Goal: Task Accomplishment & Management: Use online tool/utility

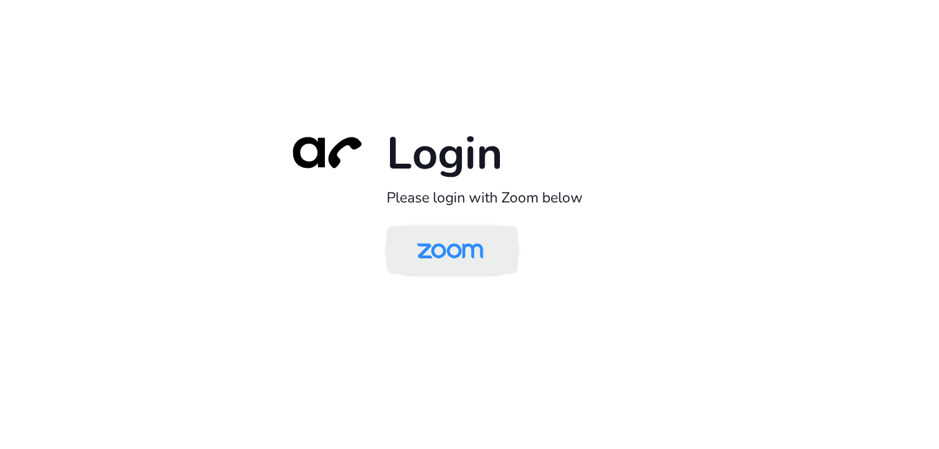
click at [432, 247] on img at bounding box center [449, 251] width 95 height 45
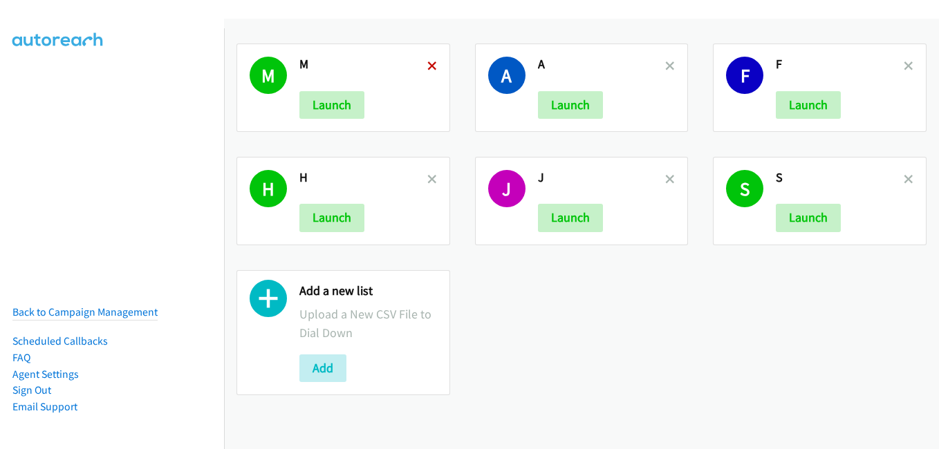
click at [431, 68] on icon at bounding box center [432, 67] width 10 height 10
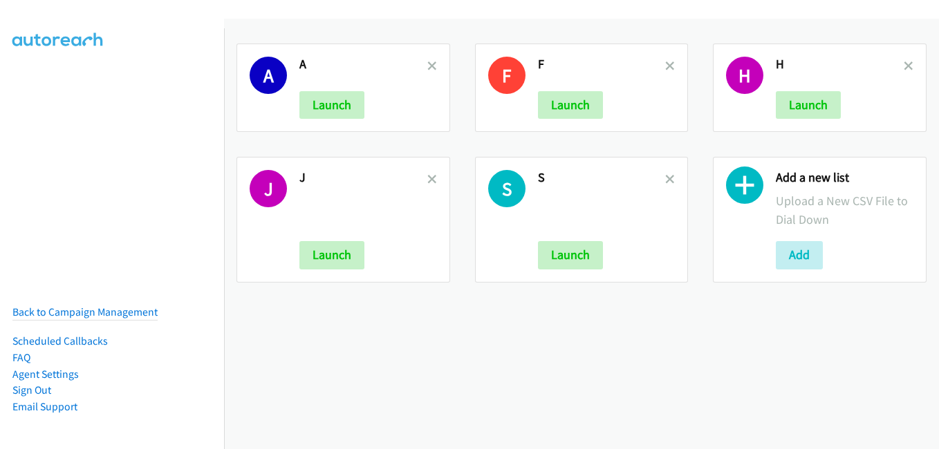
click at [429, 67] on icon at bounding box center [432, 67] width 10 height 10
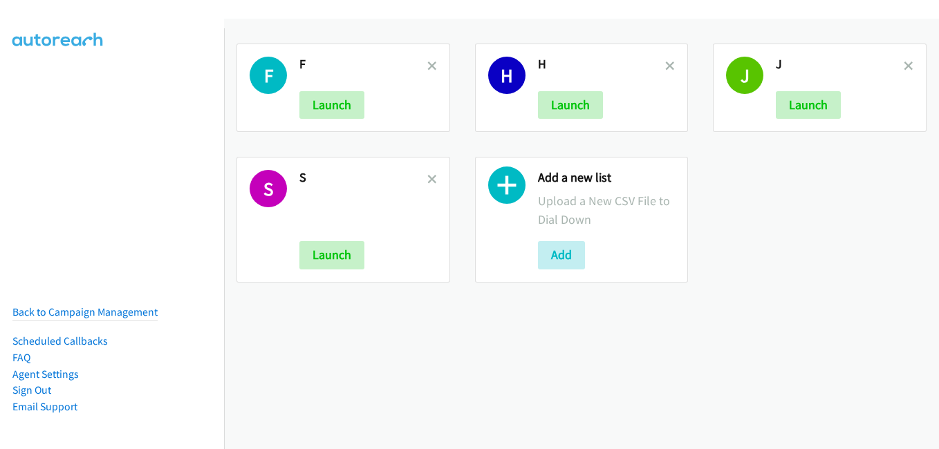
click at [429, 67] on icon at bounding box center [432, 67] width 10 height 10
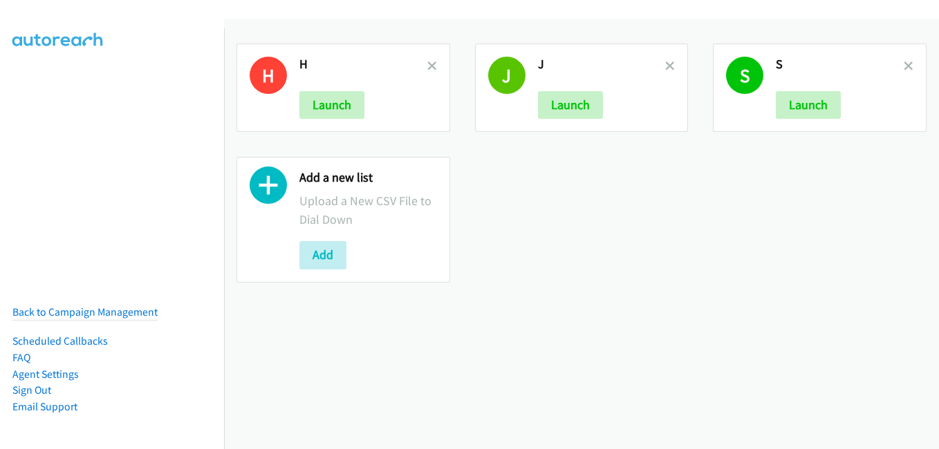
click at [429, 66] on icon at bounding box center [432, 67] width 10 height 10
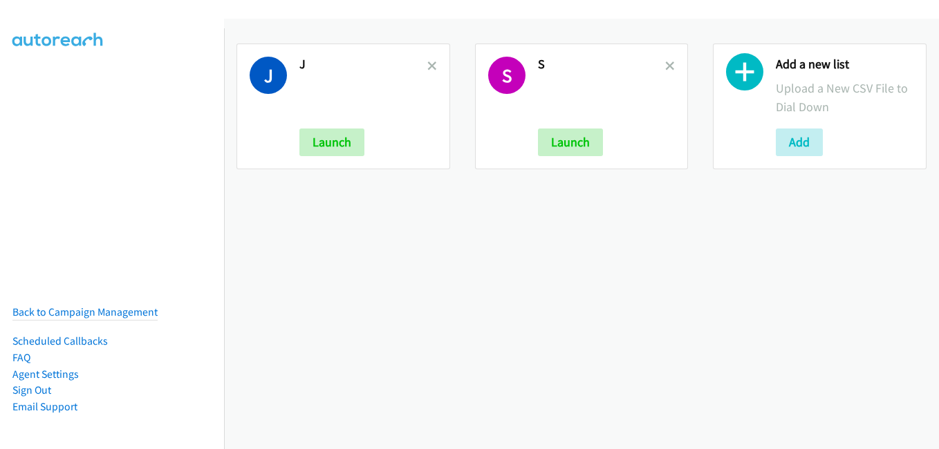
click at [429, 66] on icon at bounding box center [432, 67] width 10 height 10
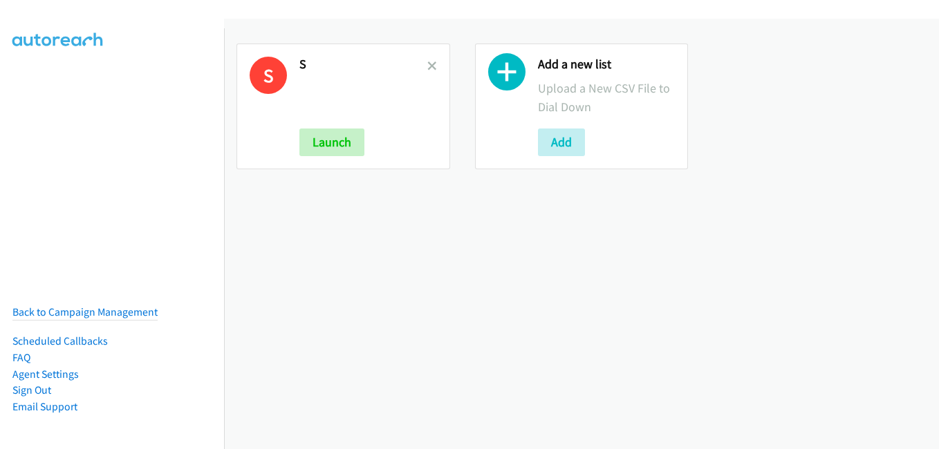
click at [429, 66] on icon at bounding box center [432, 67] width 10 height 10
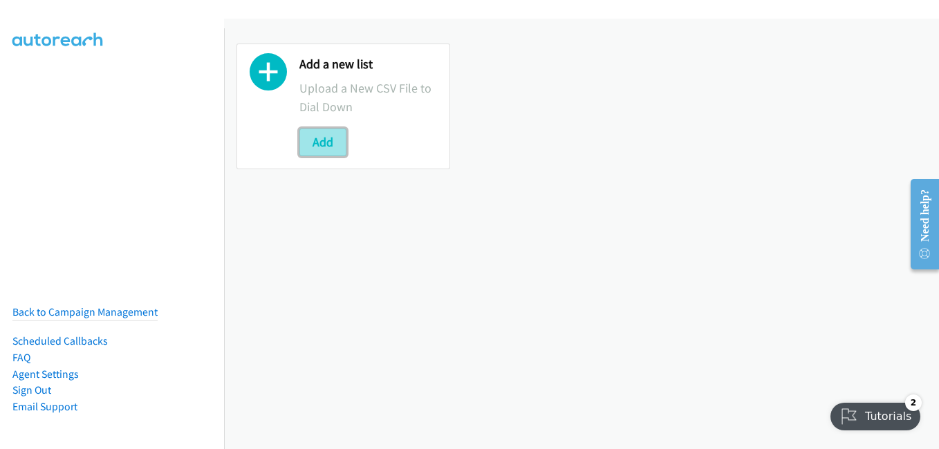
click at [319, 138] on button "Add" at bounding box center [322, 143] width 47 height 28
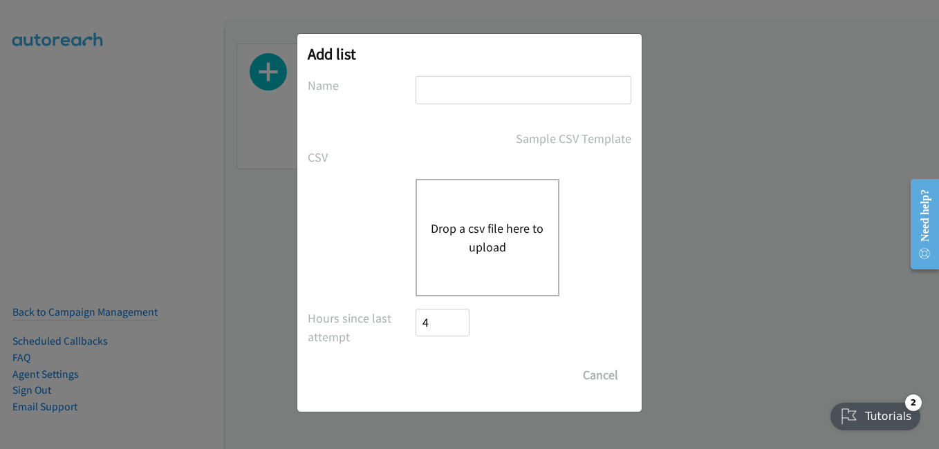
click at [484, 98] on input "text" at bounding box center [524, 90] width 216 height 28
type input "m"
click at [414, 243] on div "Drop a csv file here to upload" at bounding box center [470, 238] width 324 height 118
click at [423, 239] on div "Drop a csv file here to upload" at bounding box center [488, 238] width 144 height 118
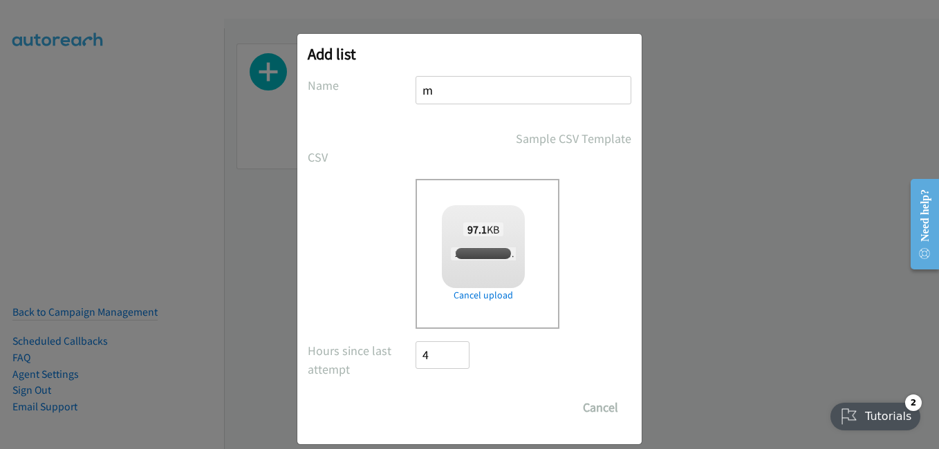
checkbox input "true"
click at [471, 408] on input "Save List" at bounding box center [452, 408] width 73 height 28
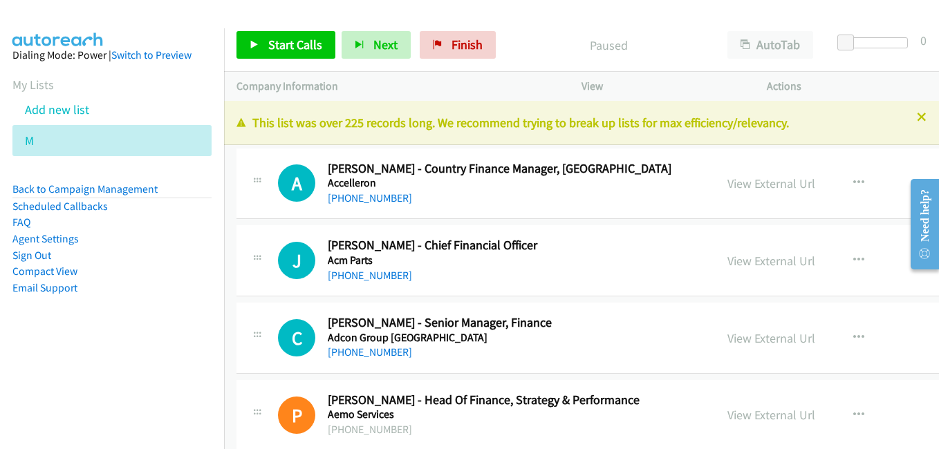
click at [910, 124] on p "This list was over 225 records long. We recommend trying to break up lists for …" at bounding box center [581, 122] width 690 height 19
click at [917, 121] on icon at bounding box center [922, 118] width 10 height 10
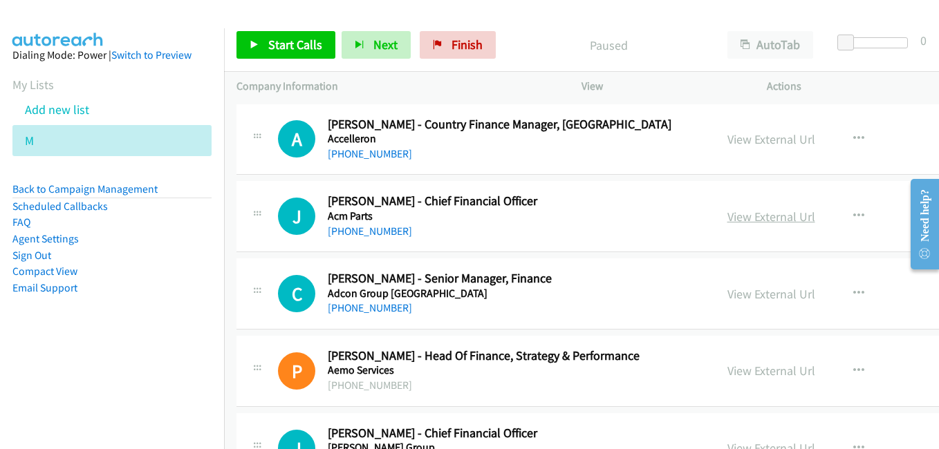
click at [727, 220] on link "View External Url" at bounding box center [771, 217] width 88 height 16
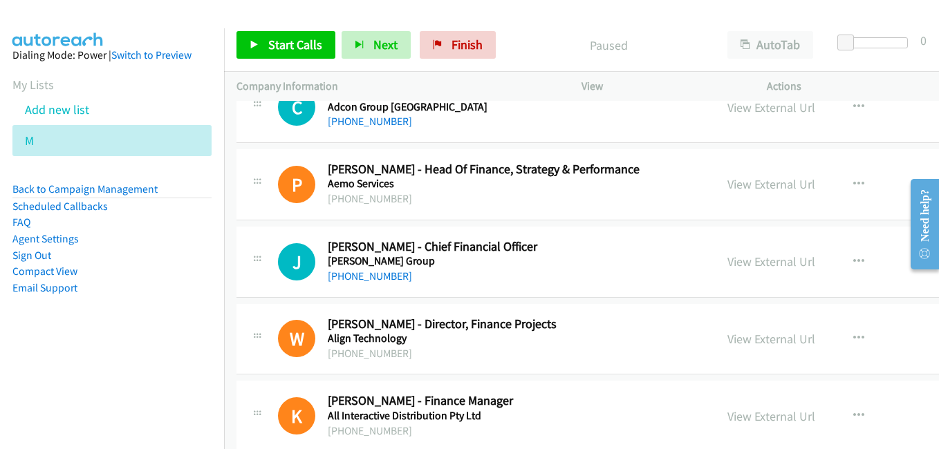
scroll to position [207, 0]
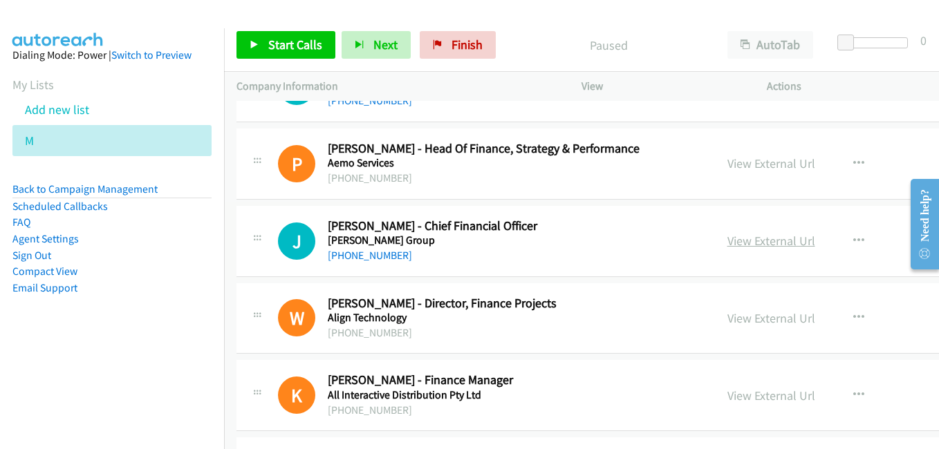
click at [727, 238] on link "View External Url" at bounding box center [771, 241] width 88 height 16
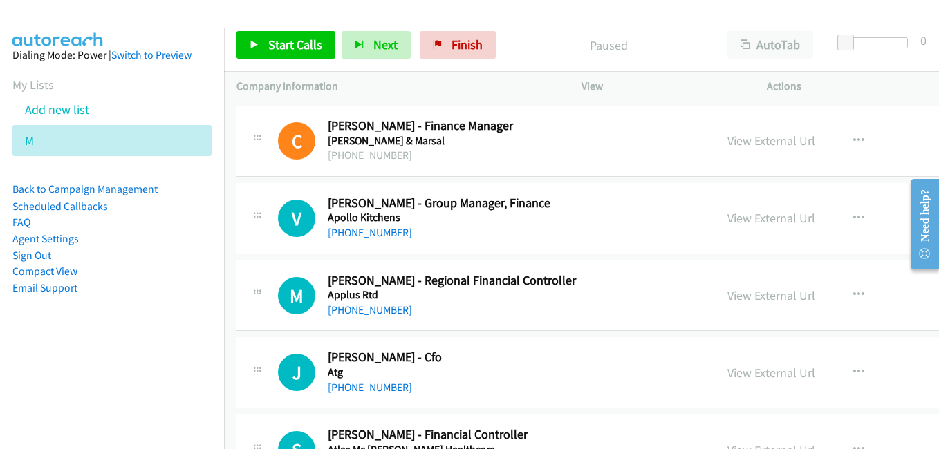
scroll to position [622, 0]
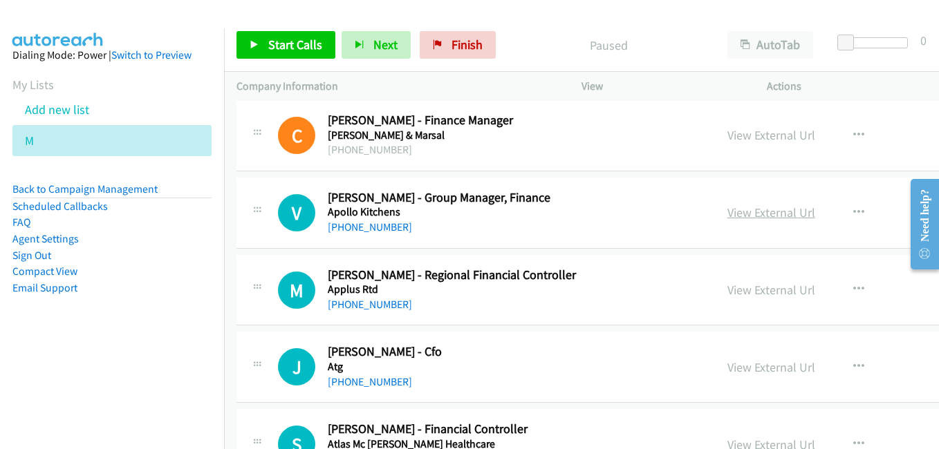
click at [737, 207] on link "View External Url" at bounding box center [771, 213] width 88 height 16
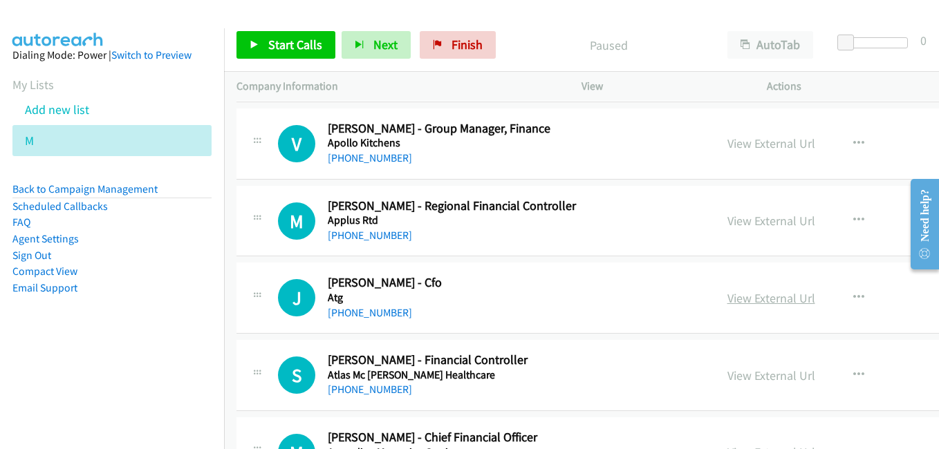
click at [739, 295] on link "View External Url" at bounding box center [771, 298] width 88 height 16
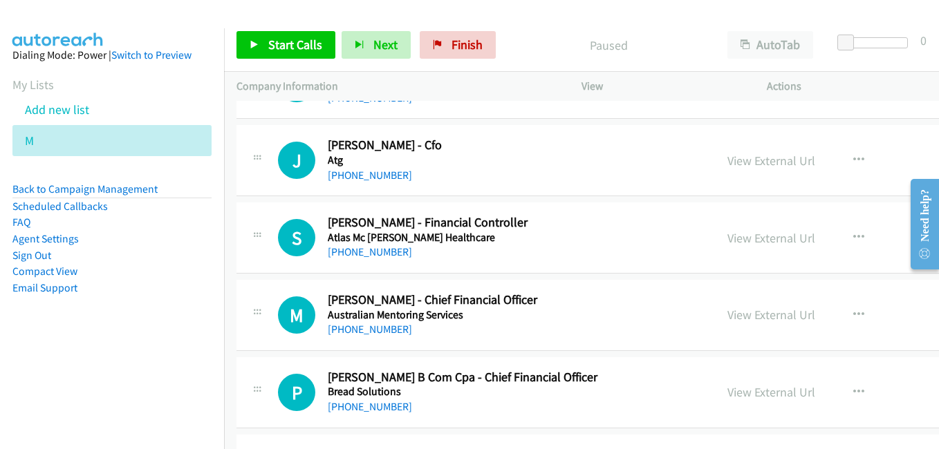
scroll to position [830, 0]
click at [753, 319] on link "View External Url" at bounding box center [771, 314] width 88 height 16
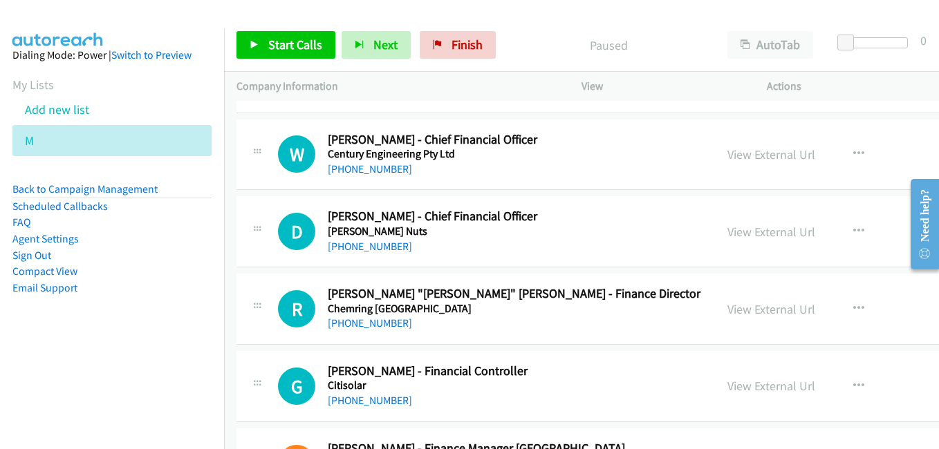
scroll to position [1245, 0]
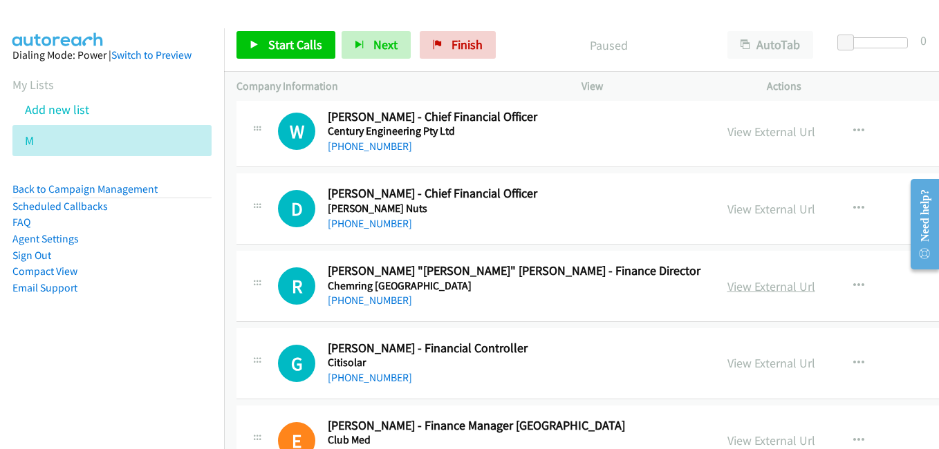
drag, startPoint x: 737, startPoint y: 290, endPoint x: 723, endPoint y: 284, distance: 15.5
click at [737, 290] on link "View External Url" at bounding box center [771, 287] width 88 height 16
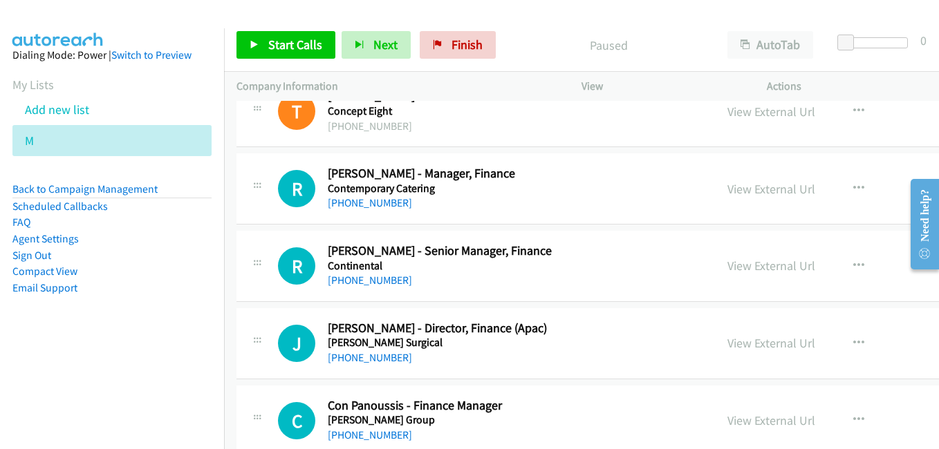
scroll to position [1798, 0]
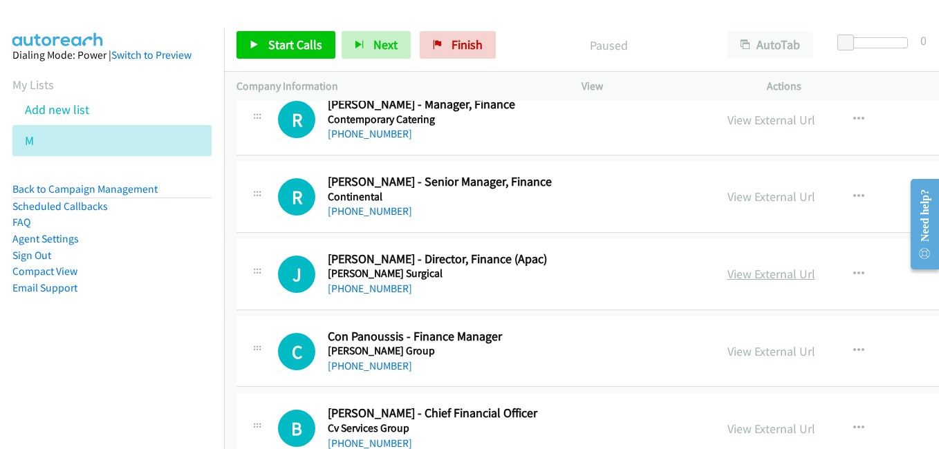
click at [733, 270] on link "View External Url" at bounding box center [771, 274] width 88 height 16
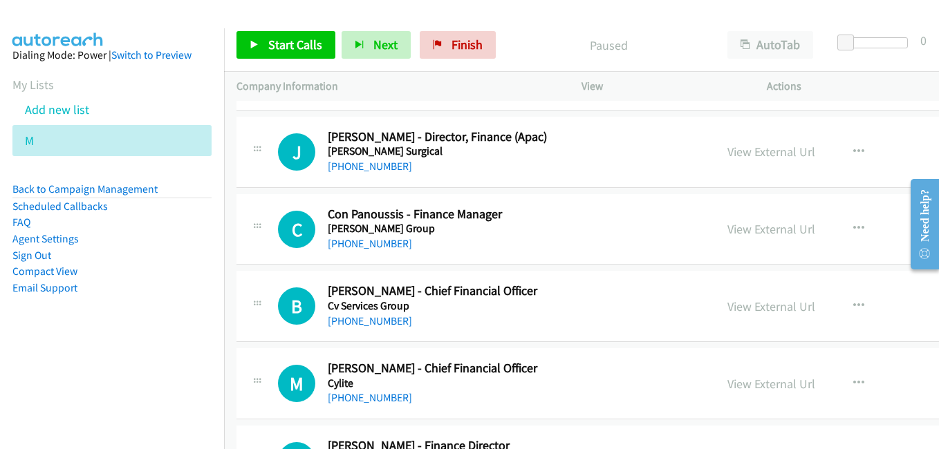
scroll to position [1936, 0]
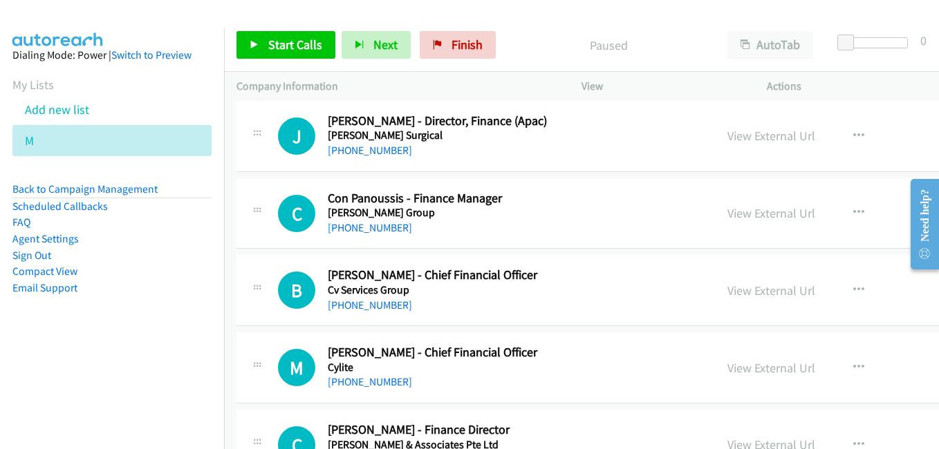
drag, startPoint x: 735, startPoint y: 294, endPoint x: 182, endPoint y: 19, distance: 617.9
click at [727, 290] on link "View External Url" at bounding box center [771, 291] width 88 height 16
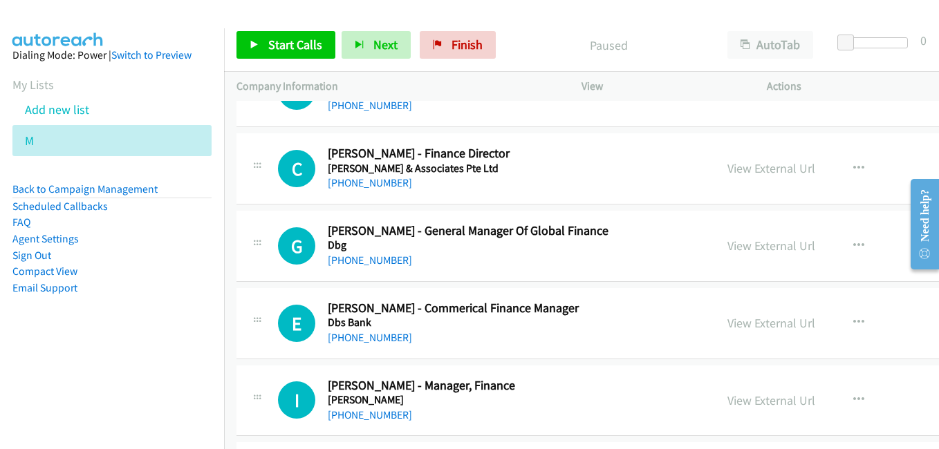
scroll to position [2282, 0]
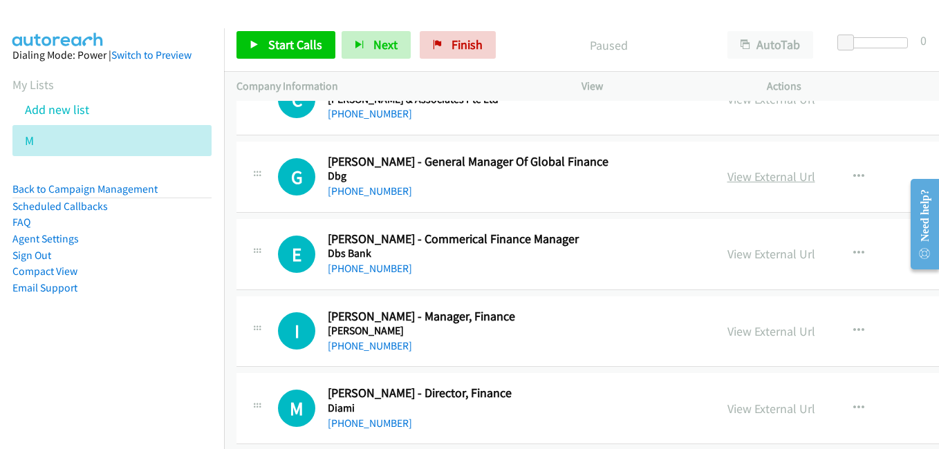
drag, startPoint x: 736, startPoint y: 178, endPoint x: 714, endPoint y: 175, distance: 22.4
click at [736, 178] on link "View External Url" at bounding box center [771, 177] width 88 height 16
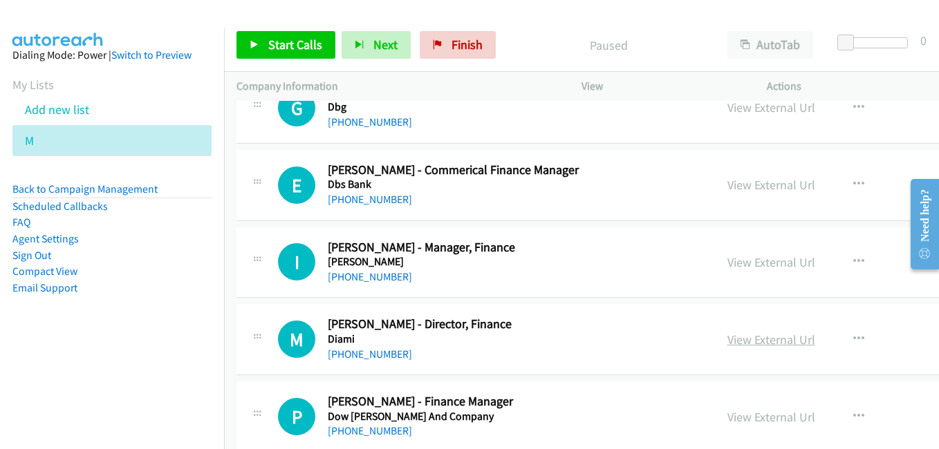
scroll to position [2420, 0]
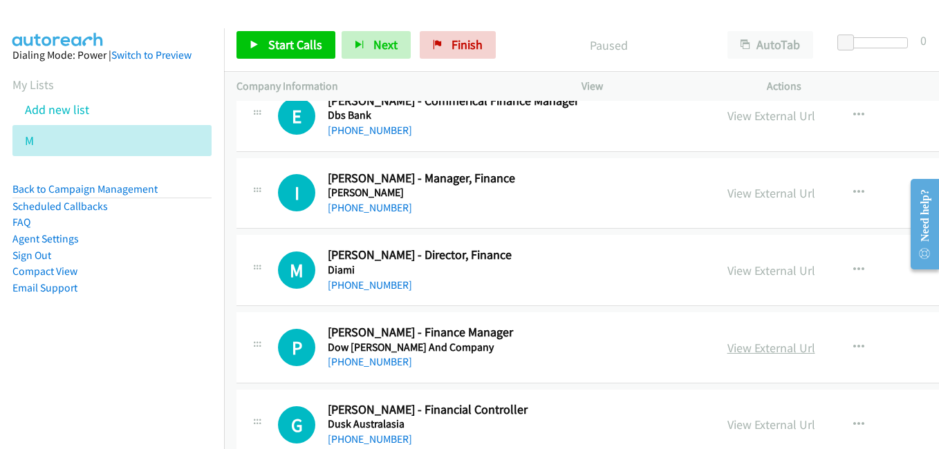
click at [727, 340] on link "View External Url" at bounding box center [771, 348] width 88 height 16
click at [728, 270] on link "View External Url" at bounding box center [771, 271] width 88 height 16
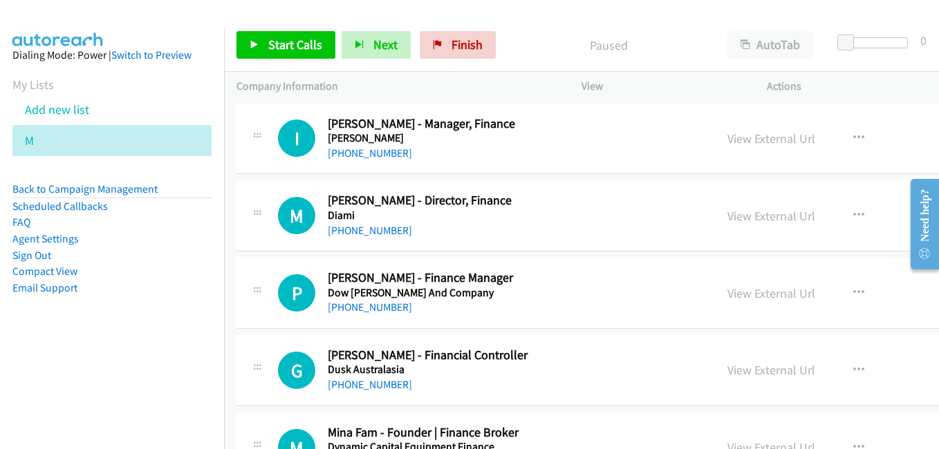
scroll to position [2489, 0]
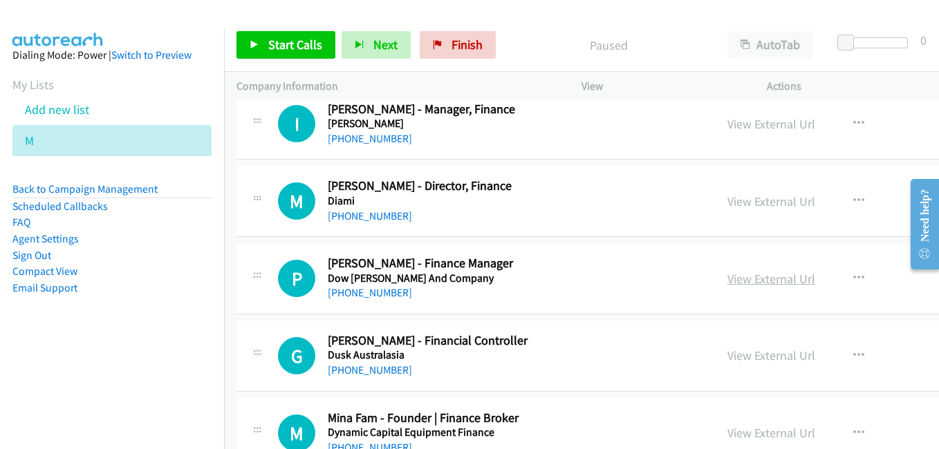
click at [727, 281] on link "View External Url" at bounding box center [771, 279] width 88 height 16
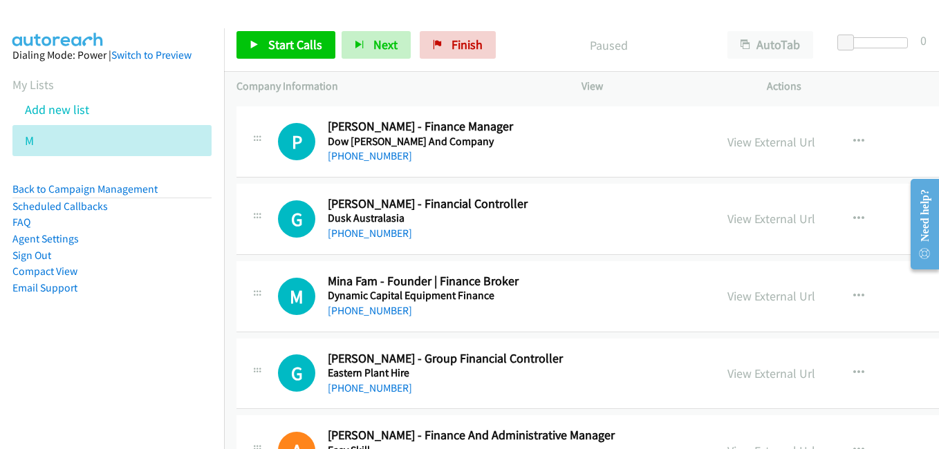
scroll to position [2628, 0]
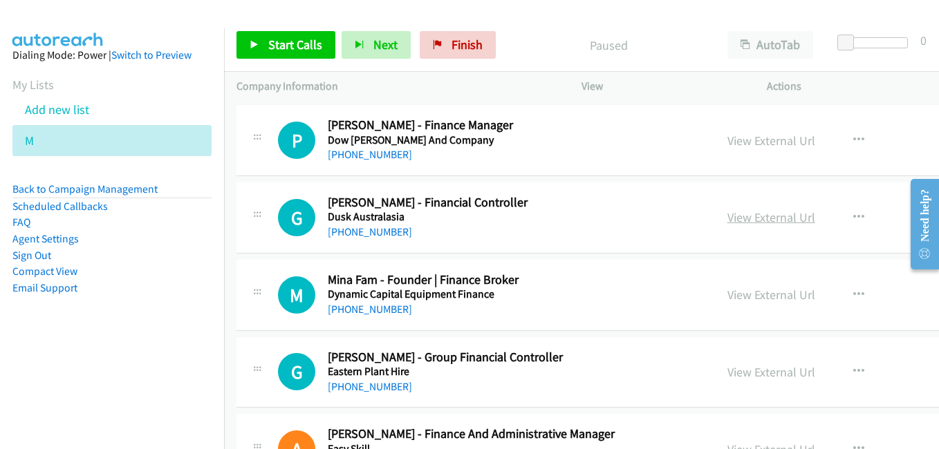
click at [742, 220] on link "View External Url" at bounding box center [771, 218] width 88 height 16
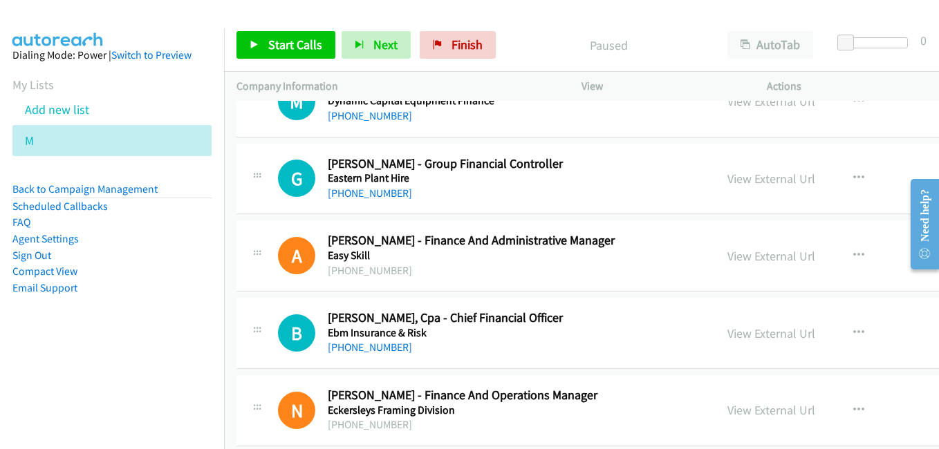
scroll to position [2835, 0]
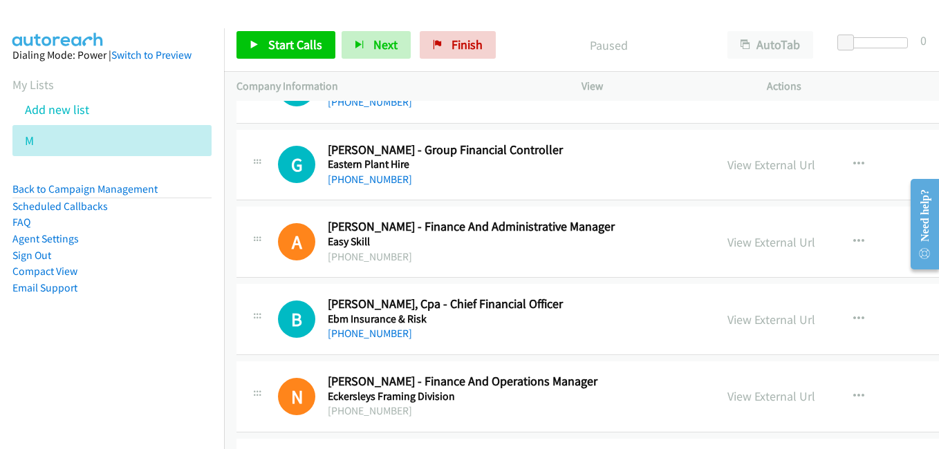
drag, startPoint x: 744, startPoint y: 324, endPoint x: 659, endPoint y: 297, distance: 89.2
click at [744, 324] on link "View External Url" at bounding box center [771, 320] width 88 height 16
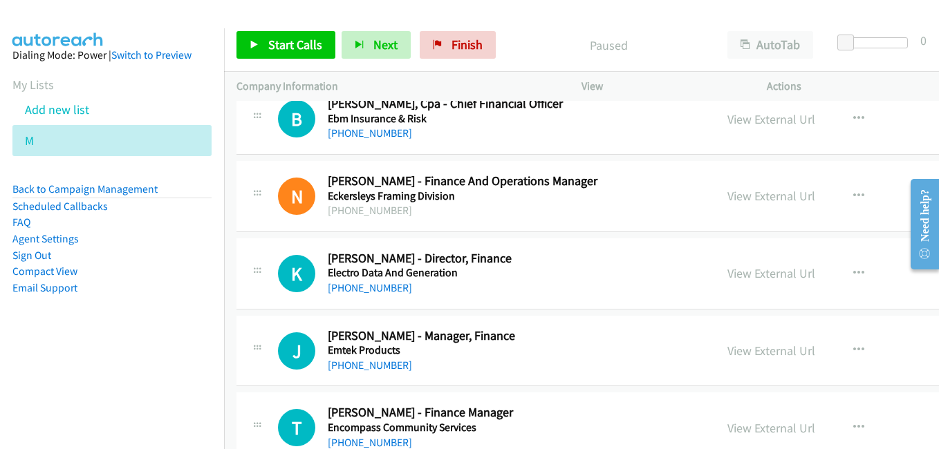
scroll to position [3043, 0]
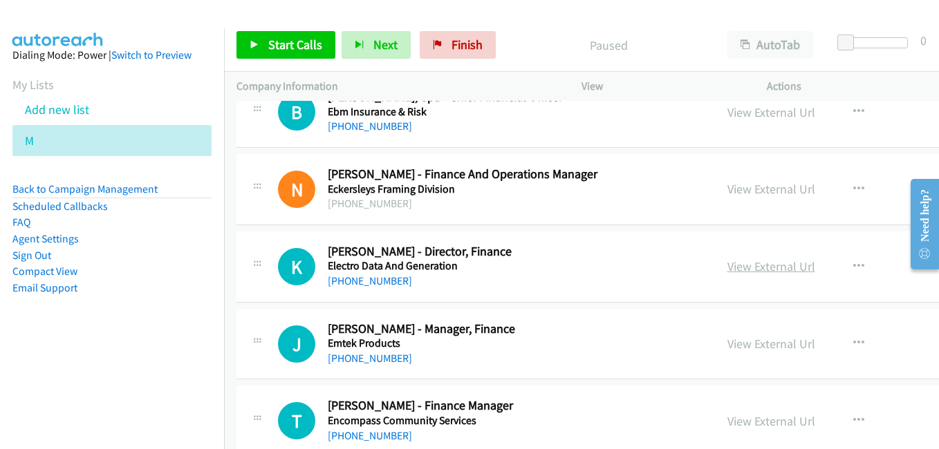
click at [727, 267] on link "View External Url" at bounding box center [771, 267] width 88 height 16
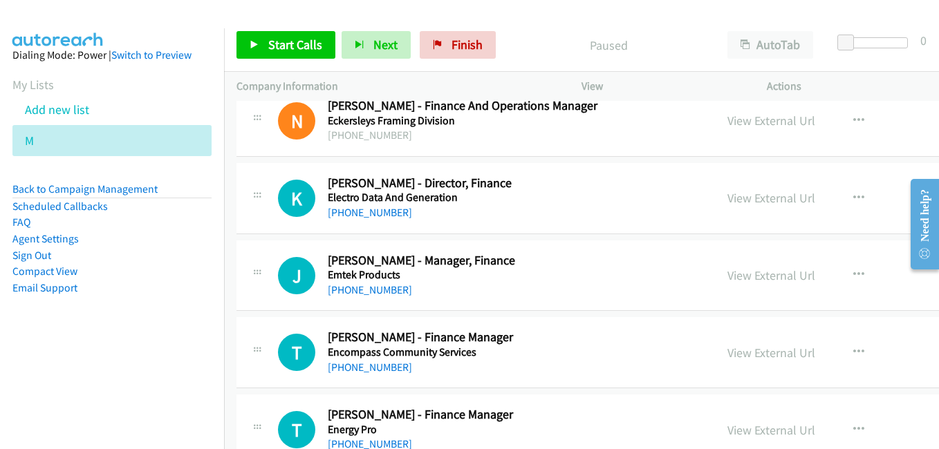
scroll to position [3112, 0]
click at [727, 347] on link "View External Url" at bounding box center [771, 352] width 88 height 16
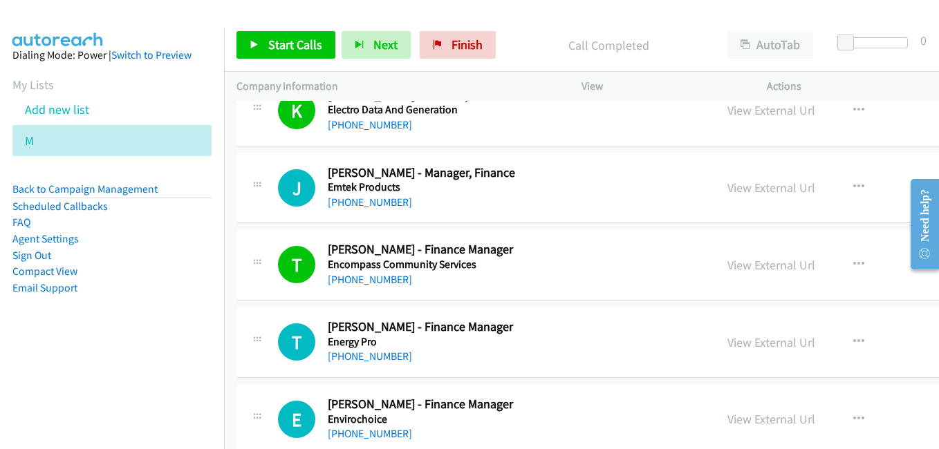
scroll to position [3319, 0]
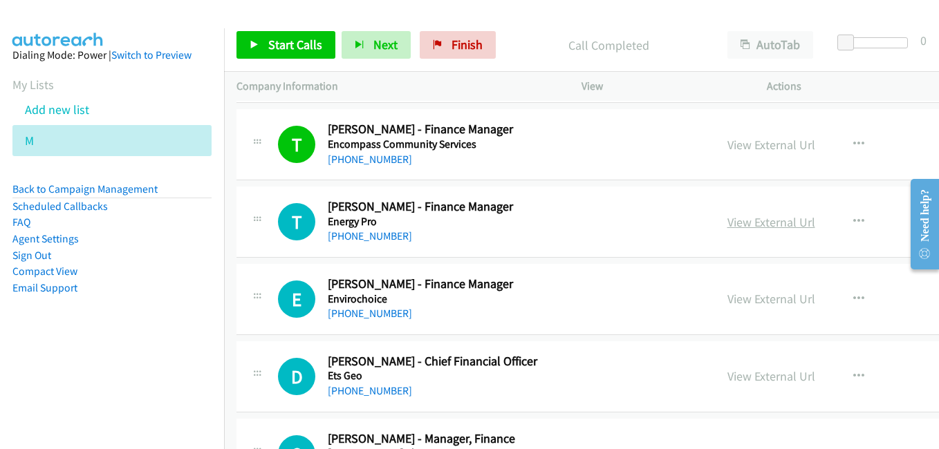
click at [727, 223] on link "View External Url" at bounding box center [771, 222] width 88 height 16
click at [358, 430] on div "S Callback Scheduled [PERSON_NAME] - Manager, Finance [PERSON_NAME] Shoes [GEOG…" at bounding box center [689, 454] width 907 height 71
click at [611, 228] on div "[PHONE_NUMBER]" at bounding box center [515, 236] width 374 height 17
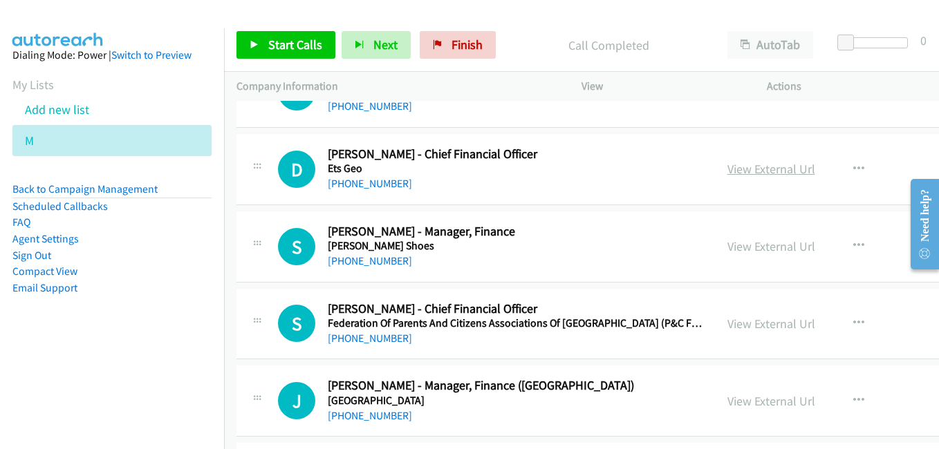
scroll to position [3596, 0]
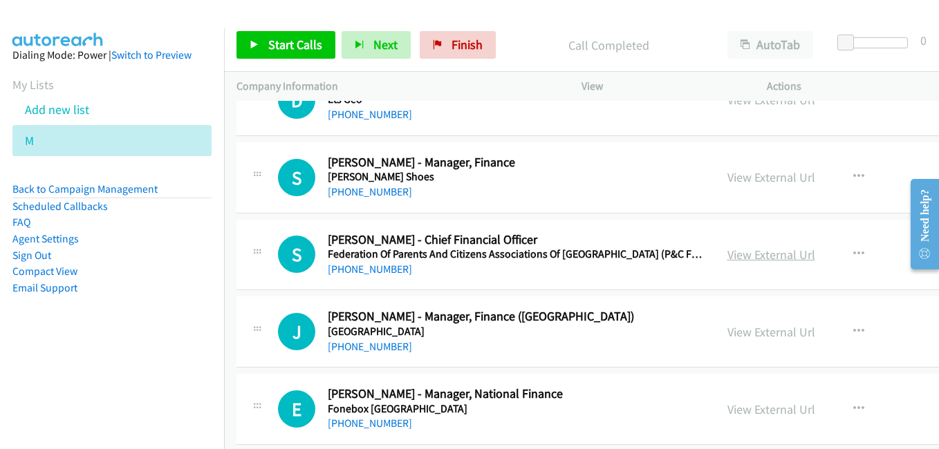
click at [727, 259] on link "View External Url" at bounding box center [771, 255] width 88 height 16
click at [609, 327] on h5 "[GEOGRAPHIC_DATA]" at bounding box center [515, 332] width 374 height 14
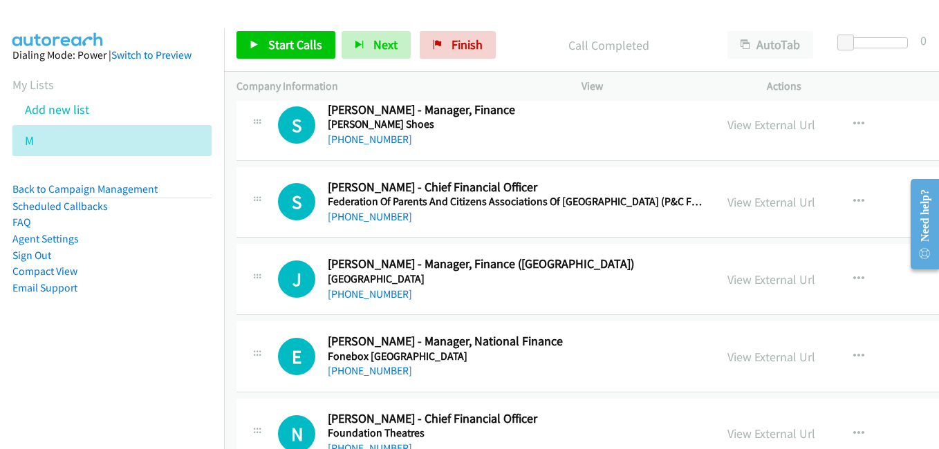
scroll to position [3803, 0]
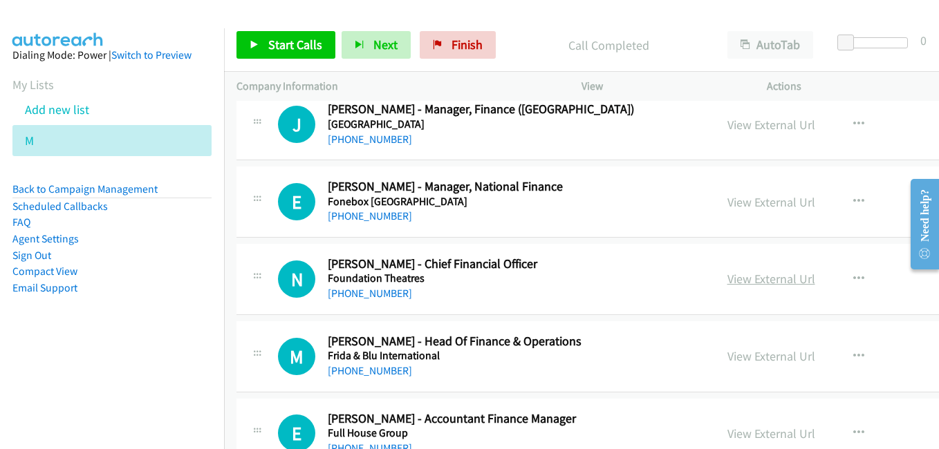
click at [727, 277] on link "View External Url" at bounding box center [771, 279] width 88 height 16
drag, startPoint x: 748, startPoint y: 363, endPoint x: 215, endPoint y: 6, distance: 641.9
click at [748, 363] on link "View External Url" at bounding box center [771, 357] width 88 height 16
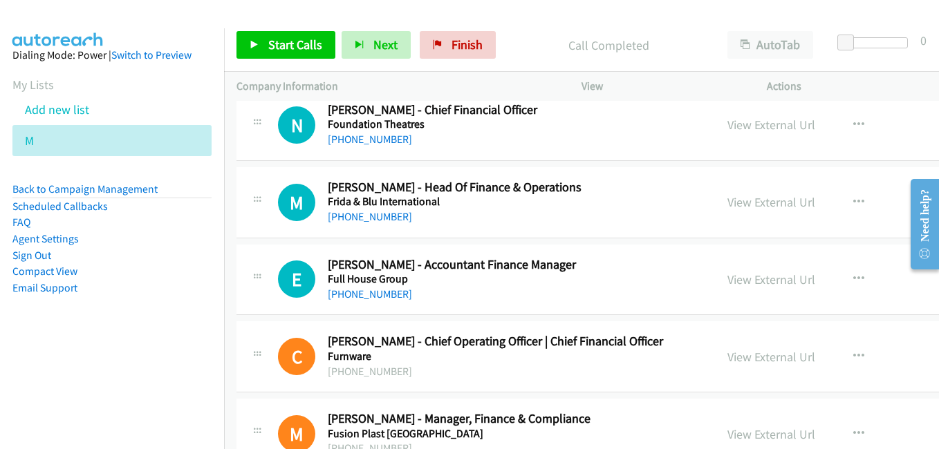
scroll to position [4011, 0]
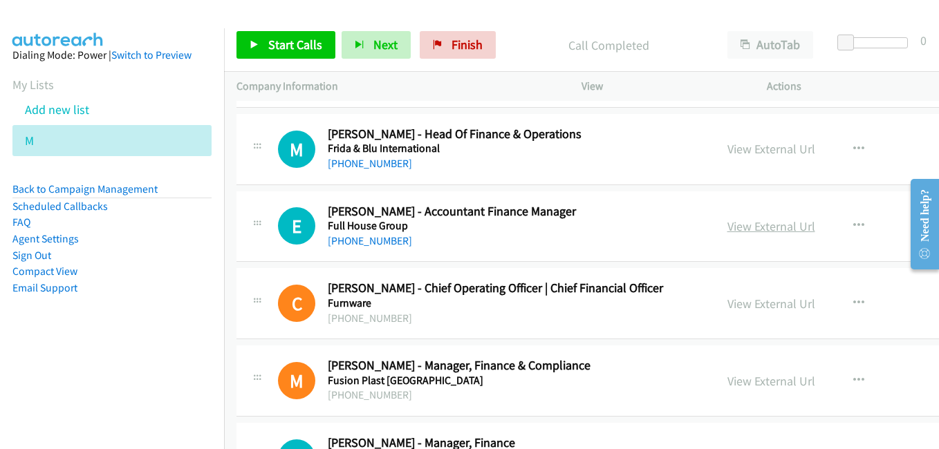
click at [727, 230] on link "View External Url" at bounding box center [771, 227] width 88 height 16
click at [736, 309] on link "View External Url" at bounding box center [771, 304] width 88 height 16
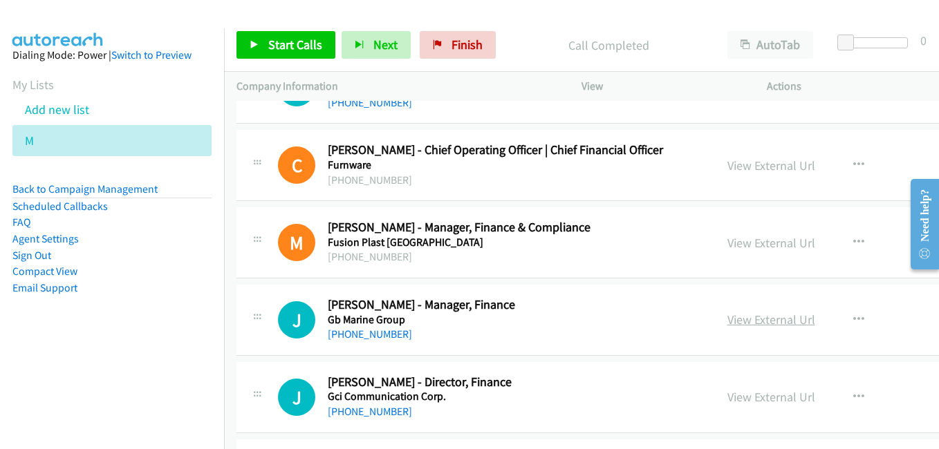
scroll to position [4218, 0]
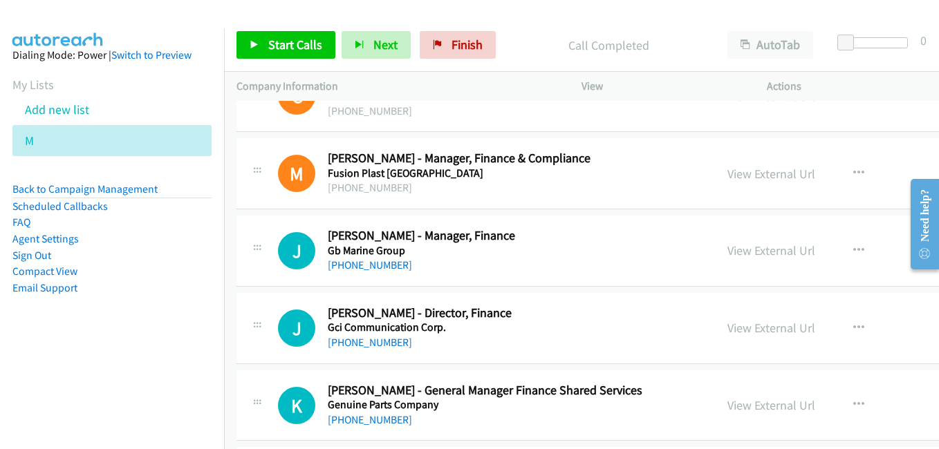
drag, startPoint x: 709, startPoint y: 254, endPoint x: 284, endPoint y: 91, distance: 455.3
click at [727, 254] on link "View External Url" at bounding box center [771, 251] width 88 height 16
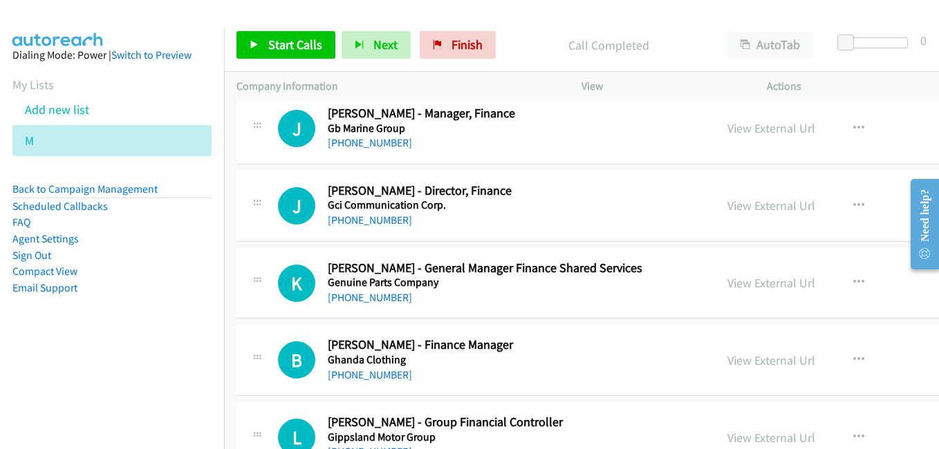
scroll to position [4356, 0]
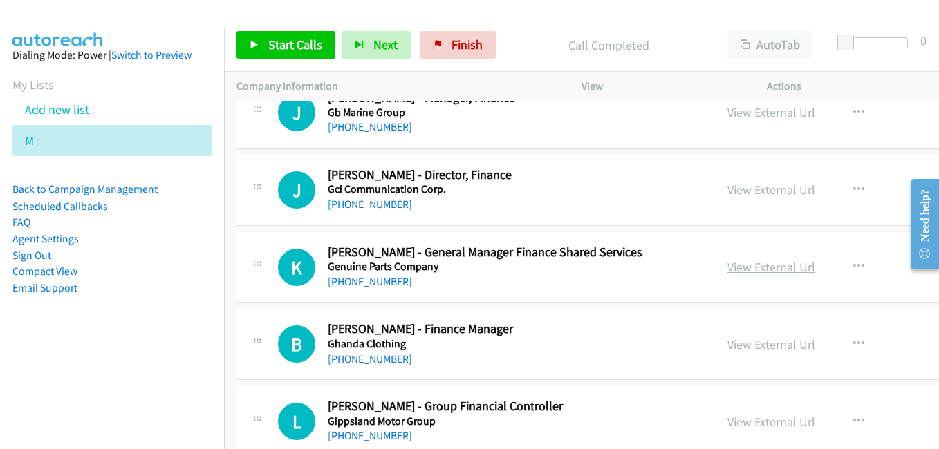
click at [738, 261] on link "View External Url" at bounding box center [771, 267] width 88 height 16
drag, startPoint x: 717, startPoint y: 337, endPoint x: 725, endPoint y: 350, distance: 14.6
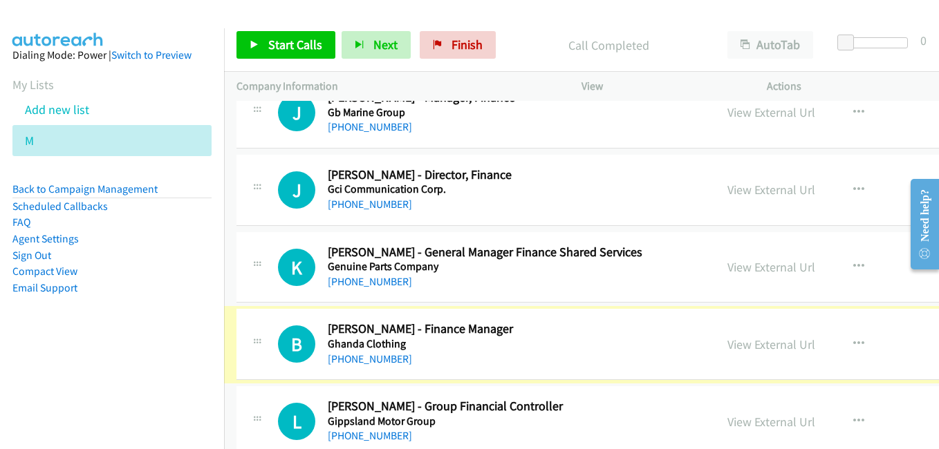
click at [727, 342] on link "View External Url" at bounding box center [771, 345] width 88 height 16
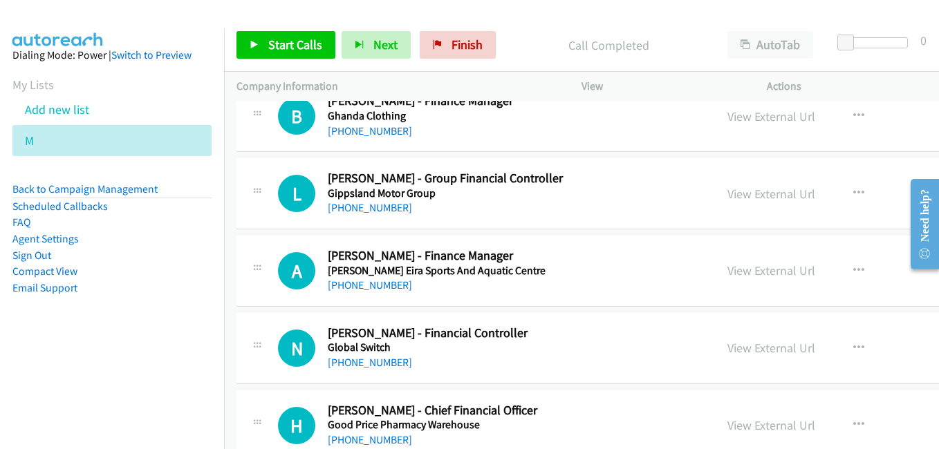
scroll to position [4633, 0]
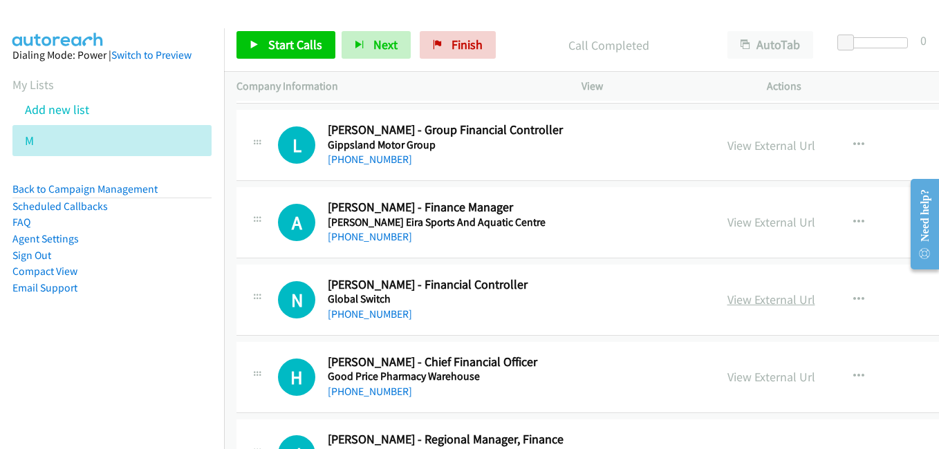
click at [727, 298] on link "View External Url" at bounding box center [771, 300] width 88 height 16
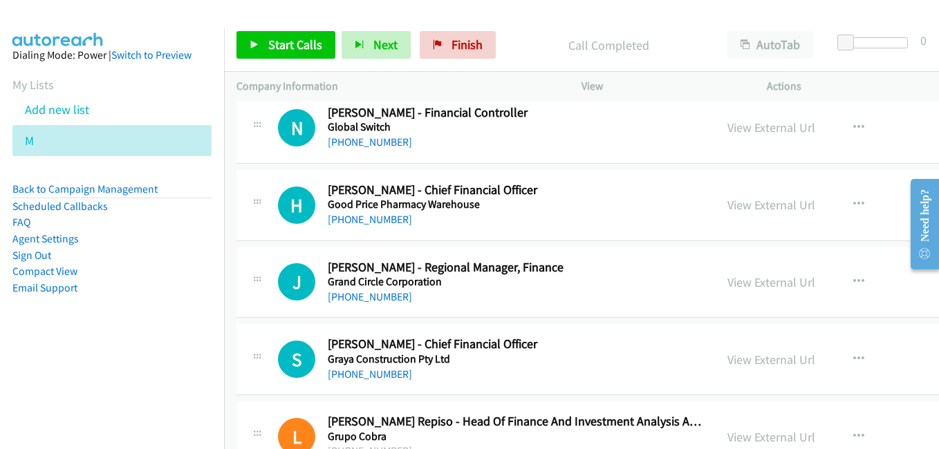
scroll to position [4841, 0]
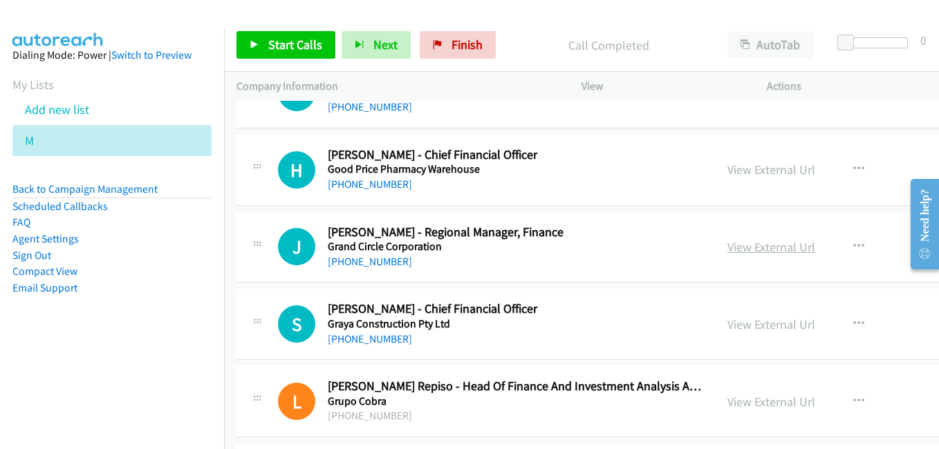
click at [734, 250] on link "View External Url" at bounding box center [771, 247] width 88 height 16
click at [734, 328] on link "View External Url" at bounding box center [771, 325] width 88 height 16
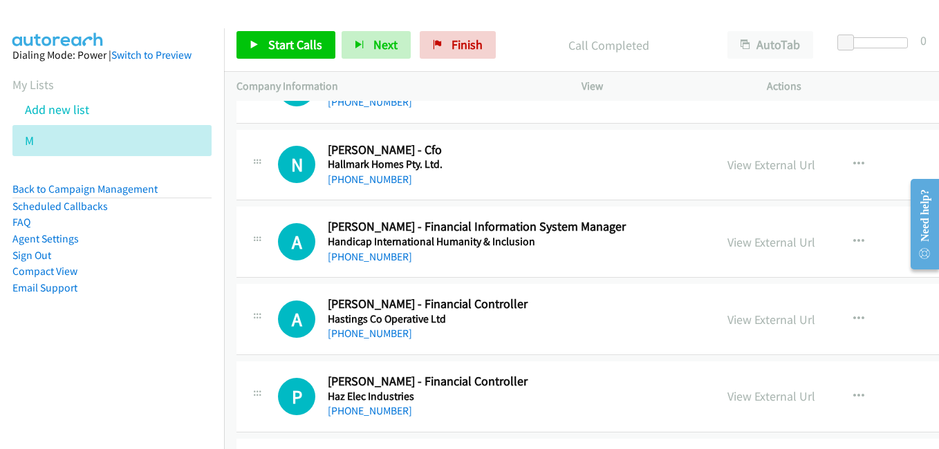
scroll to position [5325, 0]
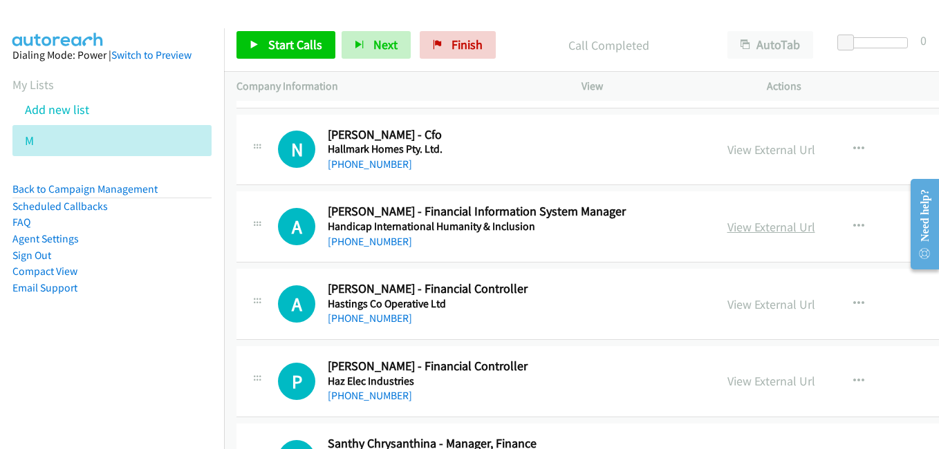
click at [727, 220] on link "View External Url" at bounding box center [771, 227] width 88 height 16
click at [730, 310] on link "View External Url" at bounding box center [771, 305] width 88 height 16
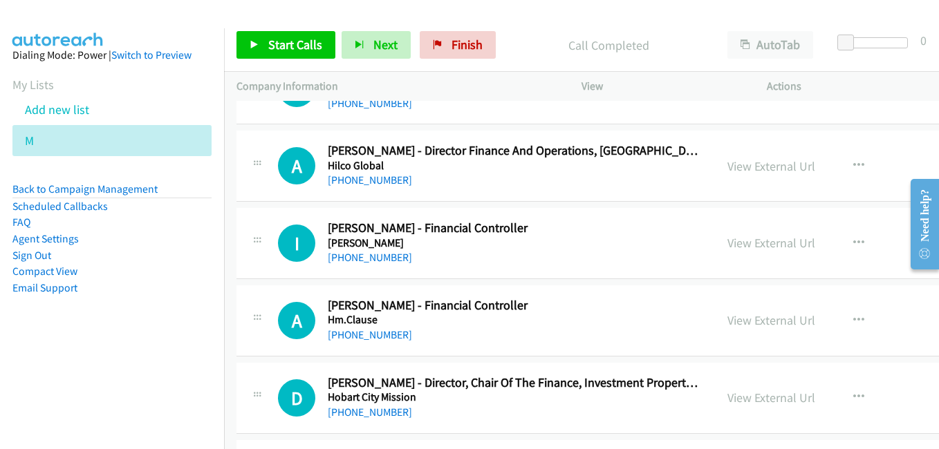
scroll to position [5878, 0]
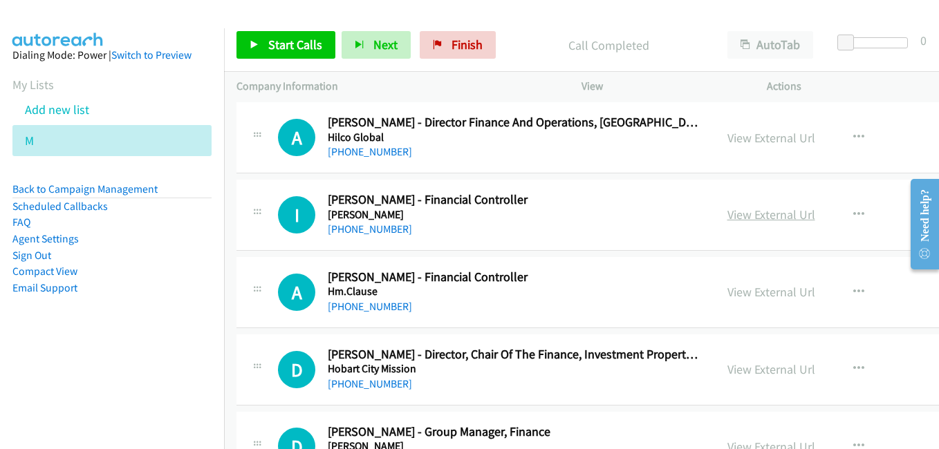
drag, startPoint x: 730, startPoint y: 213, endPoint x: 712, endPoint y: 209, distance: 17.8
click at [730, 213] on link "View External Url" at bounding box center [771, 215] width 88 height 16
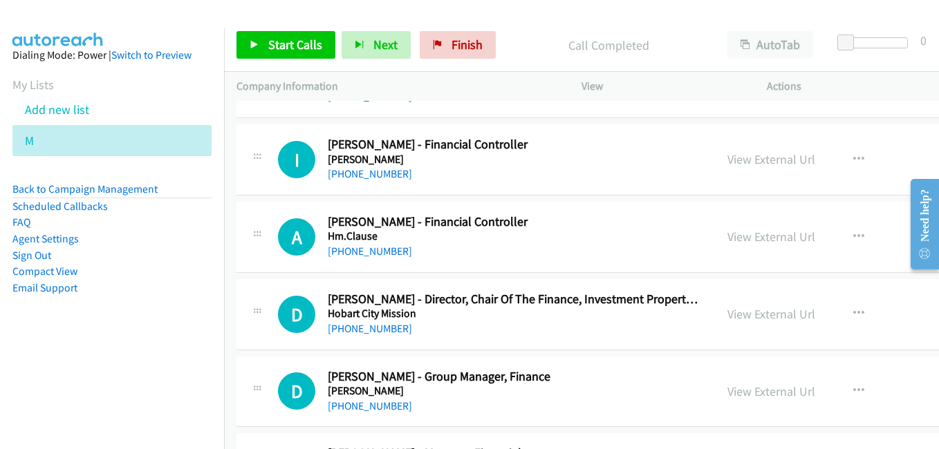
scroll to position [5947, 0]
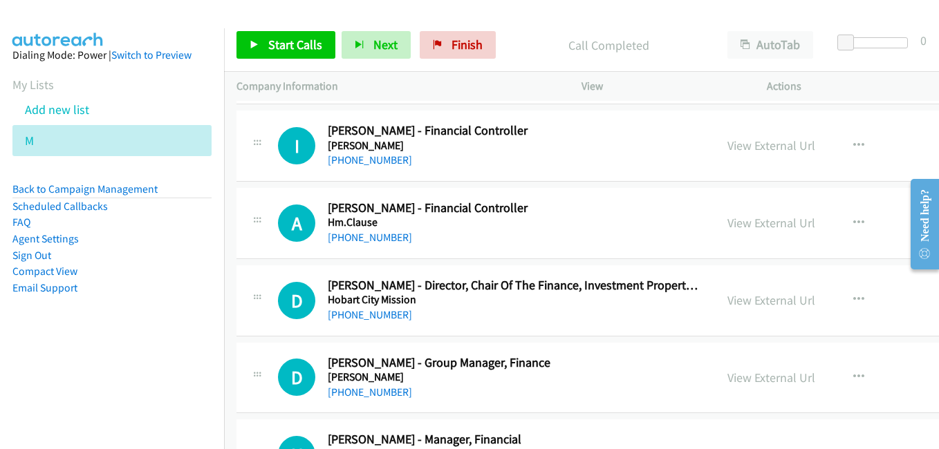
click at [728, 227] on link "View External Url" at bounding box center [771, 223] width 88 height 16
drag, startPoint x: 745, startPoint y: 301, endPoint x: 728, endPoint y: 301, distance: 17.3
click at [745, 301] on link "View External Url" at bounding box center [771, 301] width 88 height 16
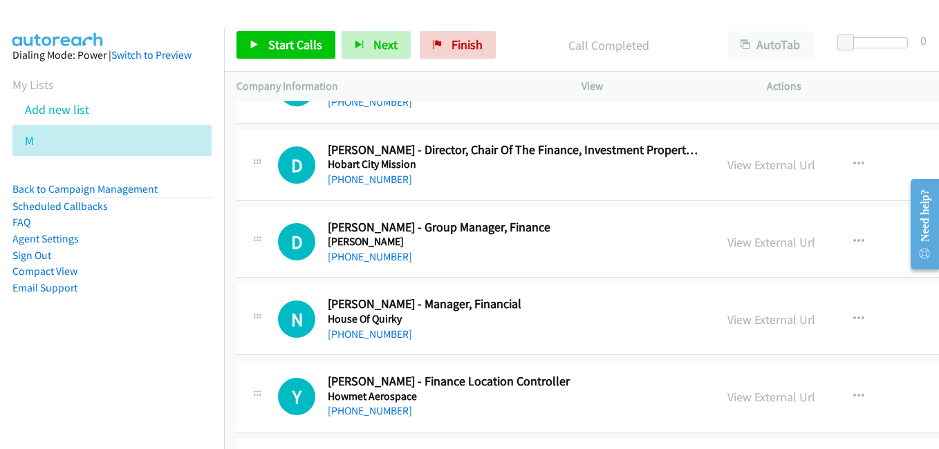
scroll to position [6085, 0]
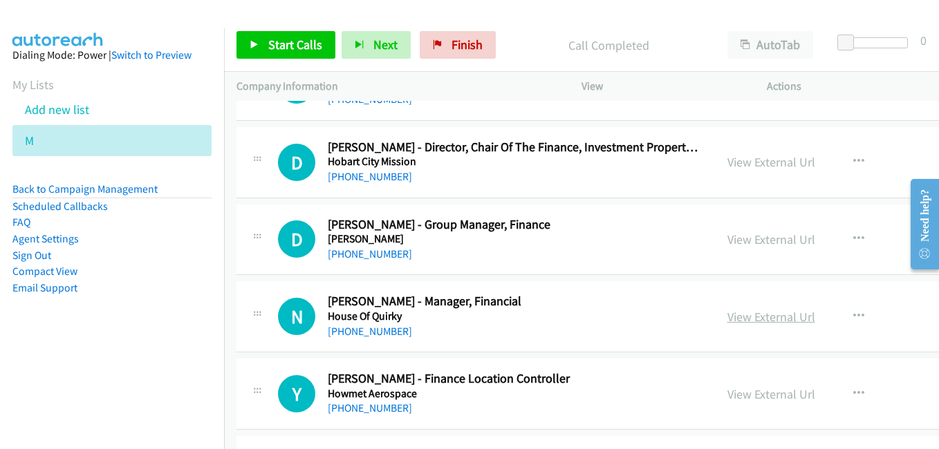
click at [743, 321] on link "View External Url" at bounding box center [771, 317] width 88 height 16
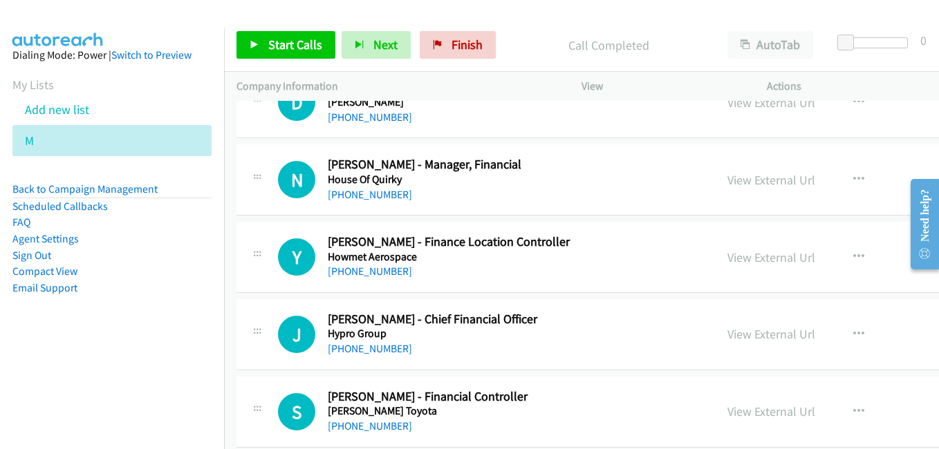
scroll to position [6224, 0]
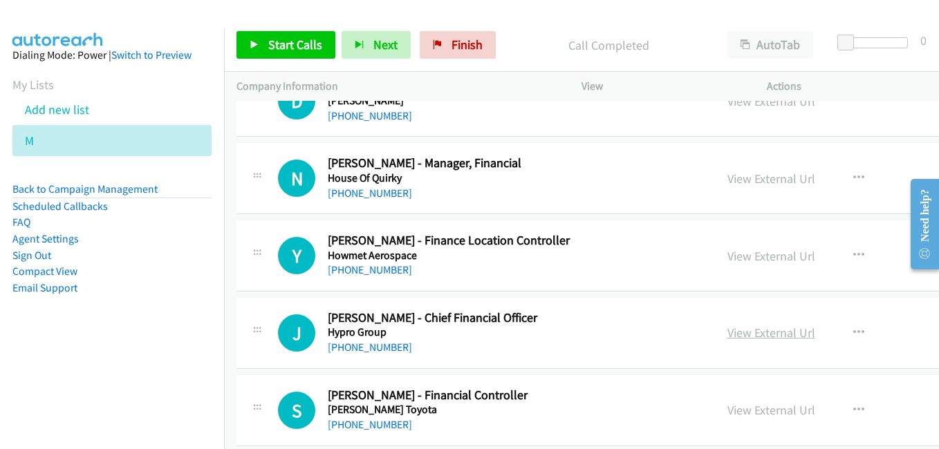
click at [727, 335] on link "View External Url" at bounding box center [771, 333] width 88 height 16
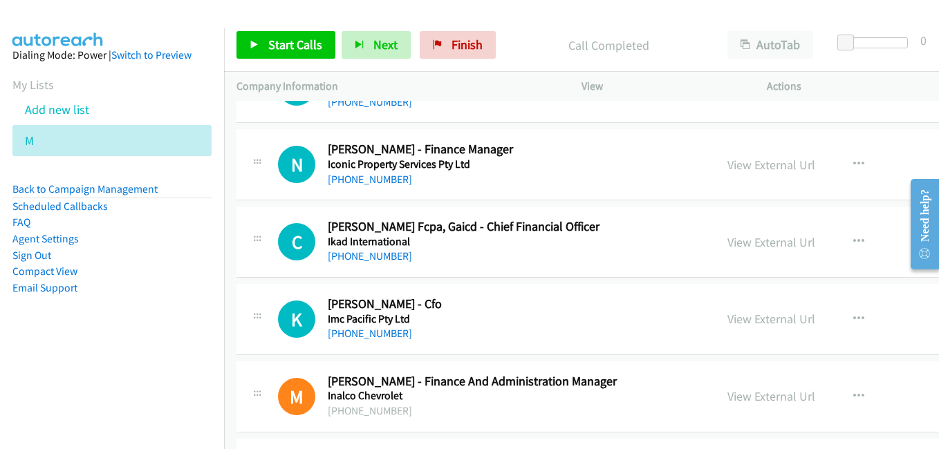
scroll to position [6638, 0]
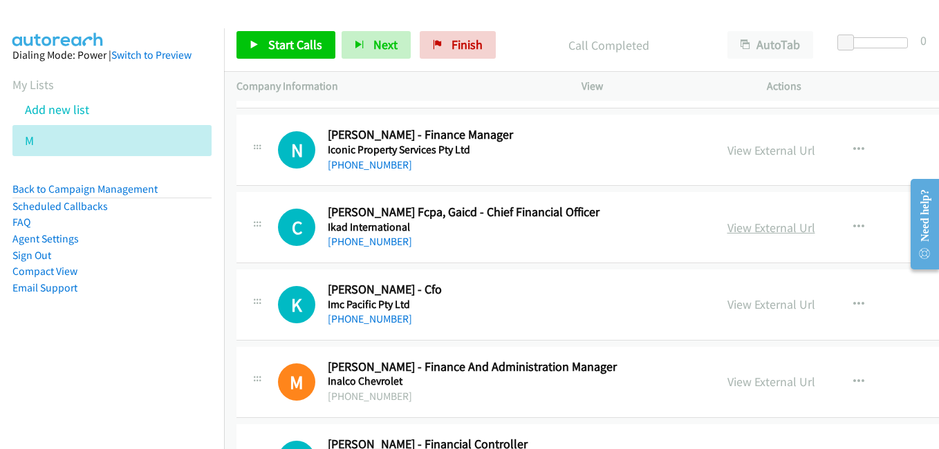
click at [747, 229] on link "View External Url" at bounding box center [771, 228] width 88 height 16
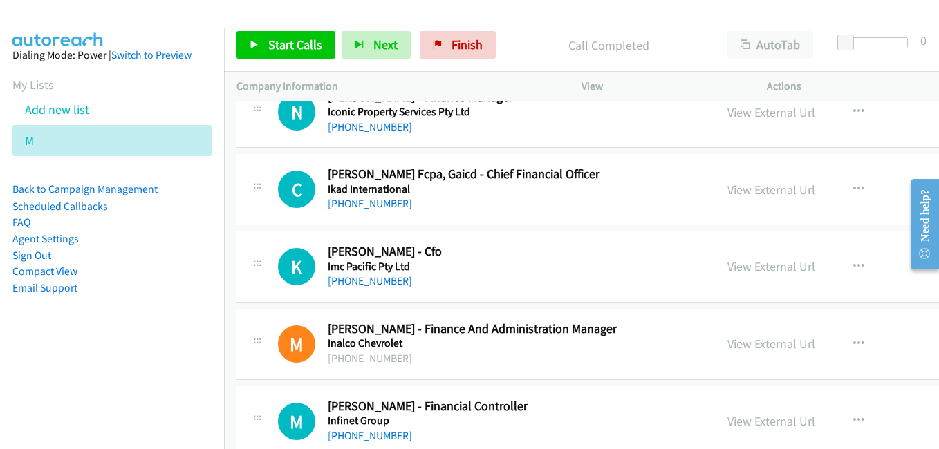
scroll to position [6708, 0]
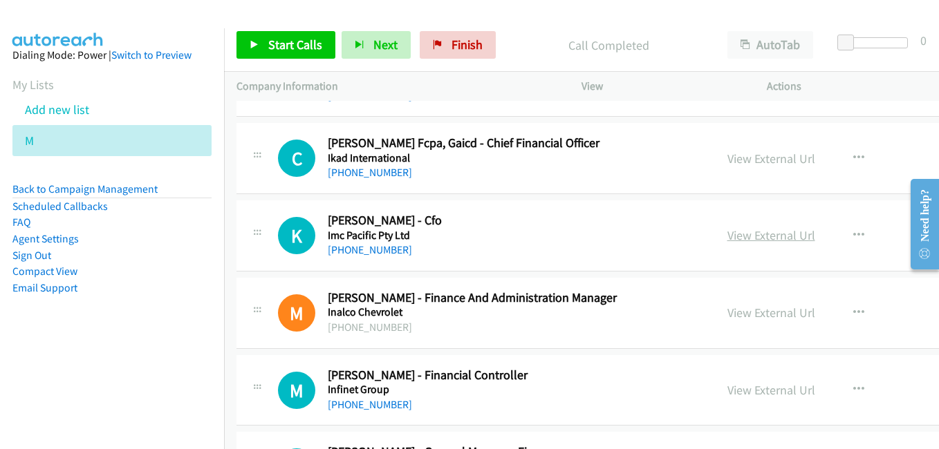
click at [739, 234] on link "View External Url" at bounding box center [771, 236] width 88 height 16
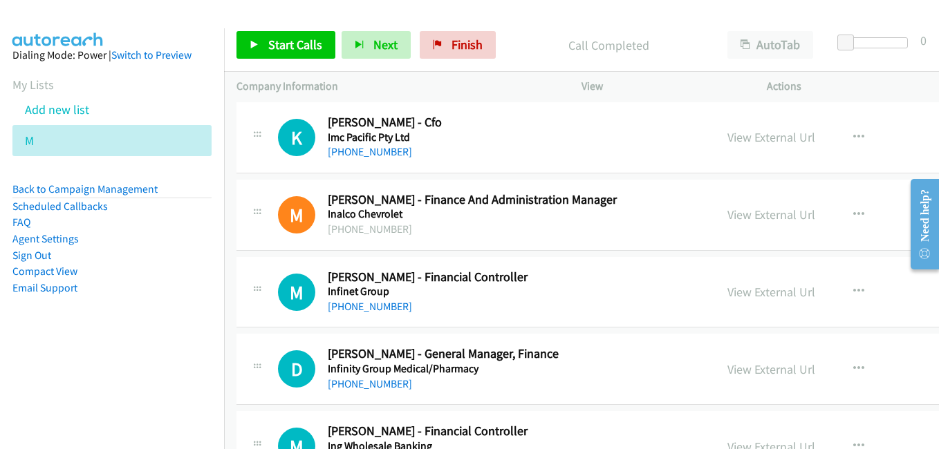
scroll to position [6846, 0]
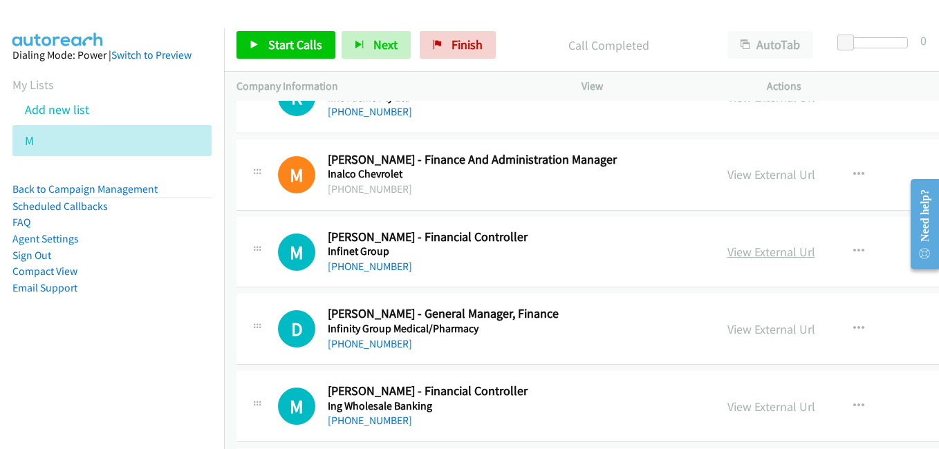
click at [727, 254] on link "View External Url" at bounding box center [771, 252] width 88 height 16
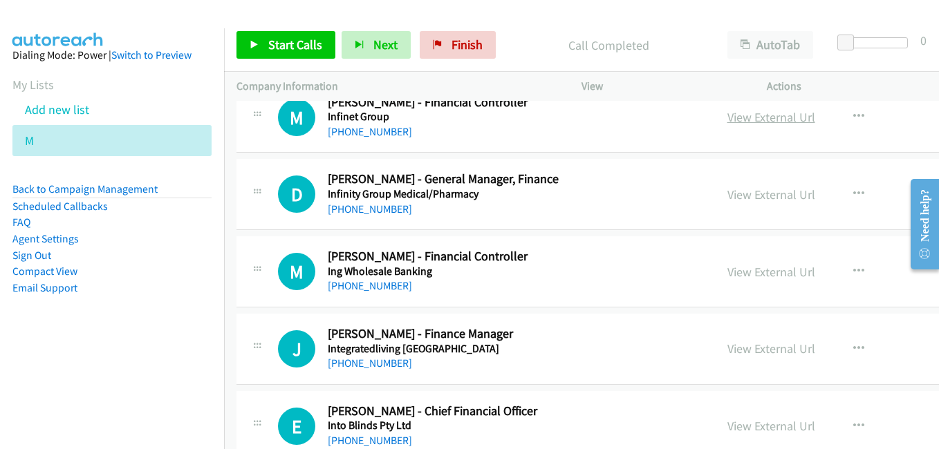
scroll to position [6984, 0]
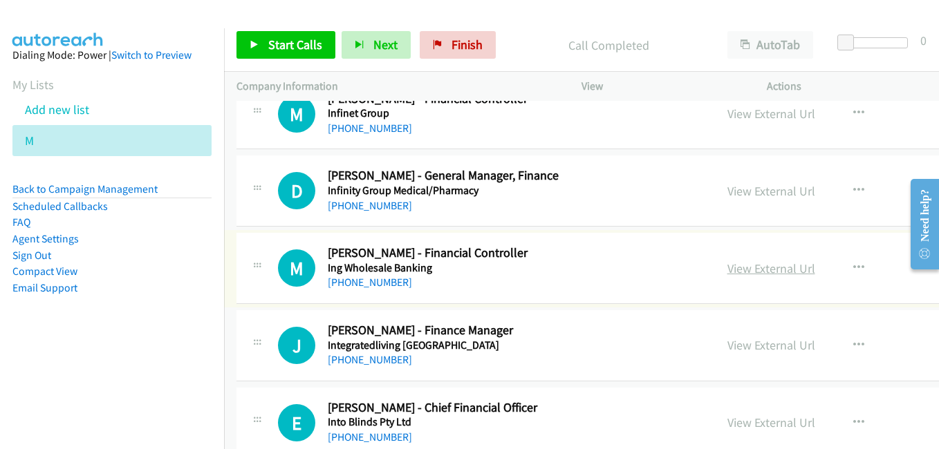
click at [727, 269] on link "View External Url" at bounding box center [771, 269] width 88 height 16
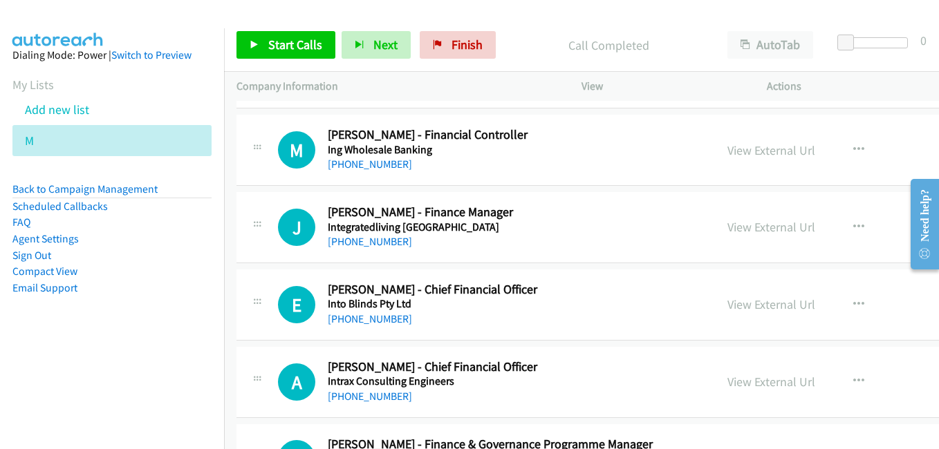
scroll to position [7192, 0]
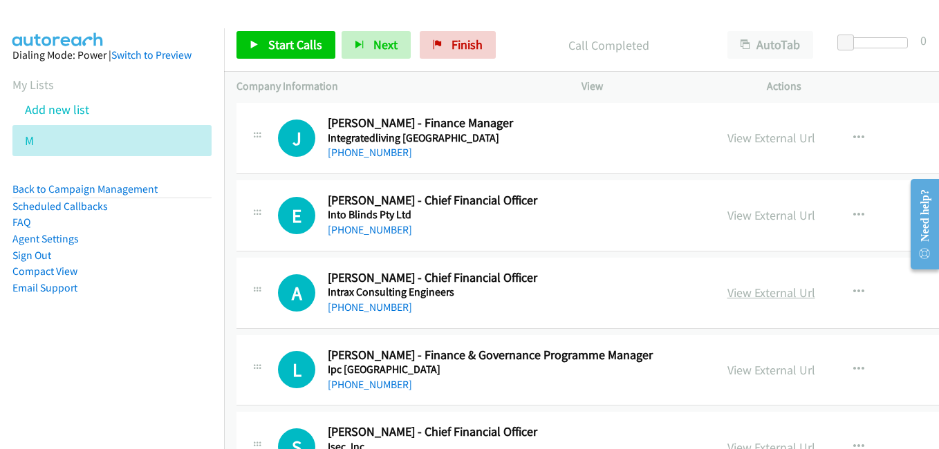
click at [736, 296] on link "View External Url" at bounding box center [771, 293] width 88 height 16
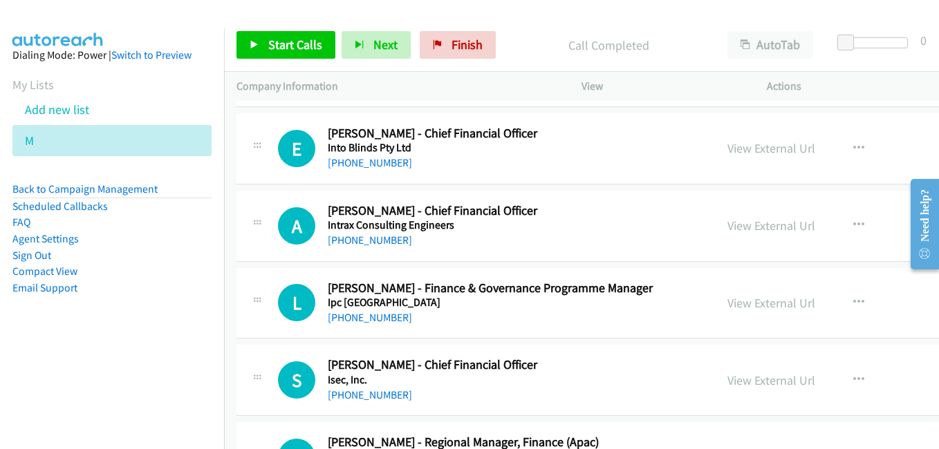
scroll to position [7261, 0]
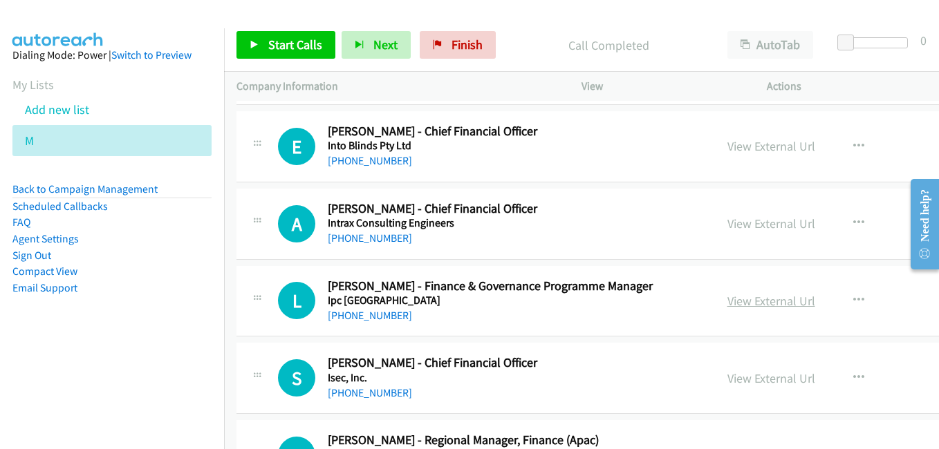
drag, startPoint x: 735, startPoint y: 304, endPoint x: 715, endPoint y: 297, distance: 21.2
click at [735, 304] on link "View External Url" at bounding box center [771, 301] width 88 height 16
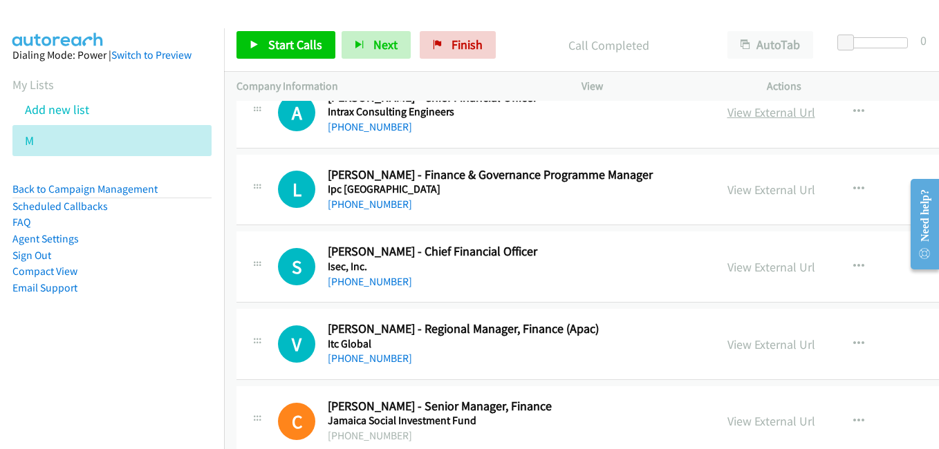
scroll to position [7399, 0]
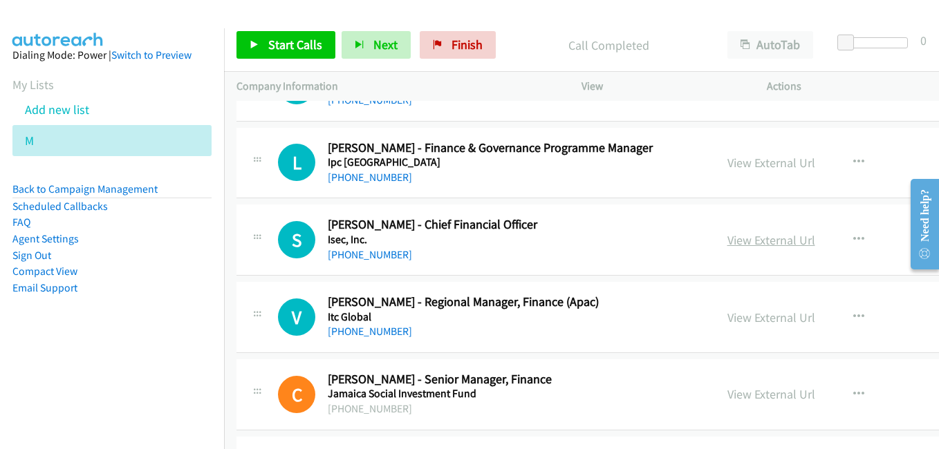
click at [744, 241] on link "View External Url" at bounding box center [771, 240] width 88 height 16
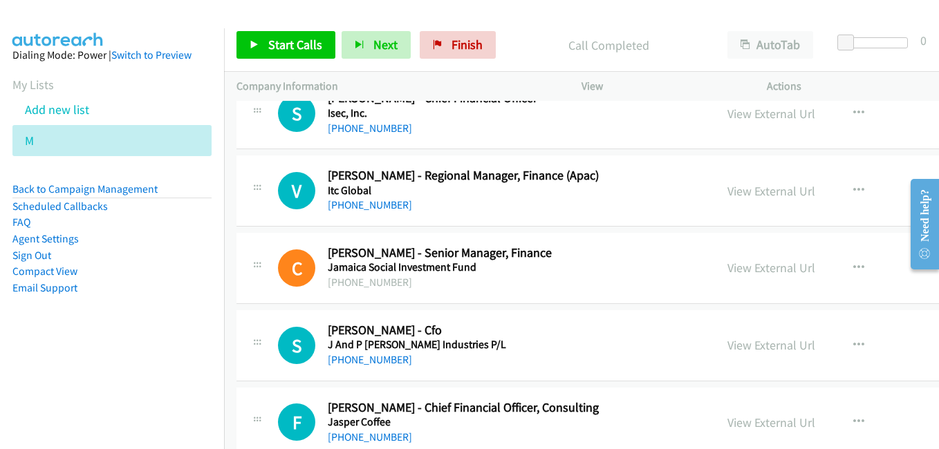
scroll to position [7607, 0]
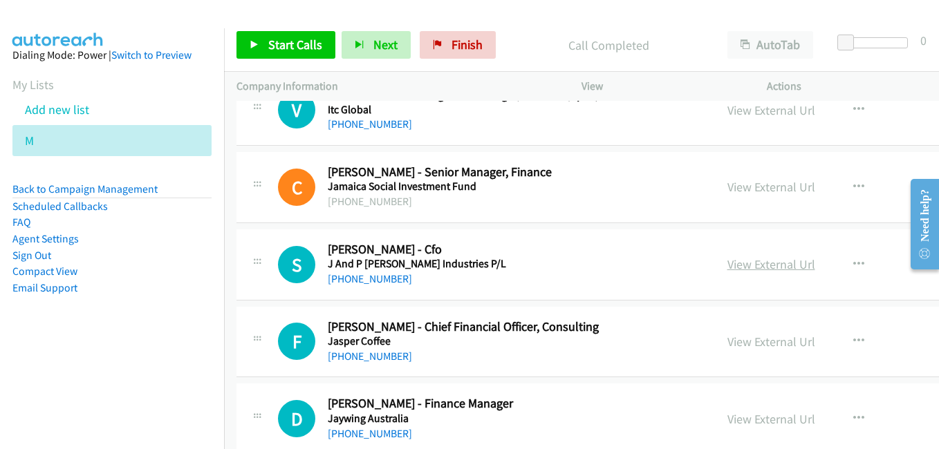
click at [727, 267] on link "View External Url" at bounding box center [771, 265] width 88 height 16
click at [727, 344] on link "View External Url" at bounding box center [771, 342] width 88 height 16
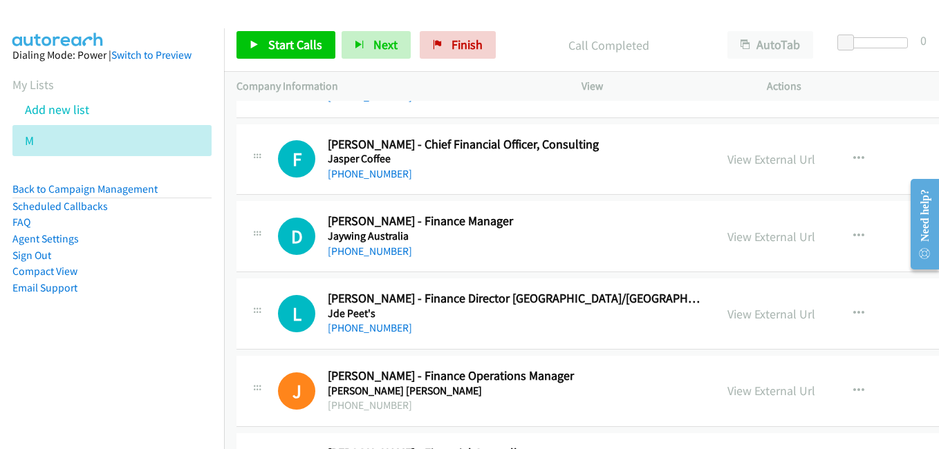
scroll to position [7814, 0]
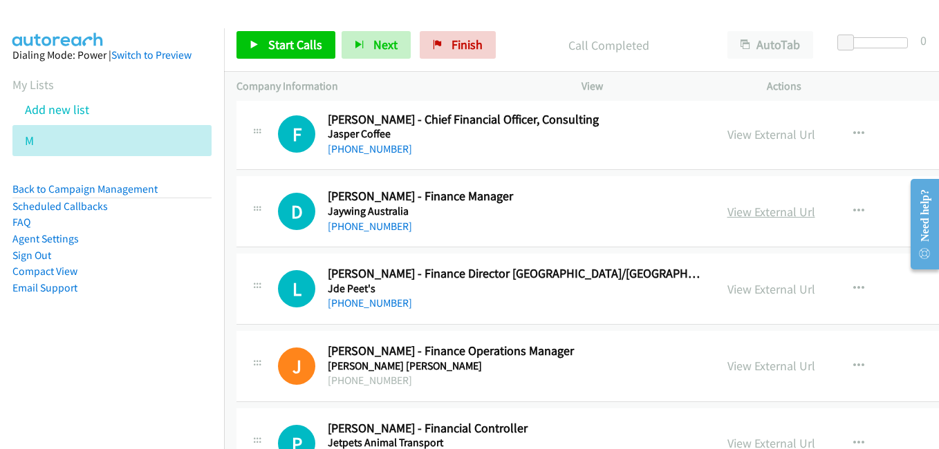
click at [739, 214] on link "View External Url" at bounding box center [771, 212] width 88 height 16
click at [730, 293] on link "View External Url" at bounding box center [771, 289] width 88 height 16
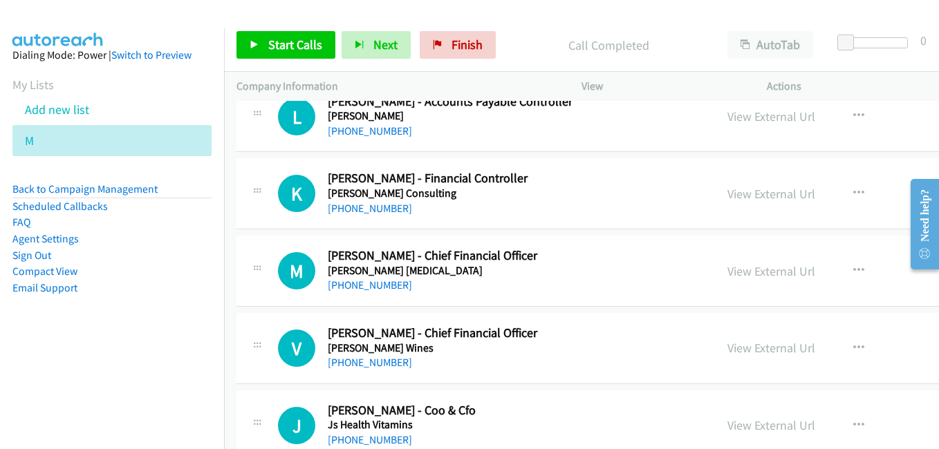
scroll to position [8229, 0]
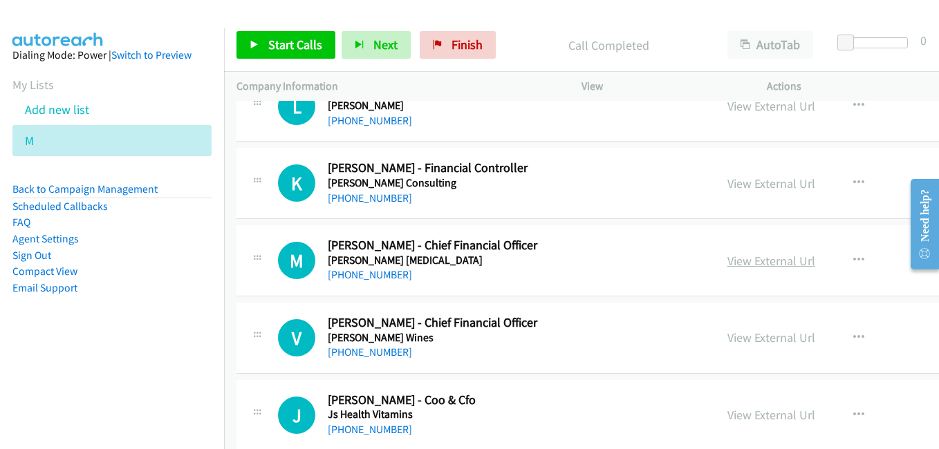
drag, startPoint x: 721, startPoint y: 263, endPoint x: 701, endPoint y: 260, distance: 20.2
click at [727, 263] on link "View External Url" at bounding box center [771, 261] width 88 height 16
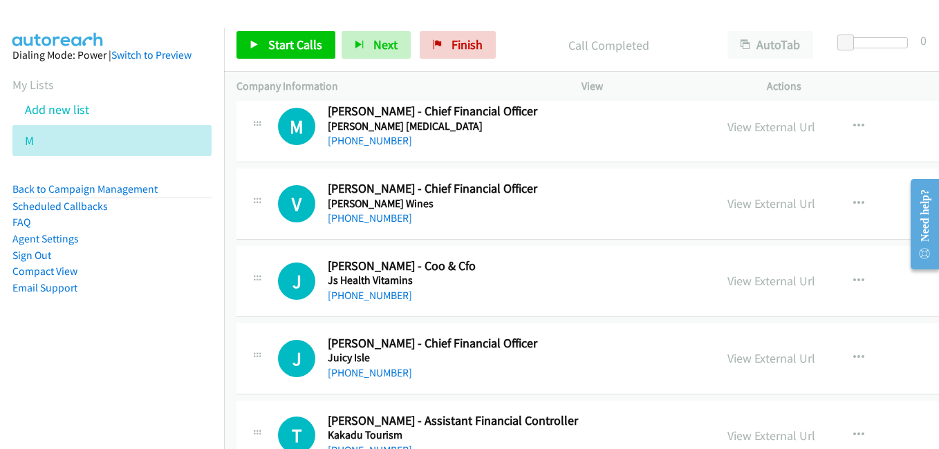
scroll to position [8367, 0]
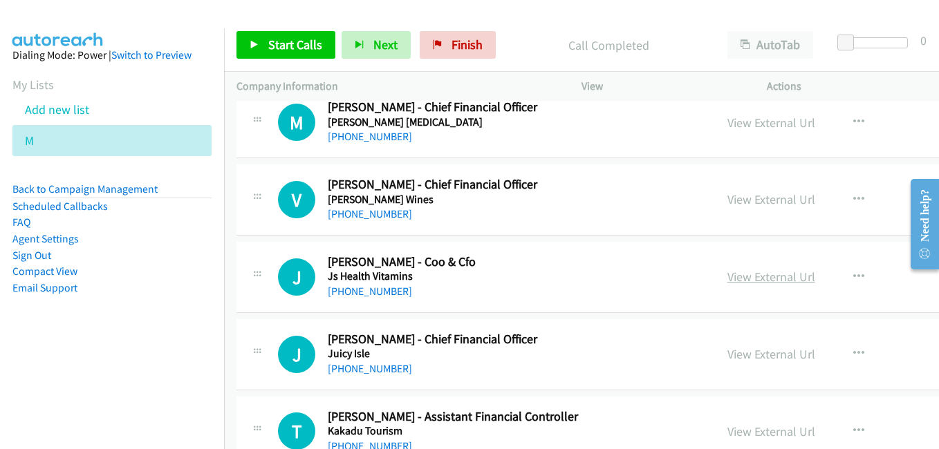
click at [727, 274] on link "View External Url" at bounding box center [771, 277] width 88 height 16
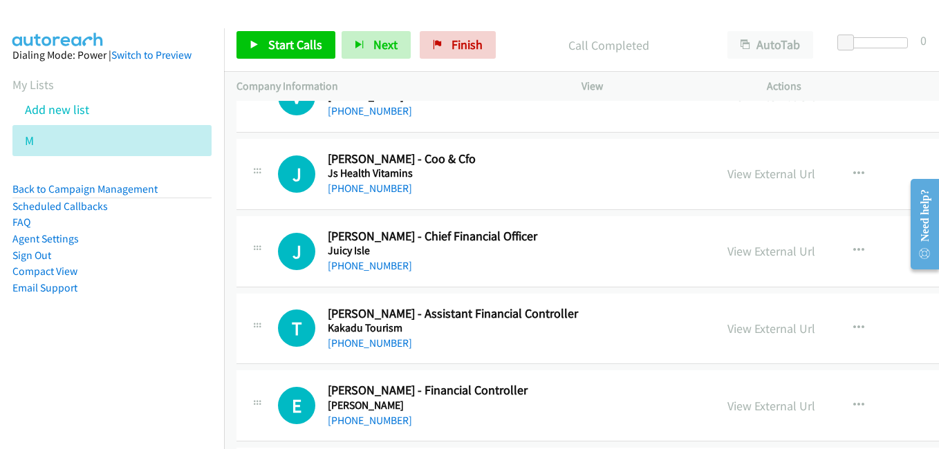
scroll to position [8506, 0]
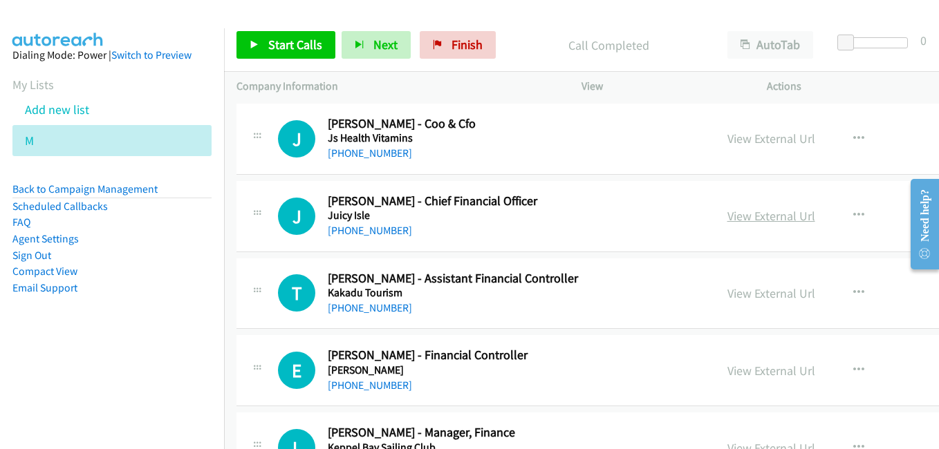
click at [727, 210] on link "View External Url" at bounding box center [771, 216] width 88 height 16
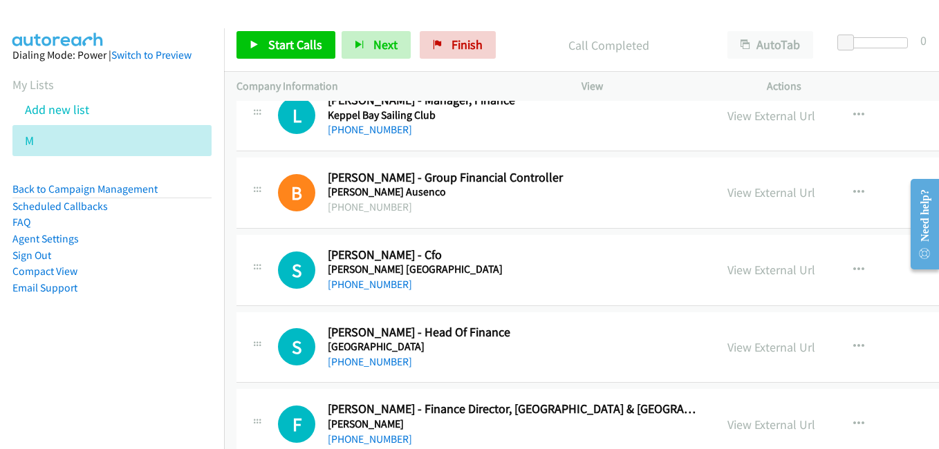
scroll to position [8851, 0]
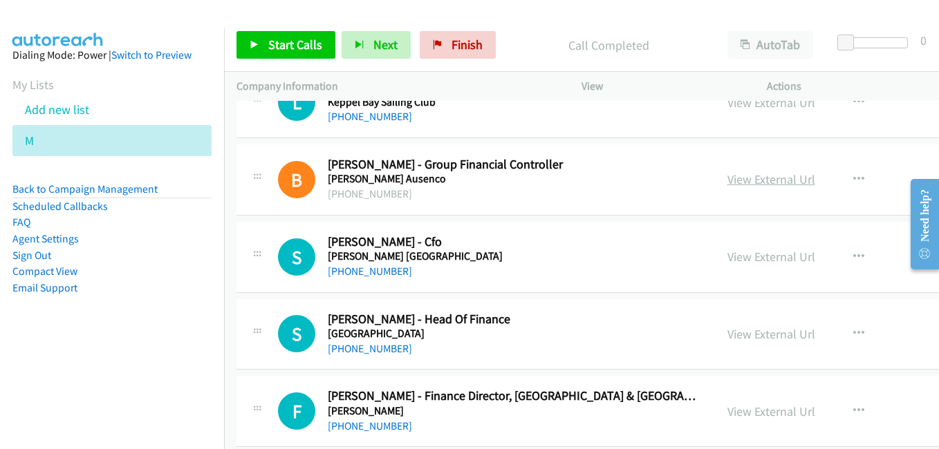
click at [727, 183] on link "View External Url" at bounding box center [771, 179] width 88 height 16
drag, startPoint x: 727, startPoint y: 333, endPoint x: 713, endPoint y: 330, distance: 14.3
click at [727, 333] on link "View External Url" at bounding box center [771, 334] width 88 height 16
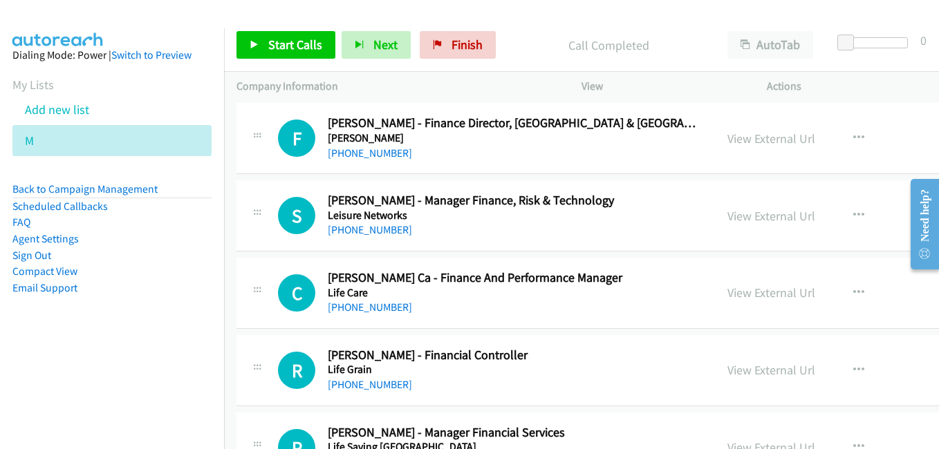
scroll to position [9128, 0]
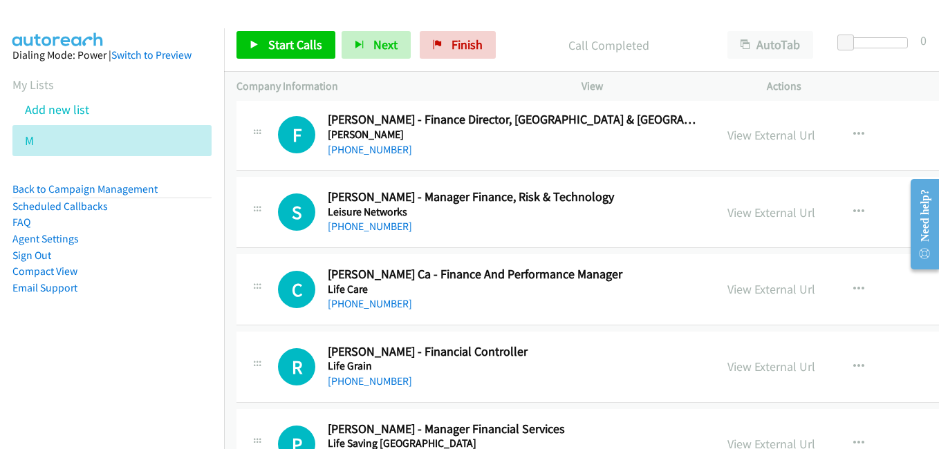
drag, startPoint x: 735, startPoint y: 290, endPoint x: 798, endPoint y: 306, distance: 65.1
click at [735, 290] on link "View External Url" at bounding box center [771, 289] width 88 height 16
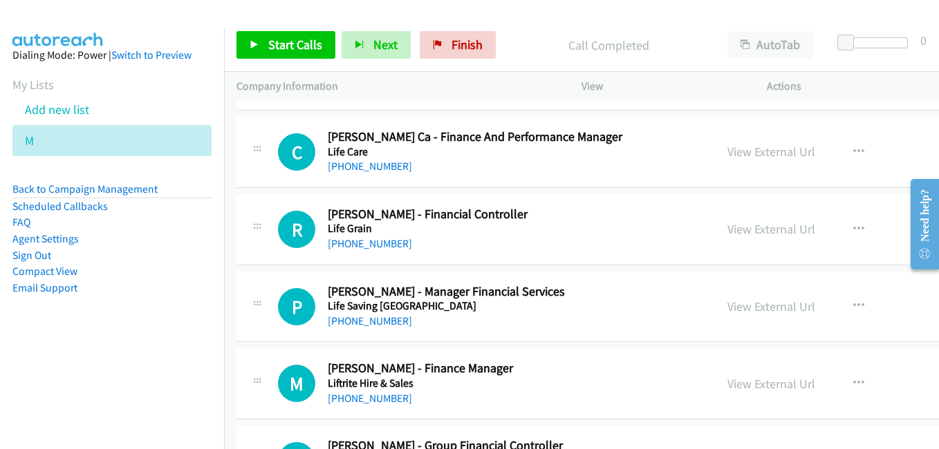
scroll to position [9266, 0]
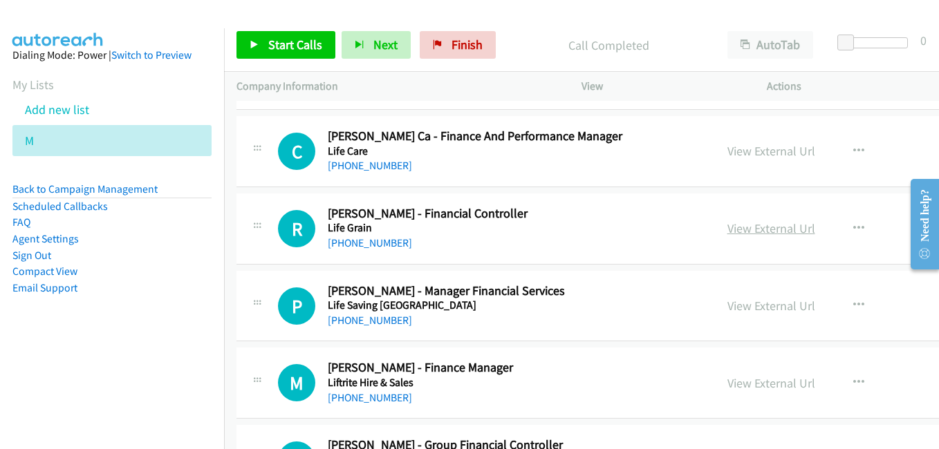
click at [731, 227] on link "View External Url" at bounding box center [771, 229] width 88 height 16
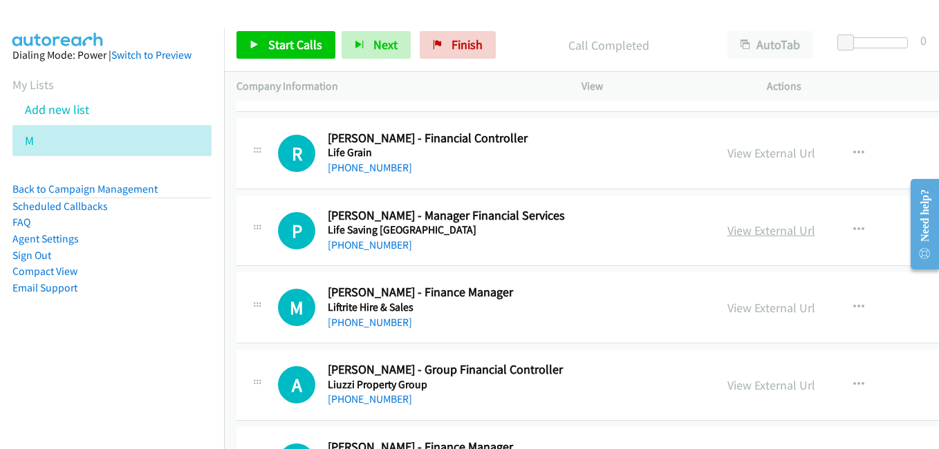
scroll to position [9404, 0]
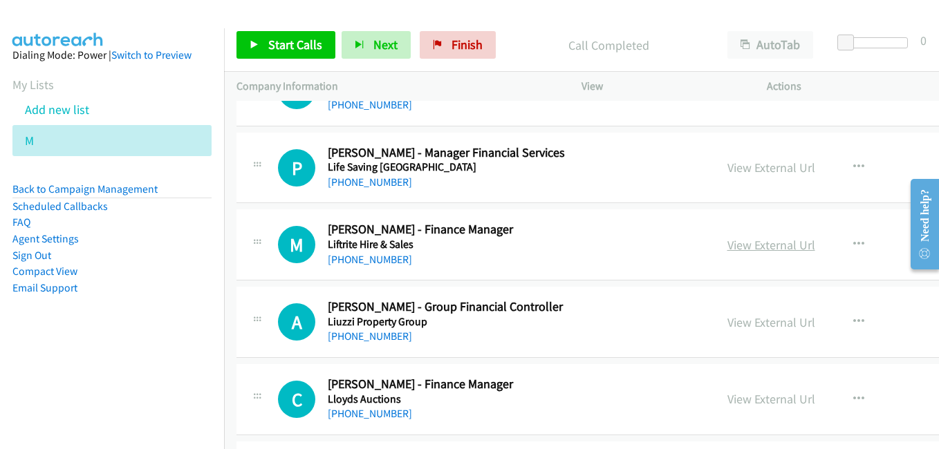
click at [727, 242] on link "View External Url" at bounding box center [771, 245] width 88 height 16
click at [727, 322] on link "View External Url" at bounding box center [771, 323] width 88 height 16
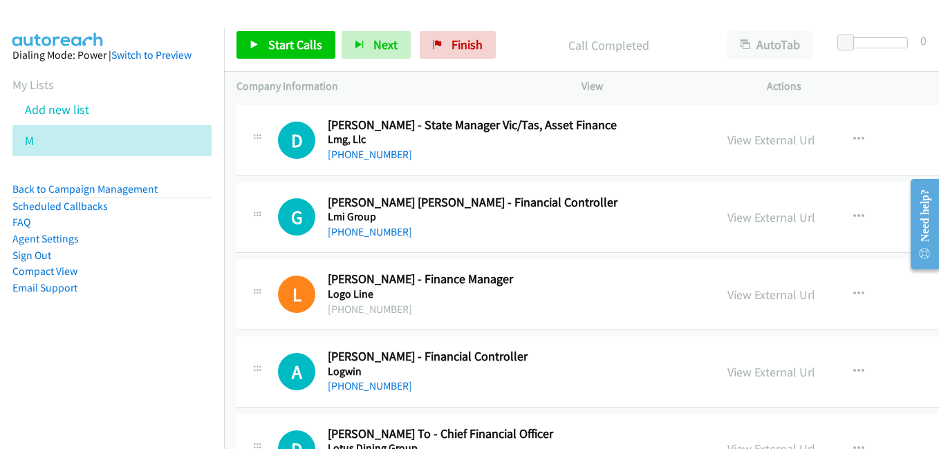
scroll to position [9819, 0]
drag, startPoint x: 739, startPoint y: 295, endPoint x: 694, endPoint y: 269, distance: 52.3
click at [739, 295] on link "View External Url" at bounding box center [771, 294] width 88 height 16
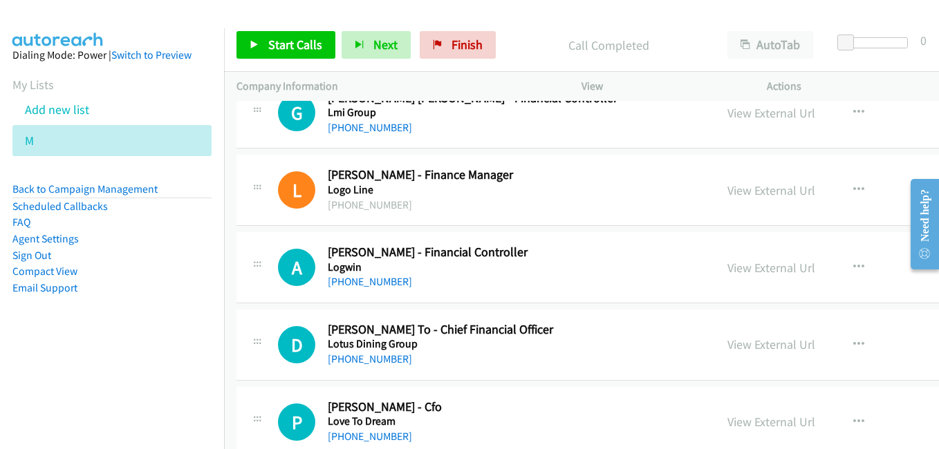
scroll to position [9958, 0]
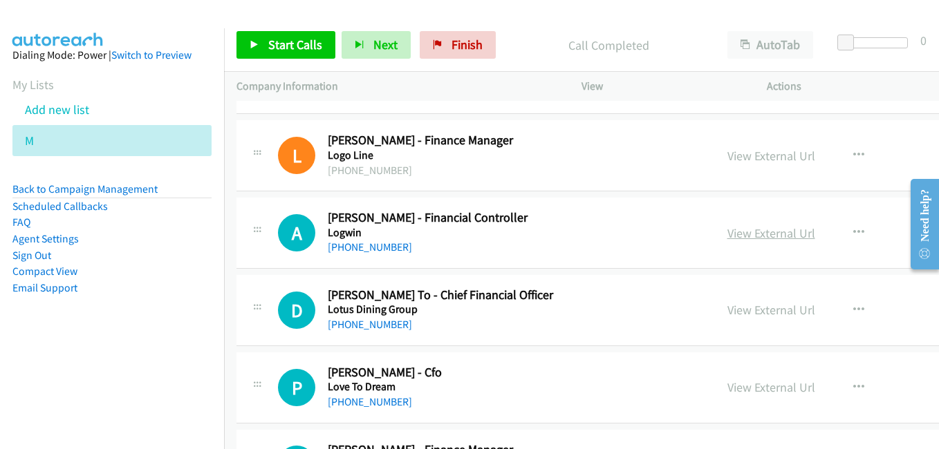
click at [750, 239] on link "View External Url" at bounding box center [771, 233] width 88 height 16
drag, startPoint x: 736, startPoint y: 316, endPoint x: 380, endPoint y: 104, distance: 414.2
click at [736, 316] on link "View External Url" at bounding box center [771, 310] width 88 height 16
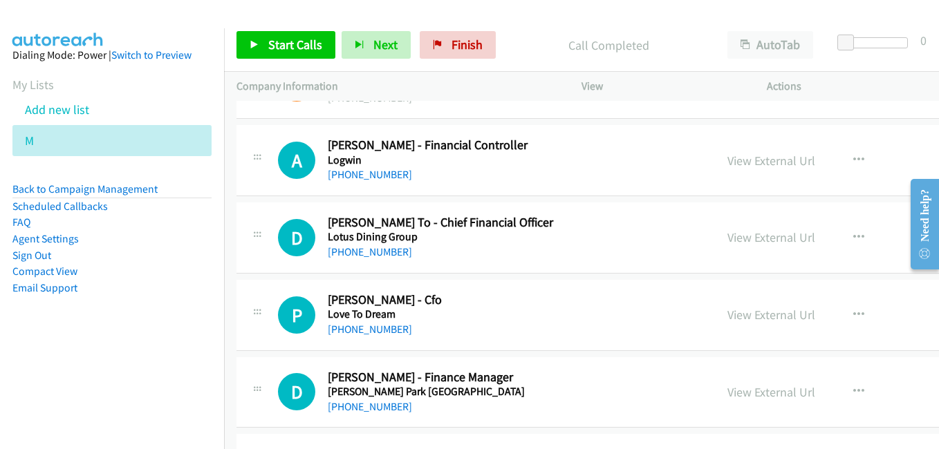
scroll to position [10096, 0]
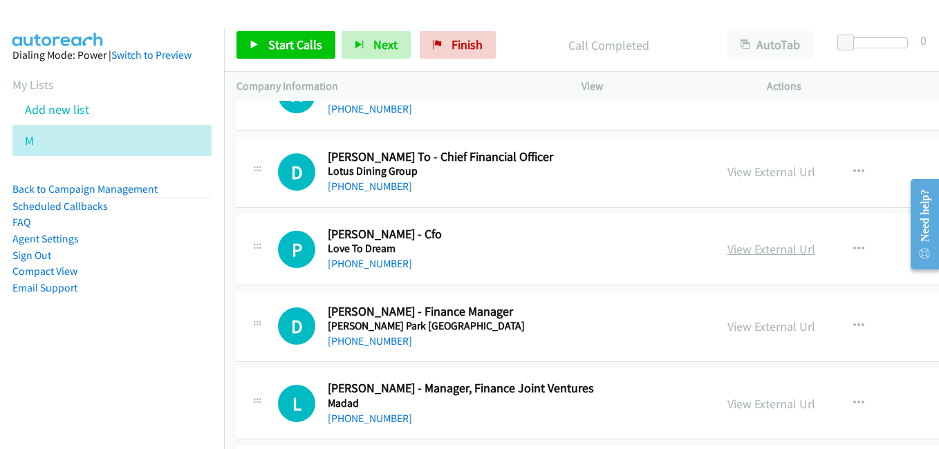
click at [730, 256] on link "View External Url" at bounding box center [771, 249] width 88 height 16
drag, startPoint x: 732, startPoint y: 332, endPoint x: 724, endPoint y: 331, distance: 7.6
click at [732, 332] on link "View External Url" at bounding box center [771, 327] width 88 height 16
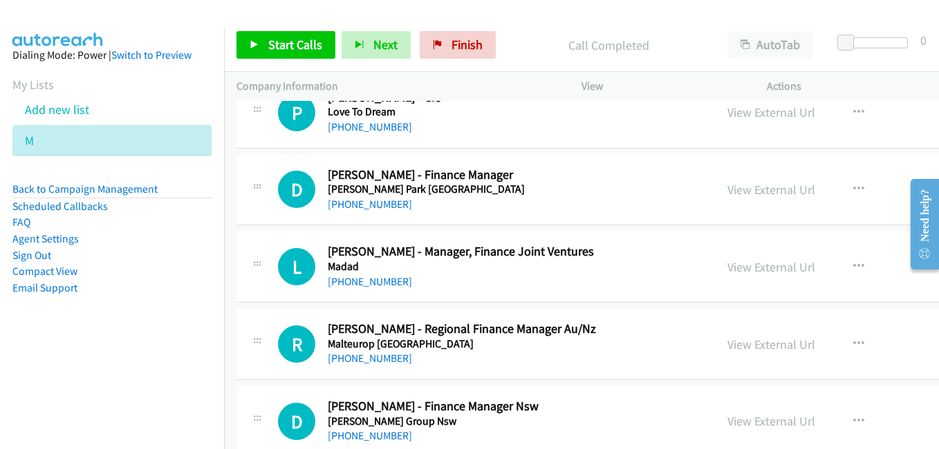
scroll to position [10234, 0]
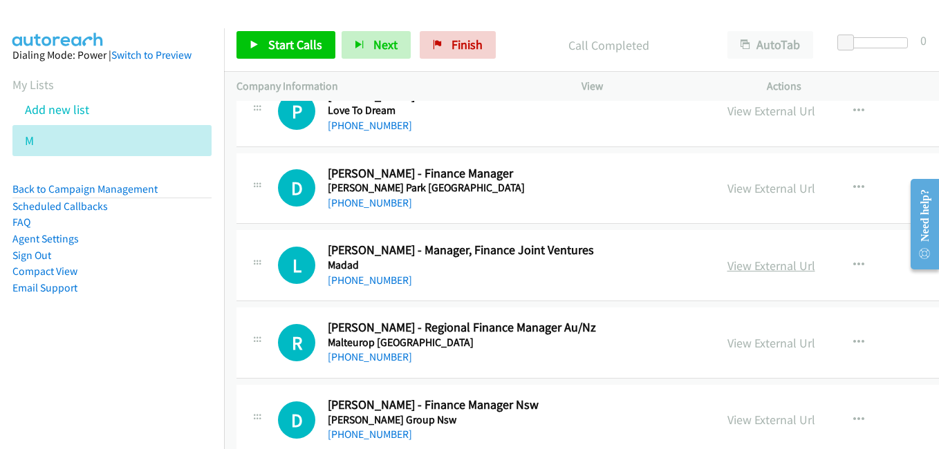
drag, startPoint x: 741, startPoint y: 270, endPoint x: 702, endPoint y: 263, distance: 39.3
click at [741, 270] on link "View External Url" at bounding box center [771, 266] width 88 height 16
drag, startPoint x: 718, startPoint y: 342, endPoint x: 625, endPoint y: 317, distance: 96.1
click at [727, 342] on link "View External Url" at bounding box center [771, 343] width 88 height 16
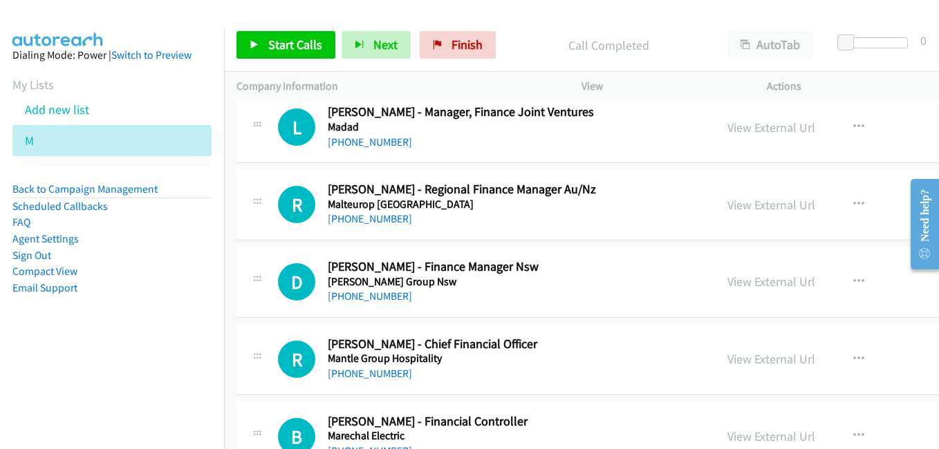
drag, startPoint x: 712, startPoint y: 278, endPoint x: 588, endPoint y: 221, distance: 136.4
click at [727, 278] on link "View External Url" at bounding box center [771, 282] width 88 height 16
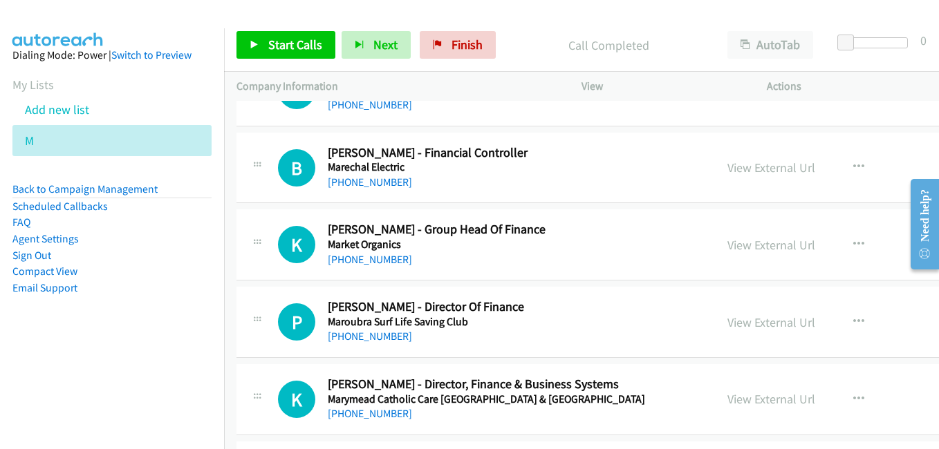
scroll to position [10649, 0]
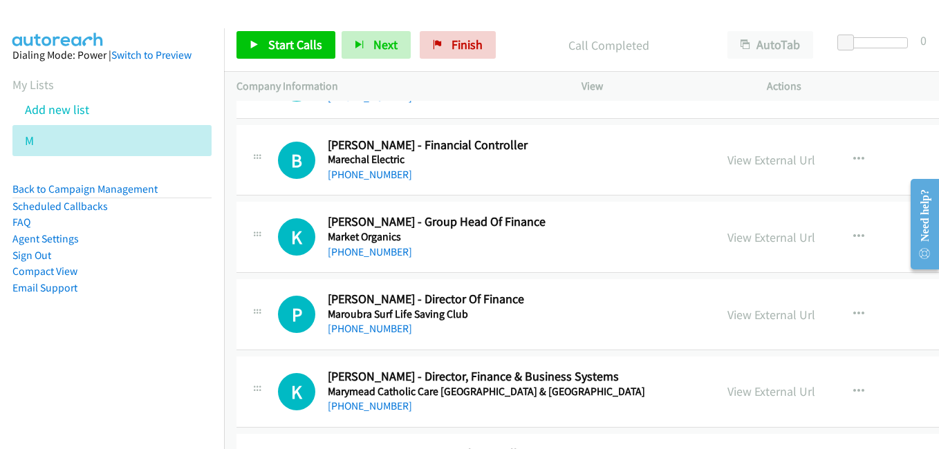
drag, startPoint x: 718, startPoint y: 318, endPoint x: 699, endPoint y: 302, distance: 25.1
click at [727, 318] on link "View External Url" at bounding box center [771, 315] width 88 height 16
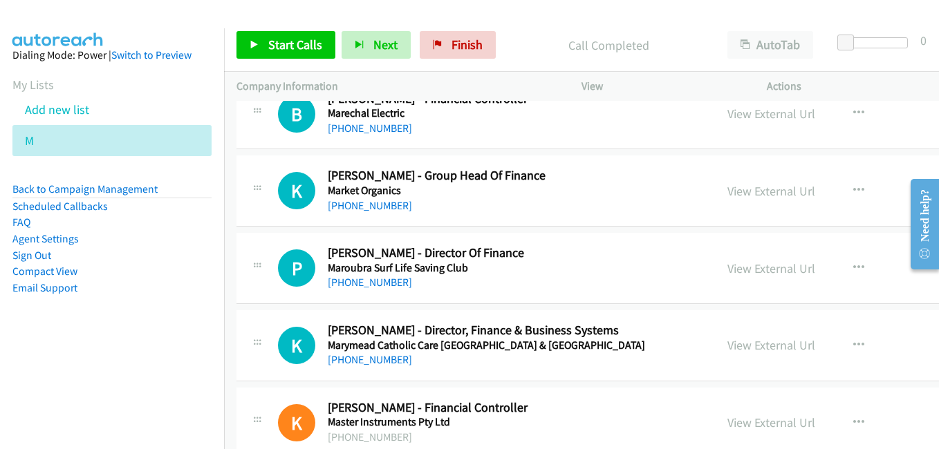
scroll to position [10718, 0]
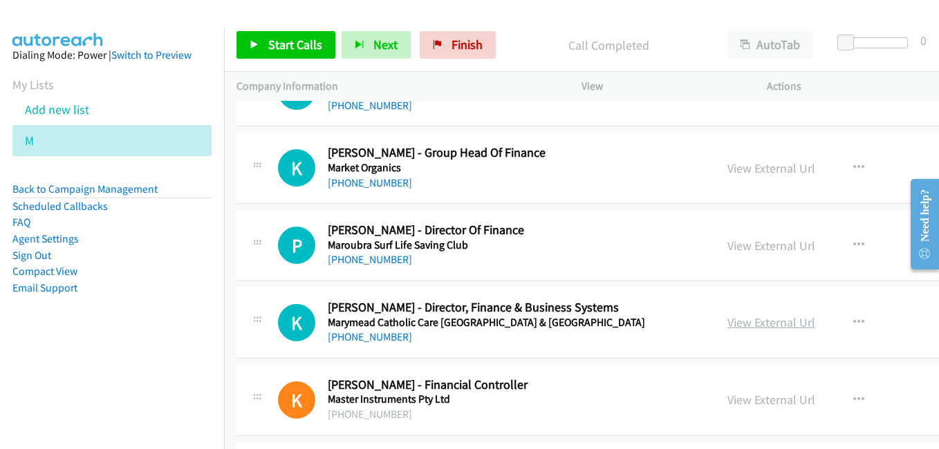
click at [727, 321] on link "View External Url" at bounding box center [771, 323] width 88 height 16
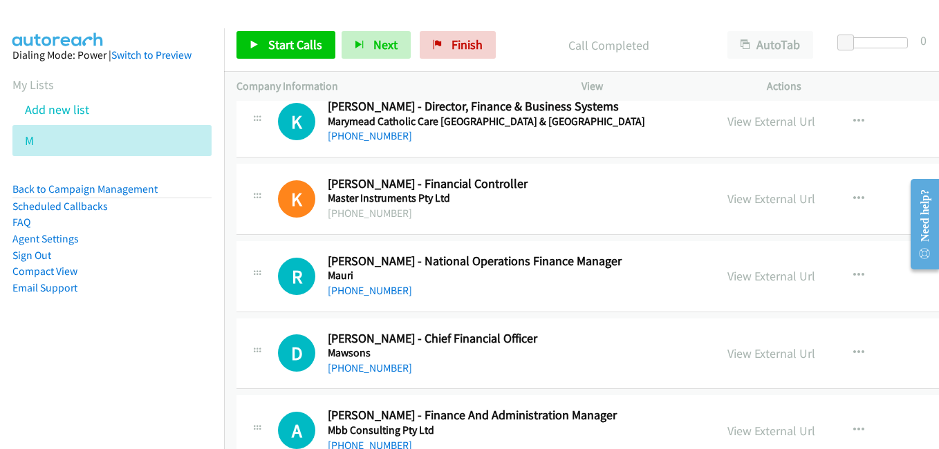
scroll to position [10926, 0]
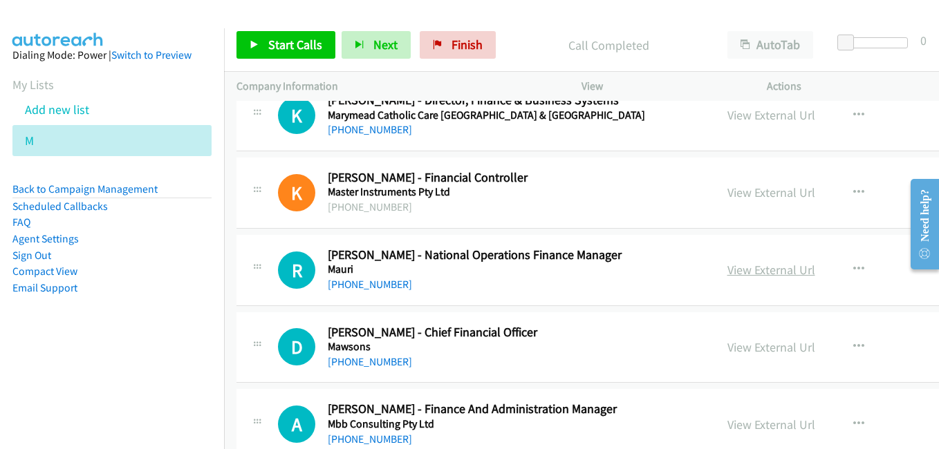
click at [727, 269] on link "View External Url" at bounding box center [771, 270] width 88 height 16
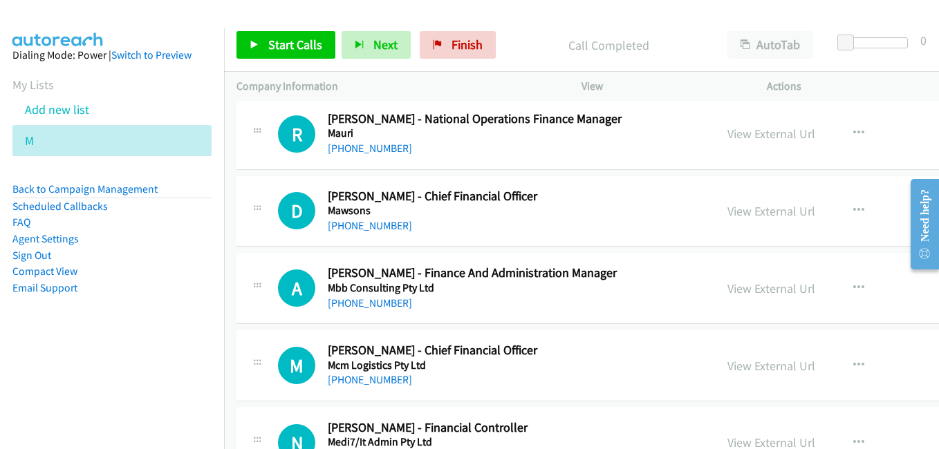
scroll to position [11064, 0]
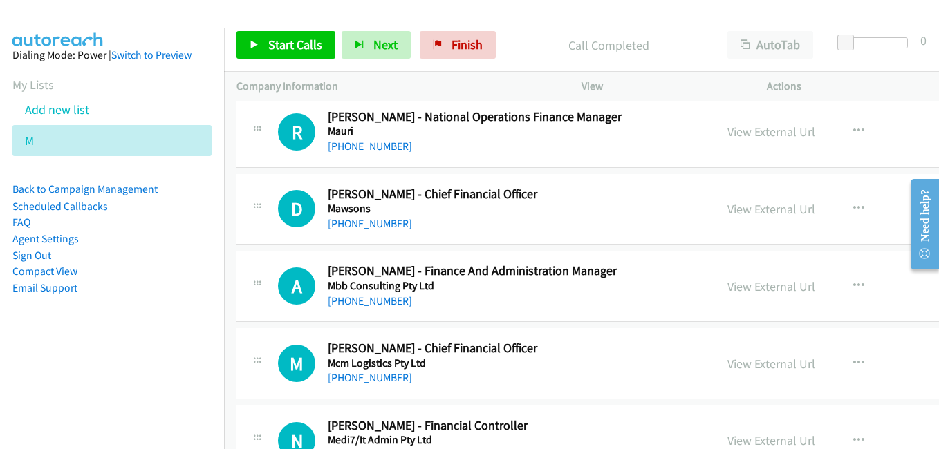
click at [732, 290] on link "View External Url" at bounding box center [771, 287] width 88 height 16
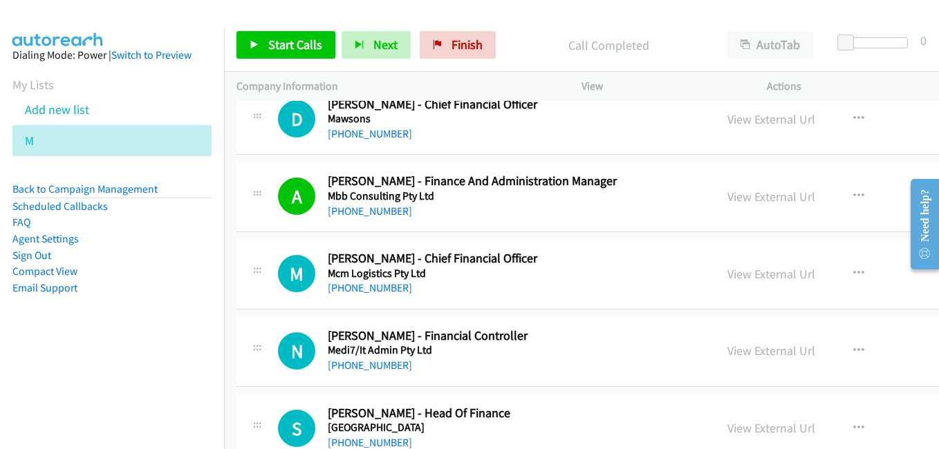
scroll to position [11202, 0]
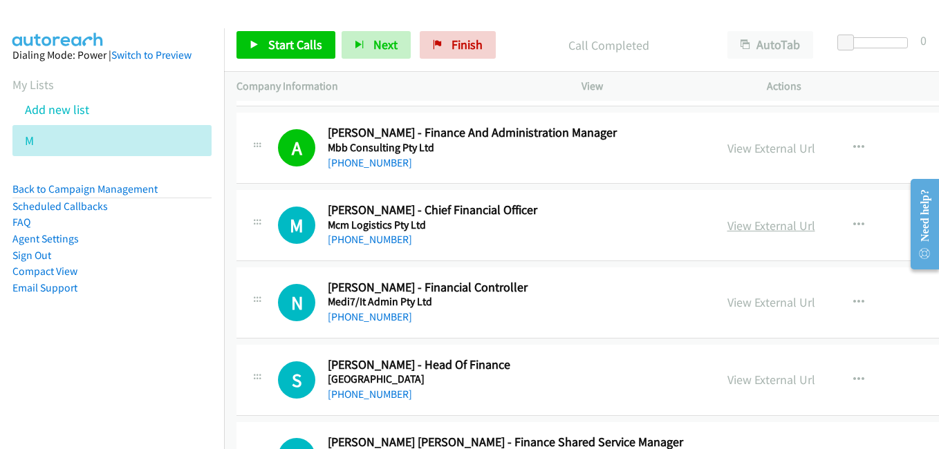
click at [745, 227] on link "View External Url" at bounding box center [771, 226] width 88 height 16
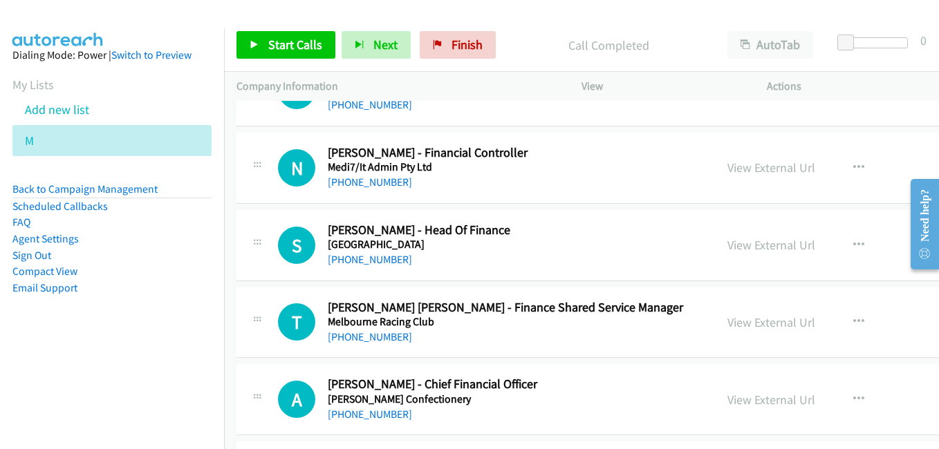
scroll to position [11341, 0]
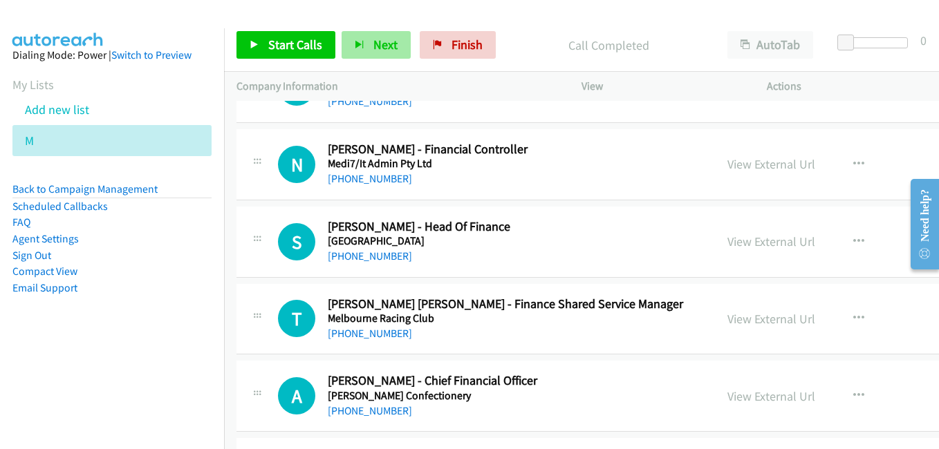
drag, startPoint x: 735, startPoint y: 241, endPoint x: 380, endPoint y: 37, distance: 409.8
click at [735, 241] on link "View External Url" at bounding box center [771, 242] width 88 height 16
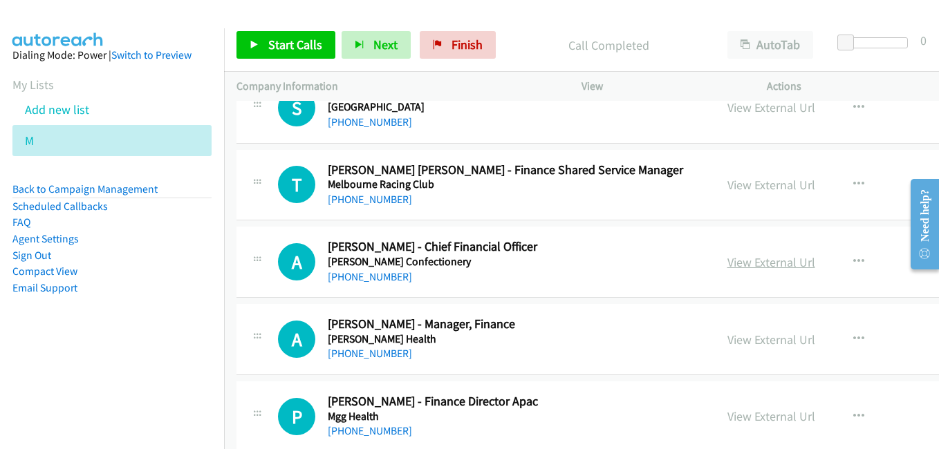
scroll to position [11479, 0]
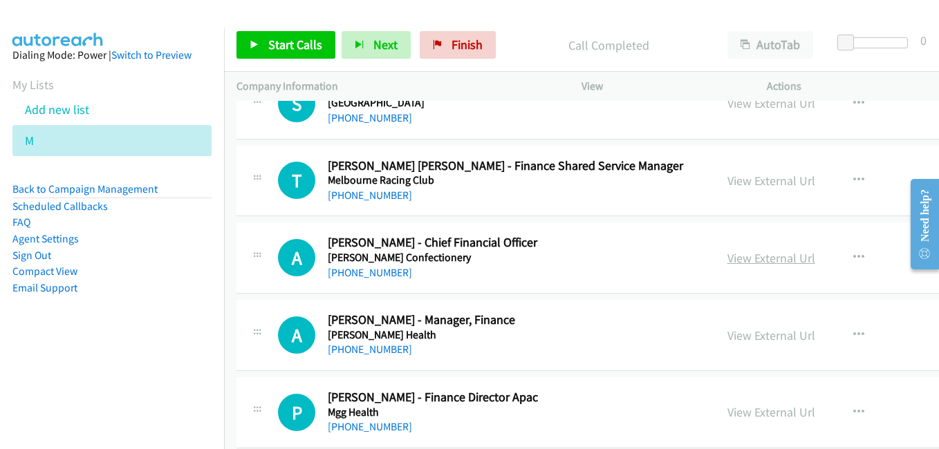
click at [730, 261] on link "View External Url" at bounding box center [771, 258] width 88 height 16
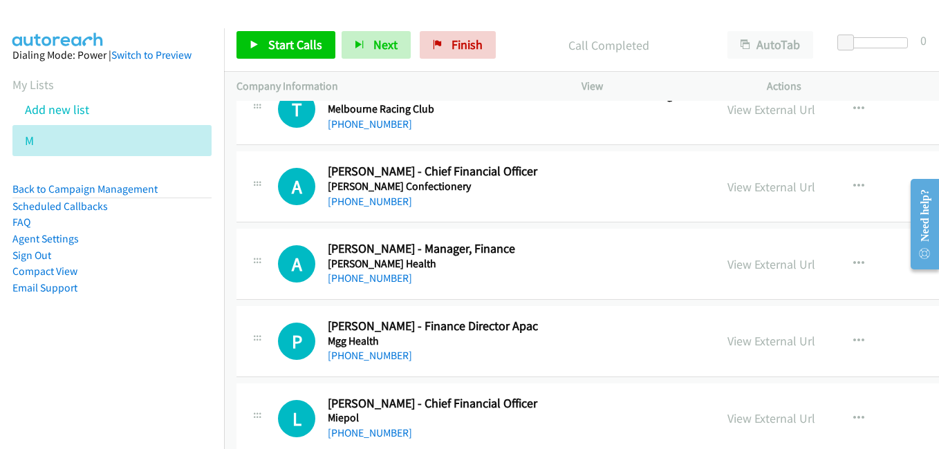
scroll to position [11686, 0]
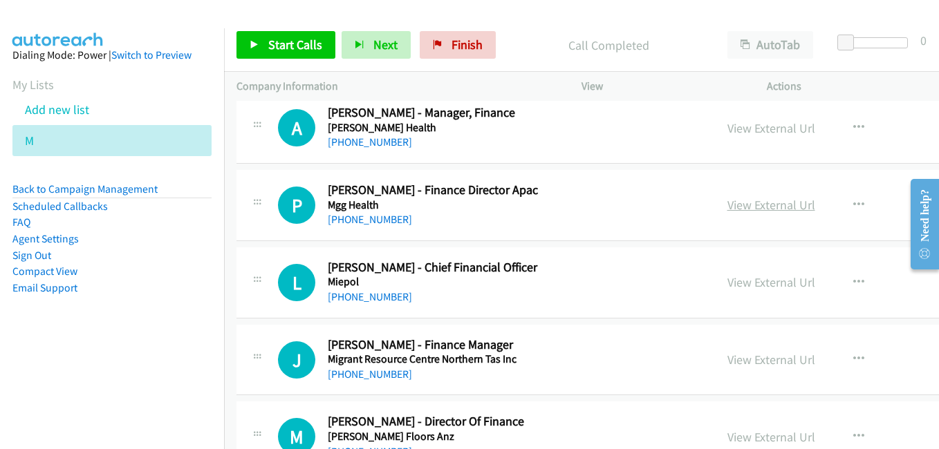
click at [732, 201] on link "View External Url" at bounding box center [771, 205] width 88 height 16
click at [736, 280] on link "View External Url" at bounding box center [771, 283] width 88 height 16
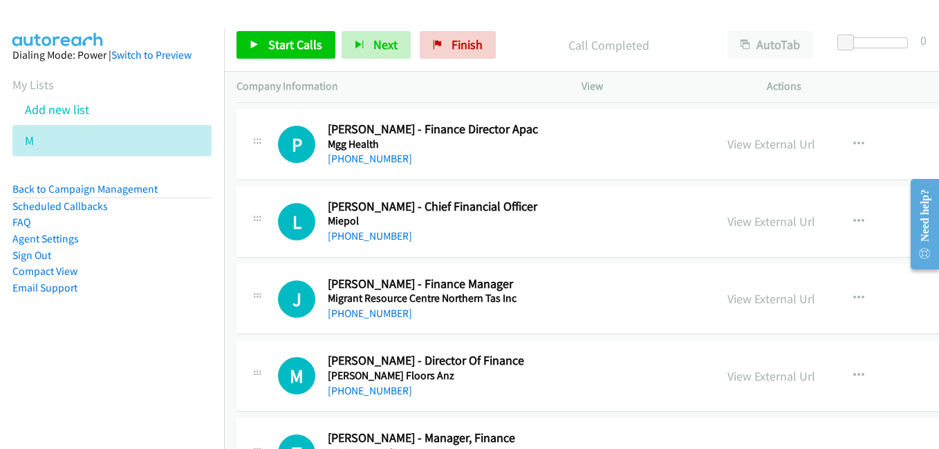
scroll to position [11756, 0]
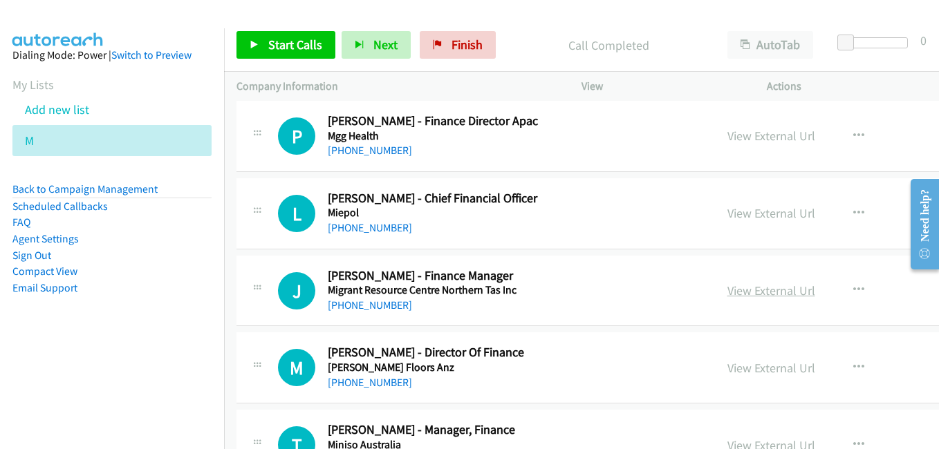
click at [727, 289] on link "View External Url" at bounding box center [771, 291] width 88 height 16
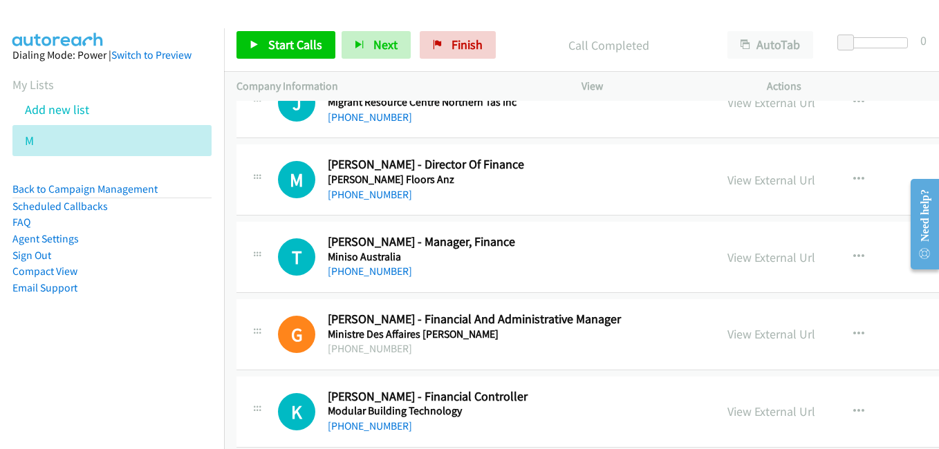
scroll to position [11963, 0]
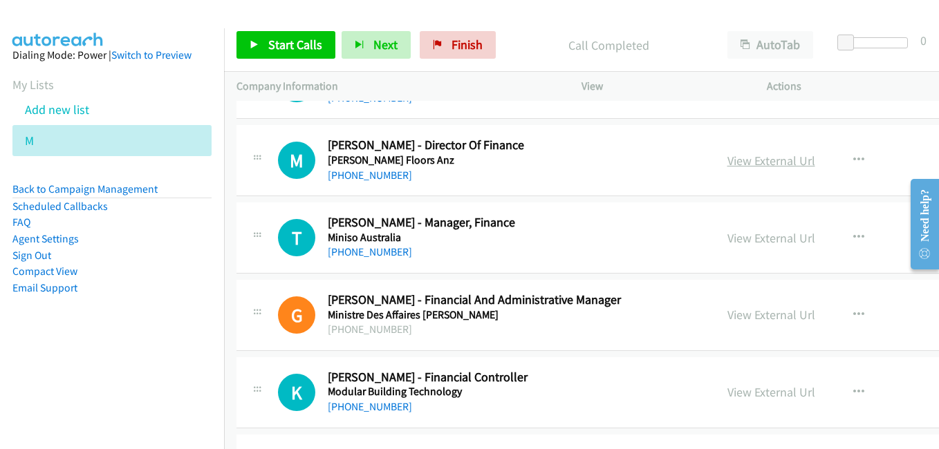
drag, startPoint x: 735, startPoint y: 164, endPoint x: 750, endPoint y: 160, distance: 15.1
click at [735, 164] on link "View External Url" at bounding box center [771, 161] width 88 height 16
drag, startPoint x: 718, startPoint y: 239, endPoint x: 358, endPoint y: 89, distance: 390.6
click at [727, 239] on link "View External Url" at bounding box center [771, 238] width 88 height 16
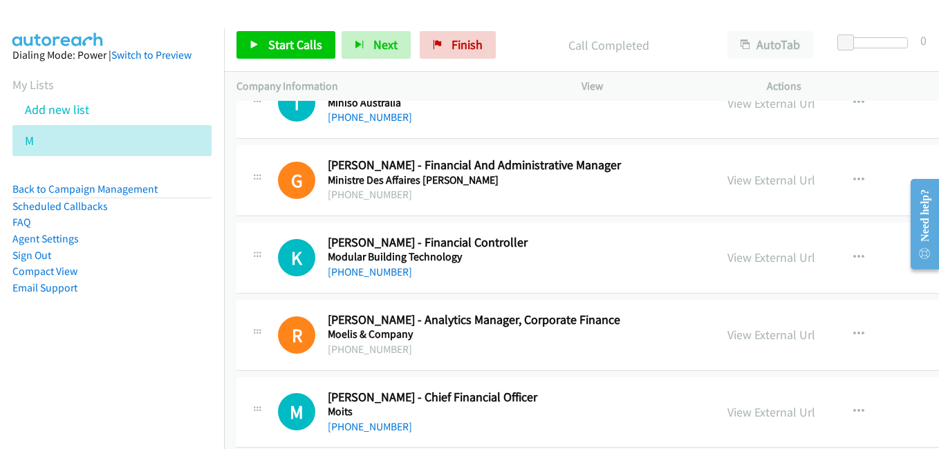
scroll to position [12101, 0]
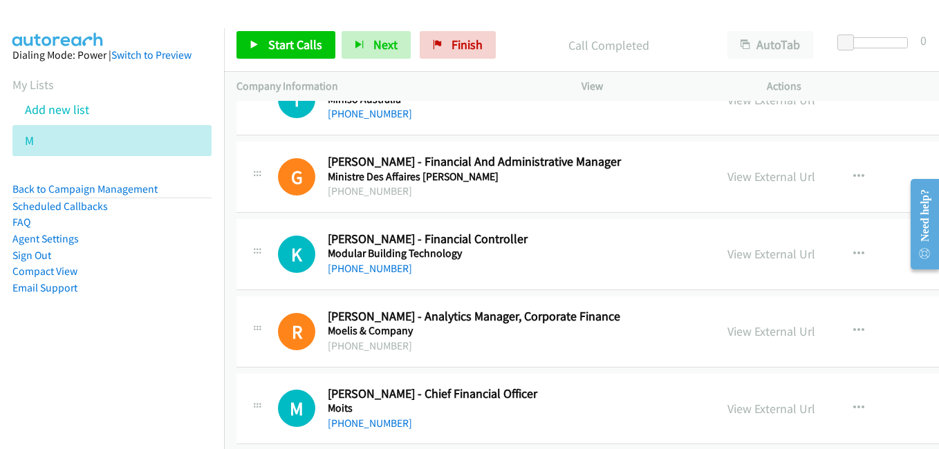
click at [732, 263] on div "View External Url" at bounding box center [771, 254] width 88 height 19
click at [732, 255] on link "View External Url" at bounding box center [771, 254] width 88 height 16
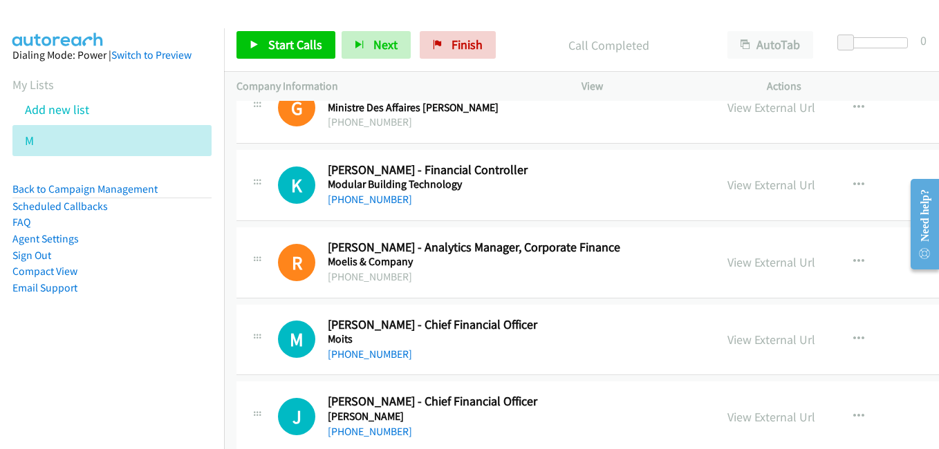
scroll to position [12309, 0]
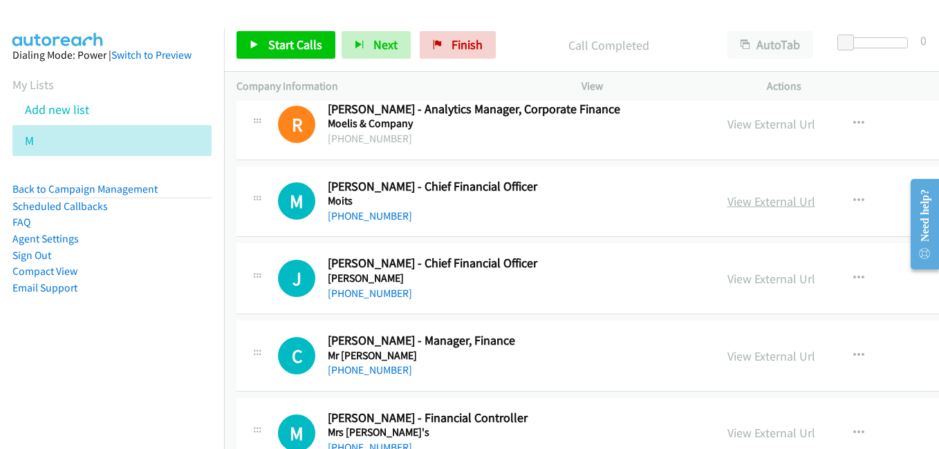
click at [727, 198] on link "View External Url" at bounding box center [771, 202] width 88 height 16
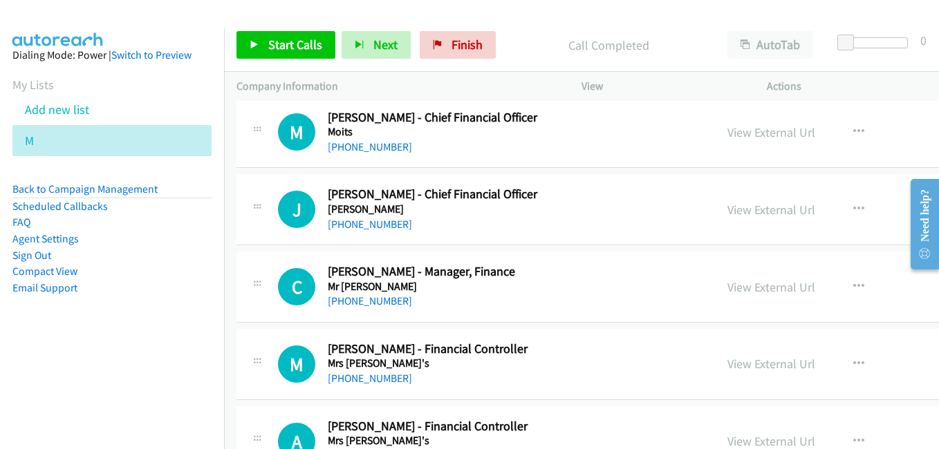
scroll to position [12447, 0]
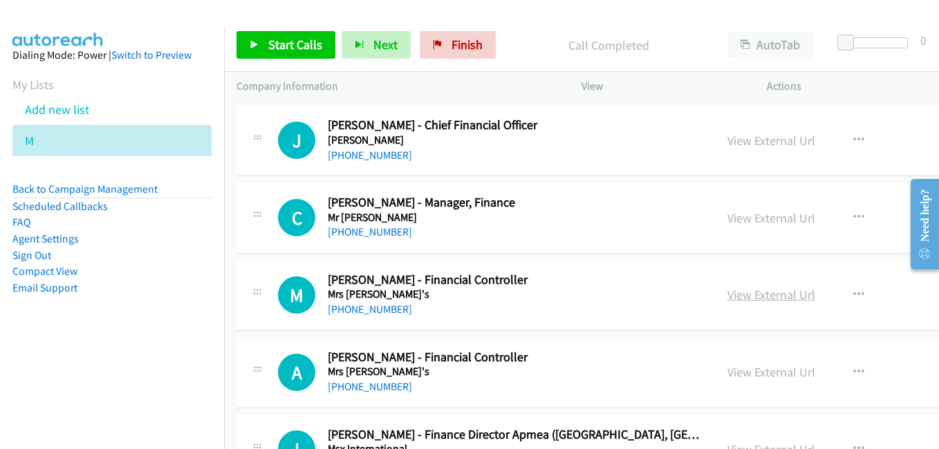
click at [737, 294] on link "View External Url" at bounding box center [771, 295] width 88 height 16
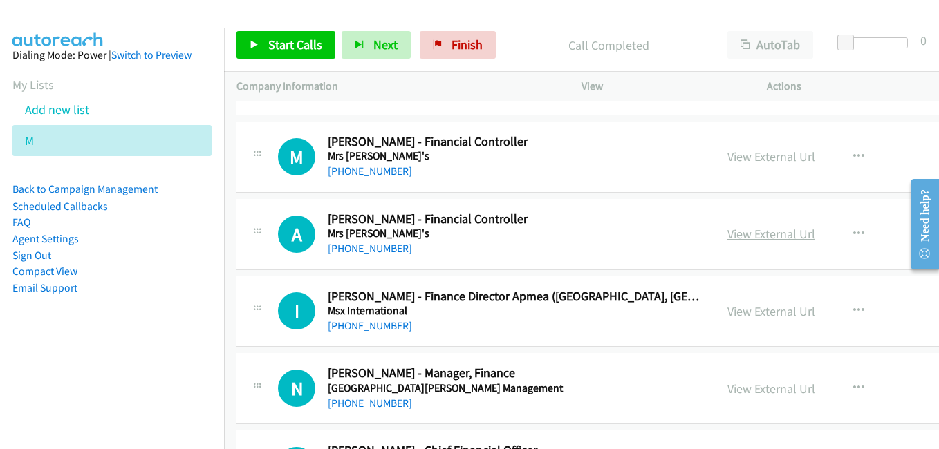
click at [727, 233] on link "View External Url" at bounding box center [771, 234] width 88 height 16
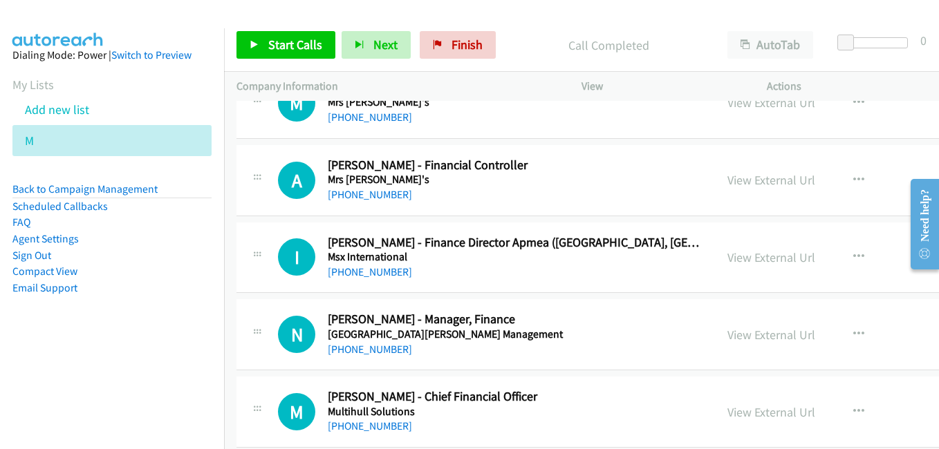
scroll to position [12655, 0]
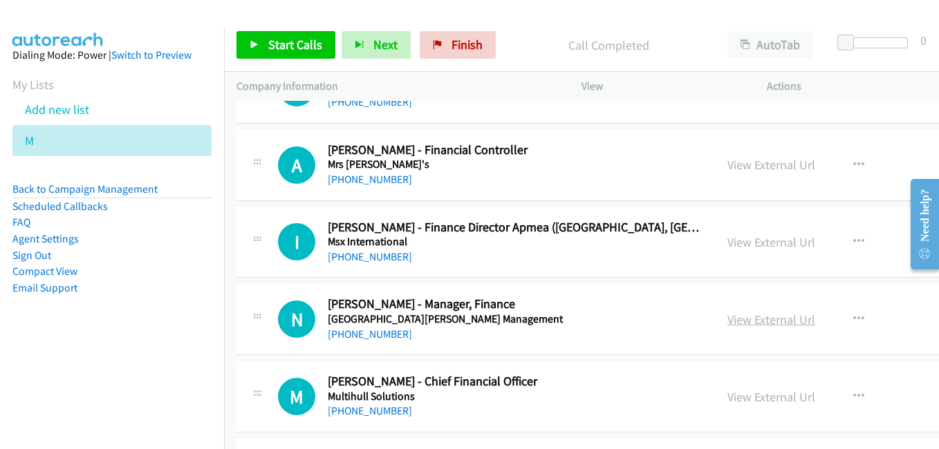
click at [727, 317] on link "View External Url" at bounding box center [771, 320] width 88 height 16
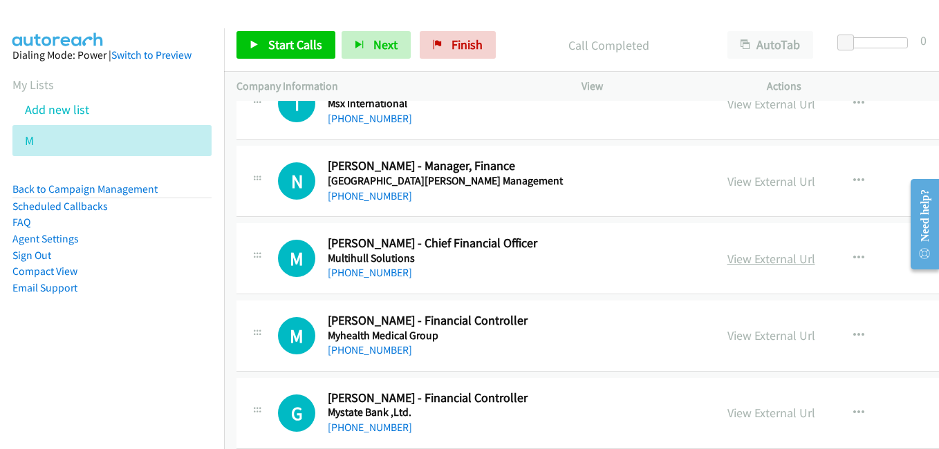
click at [729, 260] on link "View External Url" at bounding box center [771, 259] width 88 height 16
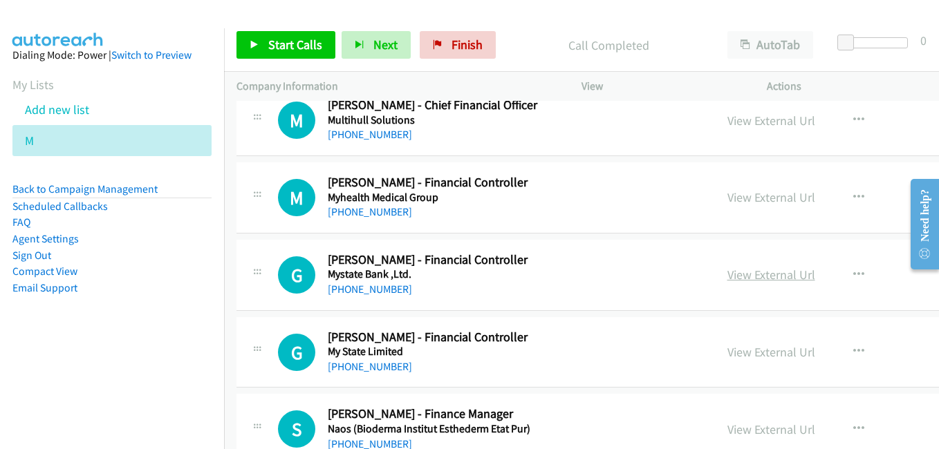
click at [727, 273] on link "View External Url" at bounding box center [771, 275] width 88 height 16
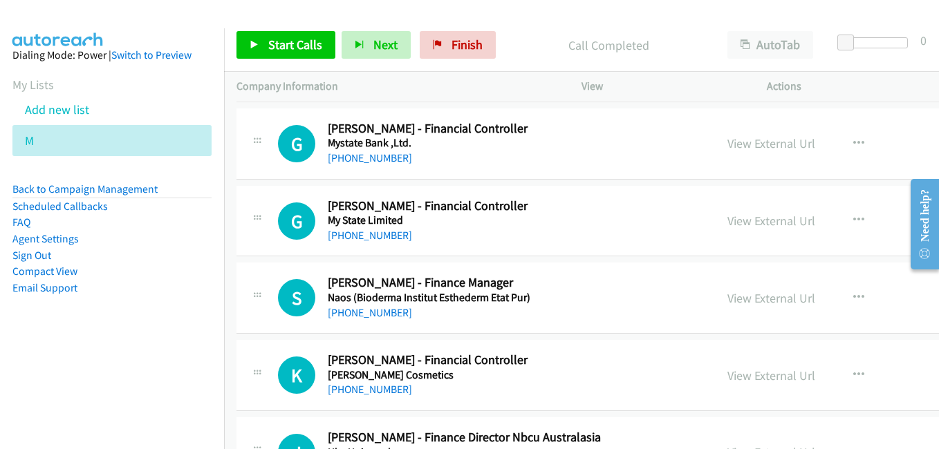
scroll to position [13069, 0]
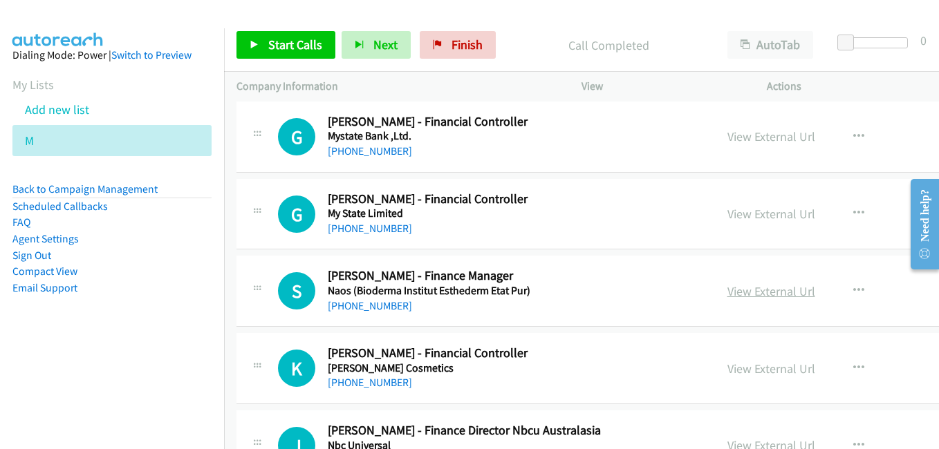
click at [731, 295] on link "View External Url" at bounding box center [771, 292] width 88 height 16
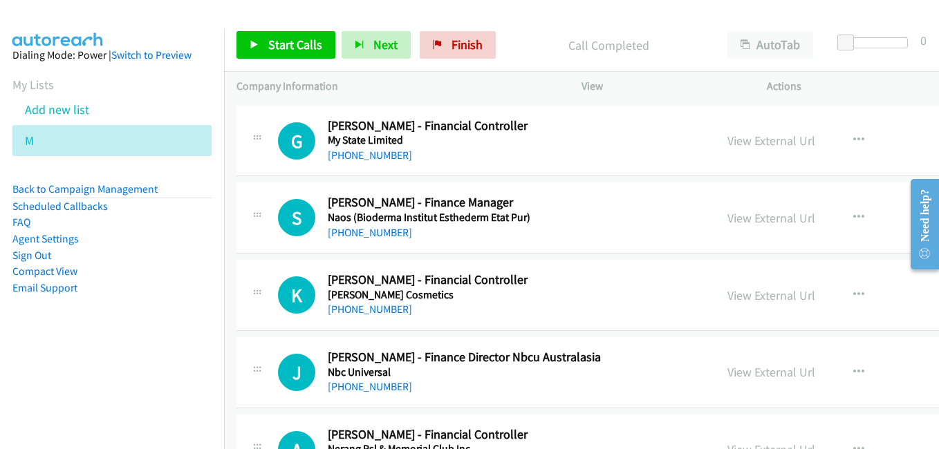
scroll to position [13208, 0]
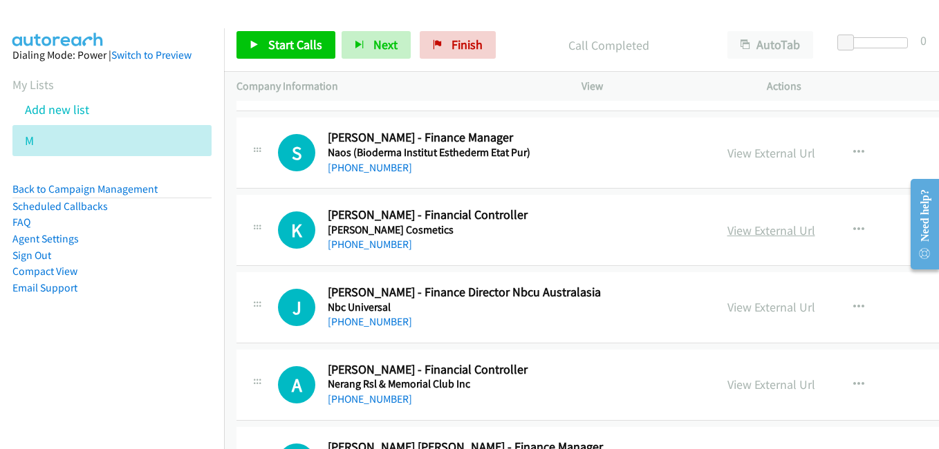
click at [727, 234] on link "View External Url" at bounding box center [771, 231] width 88 height 16
click at [727, 312] on link "View External Url" at bounding box center [771, 307] width 88 height 16
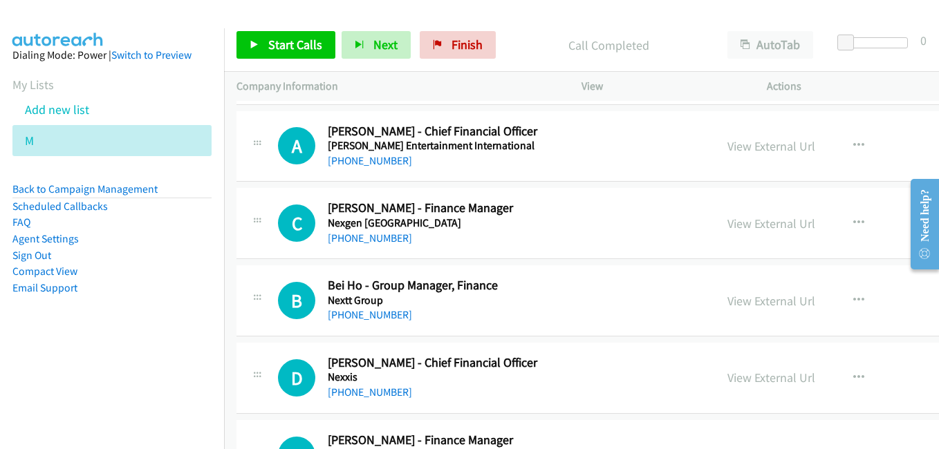
scroll to position [13623, 0]
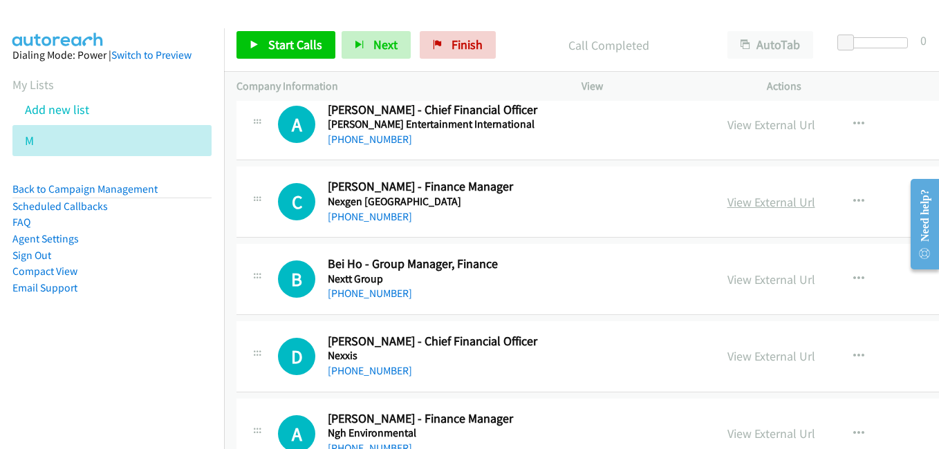
click at [727, 203] on link "View External Url" at bounding box center [771, 202] width 88 height 16
click at [730, 358] on link "View External Url" at bounding box center [771, 357] width 88 height 16
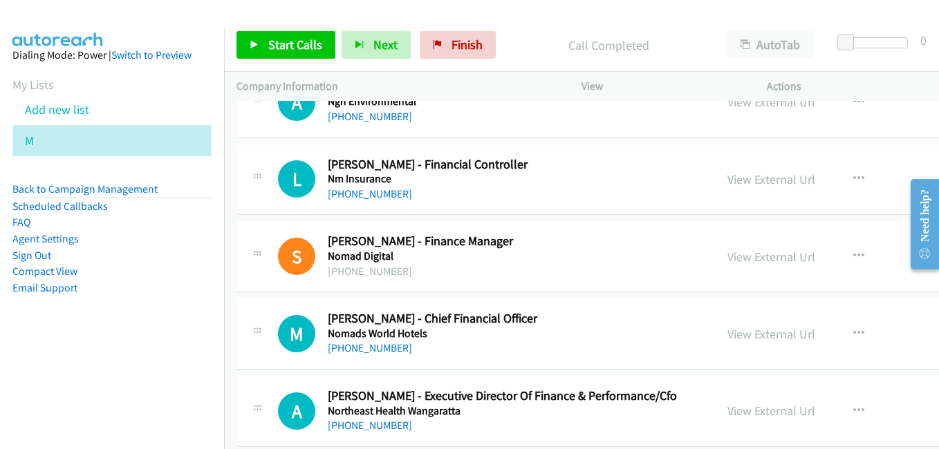
scroll to position [13968, 0]
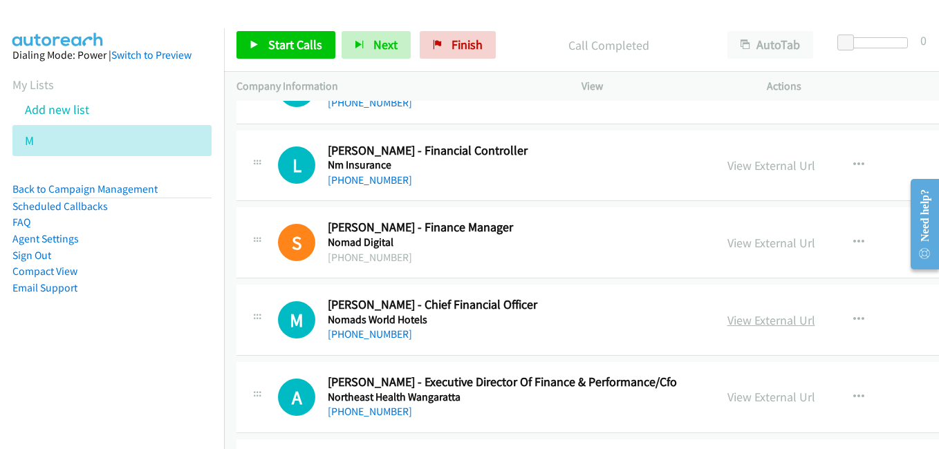
drag, startPoint x: 725, startPoint y: 318, endPoint x: 702, endPoint y: 319, distance: 23.6
click at [727, 318] on link "View External Url" at bounding box center [771, 321] width 88 height 16
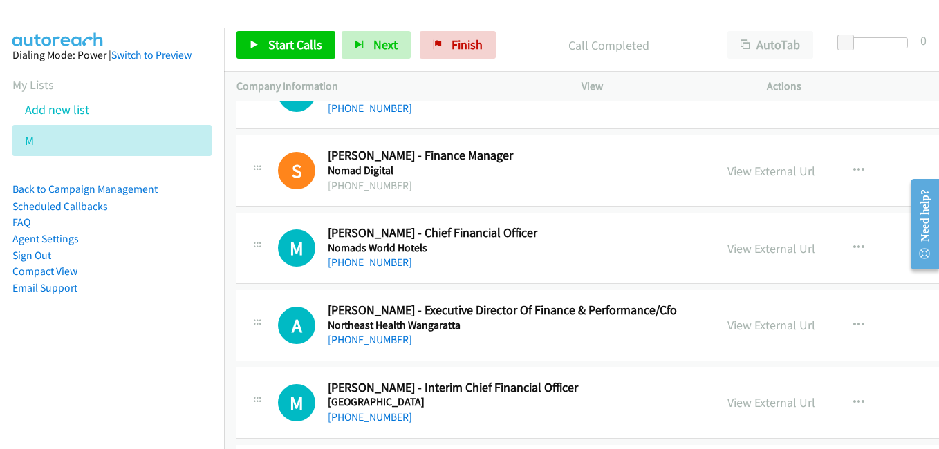
scroll to position [14107, 0]
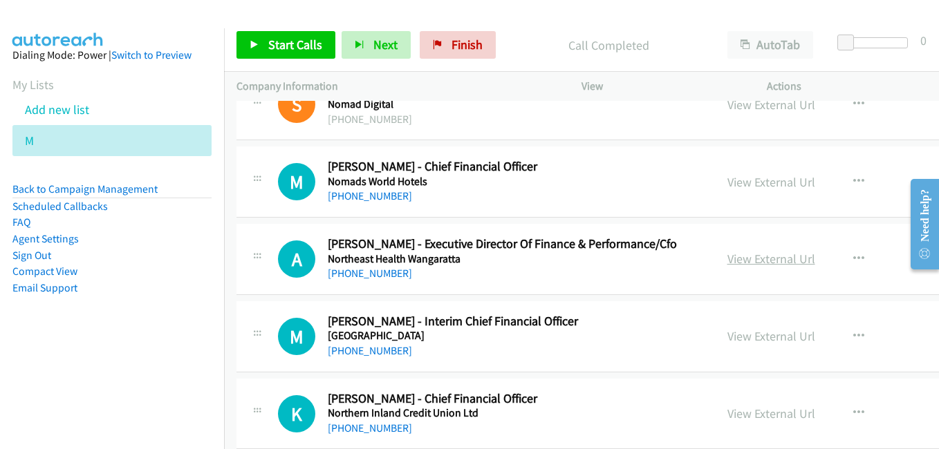
click at [729, 254] on link "View External Url" at bounding box center [771, 259] width 88 height 16
click at [749, 336] on link "View External Url" at bounding box center [771, 336] width 88 height 16
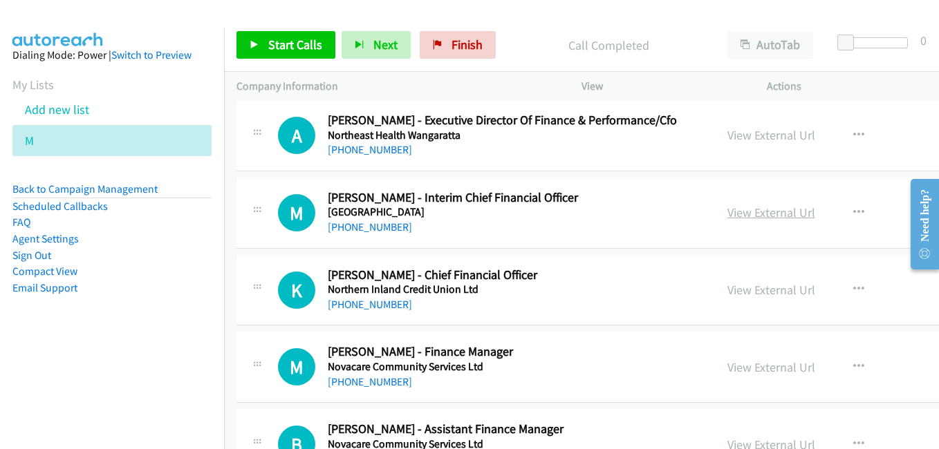
scroll to position [14245, 0]
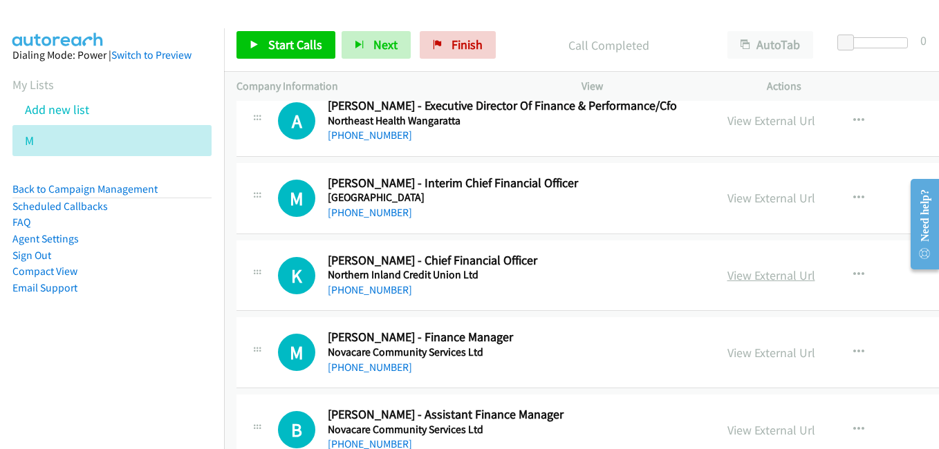
click at [727, 275] on link "View External Url" at bounding box center [771, 276] width 88 height 16
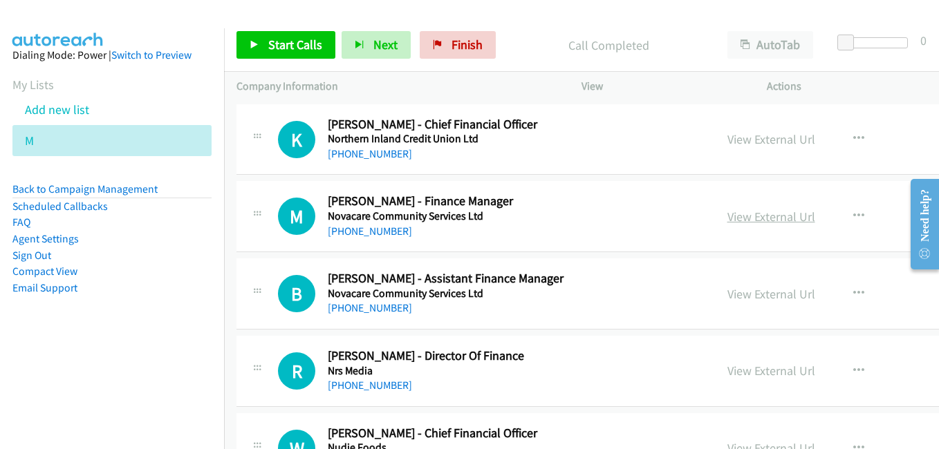
scroll to position [14383, 0]
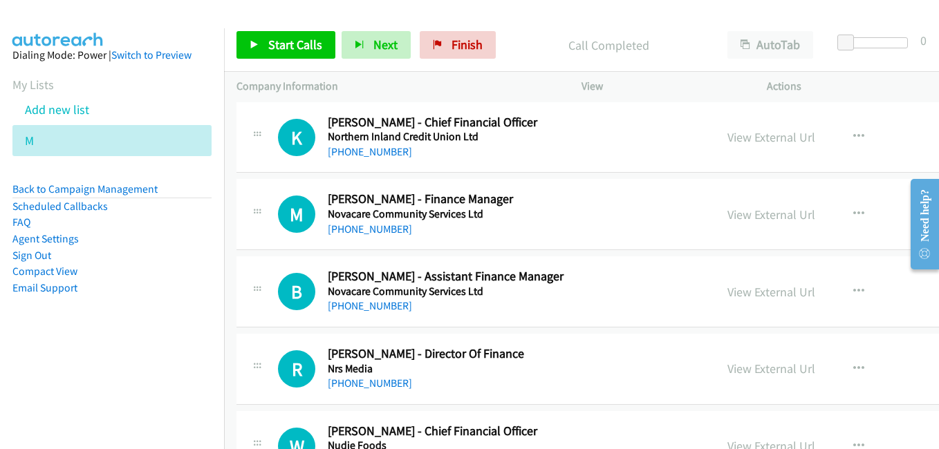
drag, startPoint x: 736, startPoint y: 216, endPoint x: 566, endPoint y: 167, distance: 177.7
click at [736, 216] on link "View External Url" at bounding box center [771, 215] width 88 height 16
drag, startPoint x: 756, startPoint y: 295, endPoint x: 590, endPoint y: 254, distance: 170.9
click at [756, 295] on link "View External Url" at bounding box center [771, 292] width 88 height 16
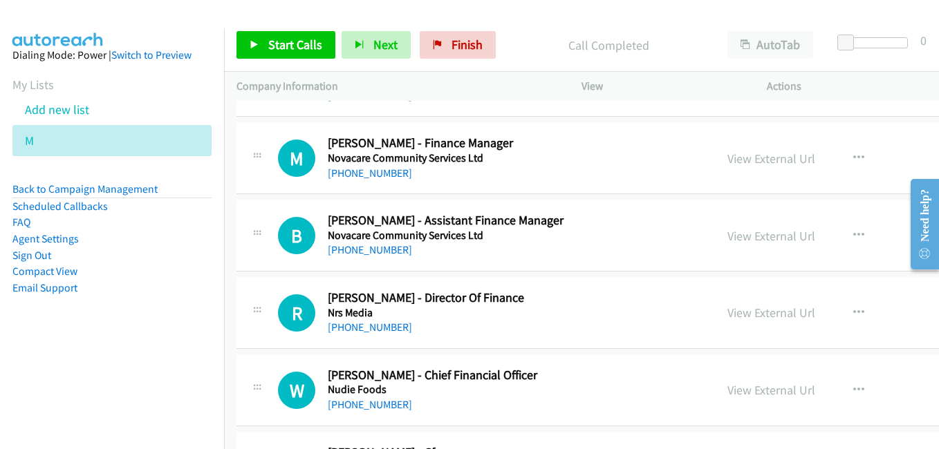
scroll to position [14452, 0]
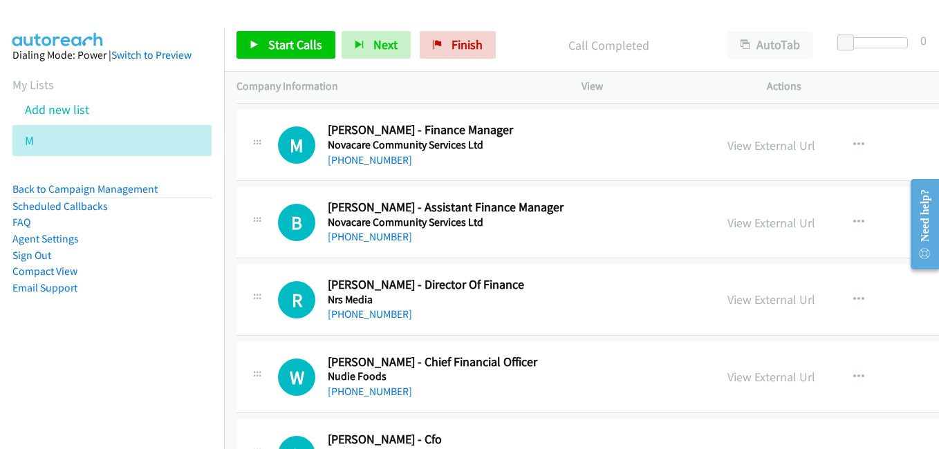
drag, startPoint x: 723, startPoint y: 295, endPoint x: 644, endPoint y: 139, distance: 174.4
click at [739, 299] on link "View External Url" at bounding box center [771, 300] width 88 height 16
click at [727, 383] on link "View External Url" at bounding box center [771, 377] width 88 height 16
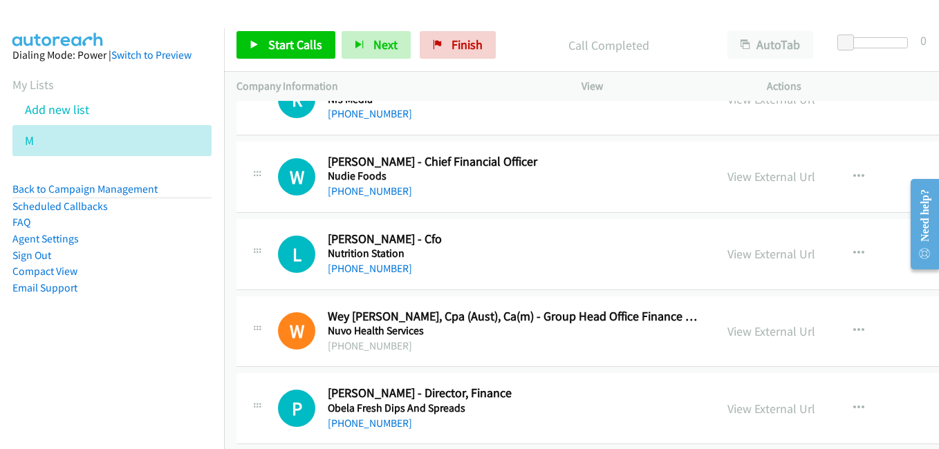
scroll to position [14660, 0]
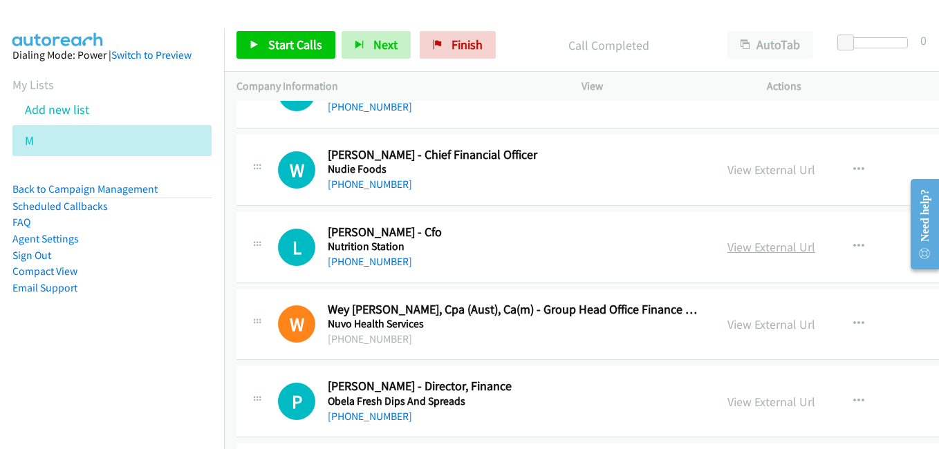
click at [727, 248] on link "View External Url" at bounding box center [771, 247] width 88 height 16
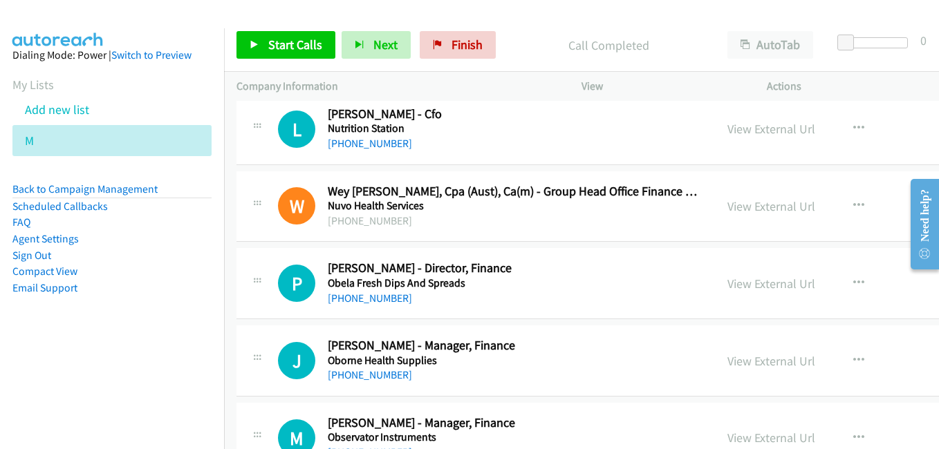
scroll to position [14798, 0]
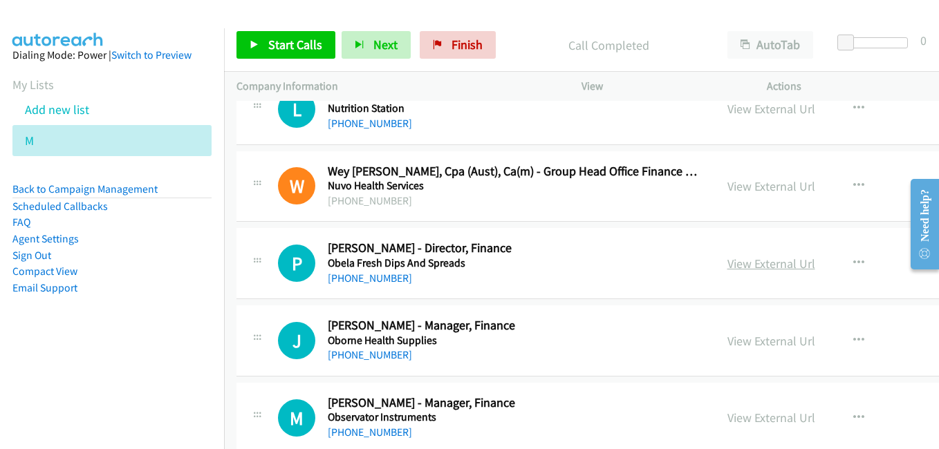
click at [730, 268] on link "View External Url" at bounding box center [771, 264] width 88 height 16
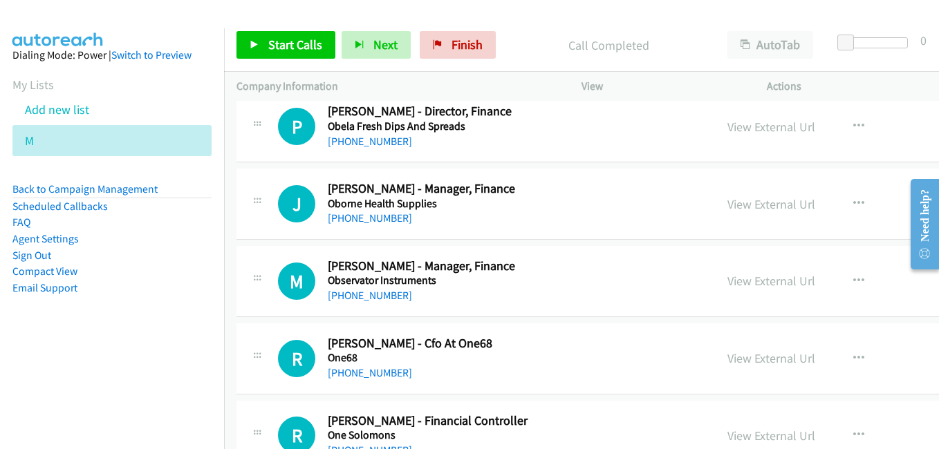
scroll to position [14936, 0]
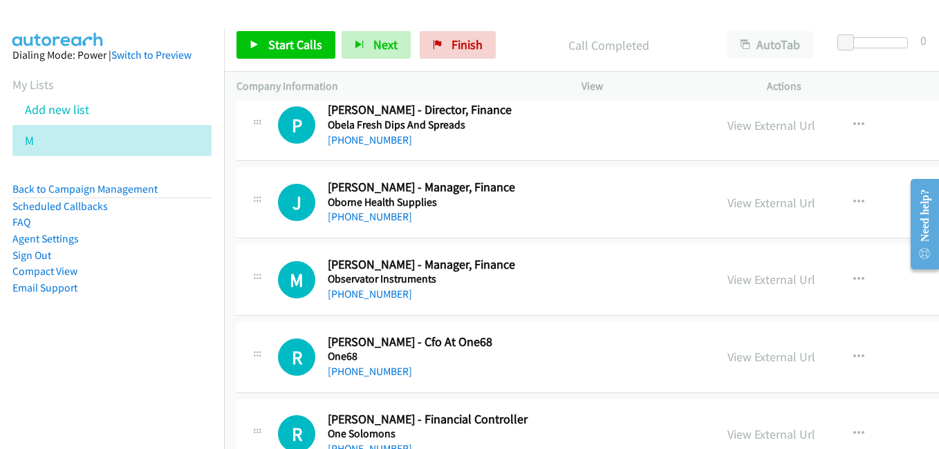
drag, startPoint x: 727, startPoint y: 206, endPoint x: 681, endPoint y: 195, distance: 47.0
click at [727, 206] on link "View External Url" at bounding box center [771, 203] width 88 height 16
click at [727, 282] on link "View External Url" at bounding box center [771, 280] width 88 height 16
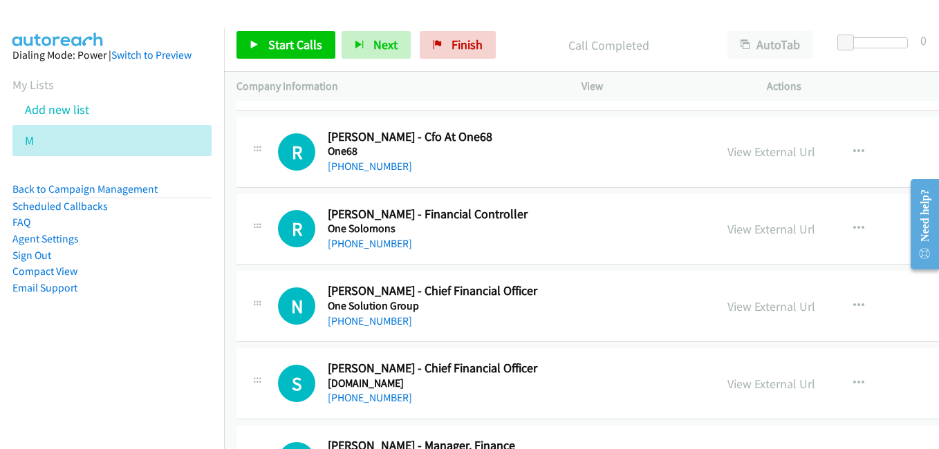
scroll to position [15144, 0]
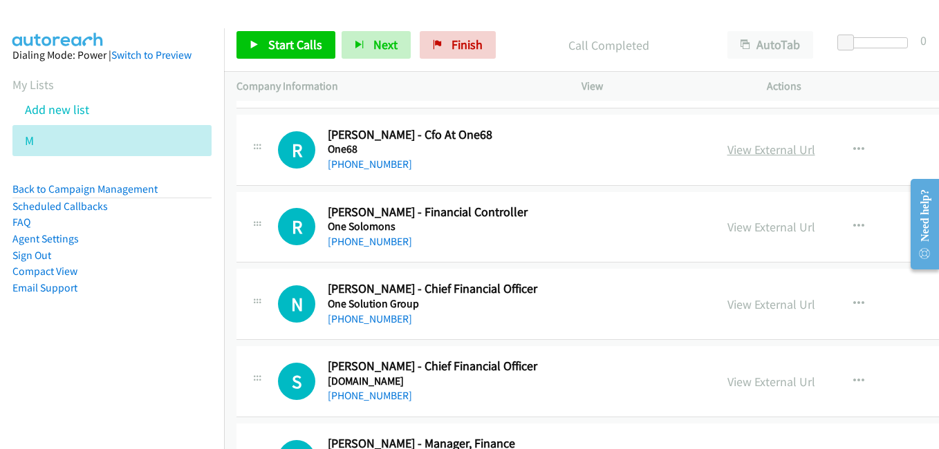
click at [732, 149] on link "View External Url" at bounding box center [771, 150] width 88 height 16
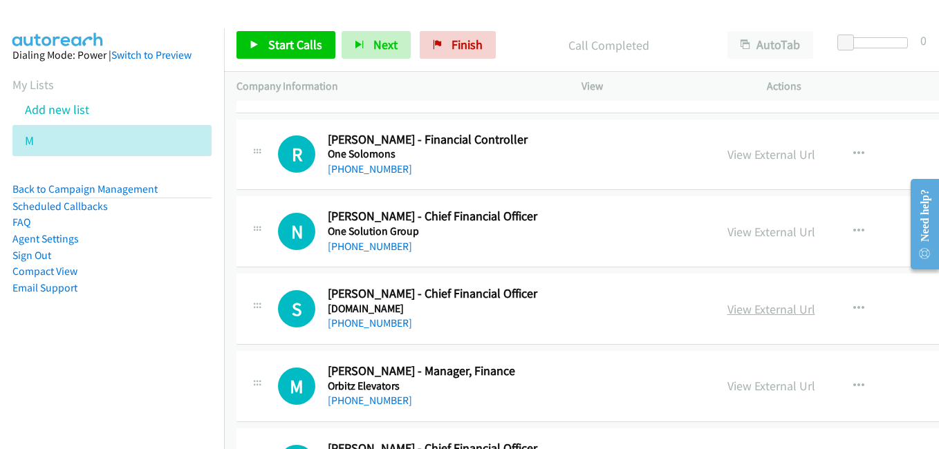
scroll to position [15282, 0]
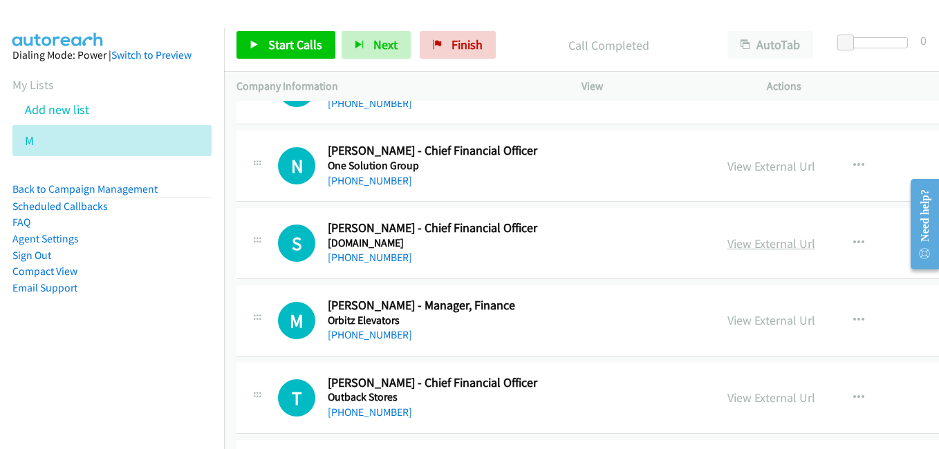
click at [727, 248] on link "View External Url" at bounding box center [771, 244] width 88 height 16
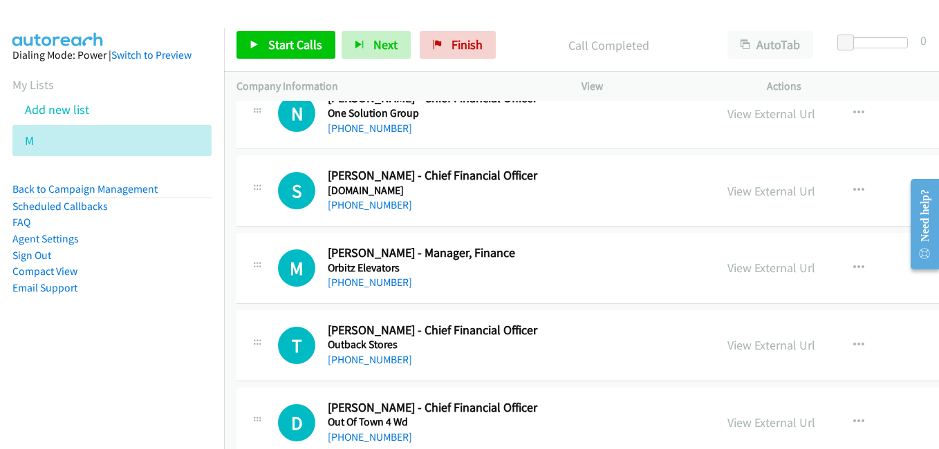
scroll to position [15421, 0]
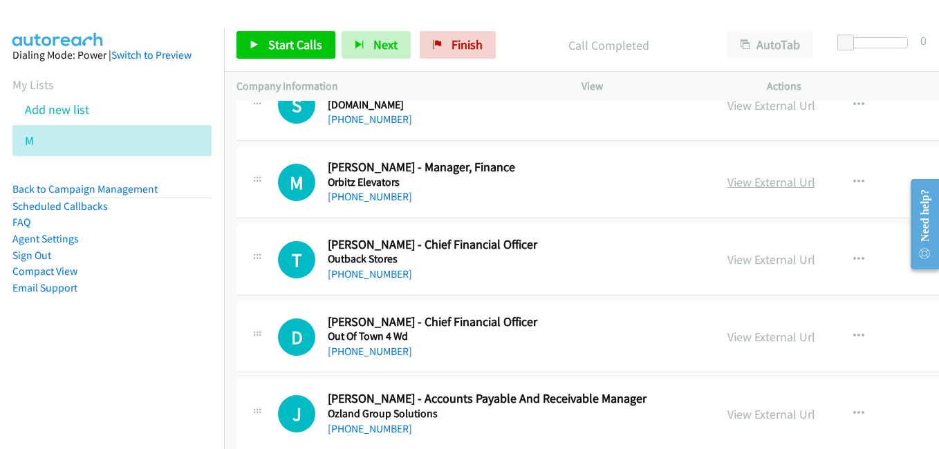
click at [756, 185] on link "View External Url" at bounding box center [771, 182] width 88 height 16
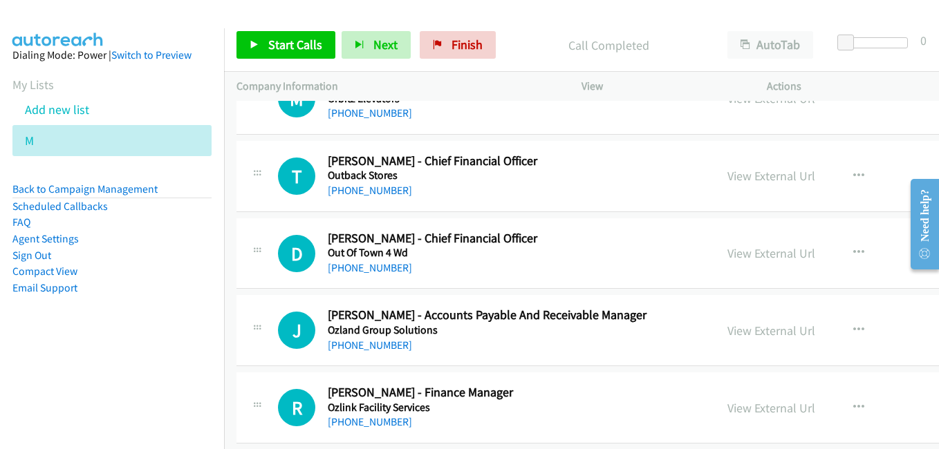
scroll to position [15559, 0]
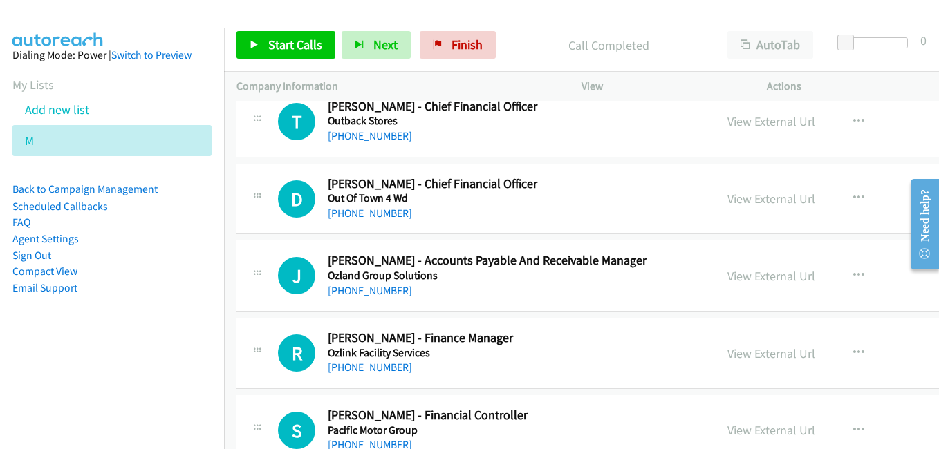
click at [727, 199] on link "View External Url" at bounding box center [771, 199] width 88 height 16
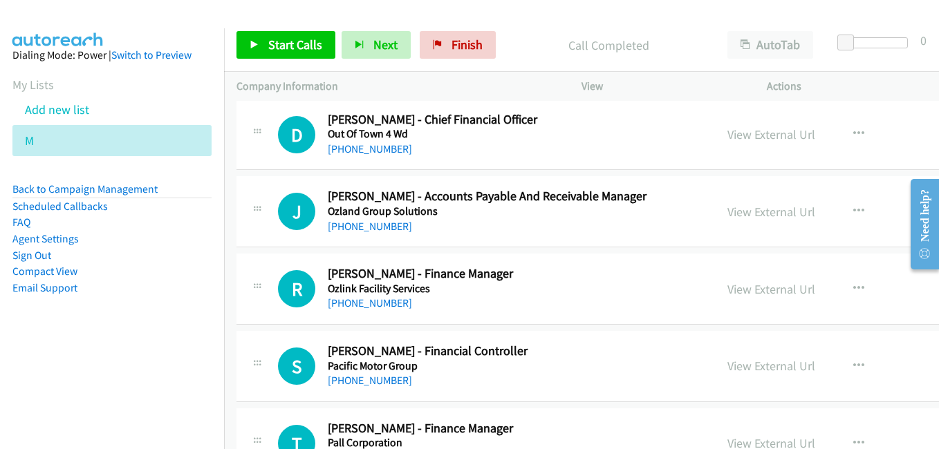
scroll to position [15697, 0]
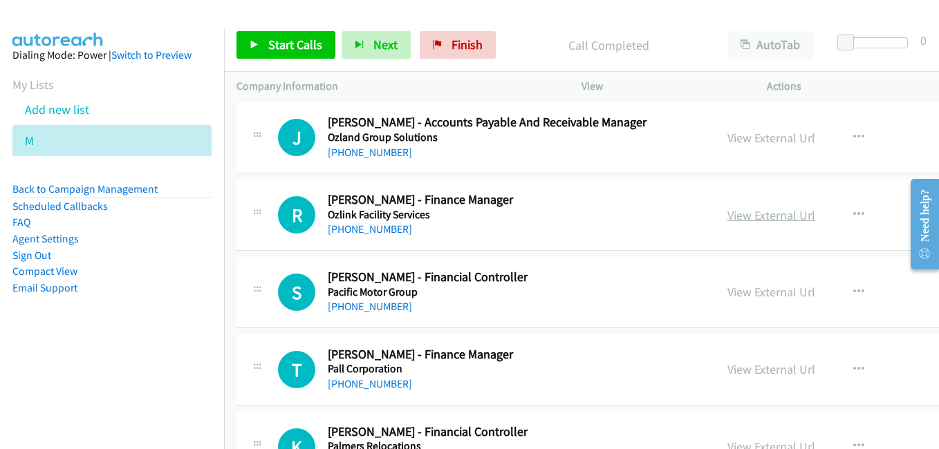
click at [727, 221] on link "View External Url" at bounding box center [771, 215] width 88 height 16
click at [727, 293] on link "View External Url" at bounding box center [771, 292] width 88 height 16
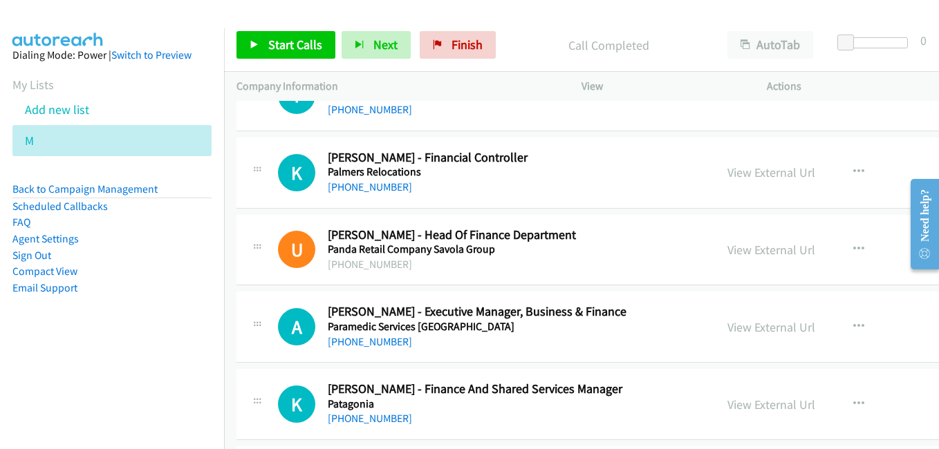
scroll to position [15974, 0]
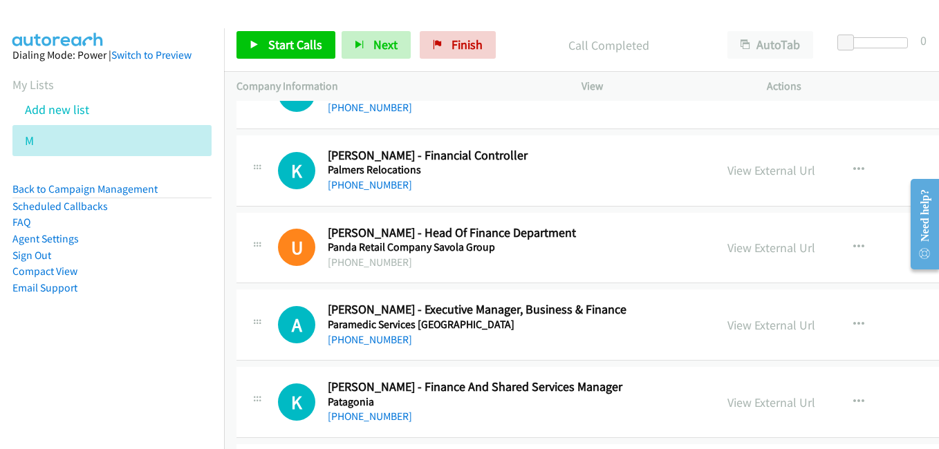
drag, startPoint x: 718, startPoint y: 172, endPoint x: 734, endPoint y: 181, distance: 18.3
click at [727, 172] on link "View External Url" at bounding box center [771, 171] width 88 height 16
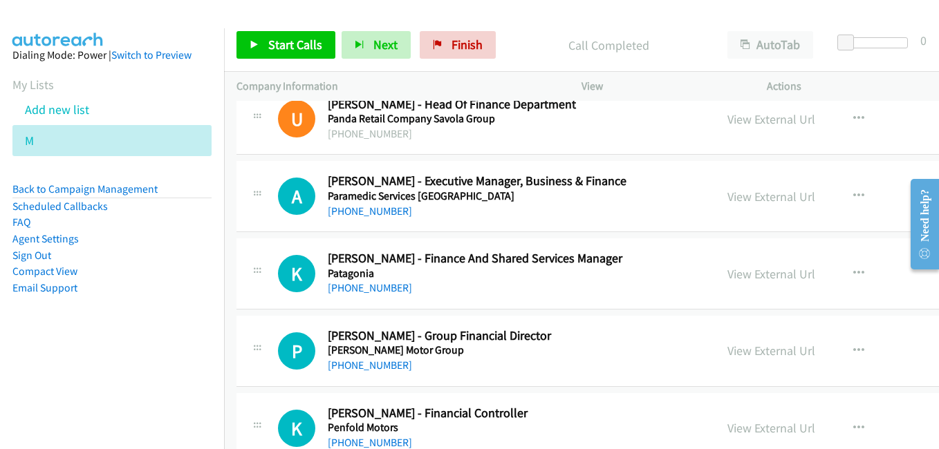
scroll to position [16181, 0]
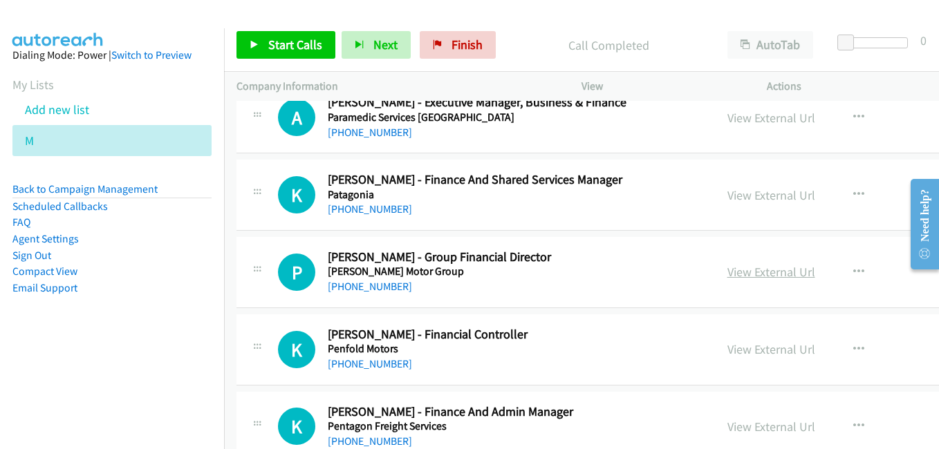
click at [727, 272] on link "View External Url" at bounding box center [771, 272] width 88 height 16
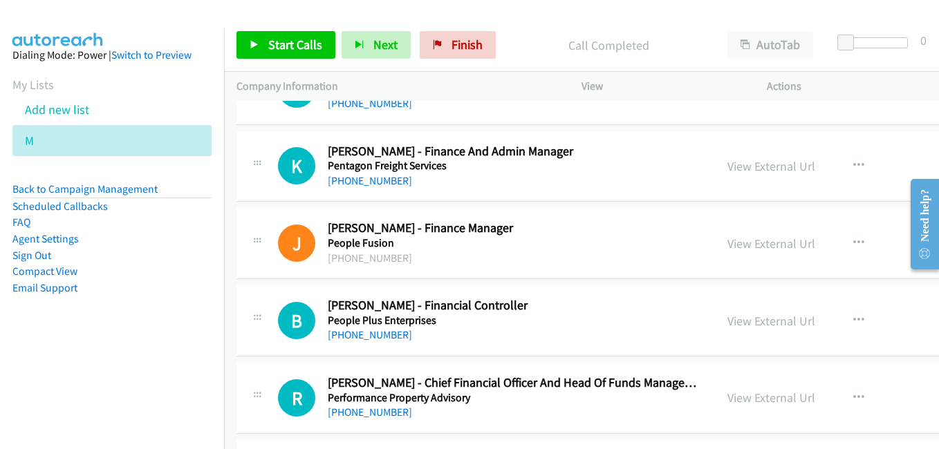
scroll to position [16458, 0]
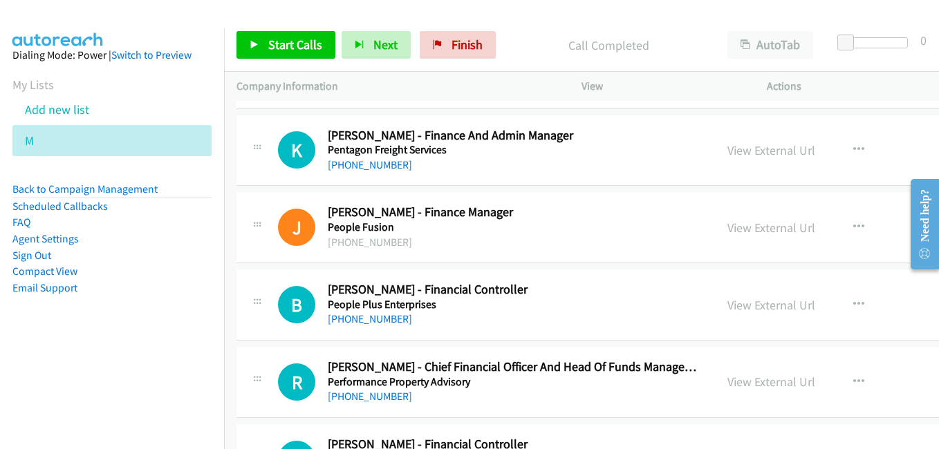
drag, startPoint x: 709, startPoint y: 232, endPoint x: 553, endPoint y: 178, distance: 165.3
click at [727, 232] on link "View External Url" at bounding box center [771, 228] width 88 height 16
drag, startPoint x: 724, startPoint y: 304, endPoint x: 196, endPoint y: 6, distance: 606.6
click at [727, 304] on link "View External Url" at bounding box center [771, 305] width 88 height 16
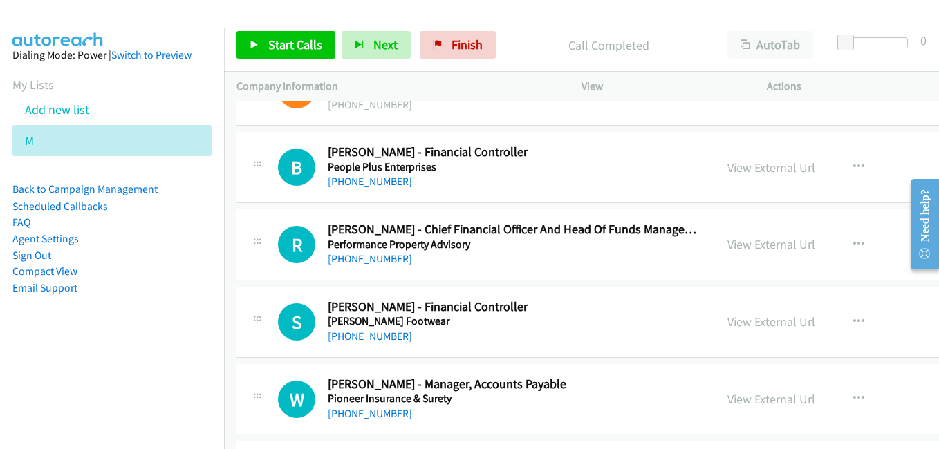
scroll to position [16596, 0]
drag, startPoint x: 737, startPoint y: 245, endPoint x: 158, endPoint y: 1, distance: 628.2
click at [737, 245] on link "View External Url" at bounding box center [771, 244] width 88 height 16
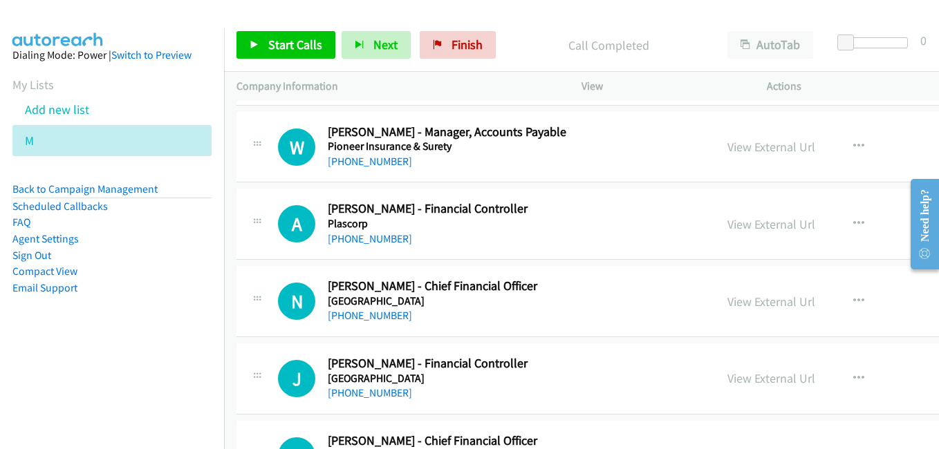
scroll to position [16873, 0]
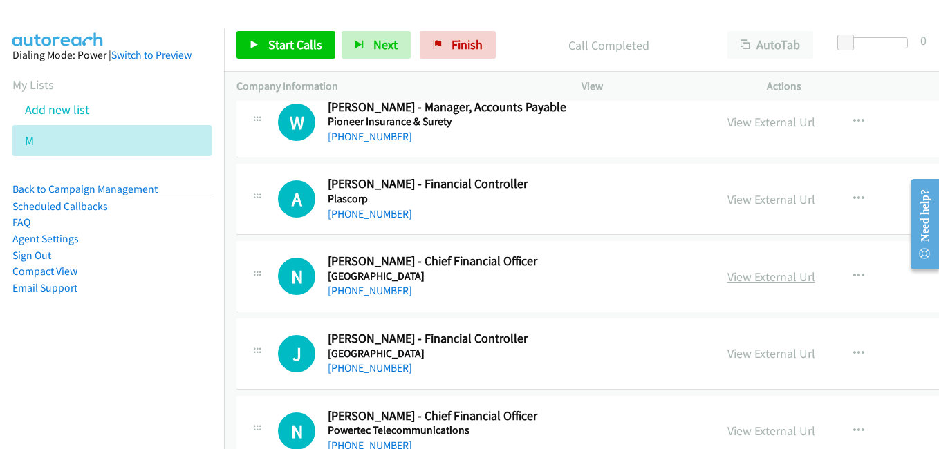
click at [727, 275] on link "View External Url" at bounding box center [771, 277] width 88 height 16
click at [741, 353] on link "View External Url" at bounding box center [771, 354] width 88 height 16
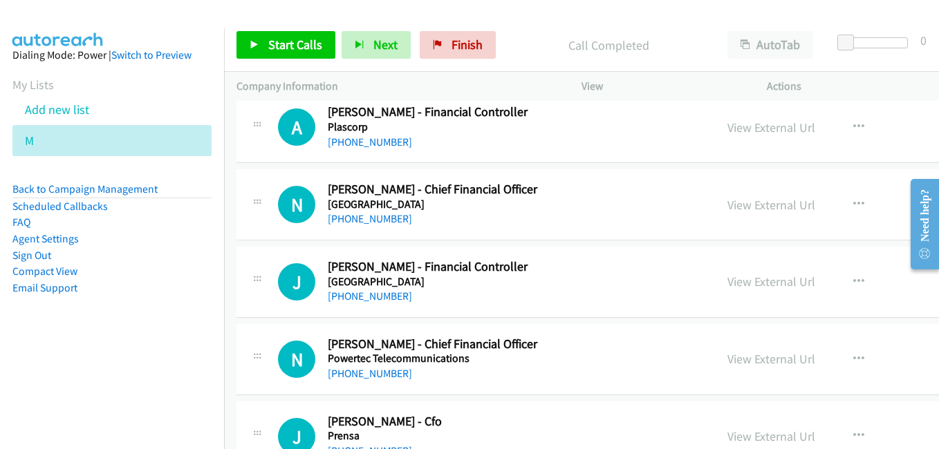
scroll to position [17011, 0]
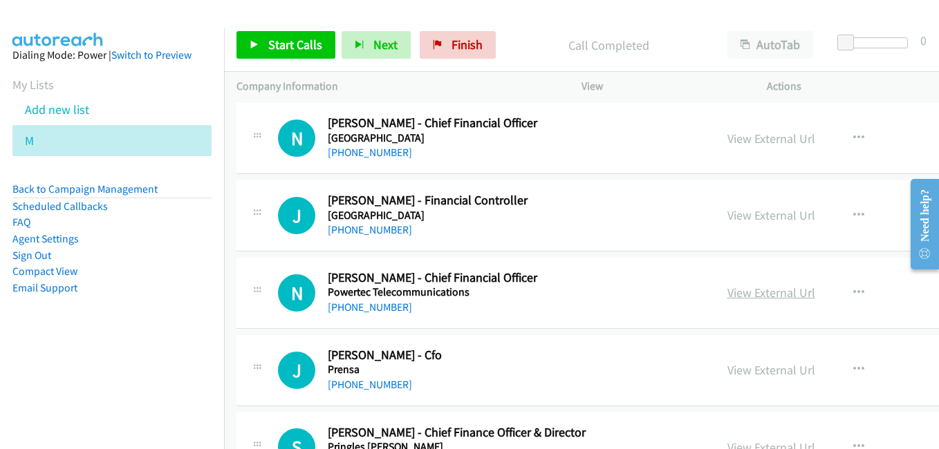
click at [727, 295] on link "View External Url" at bounding box center [771, 293] width 88 height 16
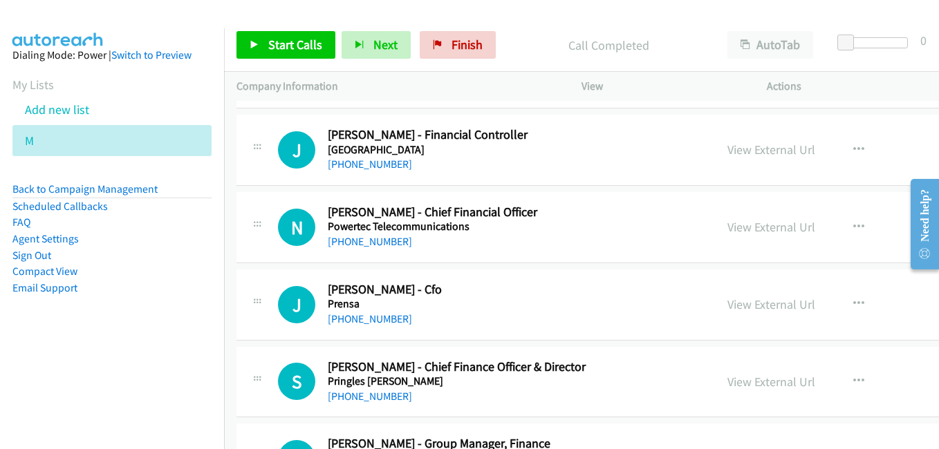
scroll to position [17080, 0]
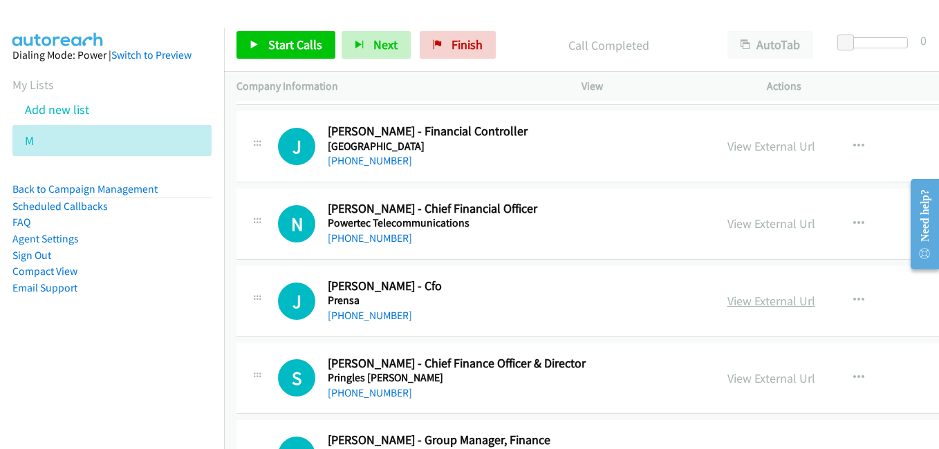
click at [731, 305] on link "View External Url" at bounding box center [771, 301] width 88 height 16
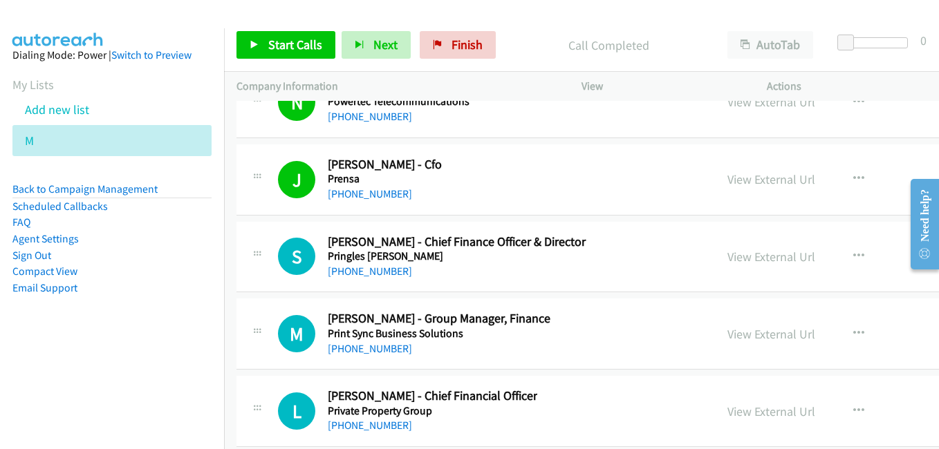
scroll to position [17218, 0]
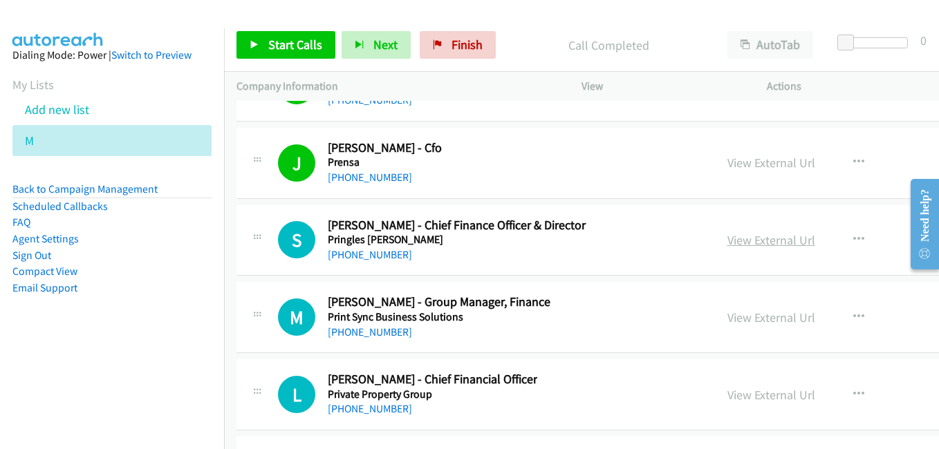
click at [727, 241] on link "View External Url" at bounding box center [771, 240] width 88 height 16
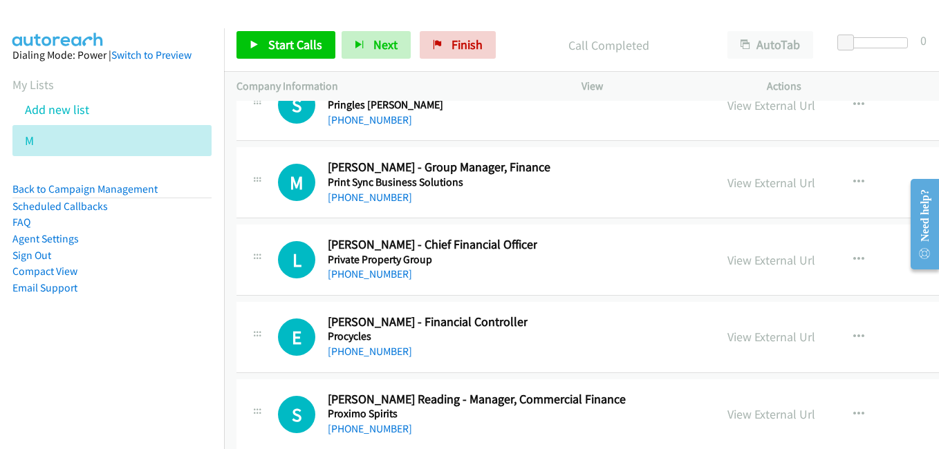
scroll to position [17357, 0]
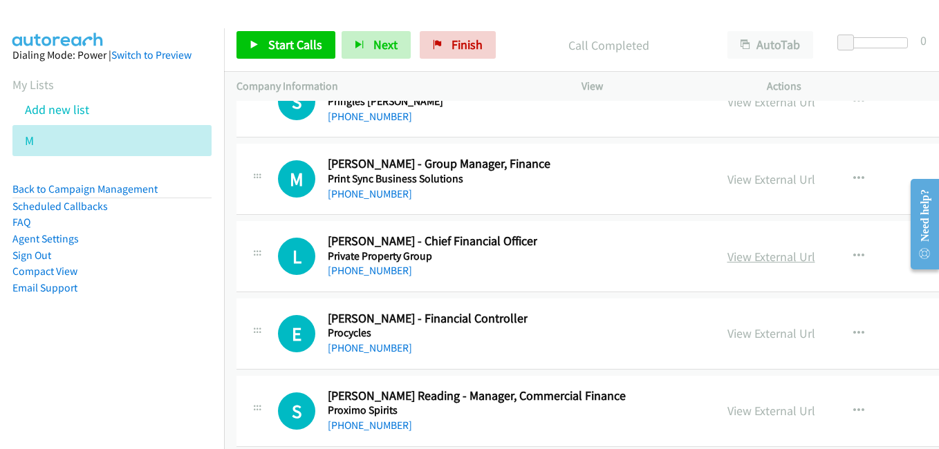
click at [727, 262] on link "View External Url" at bounding box center [771, 257] width 88 height 16
drag, startPoint x: 720, startPoint y: 334, endPoint x: 576, endPoint y: 277, distance: 154.9
click at [727, 334] on link "View External Url" at bounding box center [771, 334] width 88 height 16
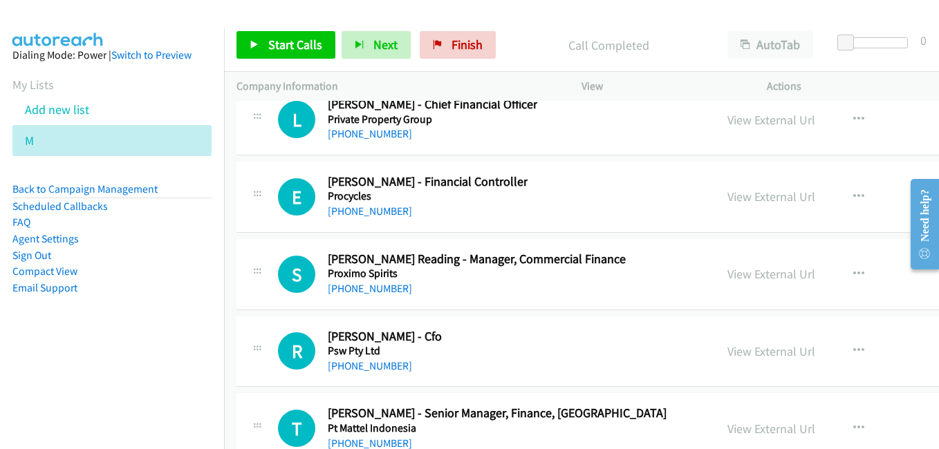
scroll to position [17495, 0]
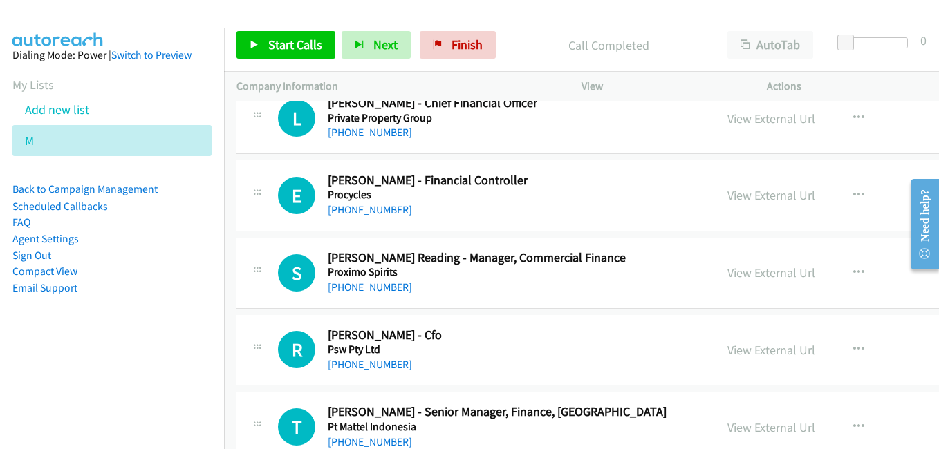
click at [727, 279] on link "View External Url" at bounding box center [771, 273] width 88 height 16
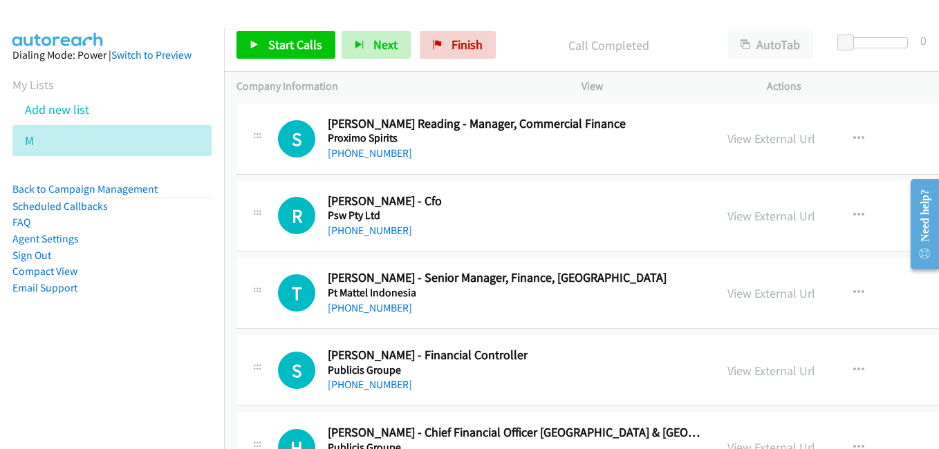
scroll to position [17633, 0]
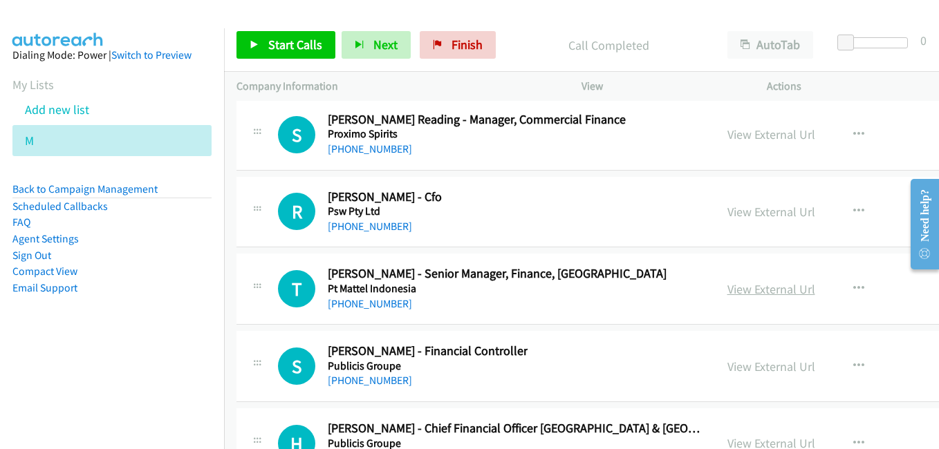
click at [738, 288] on link "View External Url" at bounding box center [771, 289] width 88 height 16
click at [727, 370] on link "View External Url" at bounding box center [771, 367] width 88 height 16
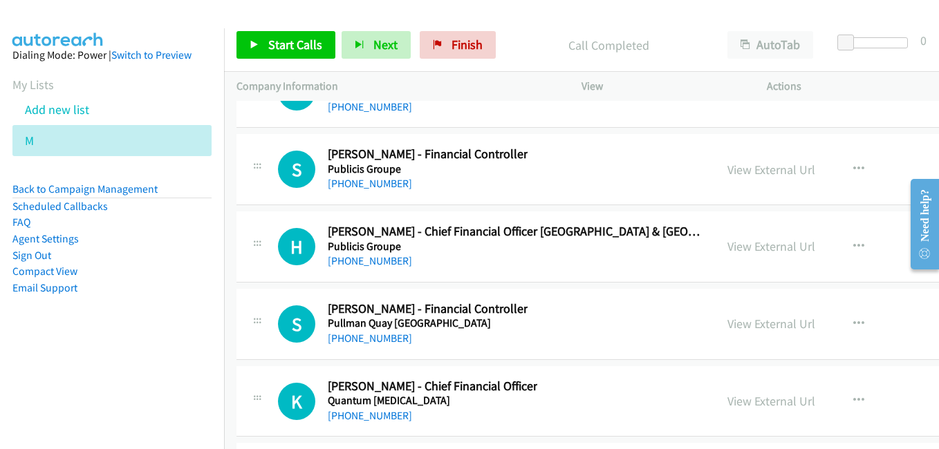
scroll to position [17841, 0]
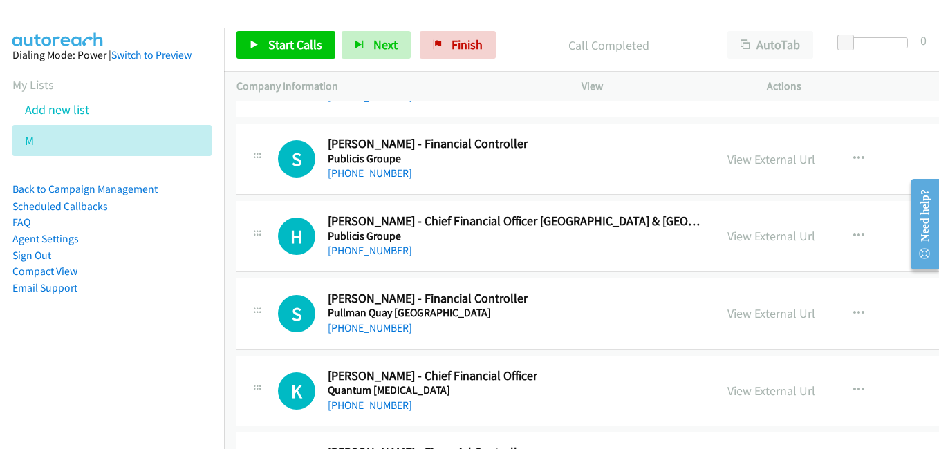
drag, startPoint x: 726, startPoint y: 237, endPoint x: 286, endPoint y: 24, distance: 489.6
click at [727, 237] on link "View External Url" at bounding box center [771, 236] width 88 height 16
drag, startPoint x: 721, startPoint y: 313, endPoint x: 671, endPoint y: 299, distance: 51.7
click at [727, 313] on link "View External Url" at bounding box center [771, 314] width 88 height 16
click at [743, 393] on link "View External Url" at bounding box center [771, 391] width 88 height 16
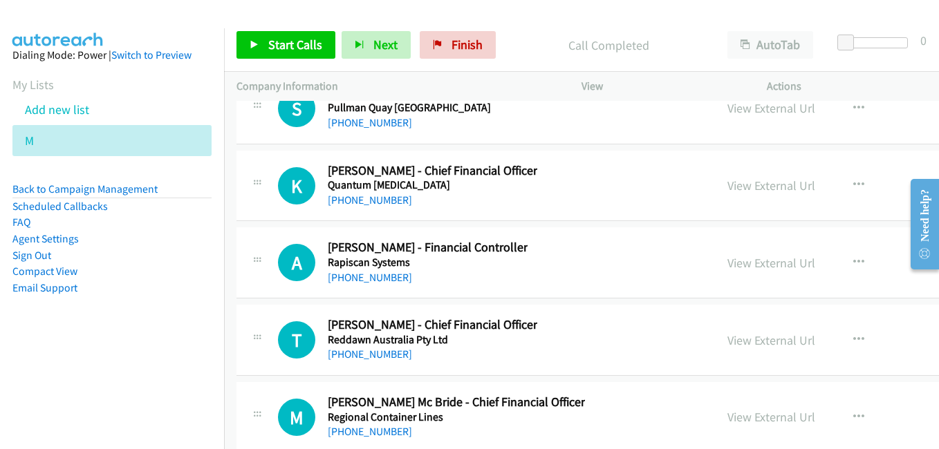
scroll to position [18048, 0]
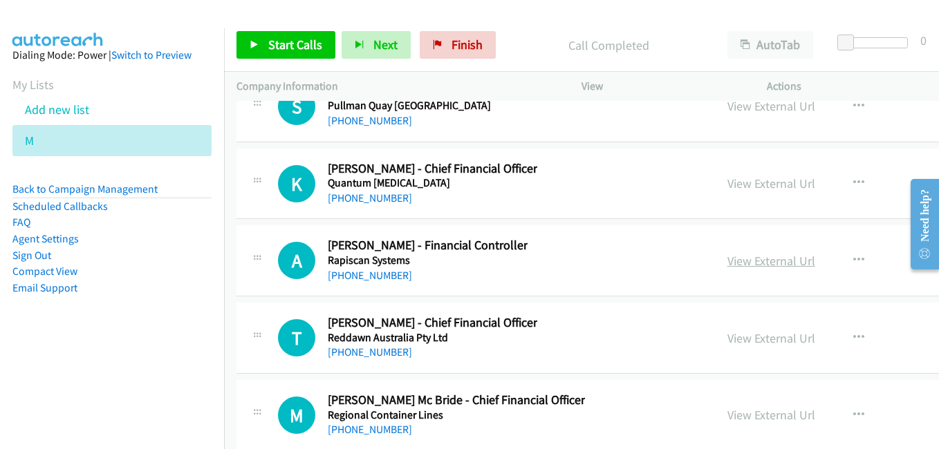
click at [727, 265] on link "View External Url" at bounding box center [771, 261] width 88 height 16
click at [743, 333] on link "View External Url" at bounding box center [771, 339] width 88 height 16
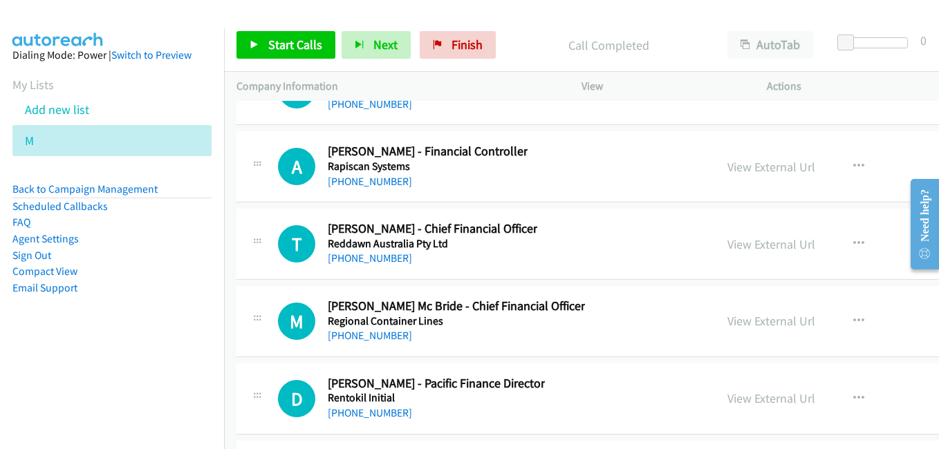
scroll to position [18187, 0]
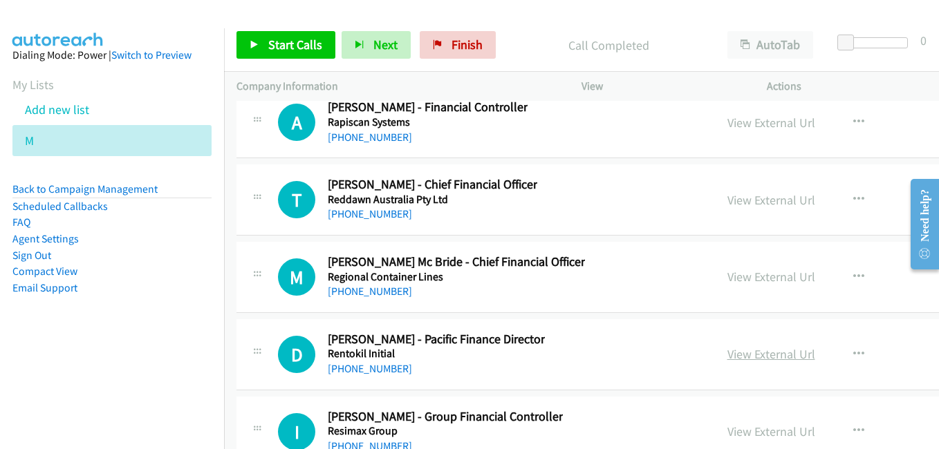
click at [743, 354] on link "View External Url" at bounding box center [771, 354] width 88 height 16
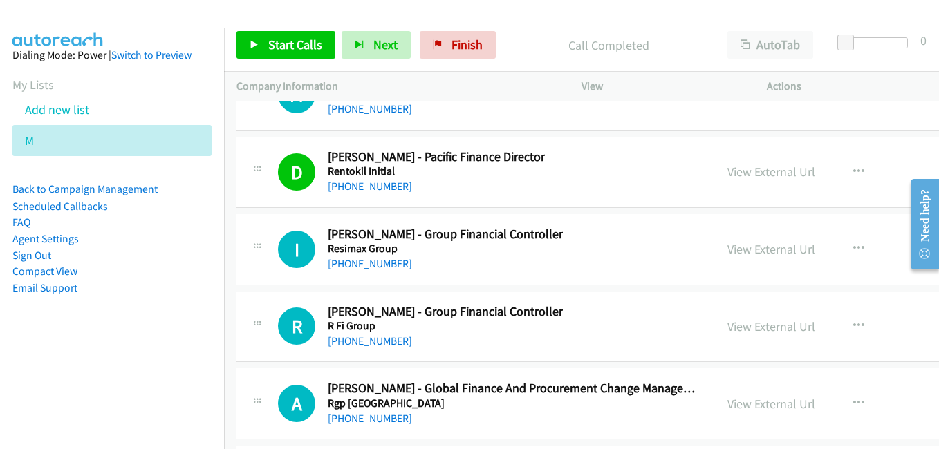
scroll to position [18394, 0]
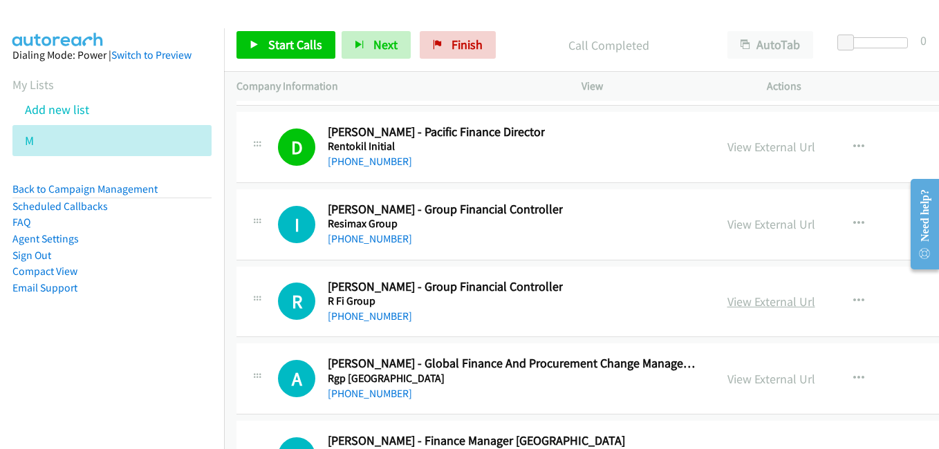
click at [727, 300] on link "View External Url" at bounding box center [771, 302] width 88 height 16
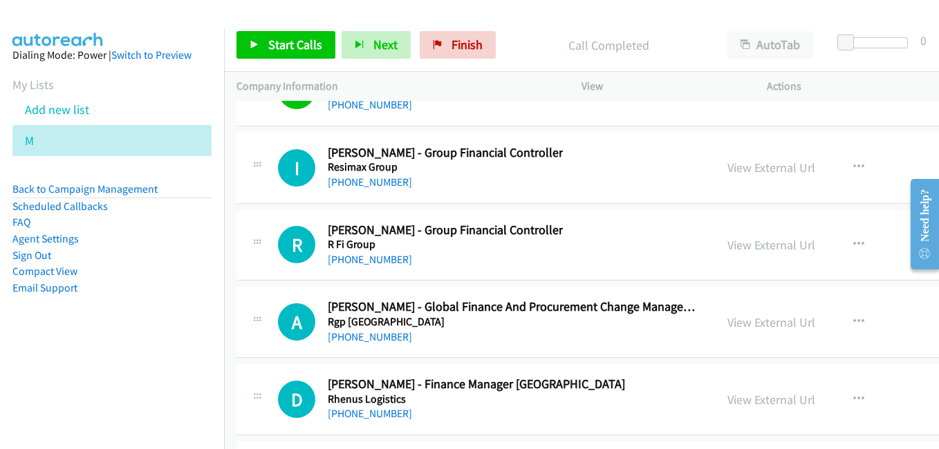
scroll to position [18463, 0]
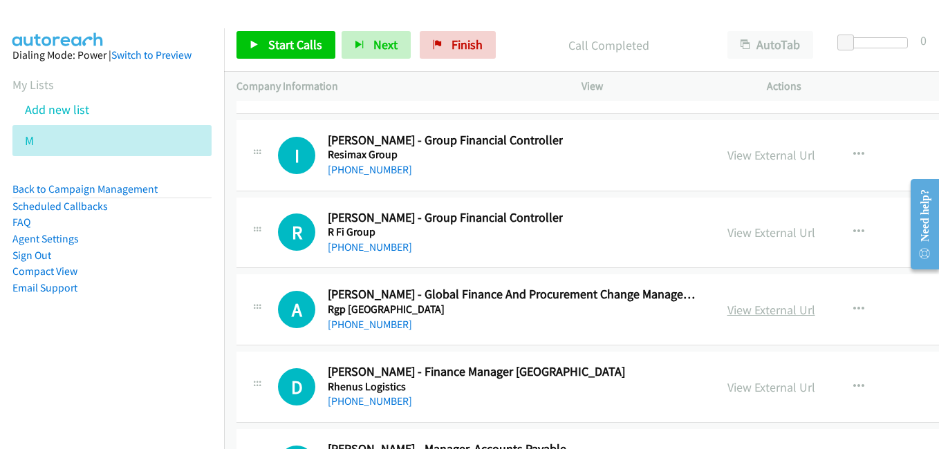
click at [739, 313] on link "View External Url" at bounding box center [771, 310] width 88 height 16
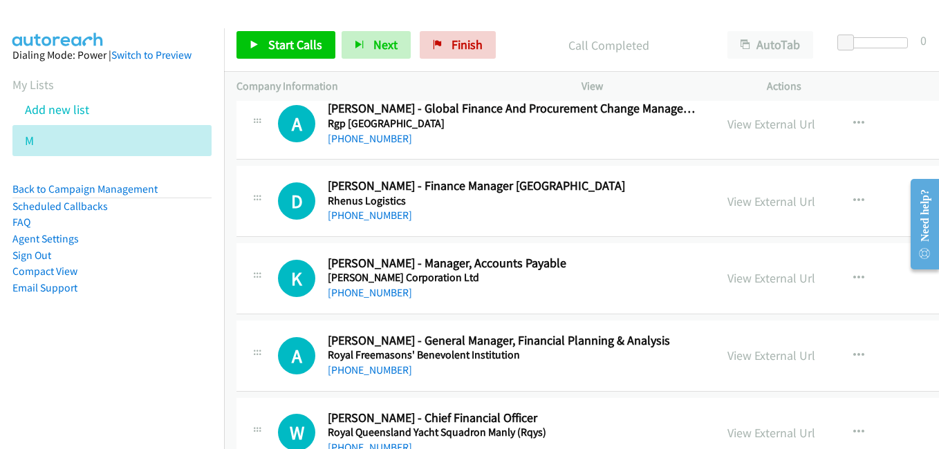
scroll to position [18671, 0]
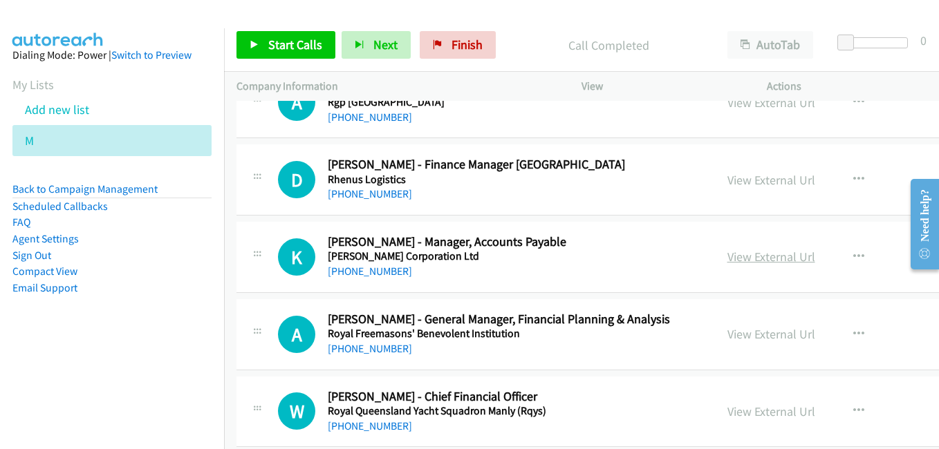
click at [730, 258] on link "View External Url" at bounding box center [771, 257] width 88 height 16
click at [750, 339] on link "View External Url" at bounding box center [771, 334] width 88 height 16
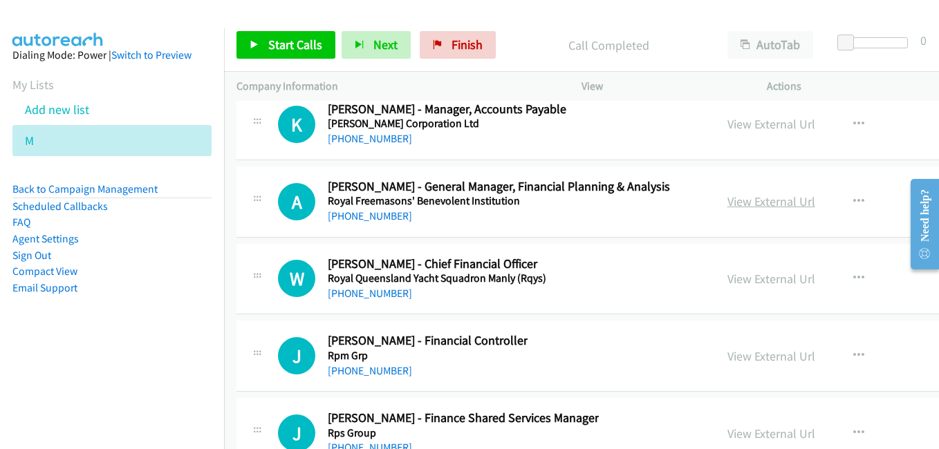
scroll to position [18809, 0]
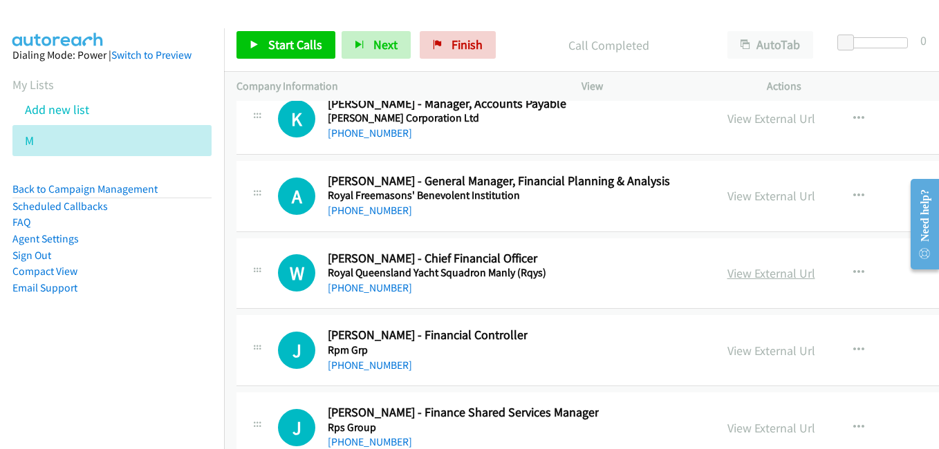
click at [732, 276] on link "View External Url" at bounding box center [771, 274] width 88 height 16
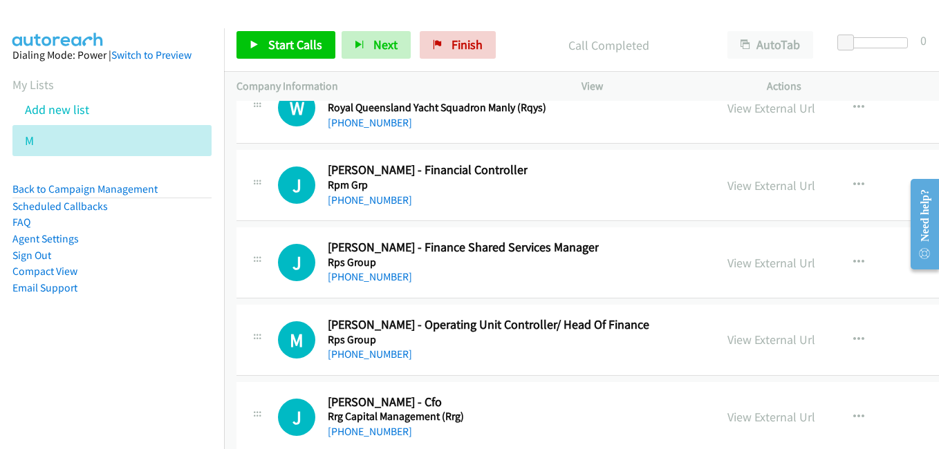
scroll to position [19016, 0]
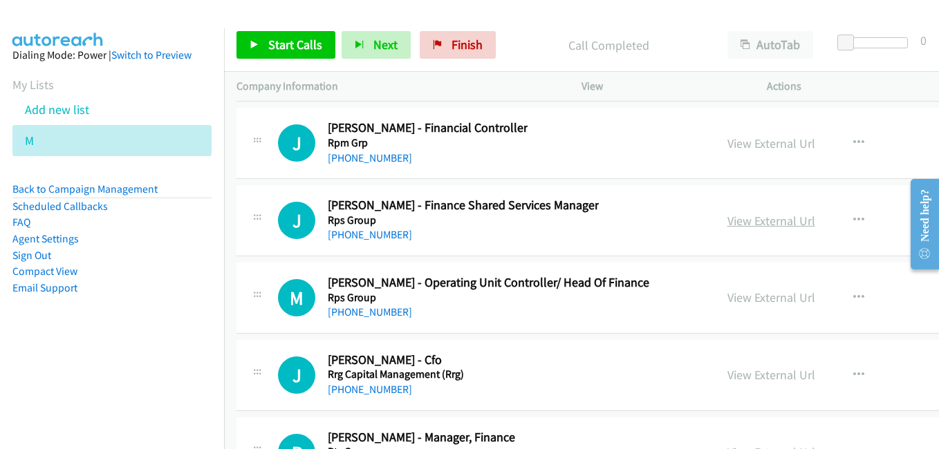
click at [729, 223] on link "View External Url" at bounding box center [771, 221] width 88 height 16
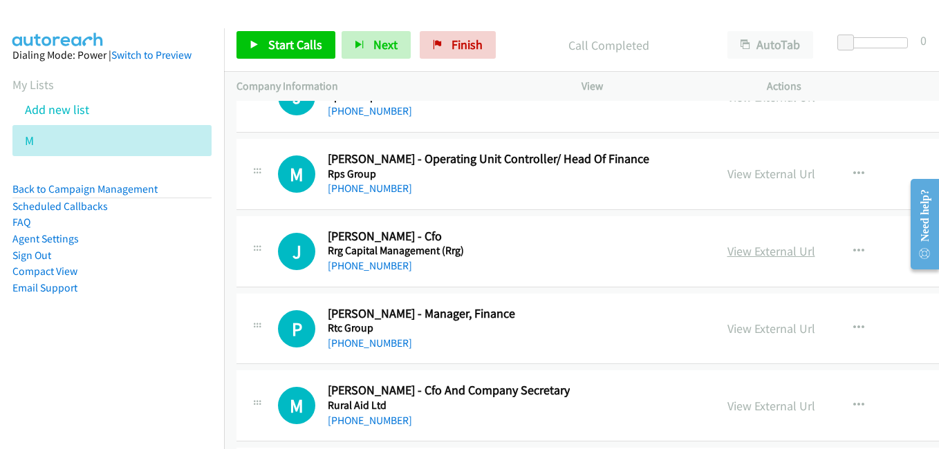
scroll to position [19155, 0]
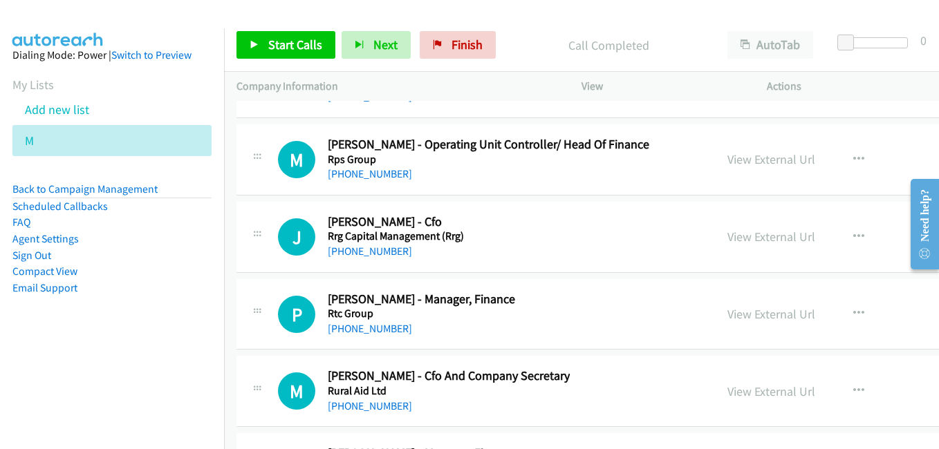
drag, startPoint x: 748, startPoint y: 240, endPoint x: 433, endPoint y: 95, distance: 346.9
click at [748, 240] on link "View External Url" at bounding box center [771, 237] width 88 height 16
drag, startPoint x: 730, startPoint y: 311, endPoint x: 709, endPoint y: 311, distance: 20.7
click at [730, 311] on link "View External Url" at bounding box center [771, 314] width 88 height 16
drag, startPoint x: 739, startPoint y: 392, endPoint x: 730, endPoint y: 391, distance: 9.1
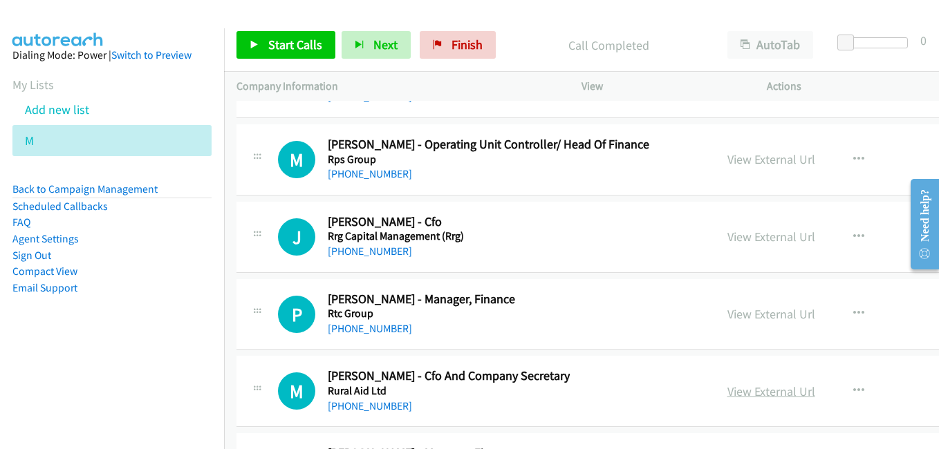
click at [739, 392] on link "View External Url" at bounding box center [771, 392] width 88 height 16
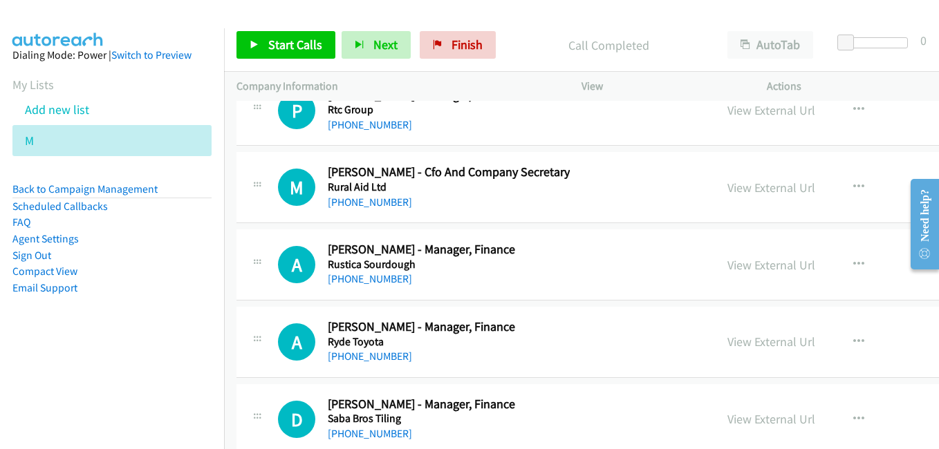
scroll to position [19362, 0]
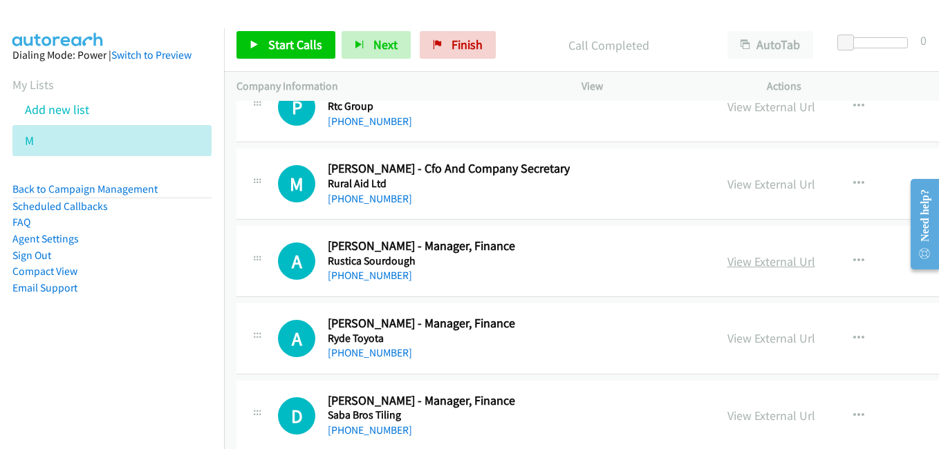
click at [727, 258] on link "View External Url" at bounding box center [771, 262] width 88 height 16
click at [747, 335] on link "View External Url" at bounding box center [771, 339] width 88 height 16
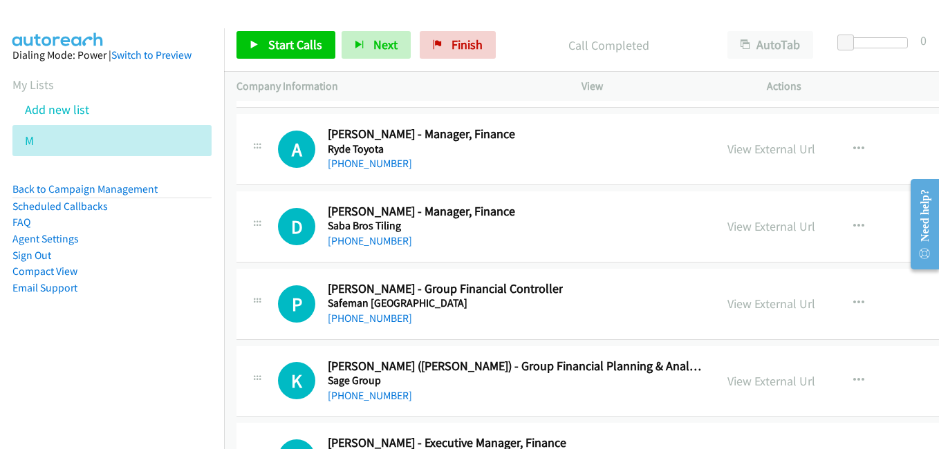
scroll to position [19570, 0]
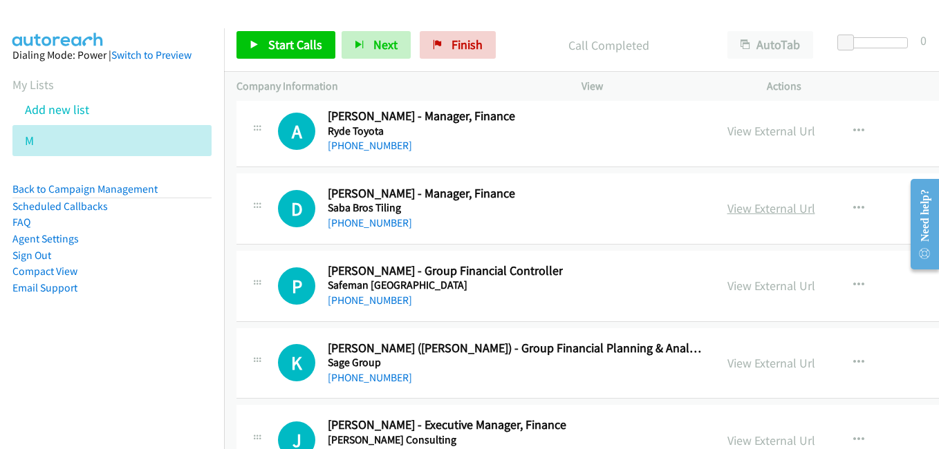
click at [755, 211] on link "View External Url" at bounding box center [771, 209] width 88 height 16
drag, startPoint x: 752, startPoint y: 363, endPoint x: 696, endPoint y: 355, distance: 56.5
click at [752, 363] on link "View External Url" at bounding box center [771, 363] width 88 height 16
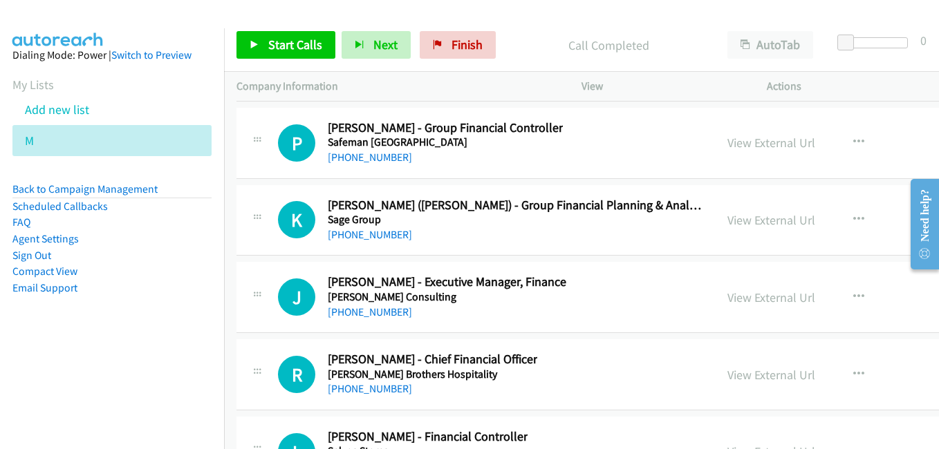
scroll to position [19777, 0]
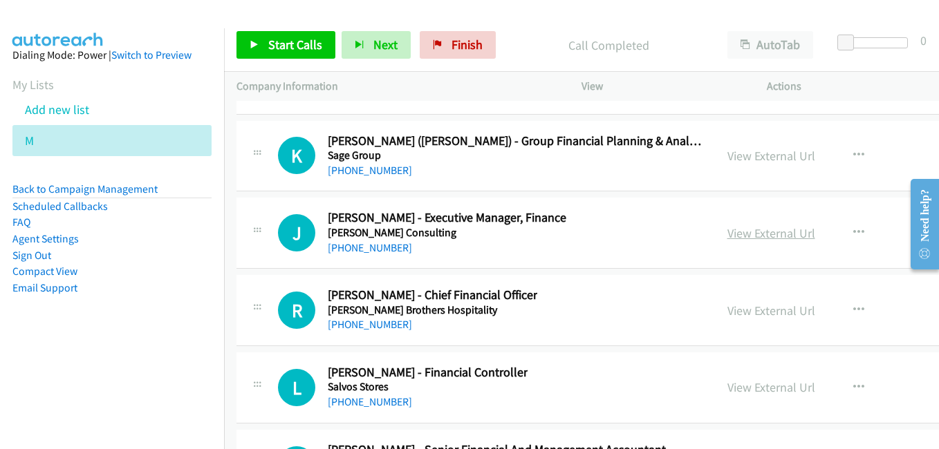
click at [729, 239] on link "View External Url" at bounding box center [771, 233] width 88 height 16
click at [748, 319] on div "View External Url" at bounding box center [771, 310] width 88 height 19
click at [743, 310] on link "View External Url" at bounding box center [771, 311] width 88 height 16
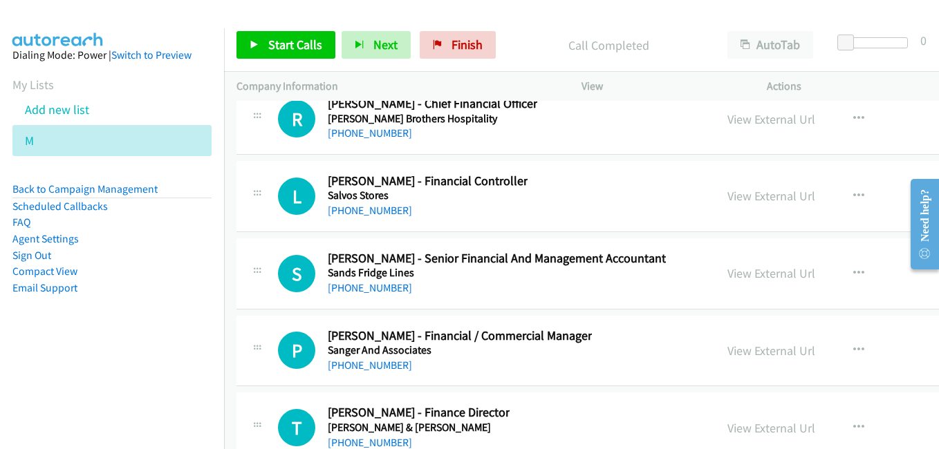
scroll to position [19984, 0]
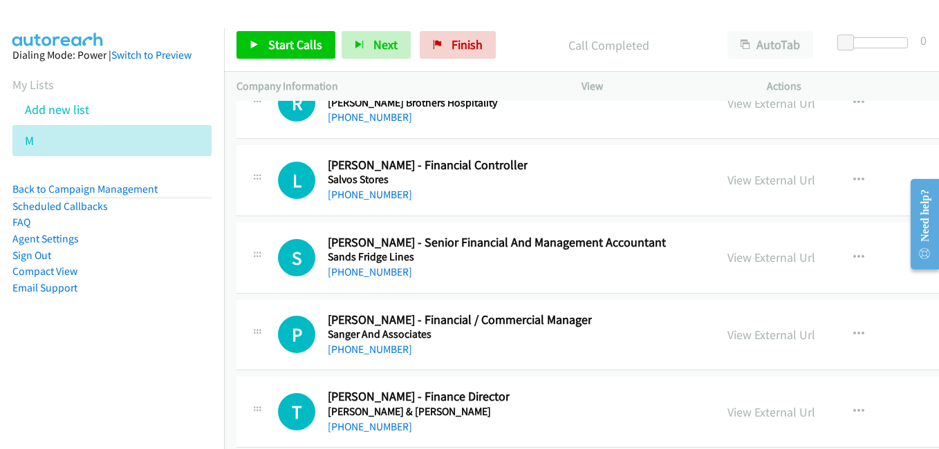
click at [727, 184] on link "View External Url" at bounding box center [771, 180] width 88 height 16
click at [738, 254] on link "View External Url" at bounding box center [771, 258] width 88 height 16
click at [727, 336] on link "View External Url" at bounding box center [771, 335] width 88 height 16
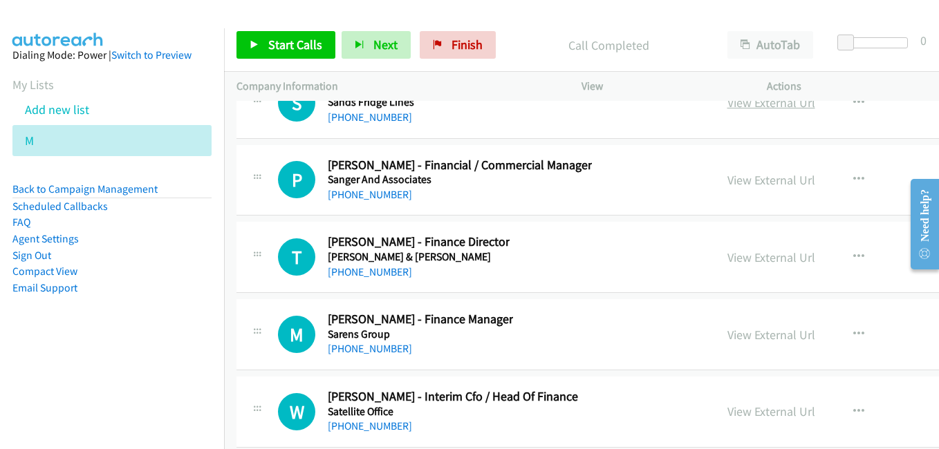
scroll to position [20192, 0]
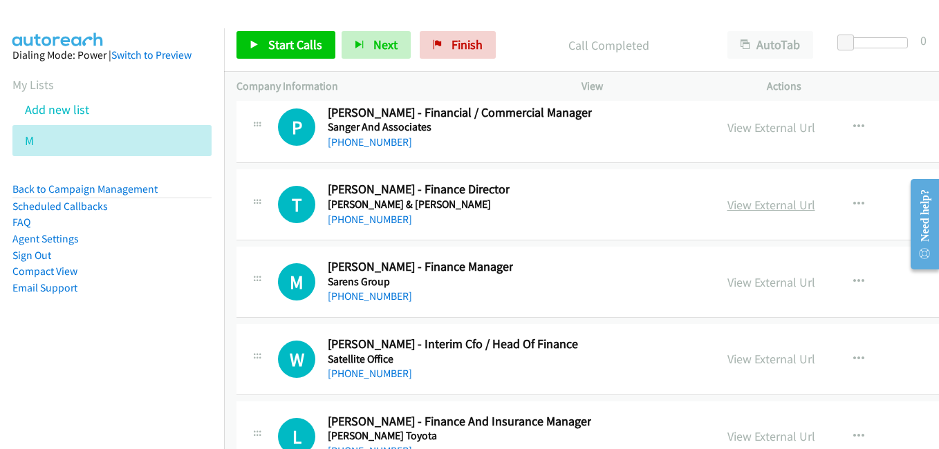
click at [727, 205] on link "View External Url" at bounding box center [771, 205] width 88 height 16
drag, startPoint x: 763, startPoint y: 286, endPoint x: 753, endPoint y: 282, distance: 10.5
click at [763, 286] on link "View External Url" at bounding box center [771, 283] width 88 height 16
drag, startPoint x: 724, startPoint y: 359, endPoint x: 474, endPoint y: 83, distance: 372.1
drag, startPoint x: 734, startPoint y: 364, endPoint x: 215, endPoint y: 3, distance: 632.3
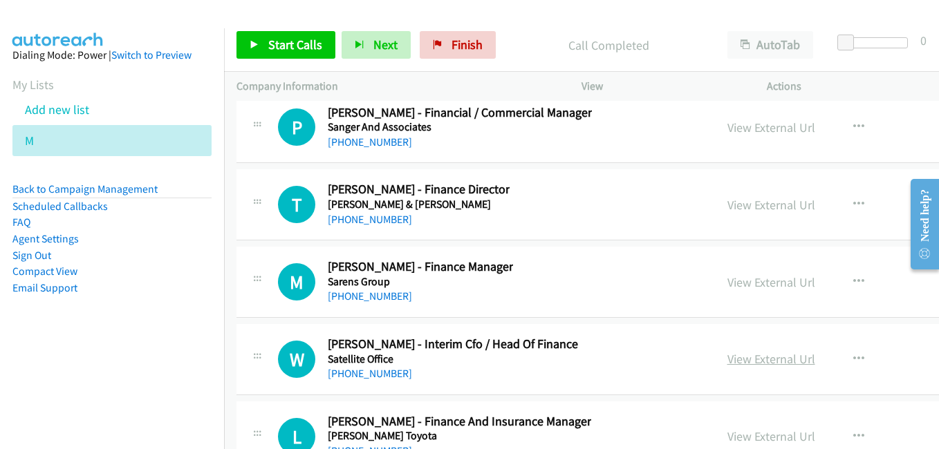
click at [747, 360] on link "View External Url" at bounding box center [771, 359] width 88 height 16
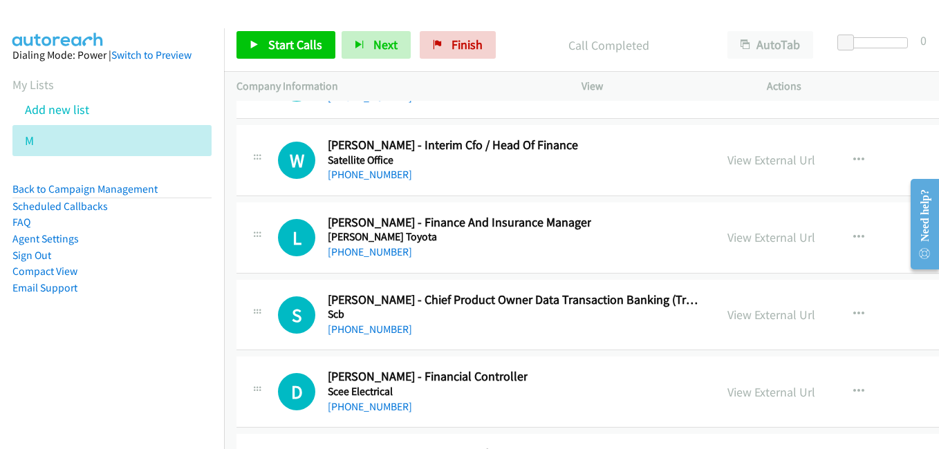
scroll to position [20399, 0]
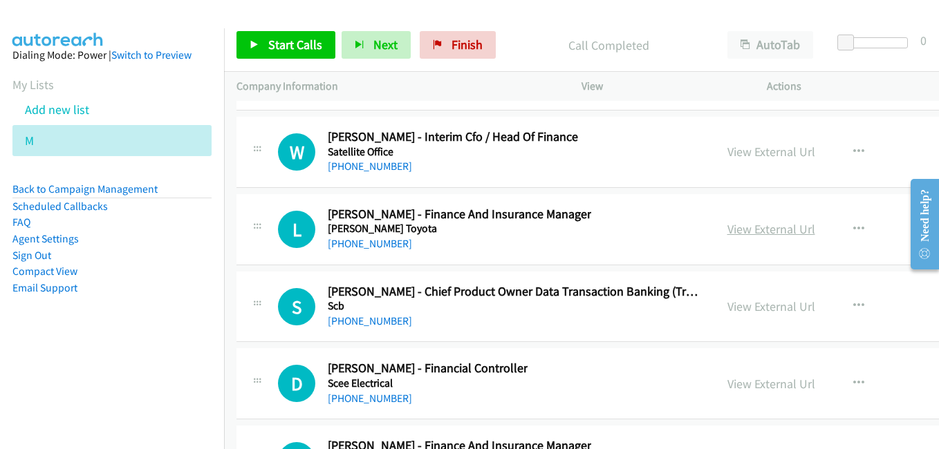
click at [727, 230] on link "View External Url" at bounding box center [771, 229] width 88 height 16
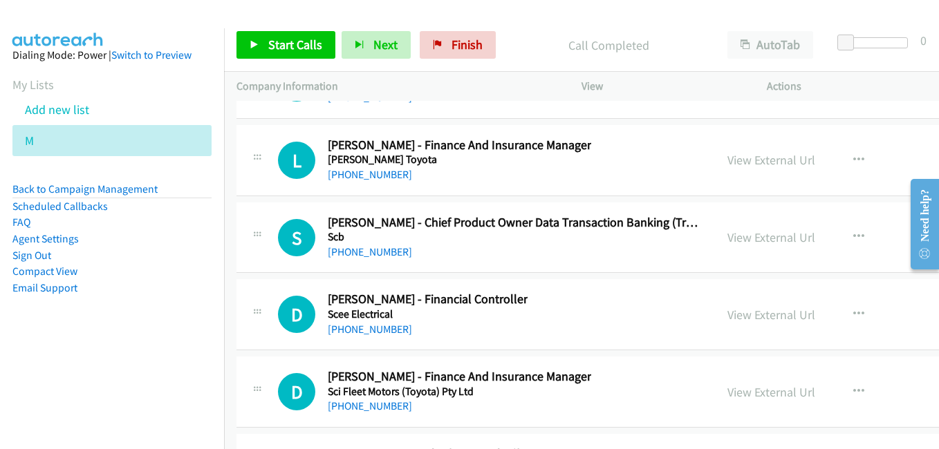
drag, startPoint x: 750, startPoint y: 237, endPoint x: 882, endPoint y: 284, distance: 140.2
click at [750, 237] on link "View External Url" at bounding box center [771, 238] width 88 height 16
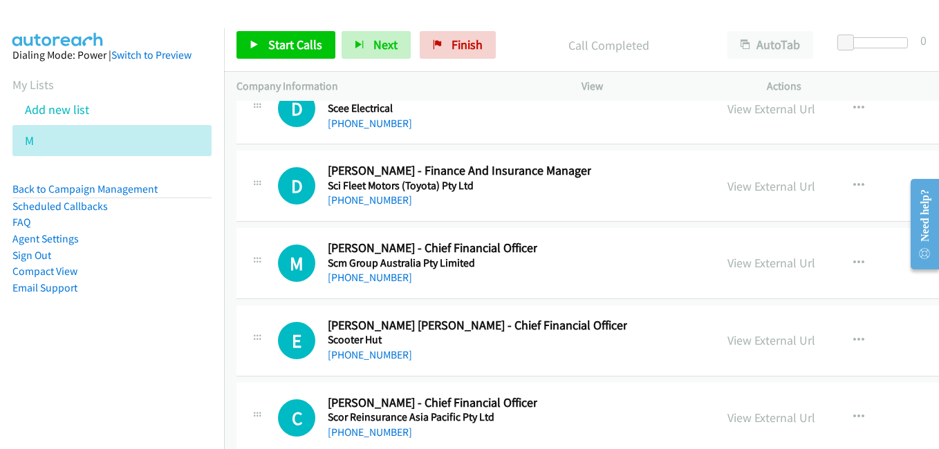
scroll to position [20676, 0]
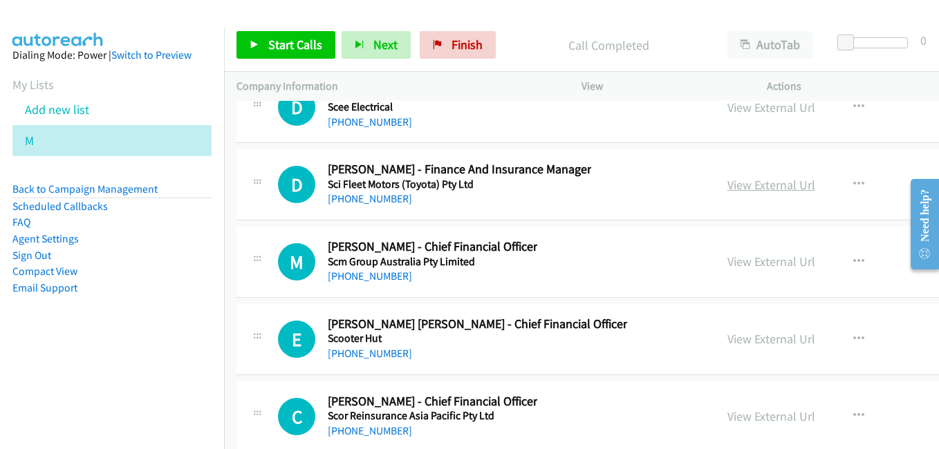
click at [730, 183] on link "View External Url" at bounding box center [771, 185] width 88 height 16
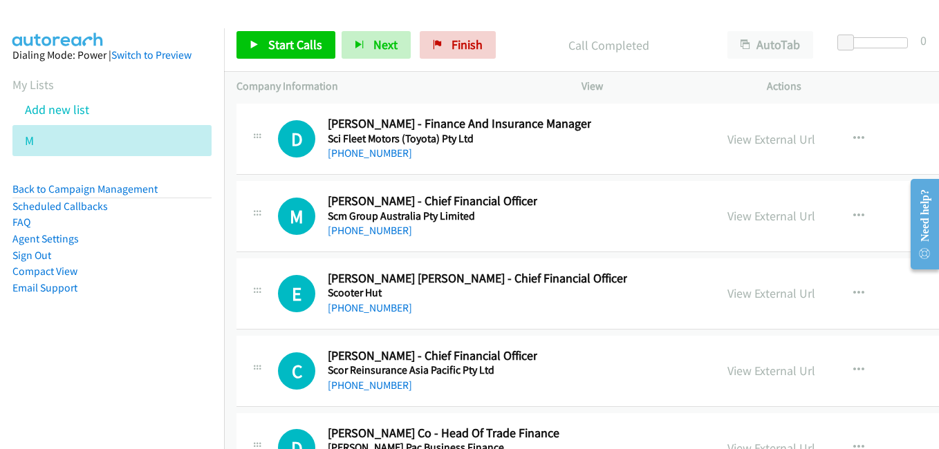
scroll to position [20745, 0]
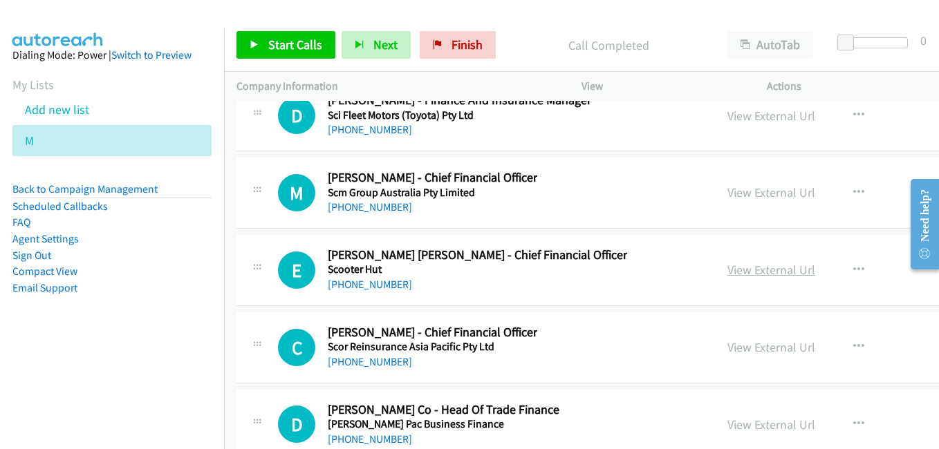
click at [730, 272] on link "View External Url" at bounding box center [771, 270] width 88 height 16
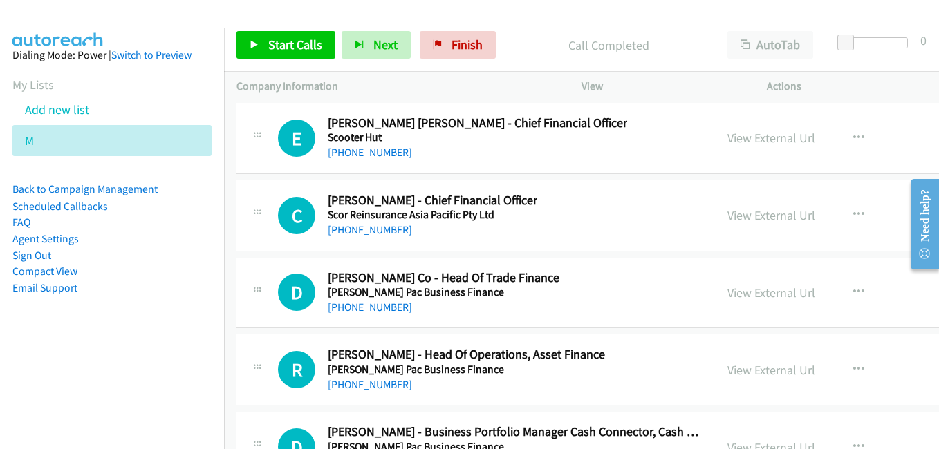
scroll to position [20883, 0]
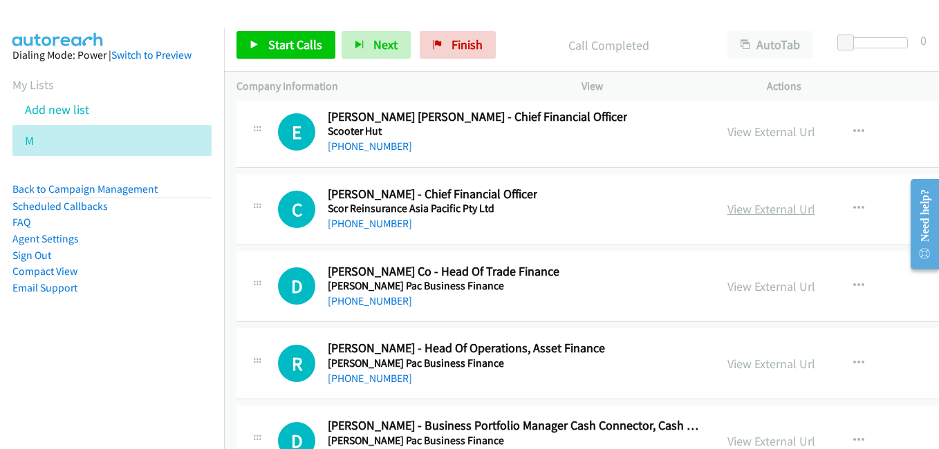
click at [754, 212] on link "View External Url" at bounding box center [771, 209] width 88 height 16
drag, startPoint x: 730, startPoint y: 283, endPoint x: 221, endPoint y: 7, distance: 578.9
click at [730, 283] on link "View External Url" at bounding box center [771, 287] width 88 height 16
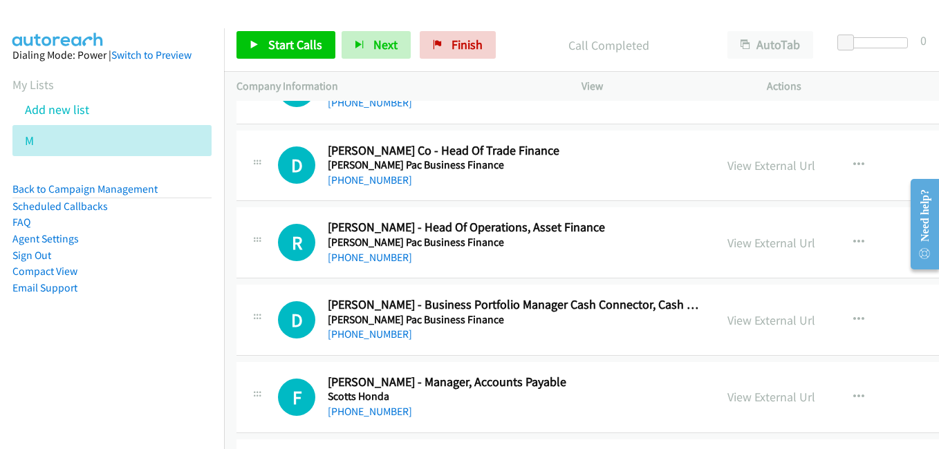
scroll to position [21022, 0]
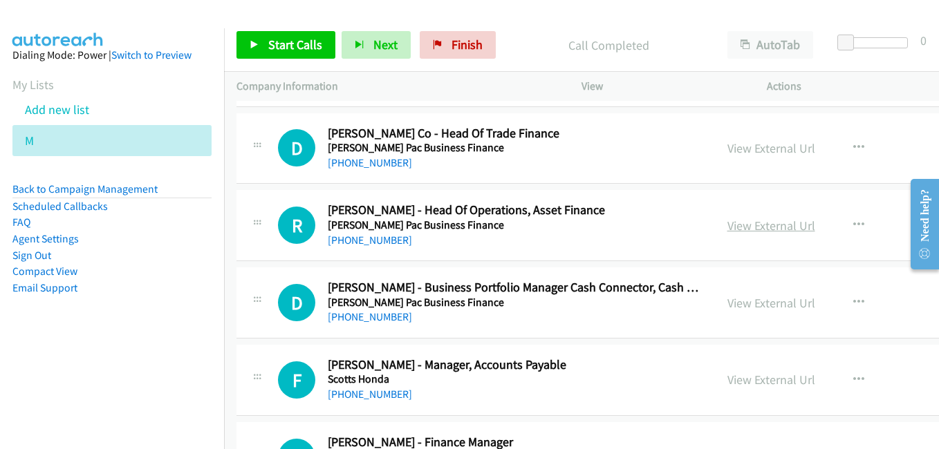
click at [734, 223] on link "View External Url" at bounding box center [771, 226] width 88 height 16
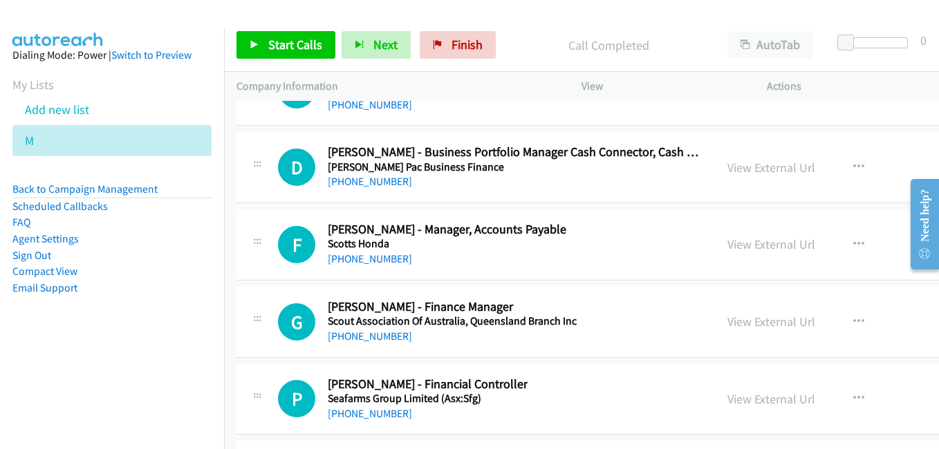
scroll to position [21160, 0]
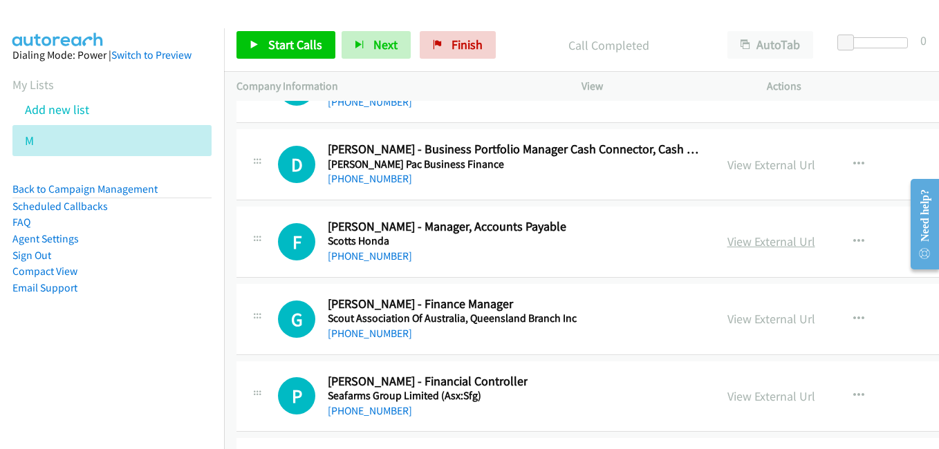
click at [744, 239] on link "View External Url" at bounding box center [771, 242] width 88 height 16
click at [727, 314] on link "View External Url" at bounding box center [771, 319] width 88 height 16
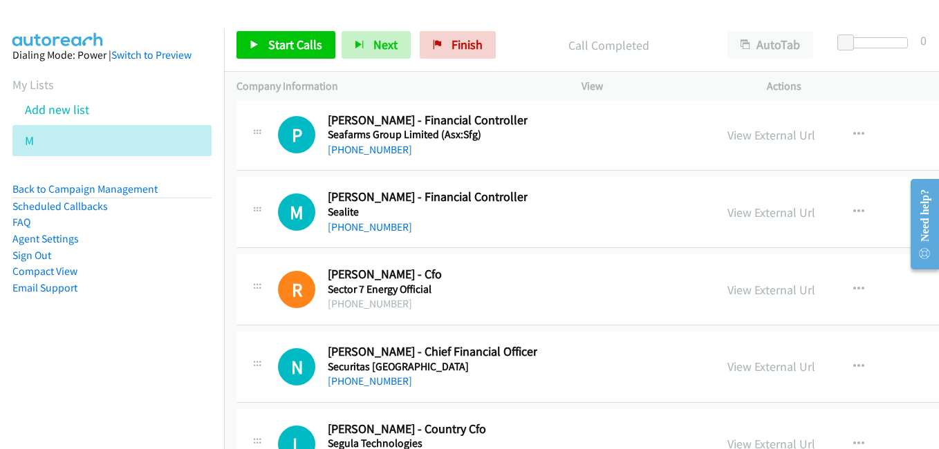
scroll to position [21437, 0]
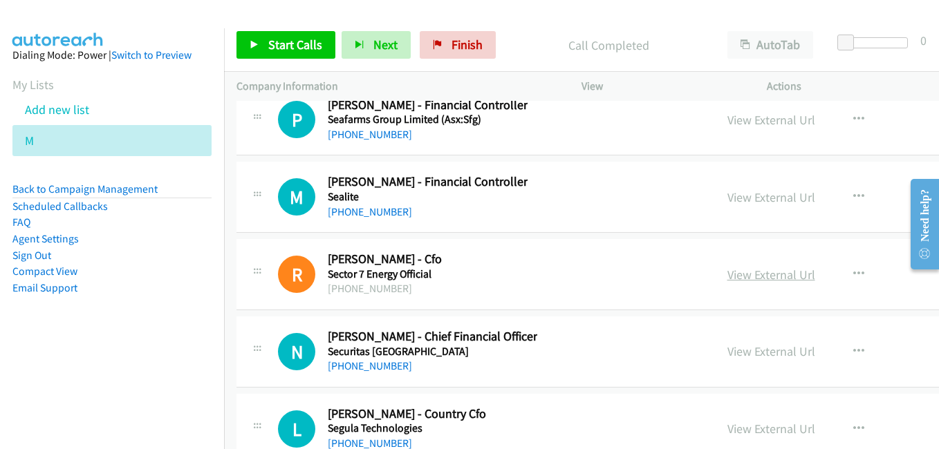
click at [727, 273] on link "View External Url" at bounding box center [771, 275] width 88 height 16
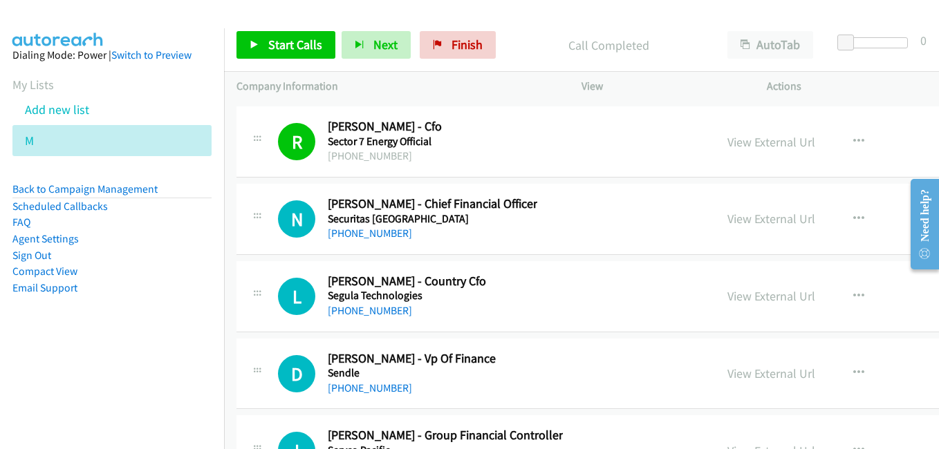
scroll to position [21575, 0]
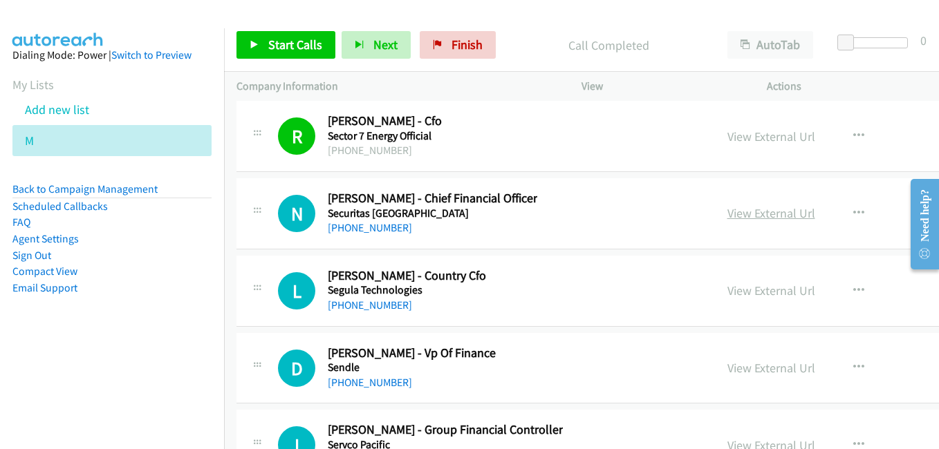
click at [727, 210] on link "View External Url" at bounding box center [771, 213] width 88 height 16
click at [727, 292] on link "View External Url" at bounding box center [771, 291] width 88 height 16
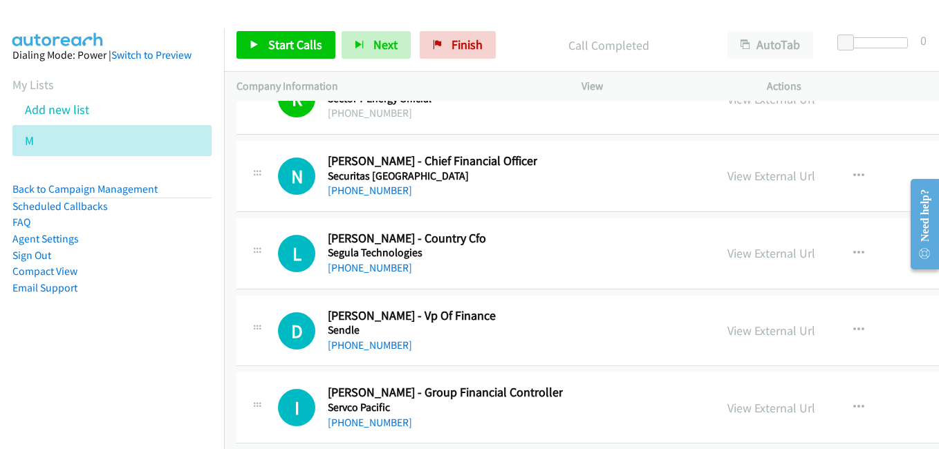
scroll to position [21713, 0]
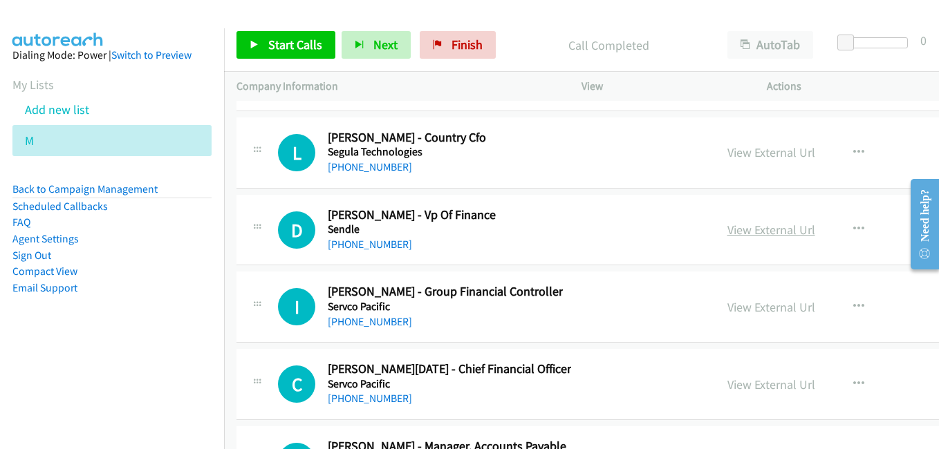
click at [732, 230] on link "View External Url" at bounding box center [771, 230] width 88 height 16
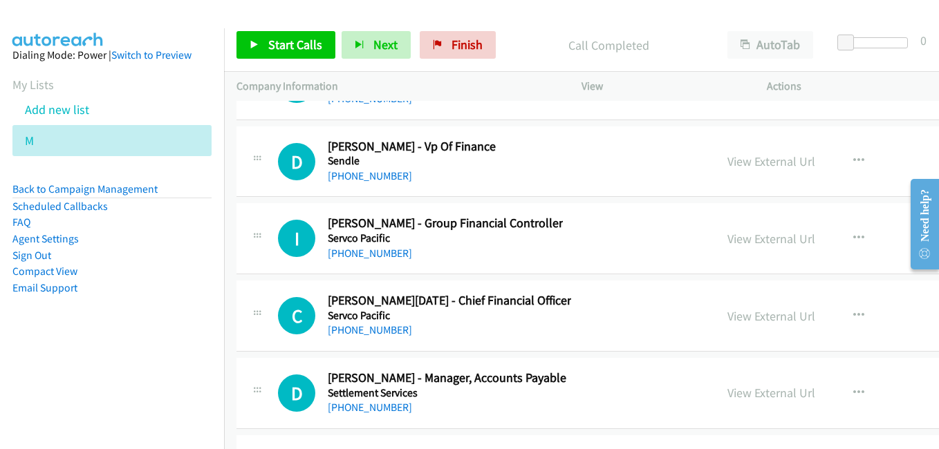
scroll to position [21782, 0]
click at [742, 322] on link "View External Url" at bounding box center [771, 316] width 88 height 16
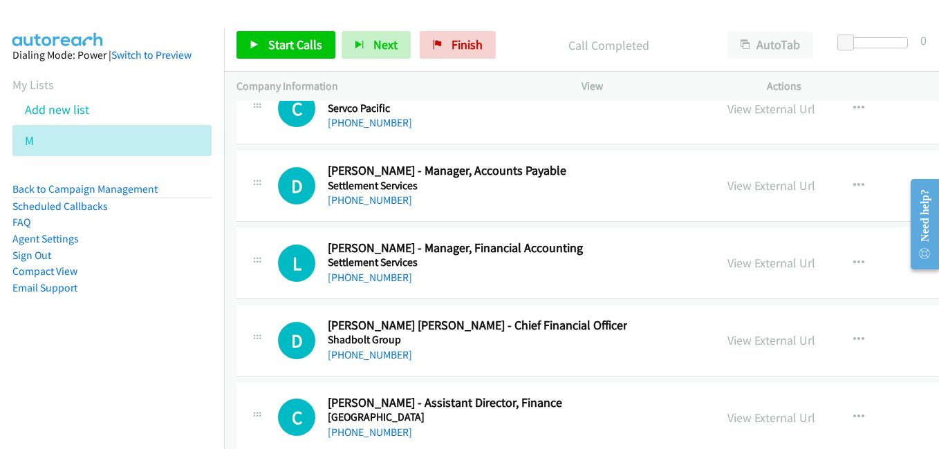
scroll to position [21990, 0]
drag, startPoint x: 721, startPoint y: 266, endPoint x: 642, endPoint y: 243, distance: 81.9
click at [727, 266] on link "View External Url" at bounding box center [771, 262] width 88 height 16
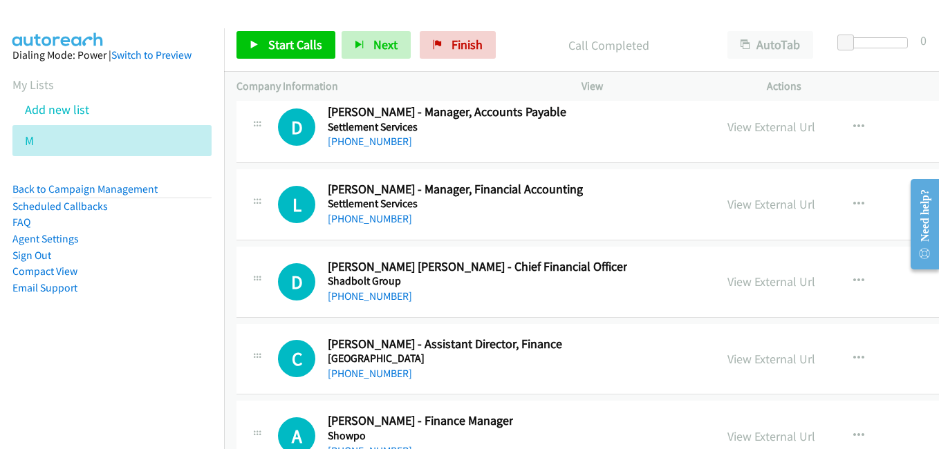
scroll to position [22059, 0]
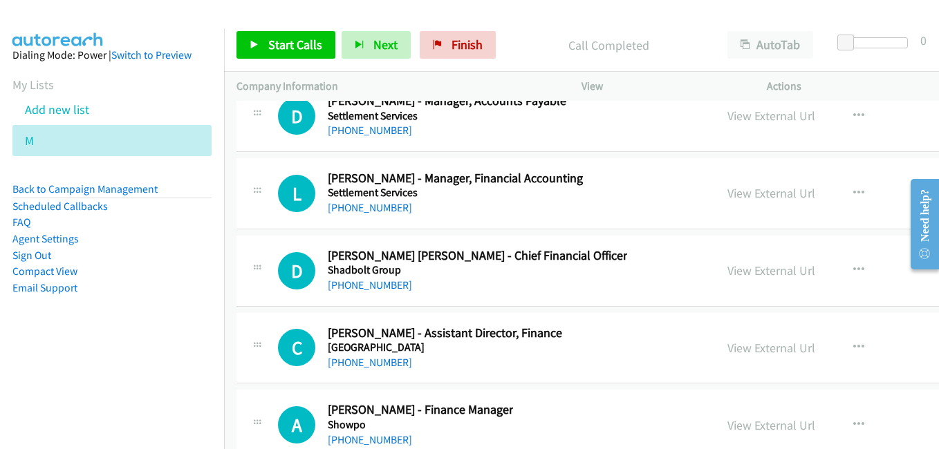
drag, startPoint x: 755, startPoint y: 273, endPoint x: 584, endPoint y: 227, distance: 177.0
click at [755, 273] on link "View External Url" at bounding box center [771, 271] width 88 height 16
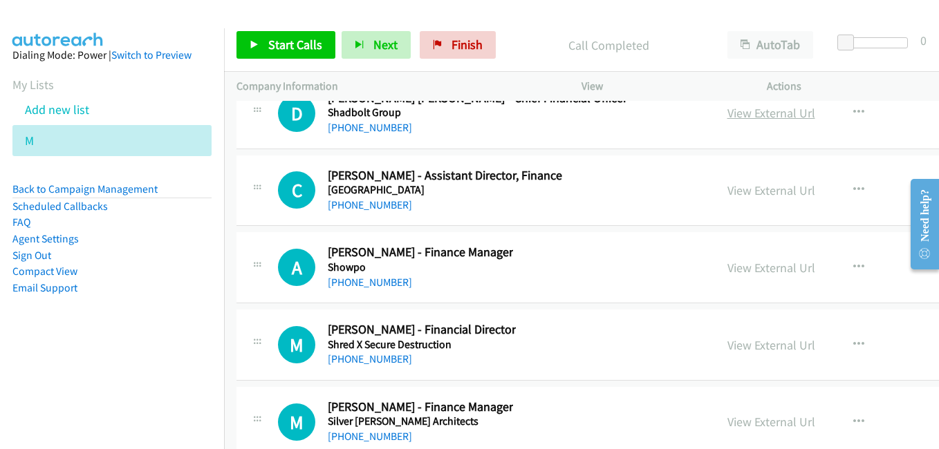
scroll to position [22266, 0]
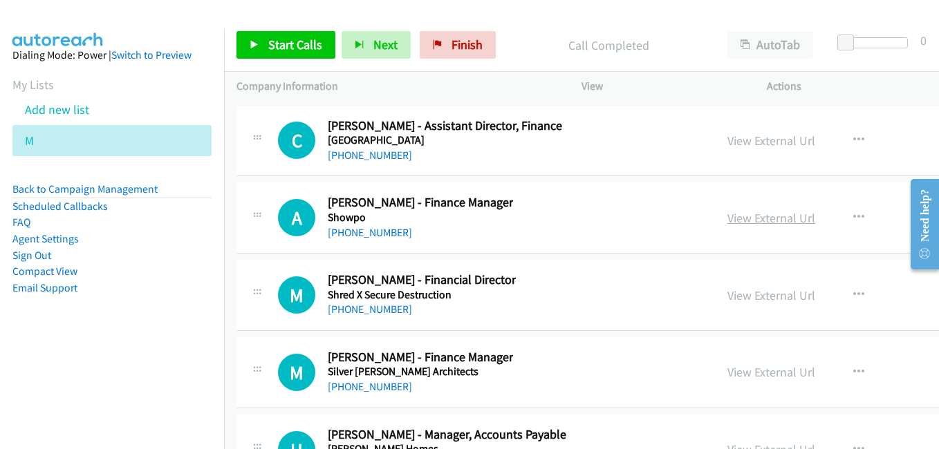
click at [727, 220] on link "View External Url" at bounding box center [771, 218] width 88 height 16
click at [727, 299] on link "View External Url" at bounding box center [771, 296] width 88 height 16
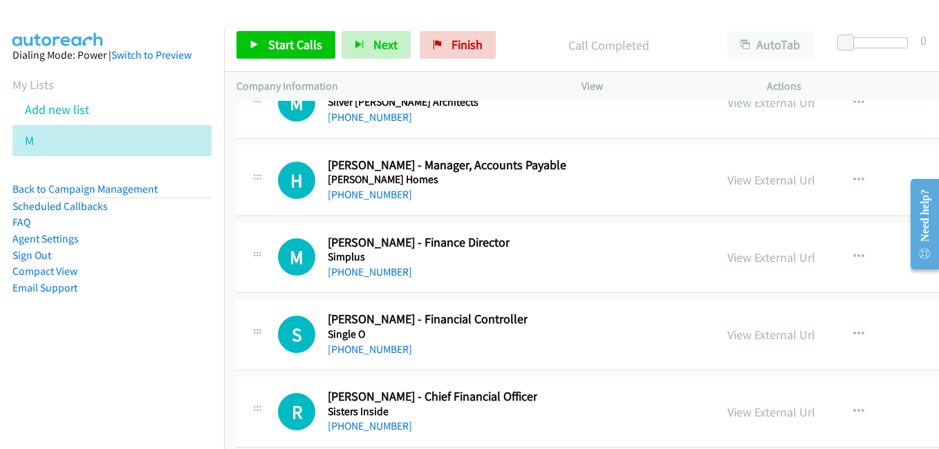
scroll to position [22543, 0]
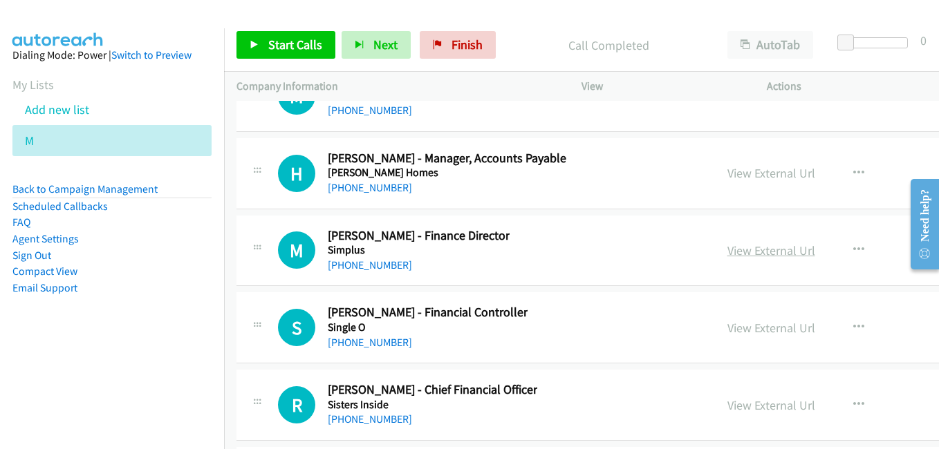
click at [727, 248] on link "View External Url" at bounding box center [771, 251] width 88 height 16
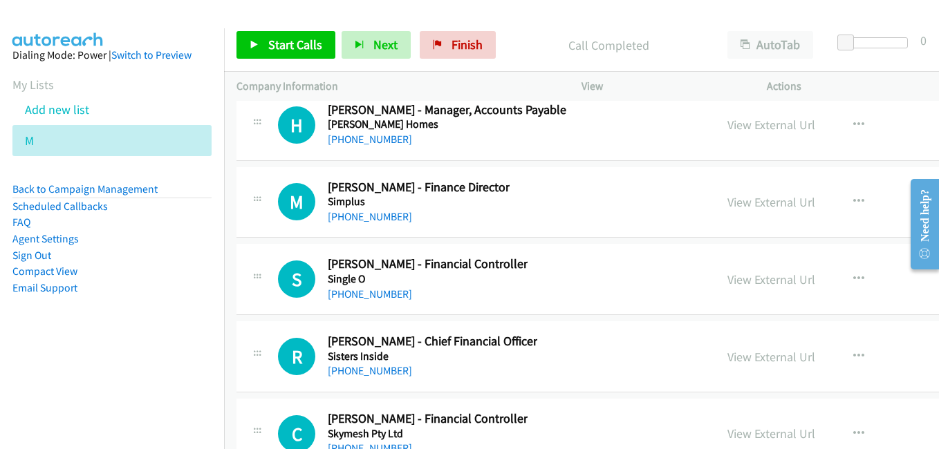
scroll to position [22612, 0]
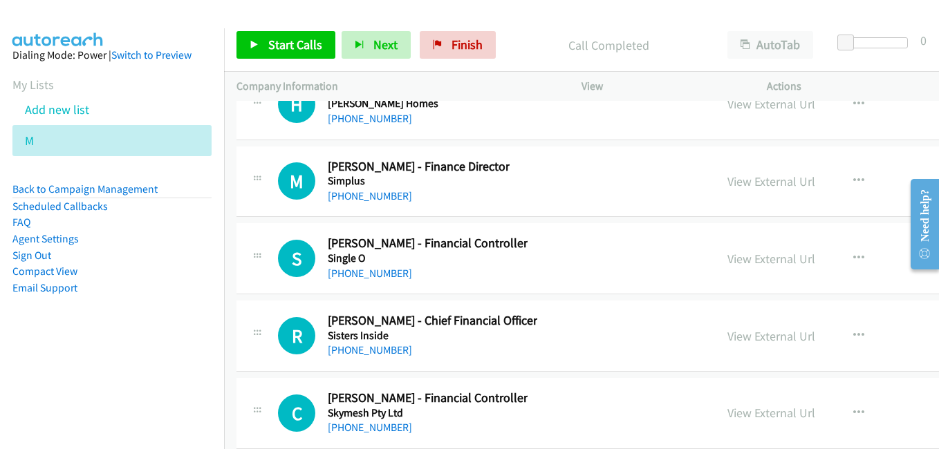
drag, startPoint x: 752, startPoint y: 265, endPoint x: 471, endPoint y: 162, distance: 299.1
click at [752, 265] on link "View External Url" at bounding box center [771, 259] width 88 height 16
drag, startPoint x: 714, startPoint y: 340, endPoint x: 597, endPoint y: 270, distance: 136.1
click at [728, 337] on link "View External Url" at bounding box center [771, 336] width 88 height 16
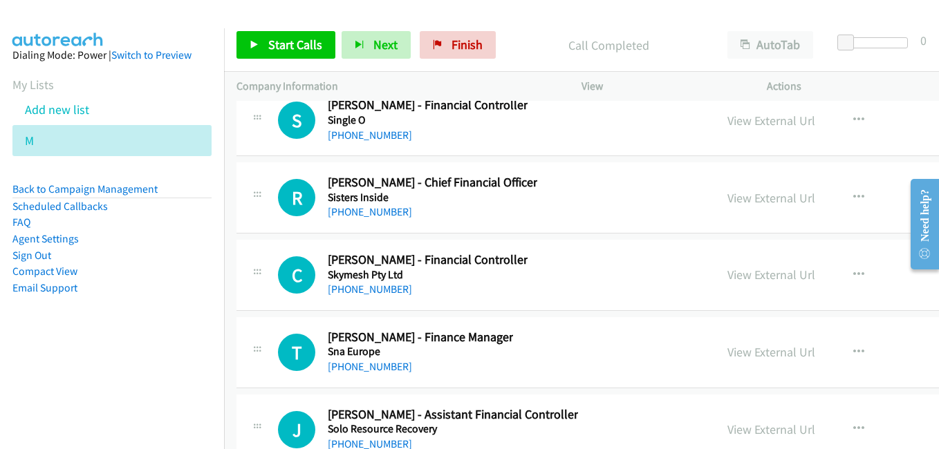
scroll to position [22820, 0]
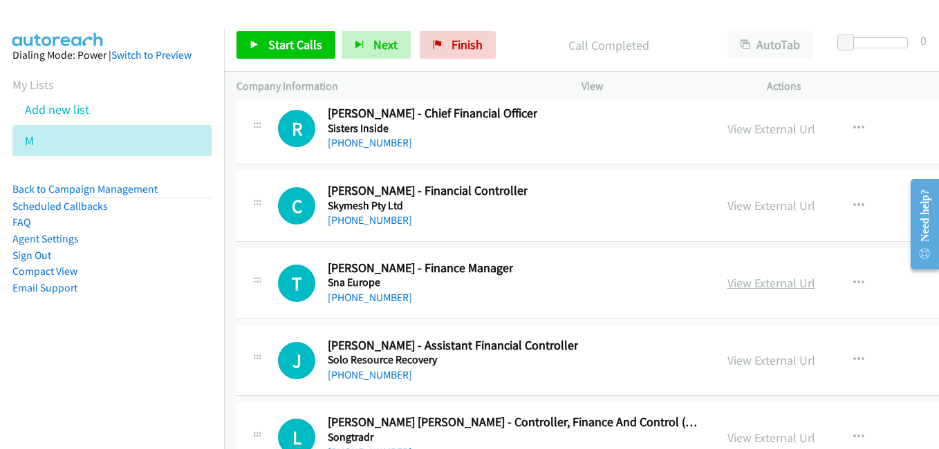
drag, startPoint x: 761, startPoint y: 287, endPoint x: 748, endPoint y: 286, distance: 13.9
click at [761, 287] on link "View External Url" at bounding box center [771, 283] width 88 height 16
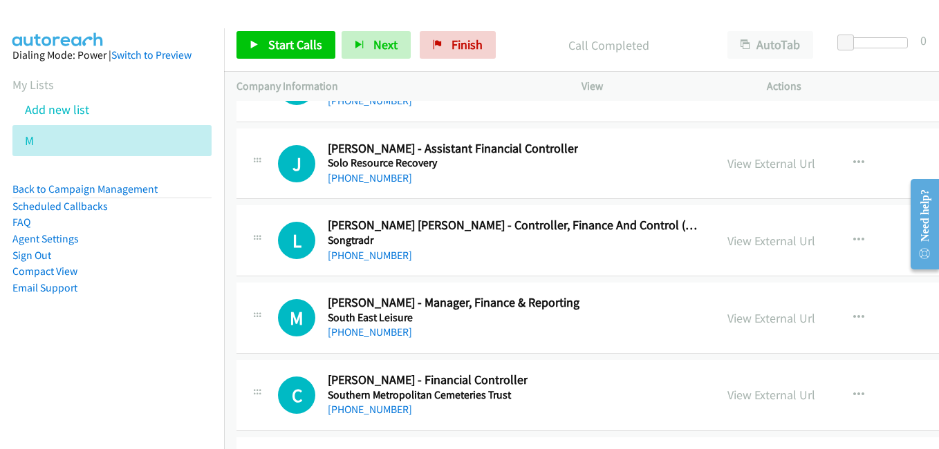
scroll to position [23027, 0]
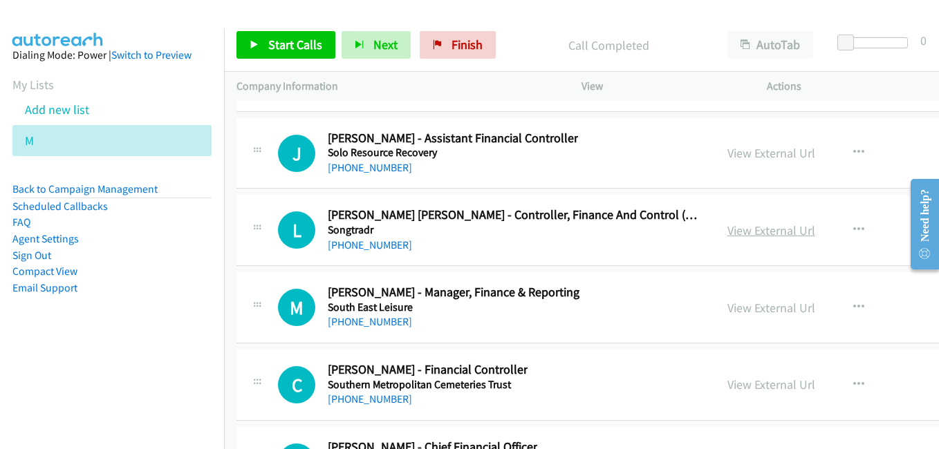
click at [741, 233] on link "View External Url" at bounding box center [771, 231] width 88 height 16
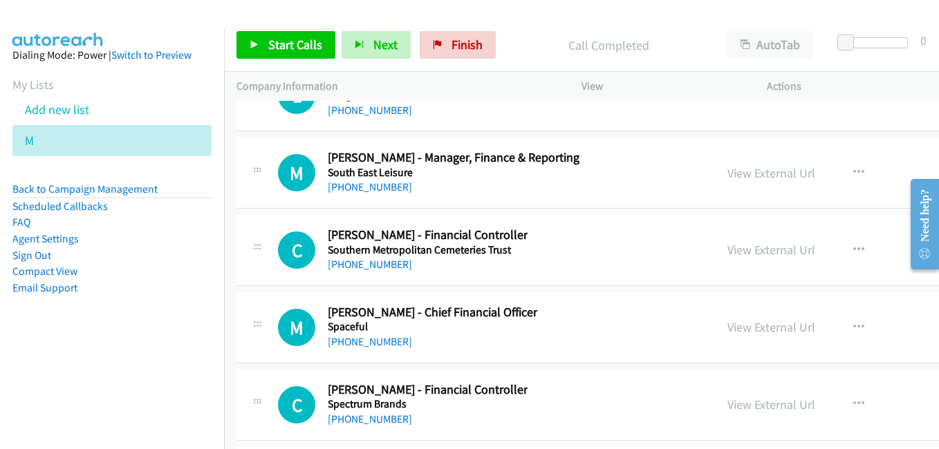
scroll to position [23165, 0]
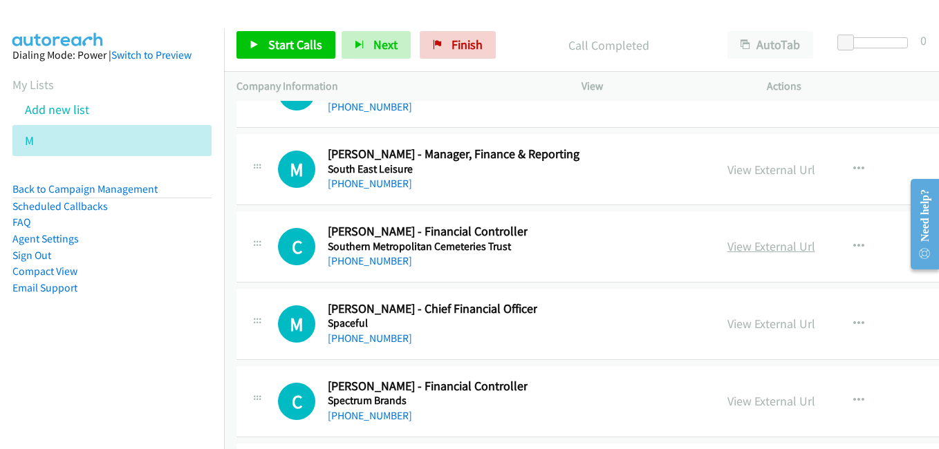
drag, startPoint x: 735, startPoint y: 246, endPoint x: 720, endPoint y: 245, distance: 15.3
click at [735, 246] on link "View External Url" at bounding box center [771, 247] width 88 height 16
drag, startPoint x: 733, startPoint y: 318, endPoint x: 617, endPoint y: 281, distance: 122.0
click at [733, 318] on link "View External Url" at bounding box center [771, 324] width 88 height 16
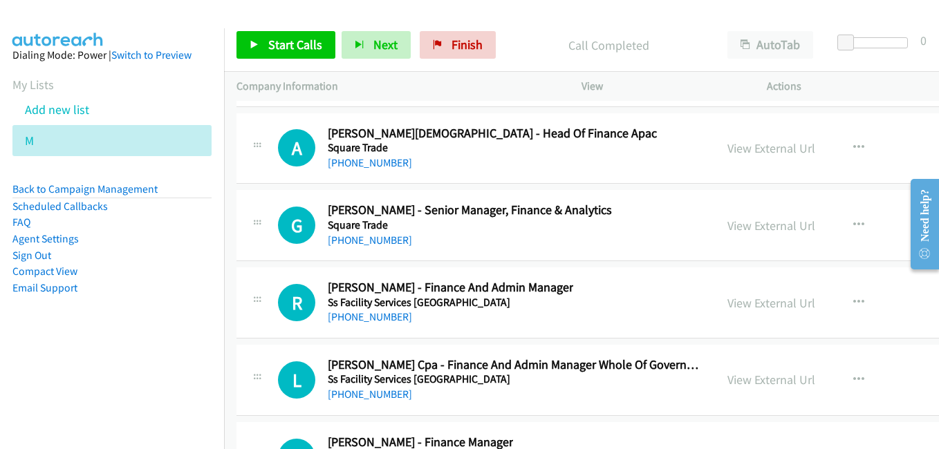
scroll to position [23511, 0]
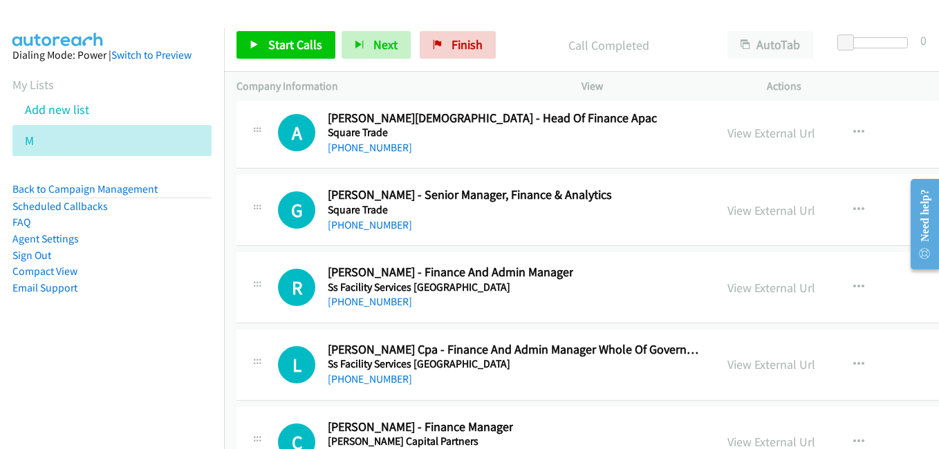
drag, startPoint x: 721, startPoint y: 294, endPoint x: 669, endPoint y: 286, distance: 52.5
click at [727, 294] on link "View External Url" at bounding box center [771, 288] width 88 height 16
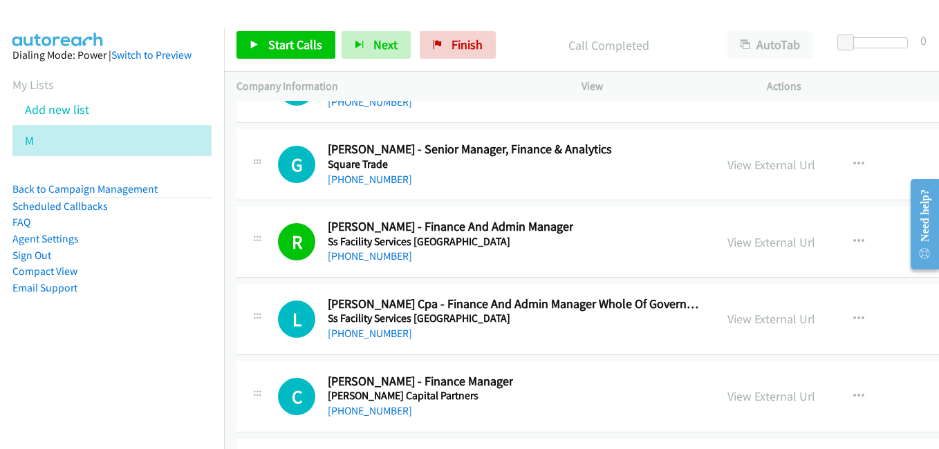
scroll to position [23580, 0]
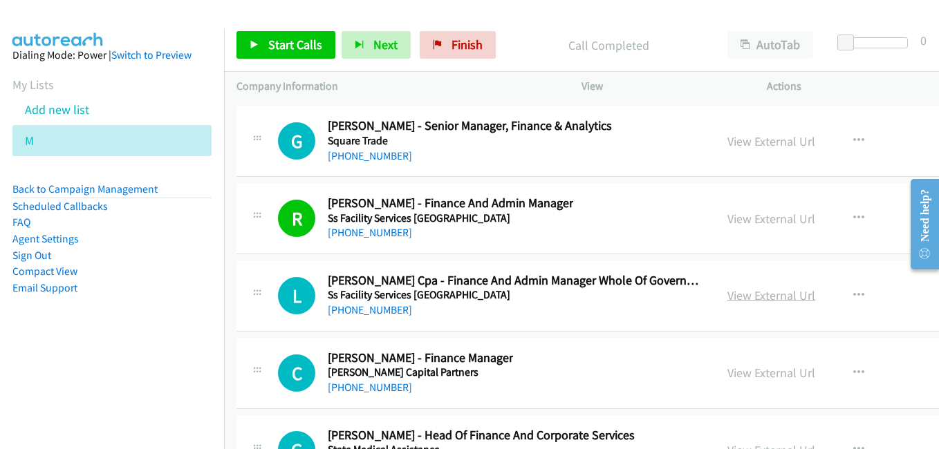
click at [731, 295] on link "View External Url" at bounding box center [771, 296] width 88 height 16
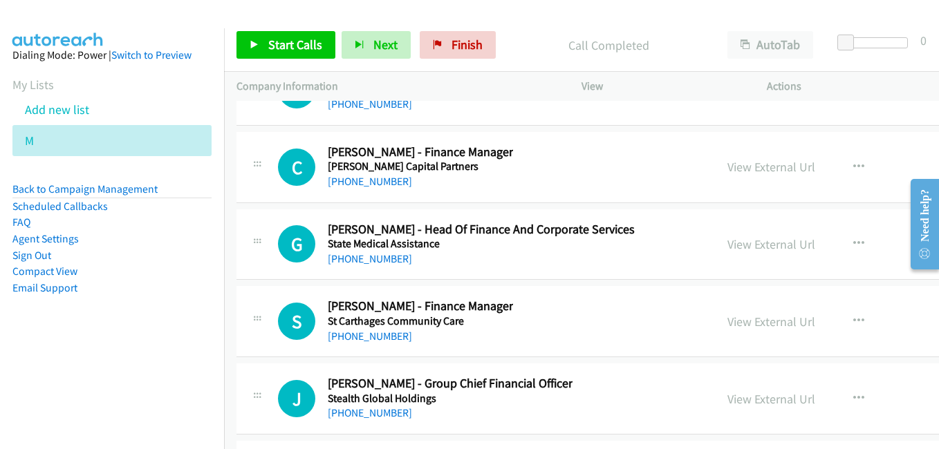
scroll to position [23788, 0]
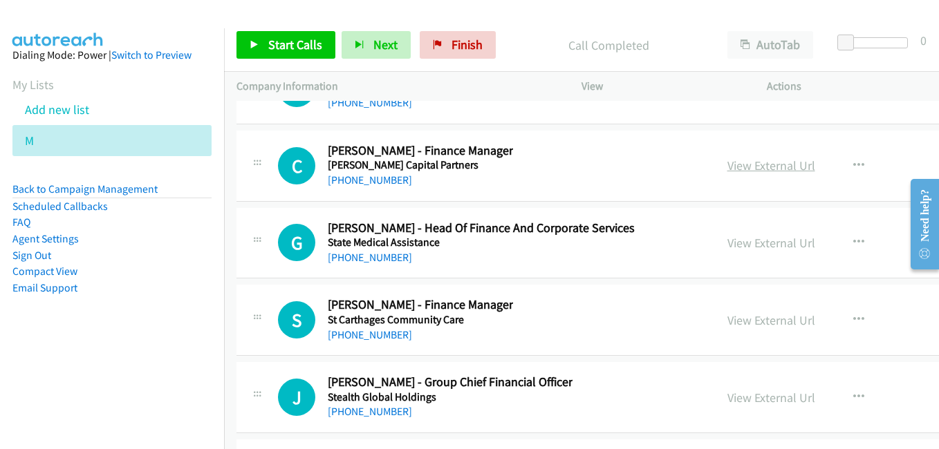
click at [727, 173] on link "View External Url" at bounding box center [771, 166] width 88 height 16
click at [727, 234] on div "View External Url" at bounding box center [771, 243] width 88 height 19
click at [727, 240] on link "View External Url" at bounding box center [771, 243] width 88 height 16
drag, startPoint x: 738, startPoint y: 325, endPoint x: 717, endPoint y: 314, distance: 23.5
click at [738, 325] on link "View External Url" at bounding box center [771, 321] width 88 height 16
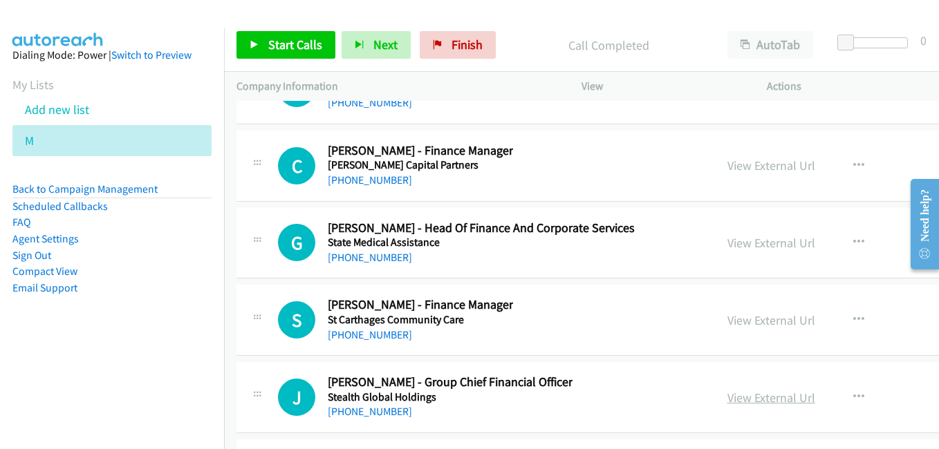
click at [738, 395] on link "View External Url" at bounding box center [771, 398] width 88 height 16
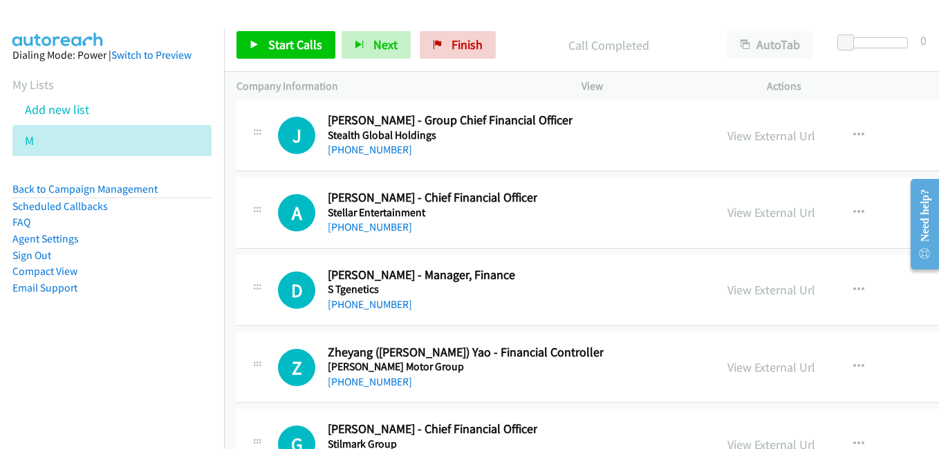
scroll to position [24064, 0]
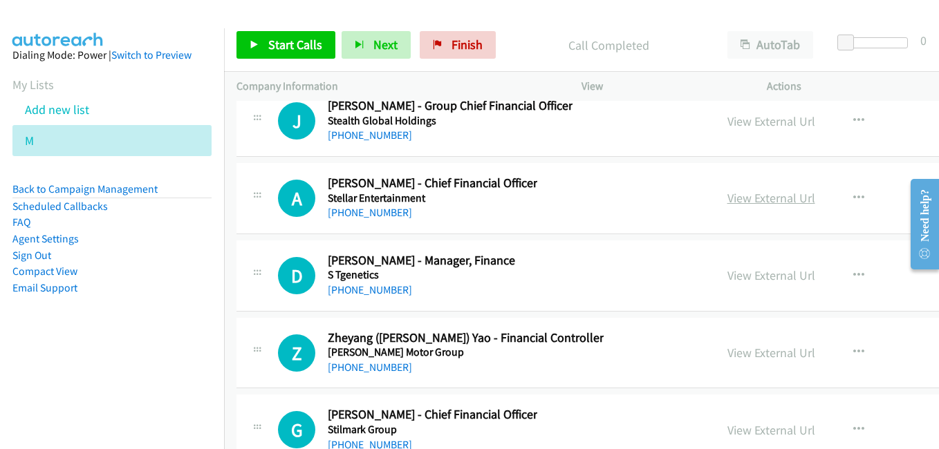
click at [727, 197] on link "View External Url" at bounding box center [771, 198] width 88 height 16
click at [727, 275] on link "View External Url" at bounding box center [771, 276] width 88 height 16
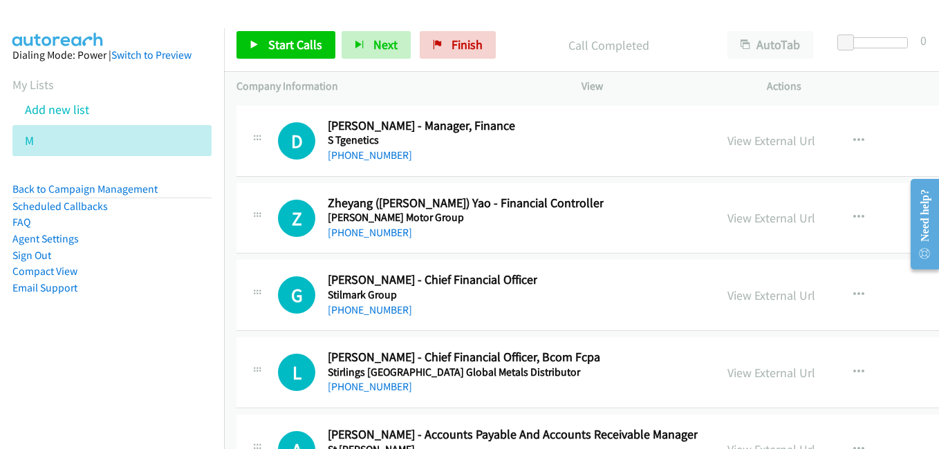
scroll to position [24203, 0]
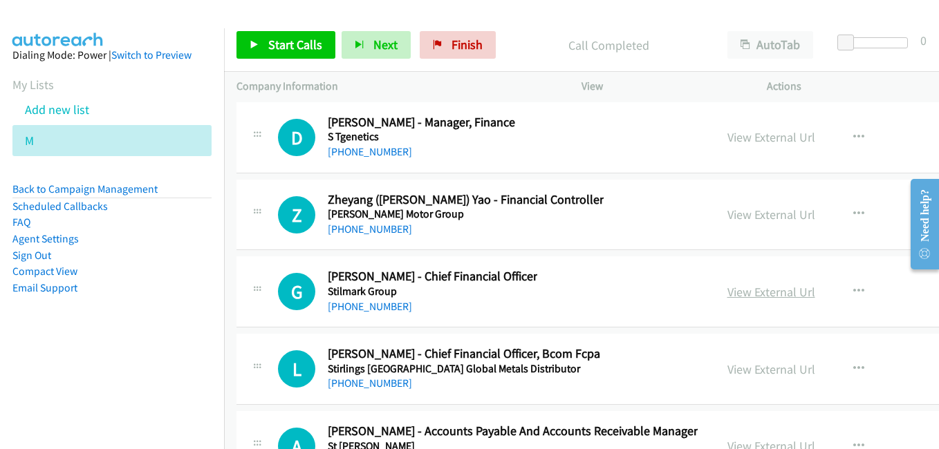
click at [747, 296] on link "View External Url" at bounding box center [771, 292] width 88 height 16
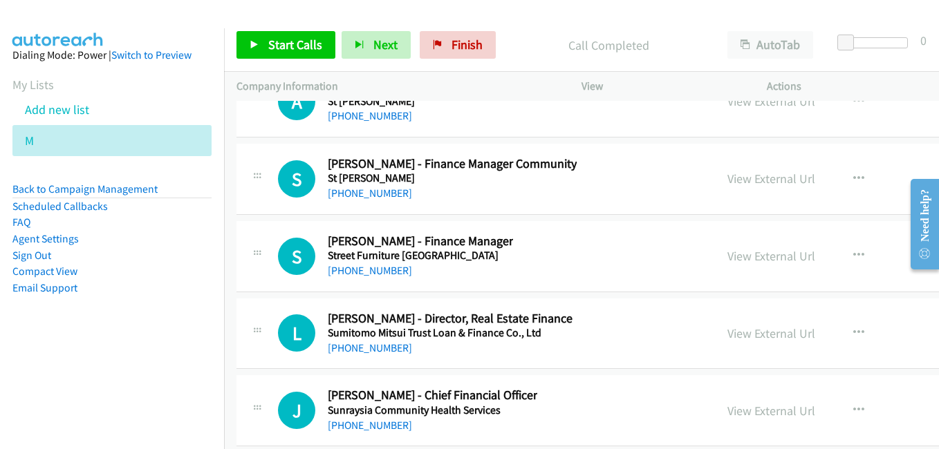
scroll to position [24548, 0]
click at [727, 253] on link "View External Url" at bounding box center [771, 256] width 88 height 16
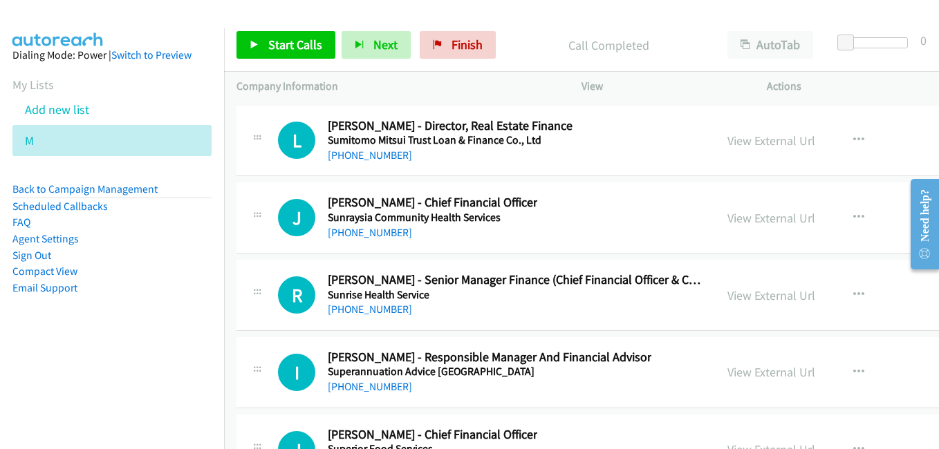
scroll to position [24756, 0]
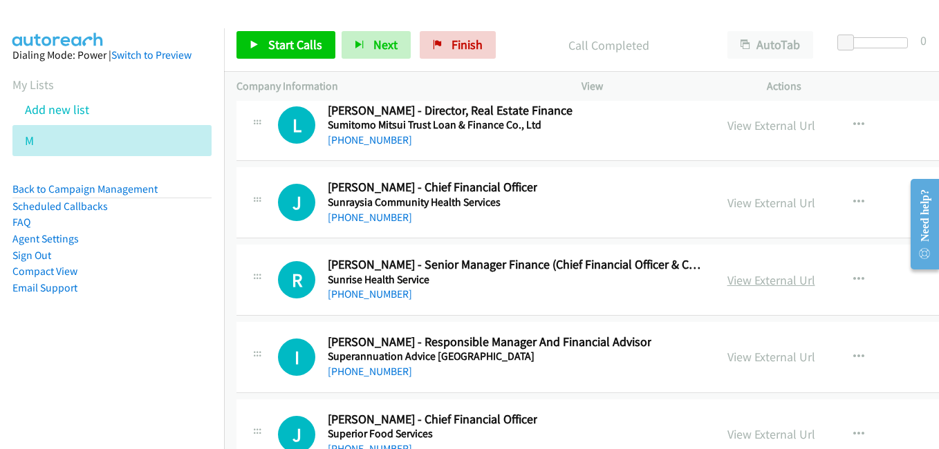
click at [732, 278] on link "View External Url" at bounding box center [771, 280] width 88 height 16
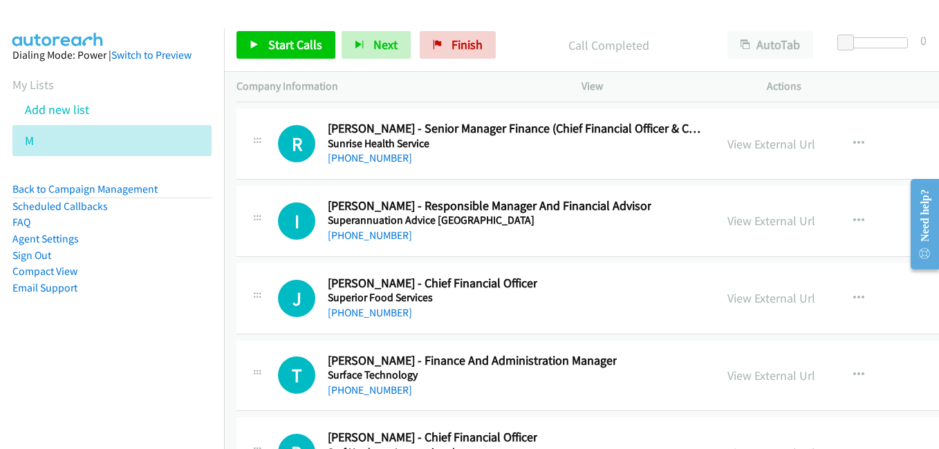
scroll to position [24894, 0]
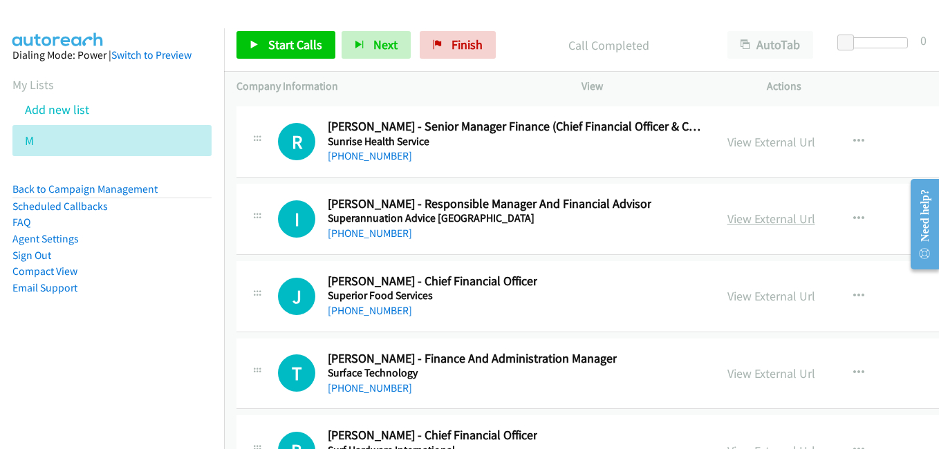
click at [734, 213] on link "View External Url" at bounding box center [771, 219] width 88 height 16
click at [727, 297] on link "View External Url" at bounding box center [771, 296] width 88 height 16
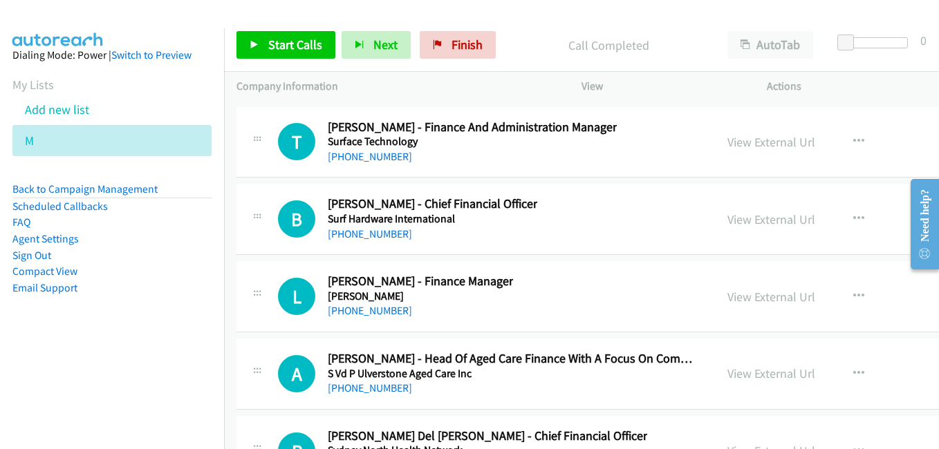
scroll to position [25171, 0]
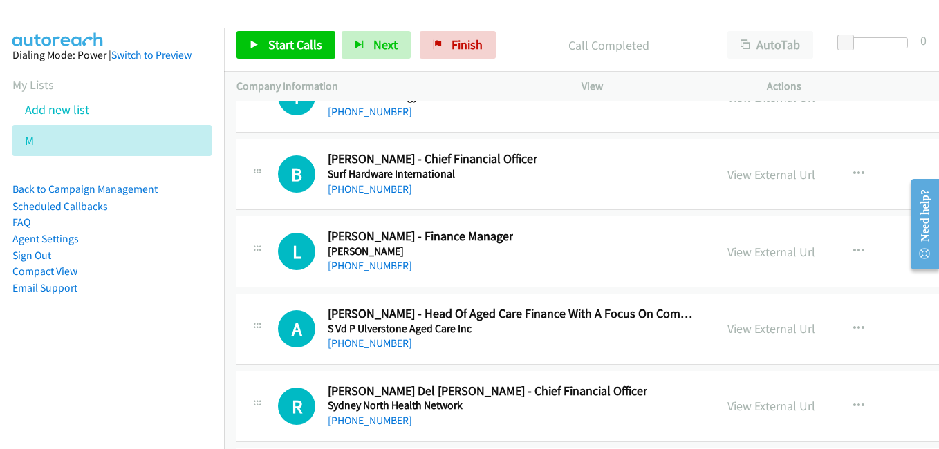
drag, startPoint x: 734, startPoint y: 178, endPoint x: 719, endPoint y: 175, distance: 14.8
click at [734, 178] on link "View External Url" at bounding box center [771, 175] width 88 height 16
drag, startPoint x: 716, startPoint y: 251, endPoint x: 700, endPoint y: 242, distance: 17.7
click at [727, 251] on link "View External Url" at bounding box center [771, 252] width 88 height 16
click at [742, 329] on link "View External Url" at bounding box center [771, 329] width 88 height 16
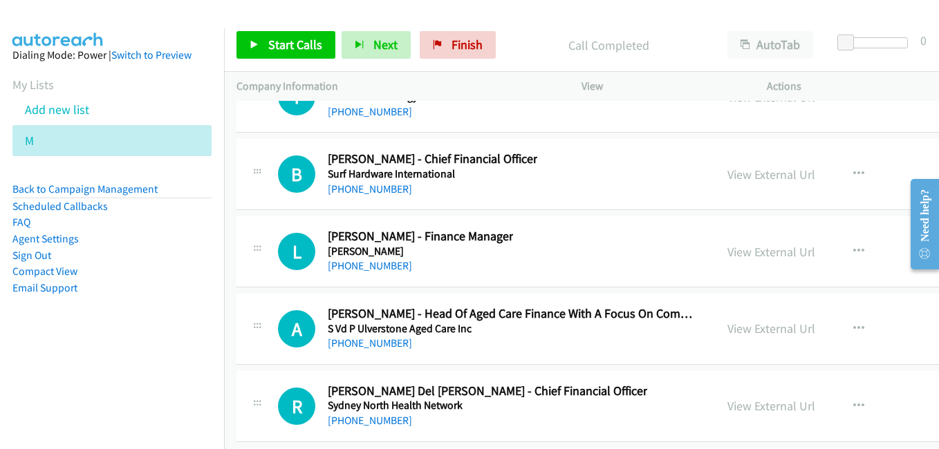
scroll to position [25240, 0]
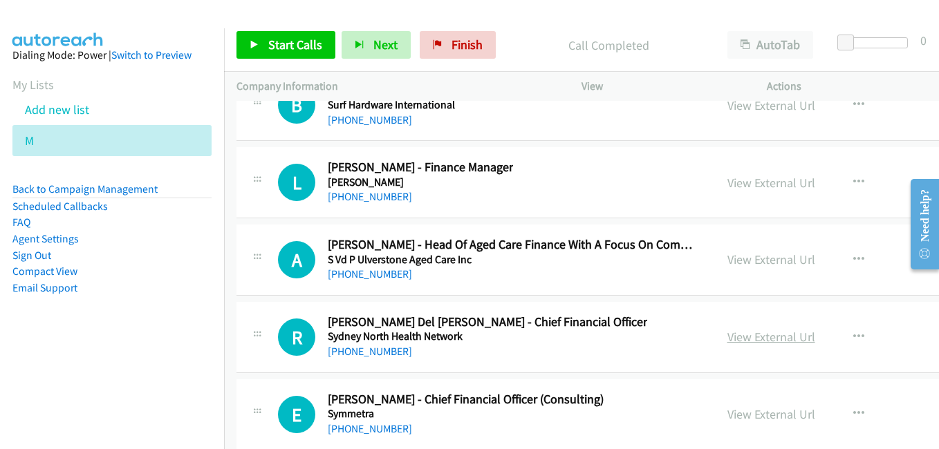
click at [727, 334] on link "View External Url" at bounding box center [771, 337] width 88 height 16
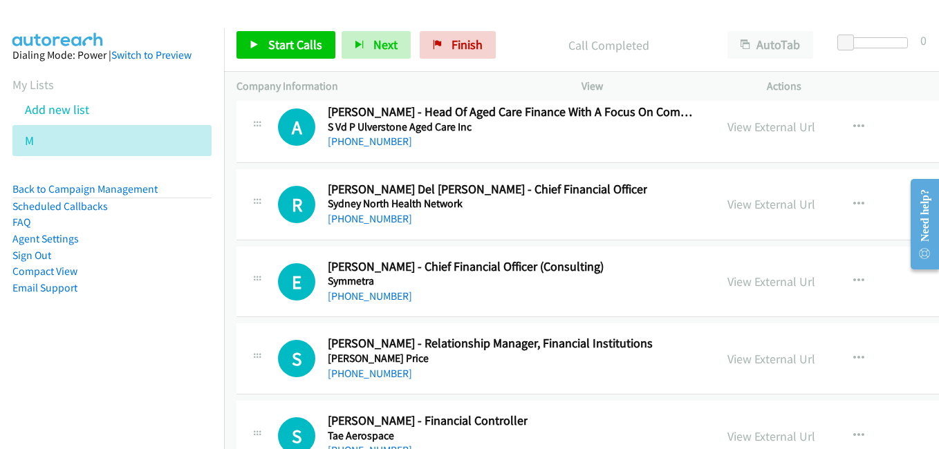
scroll to position [25378, 0]
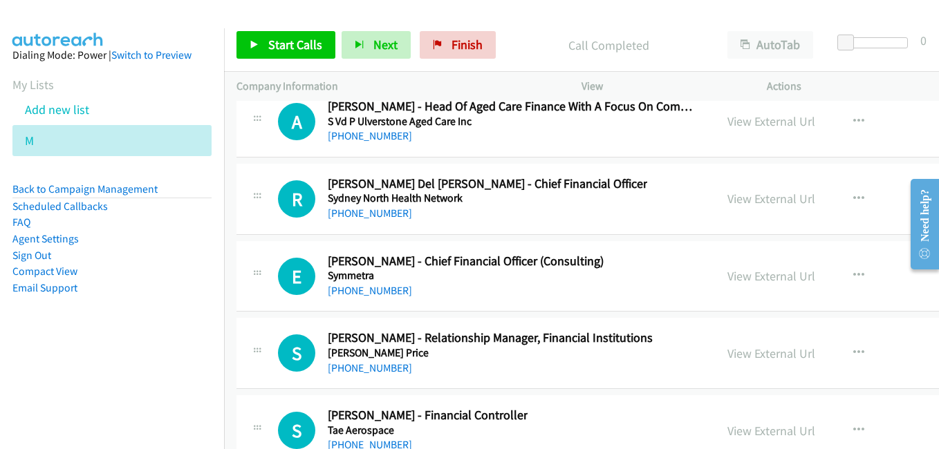
drag, startPoint x: 739, startPoint y: 272, endPoint x: 683, endPoint y: 257, distance: 58.2
click at [739, 272] on link "View External Url" at bounding box center [771, 276] width 88 height 16
drag, startPoint x: 734, startPoint y: 352, endPoint x: 272, endPoint y: 57, distance: 548.8
click at [734, 352] on link "View External Url" at bounding box center [771, 354] width 88 height 16
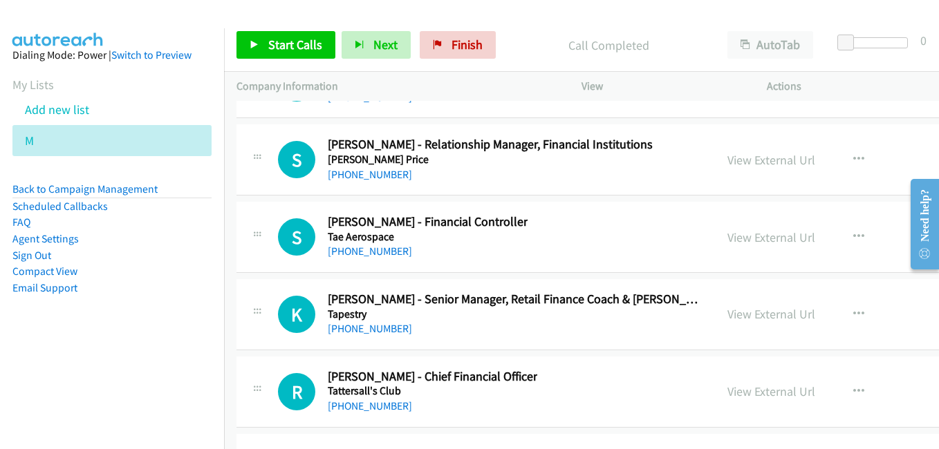
scroll to position [25586, 0]
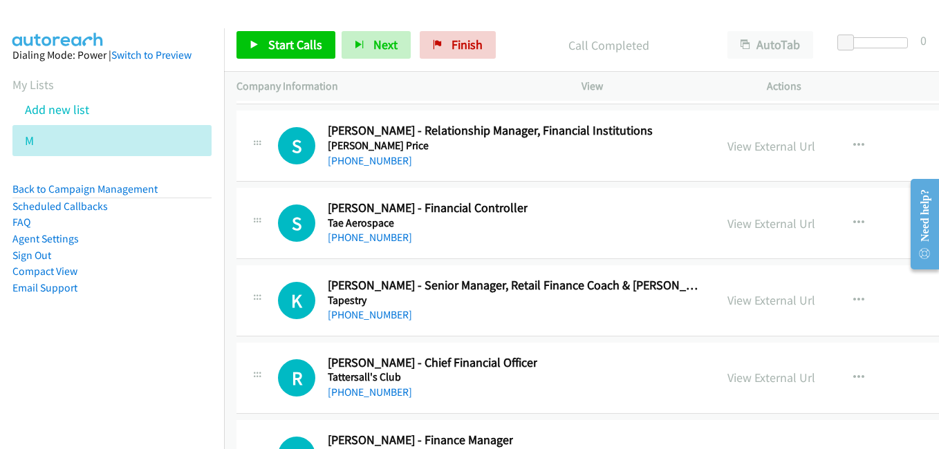
click at [727, 226] on link "View External Url" at bounding box center [771, 224] width 88 height 16
click at [727, 297] on link "View External Url" at bounding box center [771, 301] width 88 height 16
drag, startPoint x: 761, startPoint y: 375, endPoint x: 461, endPoint y: 244, distance: 327.0
click at [761, 375] on link "View External Url" at bounding box center [771, 378] width 88 height 16
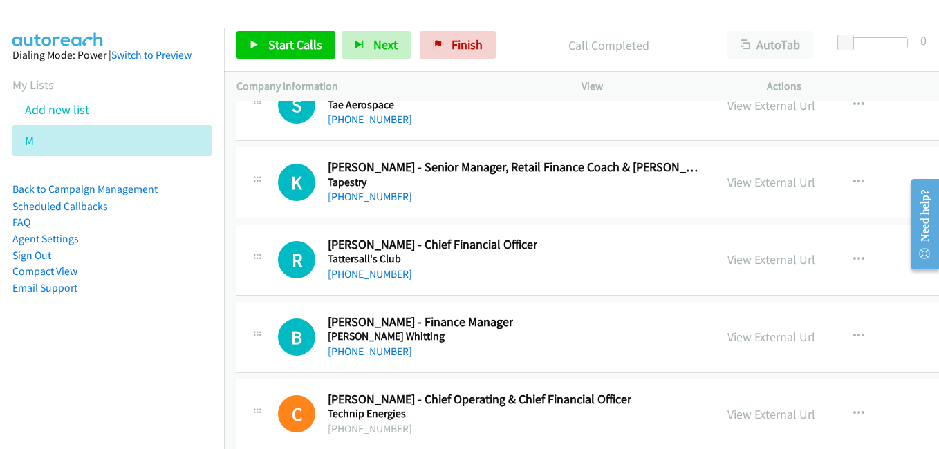
scroll to position [25793, 0]
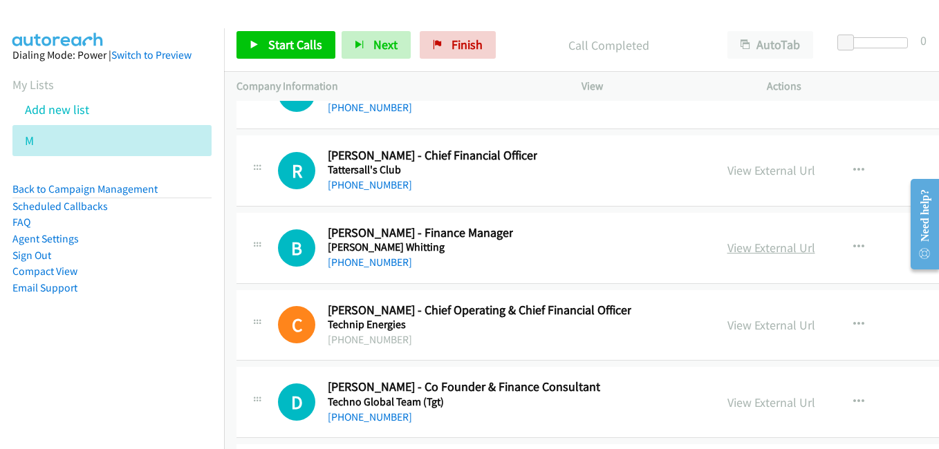
click at [727, 244] on link "View External Url" at bounding box center [771, 248] width 88 height 16
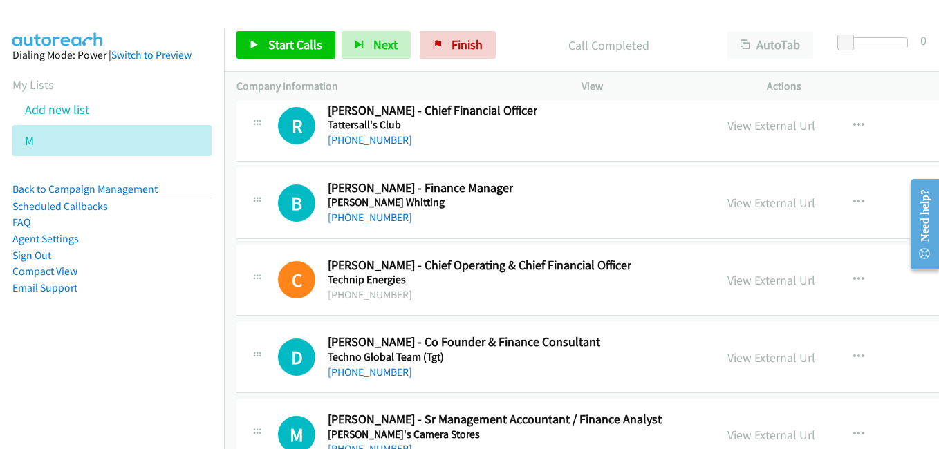
scroll to position [25862, 0]
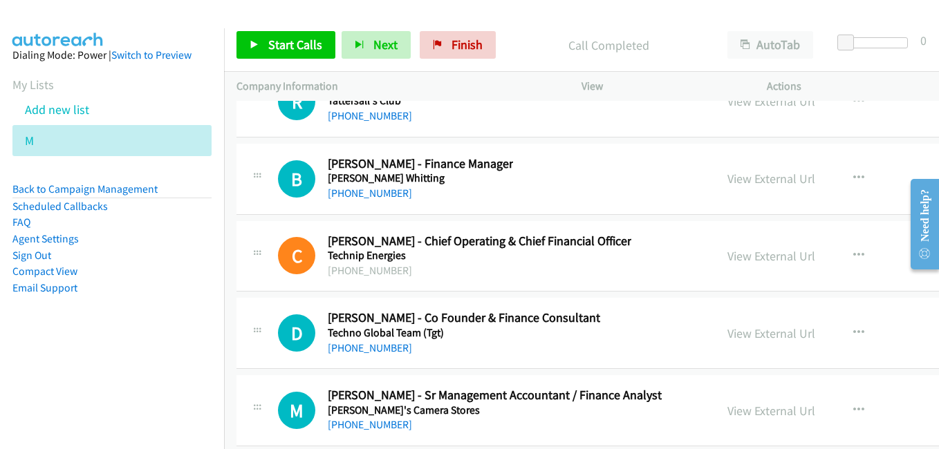
drag, startPoint x: 730, startPoint y: 259, endPoint x: 339, endPoint y: 21, distance: 458.0
click at [730, 259] on link "View External Url" at bounding box center [771, 256] width 88 height 16
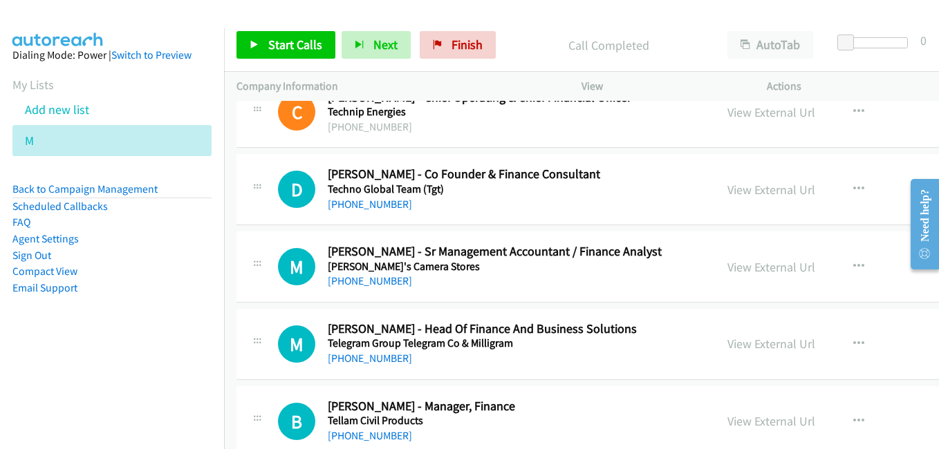
scroll to position [26139, 0]
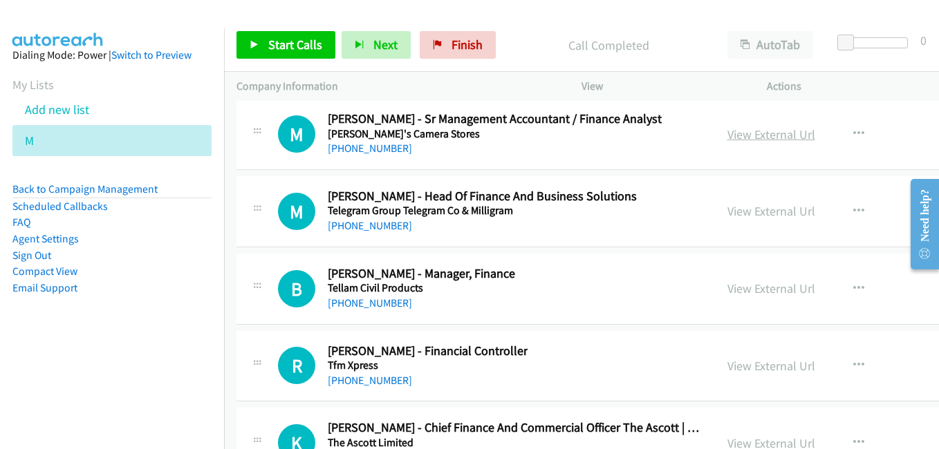
click at [733, 134] on link "View External Url" at bounding box center [771, 135] width 88 height 16
click at [728, 214] on link "View External Url" at bounding box center [771, 211] width 88 height 16
click at [727, 292] on link "View External Url" at bounding box center [771, 289] width 88 height 16
click at [737, 362] on link "View External Url" at bounding box center [771, 366] width 88 height 16
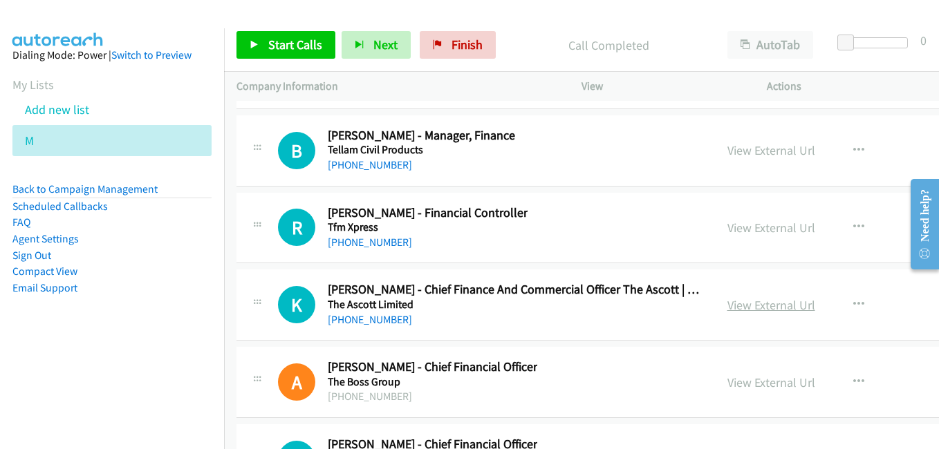
drag, startPoint x: 730, startPoint y: 307, endPoint x: 722, endPoint y: 306, distance: 7.6
click at [730, 307] on link "View External Url" at bounding box center [771, 305] width 88 height 16
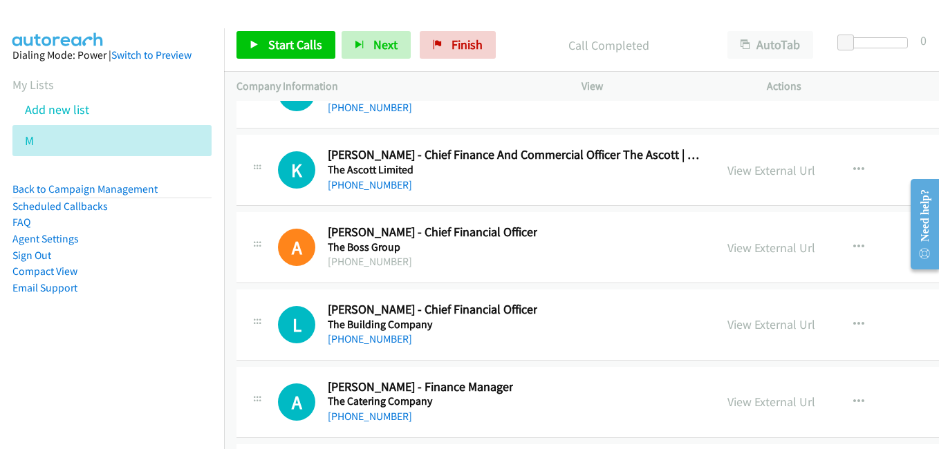
scroll to position [26415, 0]
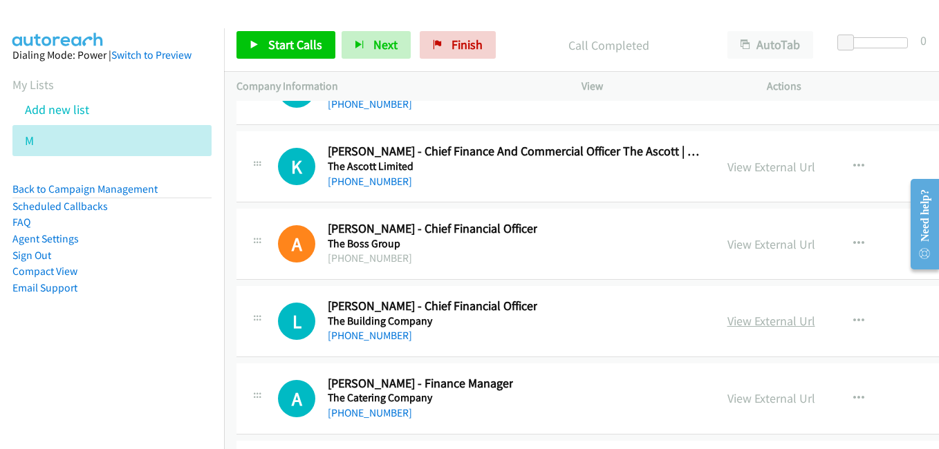
click at [729, 320] on link "View External Url" at bounding box center [771, 321] width 88 height 16
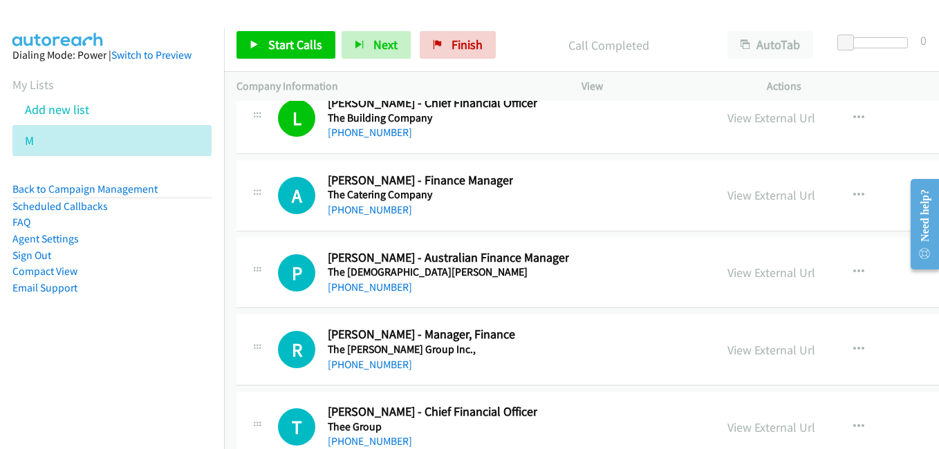
scroll to position [26623, 0]
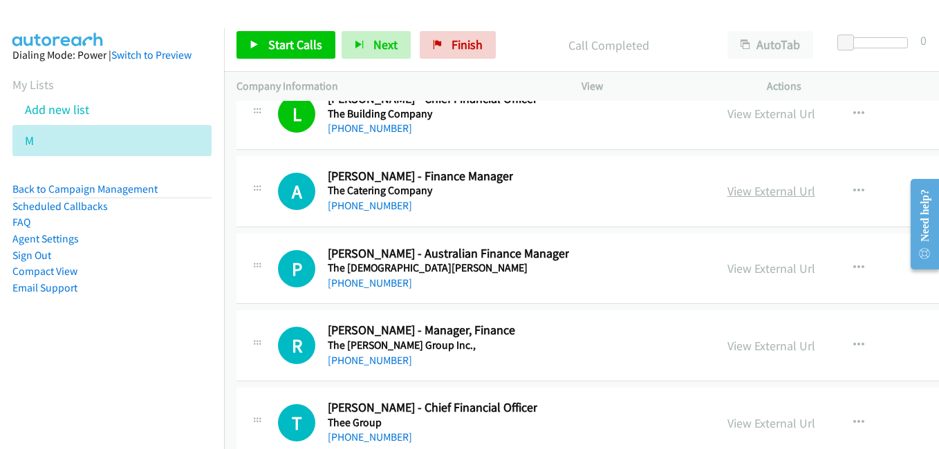
click at [737, 192] on link "View External Url" at bounding box center [771, 191] width 88 height 16
click at [740, 268] on link "View External Url" at bounding box center [771, 269] width 88 height 16
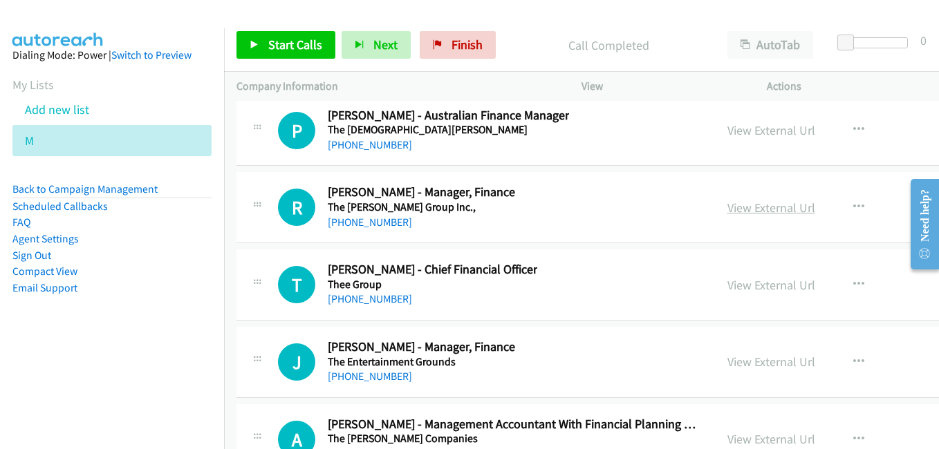
click at [728, 207] on link "View External Url" at bounding box center [771, 208] width 88 height 16
drag, startPoint x: 732, startPoint y: 286, endPoint x: 532, endPoint y: 155, distance: 239.2
click at [732, 286] on link "View External Url" at bounding box center [771, 285] width 88 height 16
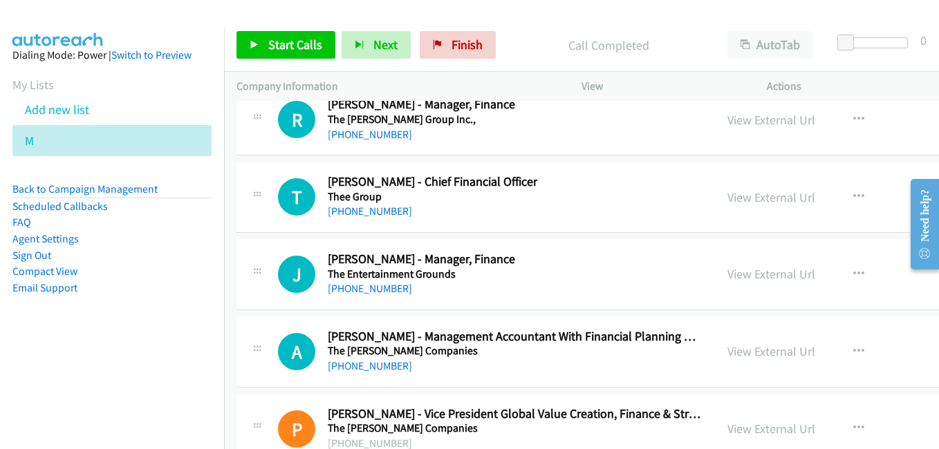
scroll to position [26900, 0]
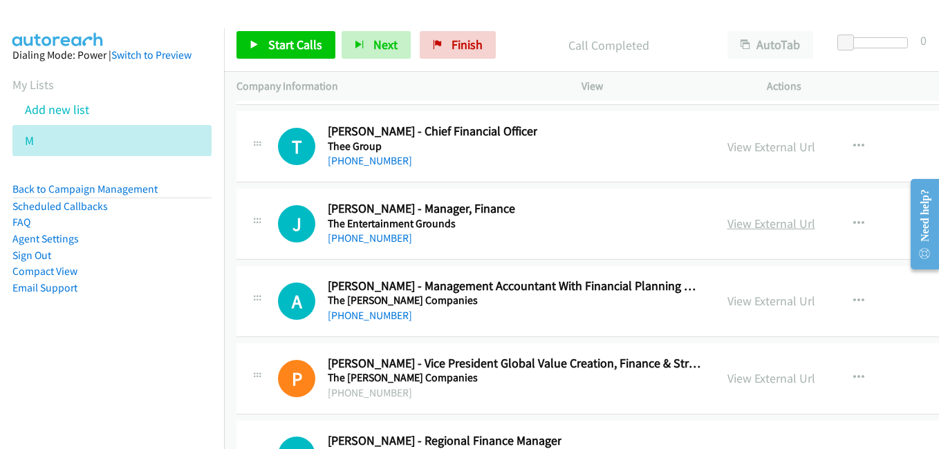
click at [736, 225] on link "View External Url" at bounding box center [771, 224] width 88 height 16
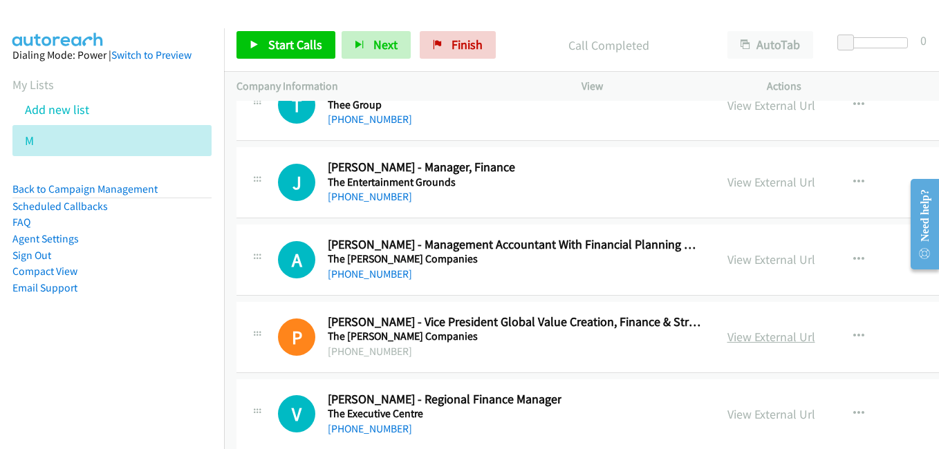
scroll to position [27038, 0]
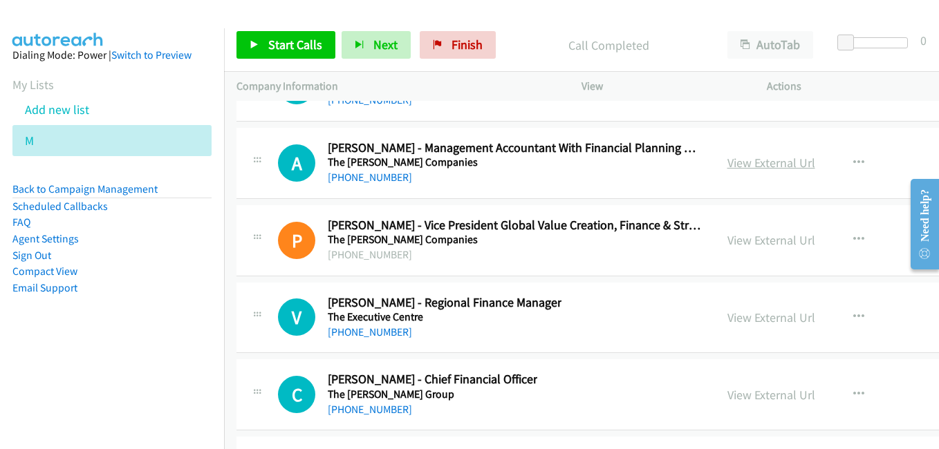
drag, startPoint x: 733, startPoint y: 168, endPoint x: 724, endPoint y: 167, distance: 9.0
click at [733, 168] on link "View External Url" at bounding box center [771, 163] width 88 height 16
drag, startPoint x: 727, startPoint y: 245, endPoint x: 455, endPoint y: 151, distance: 287.6
click at [727, 245] on link "View External Url" at bounding box center [771, 240] width 88 height 16
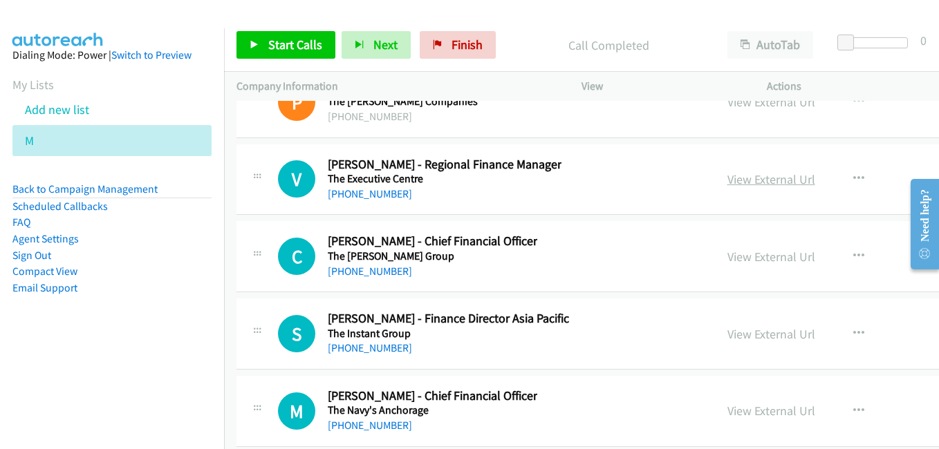
click at [729, 182] on link "View External Url" at bounding box center [771, 179] width 88 height 16
click at [727, 254] on link "View External Url" at bounding box center [771, 257] width 88 height 16
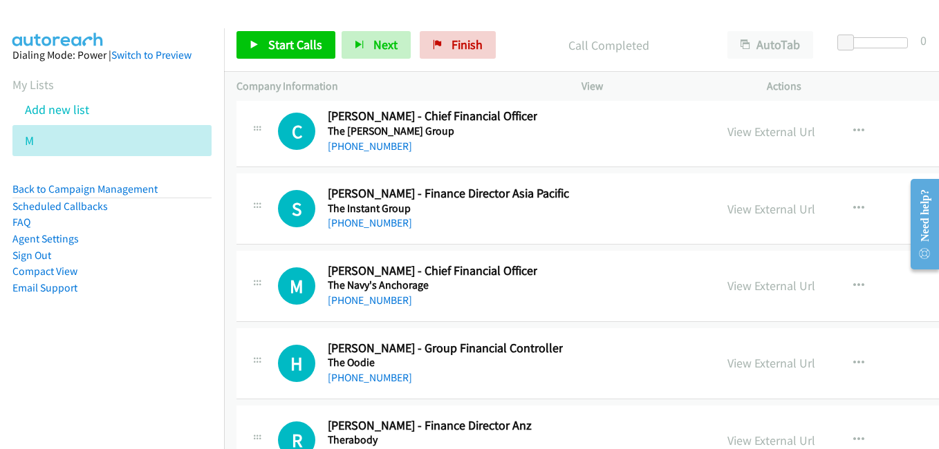
scroll to position [27314, 0]
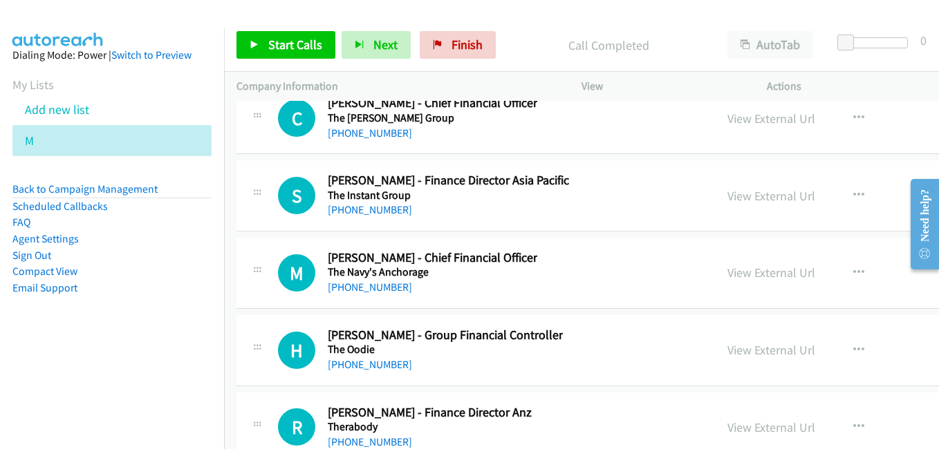
drag, startPoint x: 729, startPoint y: 277, endPoint x: 297, endPoint y: 84, distance: 473.3
click at [729, 277] on link "View External Url" at bounding box center [771, 273] width 88 height 16
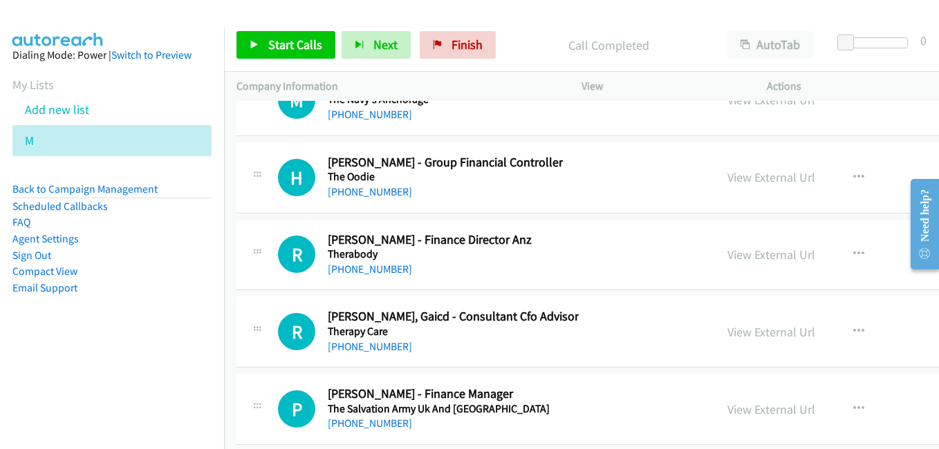
scroll to position [27522, 0]
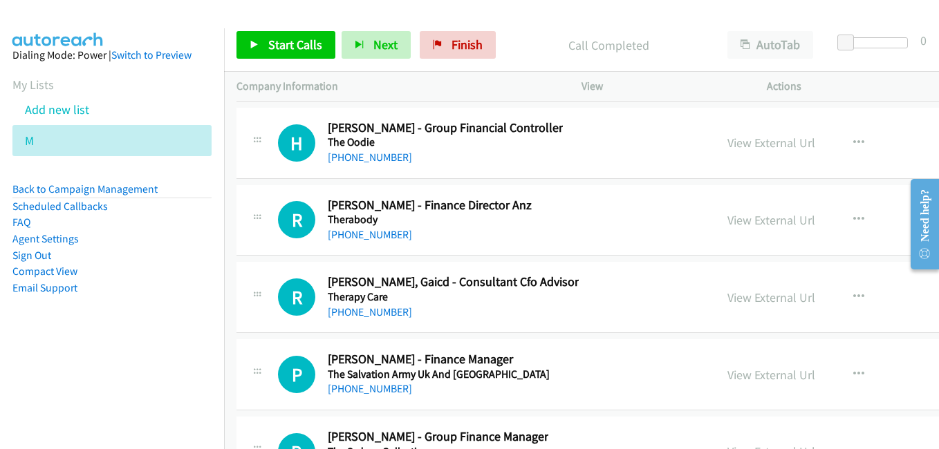
drag, startPoint x: 717, startPoint y: 223, endPoint x: 638, endPoint y: 203, distance: 82.0
click at [727, 223] on link "View External Url" at bounding box center [771, 220] width 88 height 16
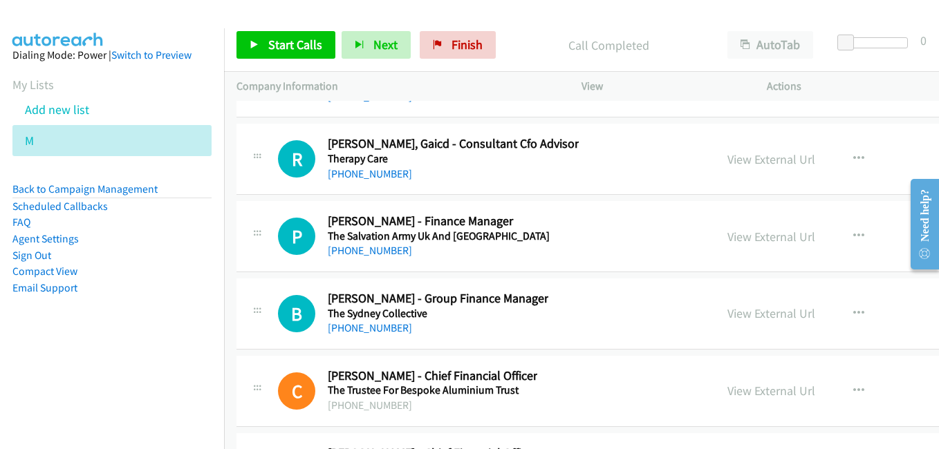
drag, startPoint x: 716, startPoint y: 244, endPoint x: 681, endPoint y: 235, distance: 36.4
click at [727, 244] on link "View External Url" at bounding box center [771, 237] width 88 height 16
click at [727, 320] on link "View External Url" at bounding box center [771, 314] width 88 height 16
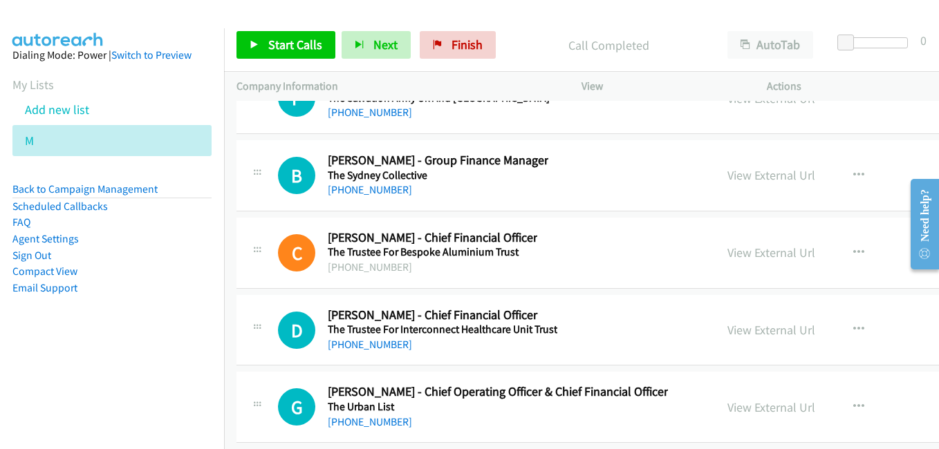
scroll to position [27868, 0]
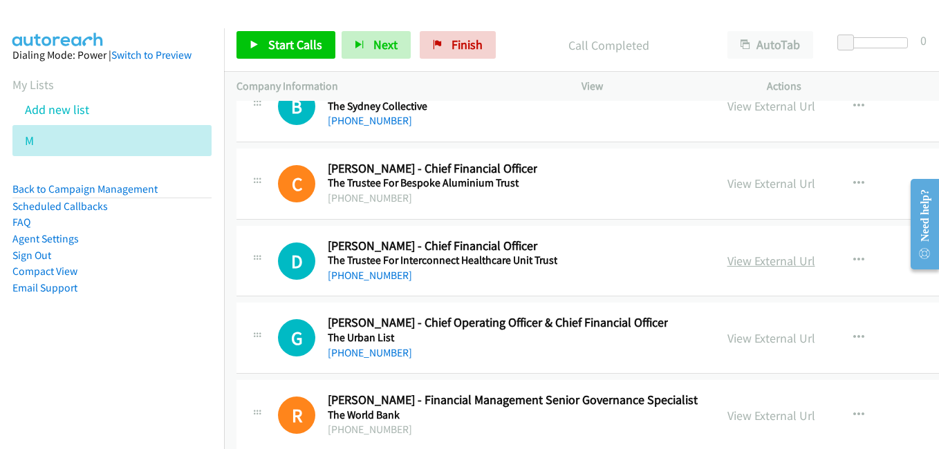
click at [727, 266] on link "View External Url" at bounding box center [771, 261] width 88 height 16
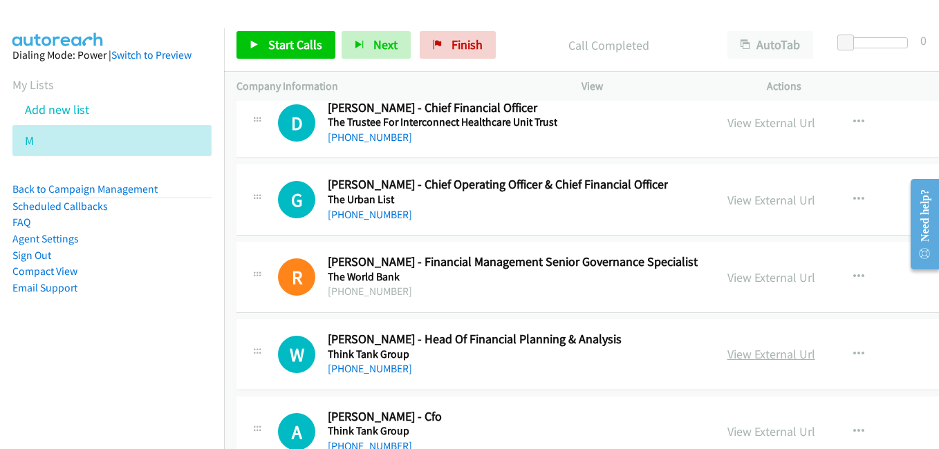
click at [739, 351] on link "View External Url" at bounding box center [771, 354] width 88 height 16
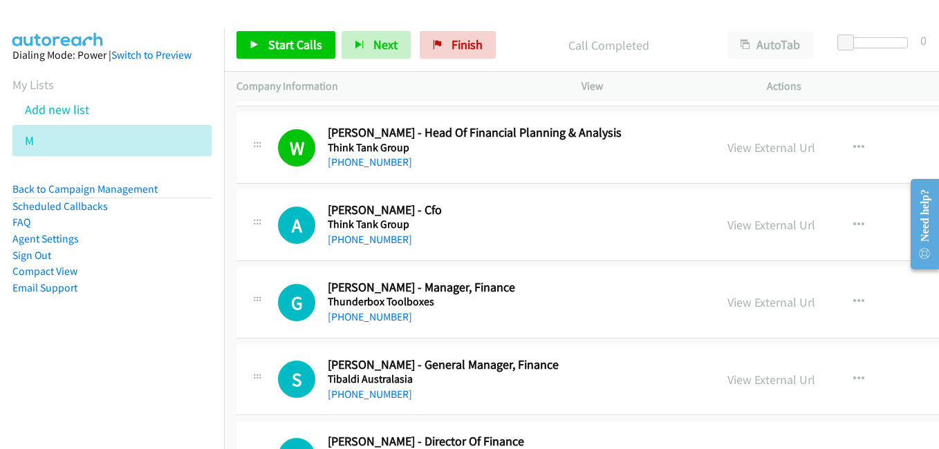
scroll to position [28213, 0]
click at [727, 224] on link "View External Url" at bounding box center [771, 224] width 88 height 16
click at [750, 309] on link "View External Url" at bounding box center [771, 302] width 88 height 16
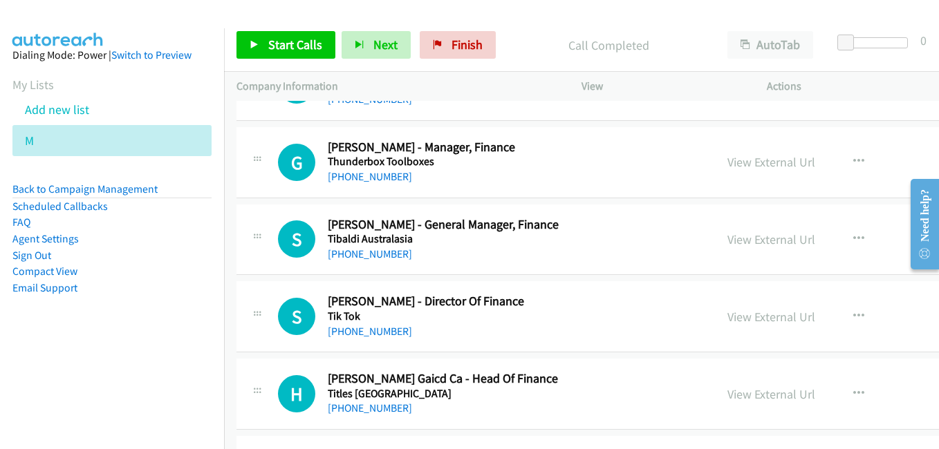
scroll to position [28421, 0]
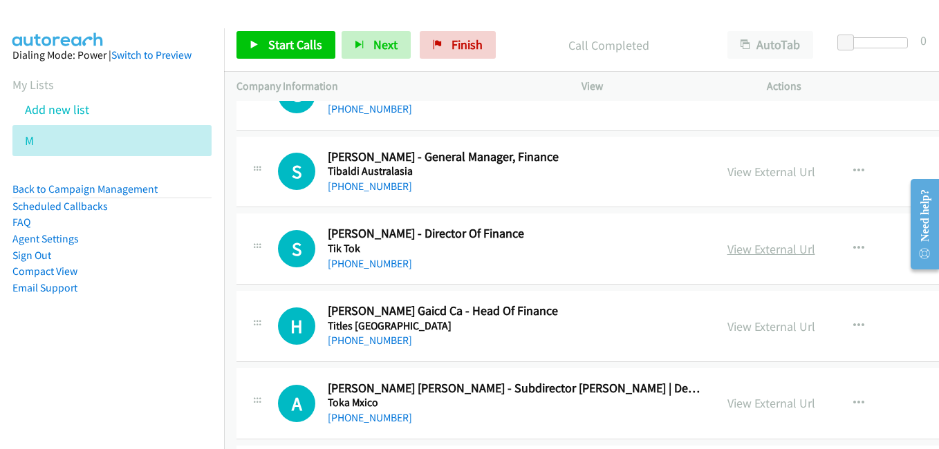
click at [727, 253] on link "View External Url" at bounding box center [771, 249] width 88 height 16
drag, startPoint x: 733, startPoint y: 324, endPoint x: 407, endPoint y: 128, distance: 380.9
click at [733, 324] on link "View External Url" at bounding box center [771, 327] width 88 height 16
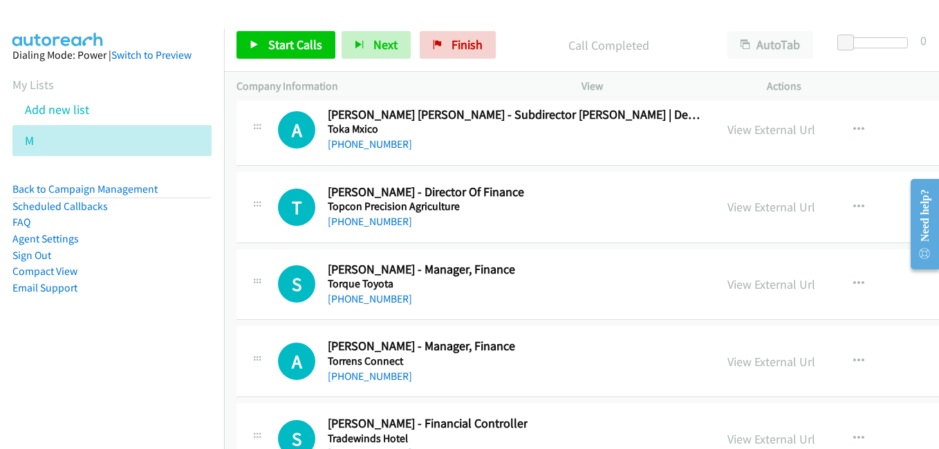
scroll to position [28697, 0]
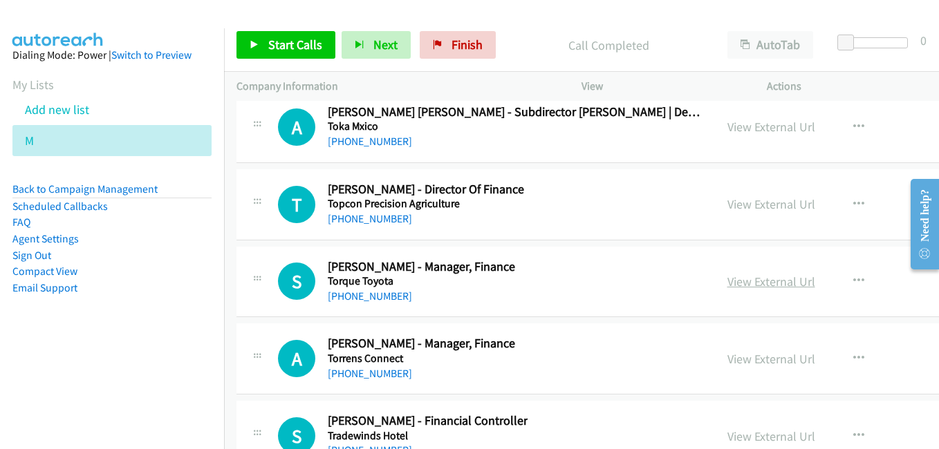
click at [736, 278] on link "View External Url" at bounding box center [771, 282] width 88 height 16
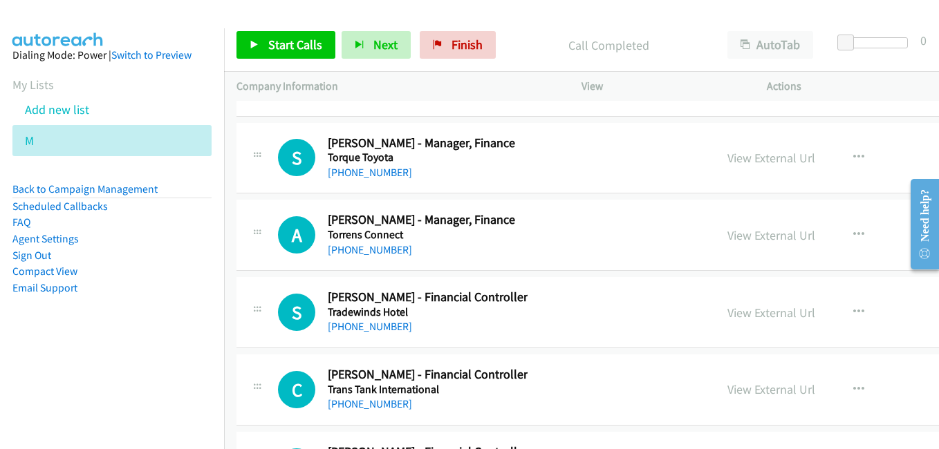
scroll to position [28905, 0]
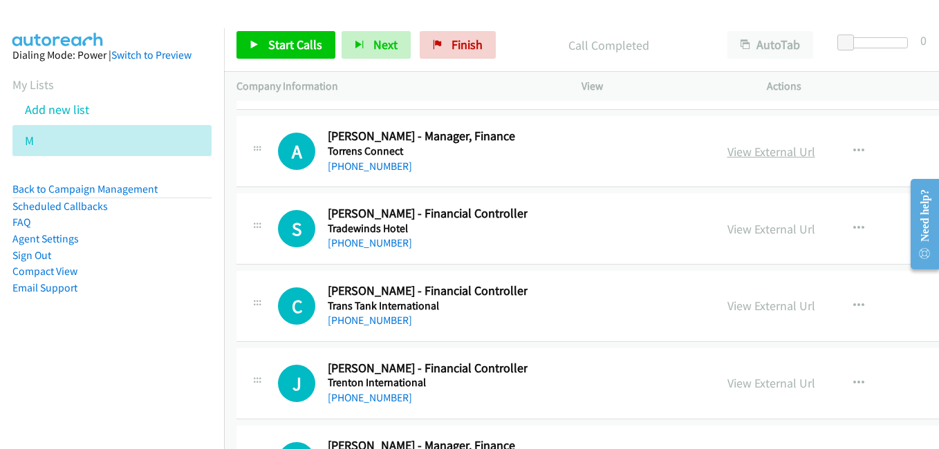
drag, startPoint x: 731, startPoint y: 157, endPoint x: 709, endPoint y: 152, distance: 22.7
click at [731, 157] on link "View External Url" at bounding box center [771, 152] width 88 height 16
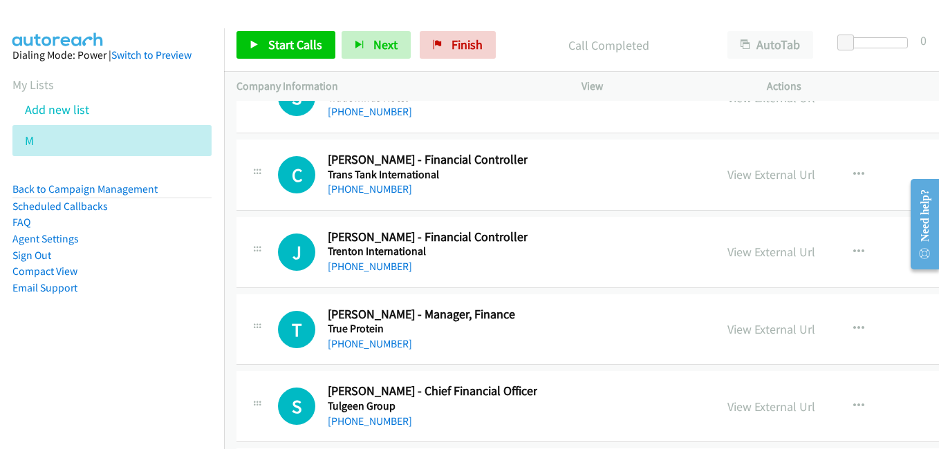
scroll to position [29043, 0]
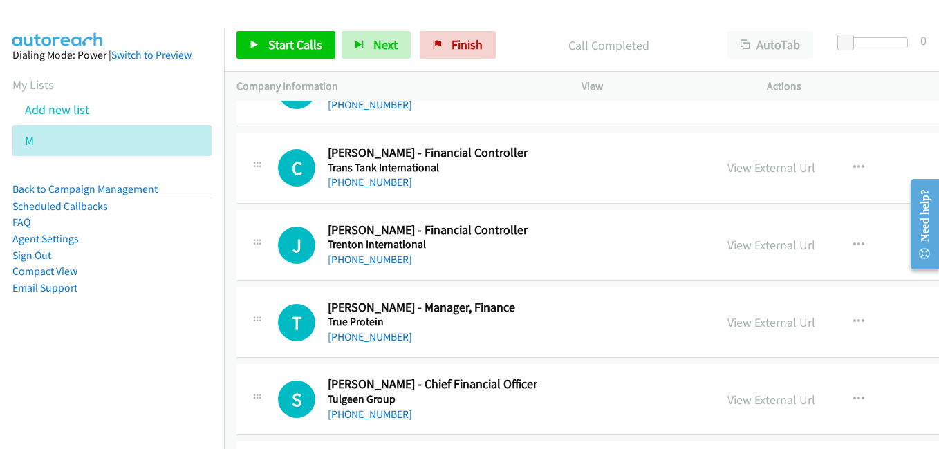
drag, startPoint x: 716, startPoint y: 249, endPoint x: 665, endPoint y: 236, distance: 52.7
click at [727, 249] on link "View External Url" at bounding box center [771, 245] width 88 height 16
click at [734, 328] on link "View External Url" at bounding box center [771, 323] width 88 height 16
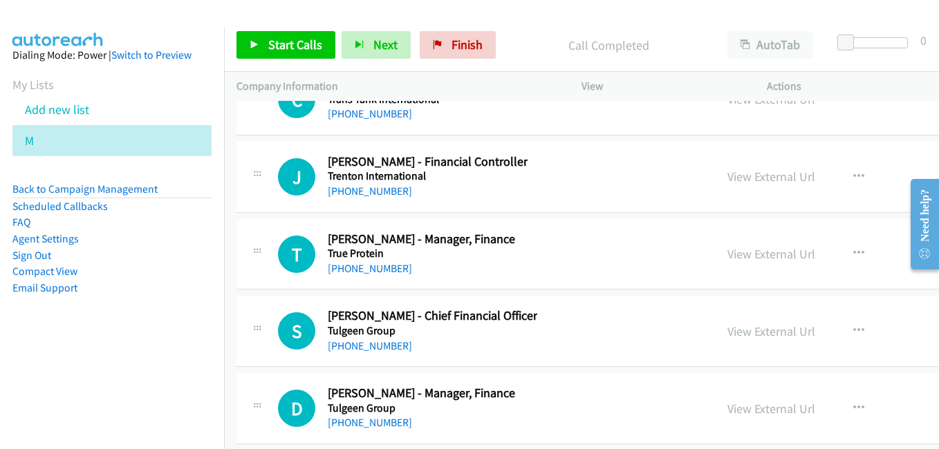
scroll to position [29112, 0]
click at [759, 332] on link "View External Url" at bounding box center [771, 331] width 88 height 16
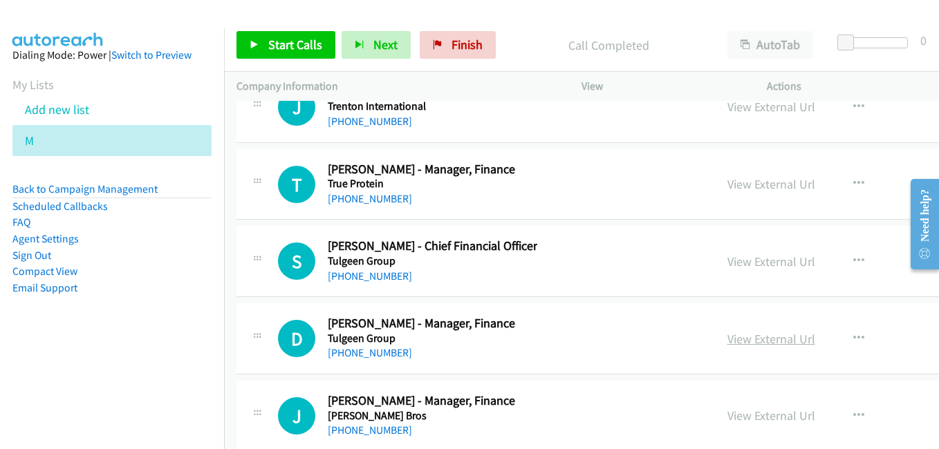
click at [727, 337] on link "View External Url" at bounding box center [771, 339] width 88 height 16
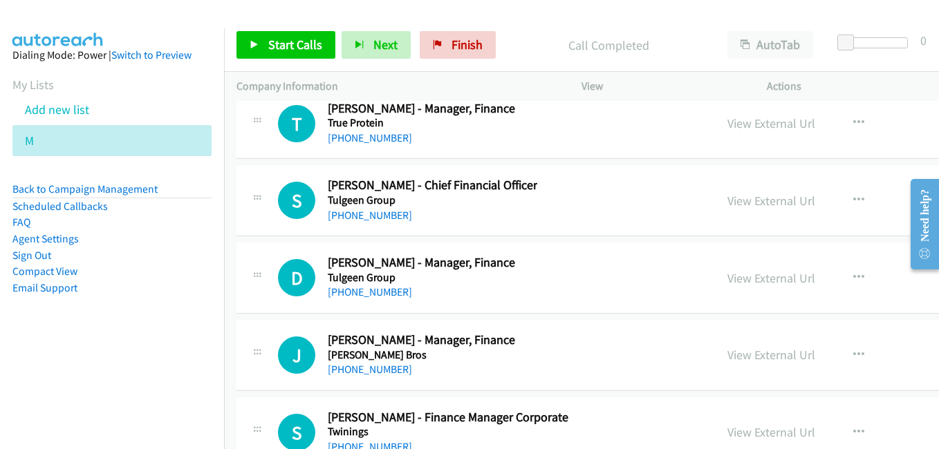
scroll to position [29320, 0]
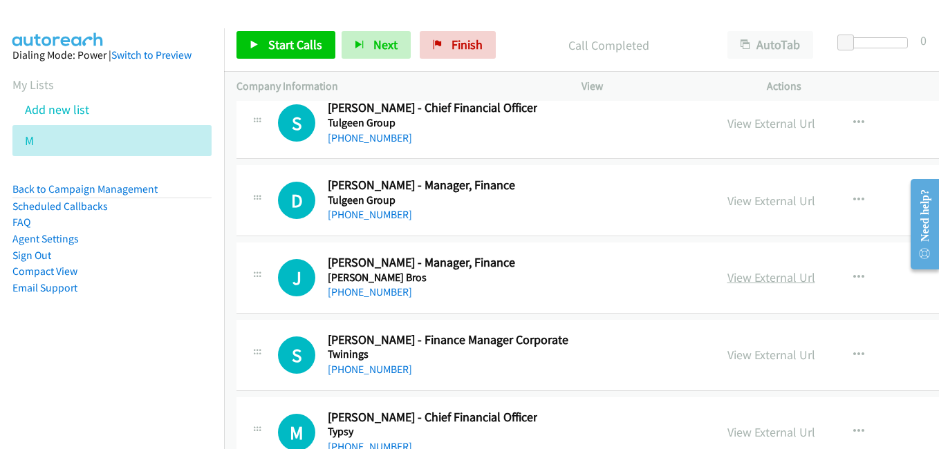
drag, startPoint x: 748, startPoint y: 276, endPoint x: 715, endPoint y: 270, distance: 33.7
click at [748, 276] on link "View External Url" at bounding box center [771, 278] width 88 height 16
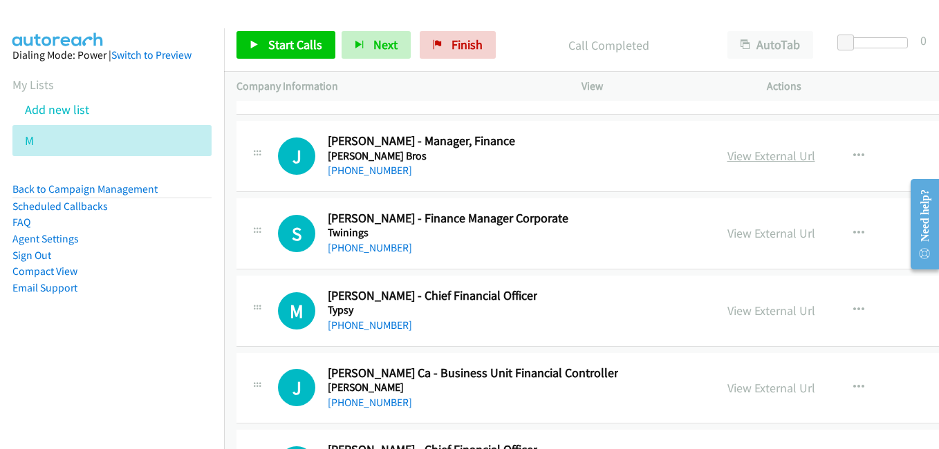
scroll to position [29458, 0]
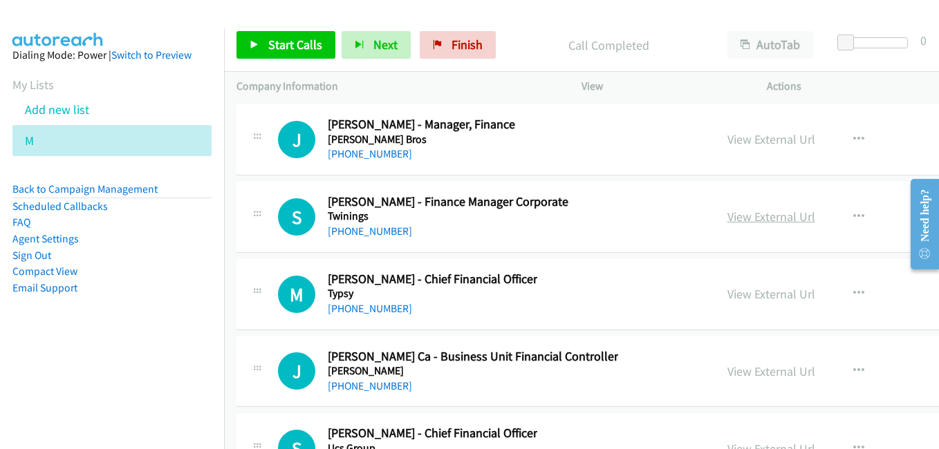
click at [727, 221] on link "View External Url" at bounding box center [771, 217] width 88 height 16
drag, startPoint x: 740, startPoint y: 295, endPoint x: 606, endPoint y: 252, distance: 140.2
click at [740, 295] on link "View External Url" at bounding box center [771, 294] width 88 height 16
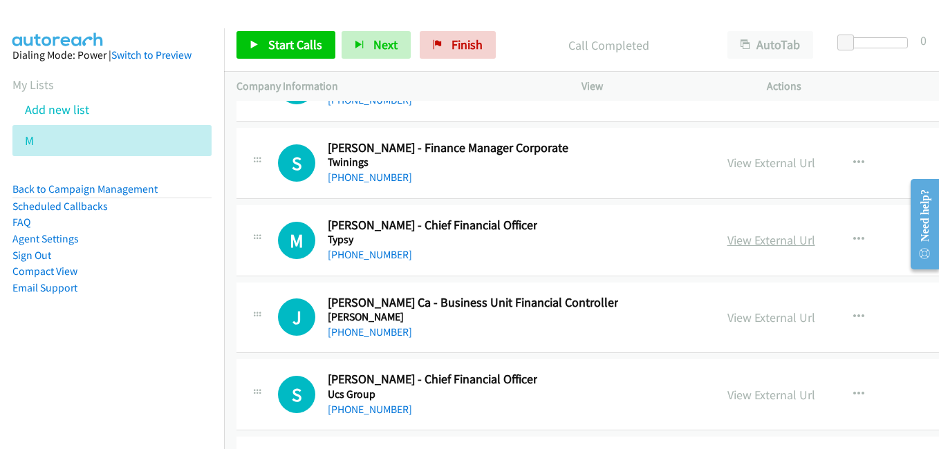
scroll to position [29527, 0]
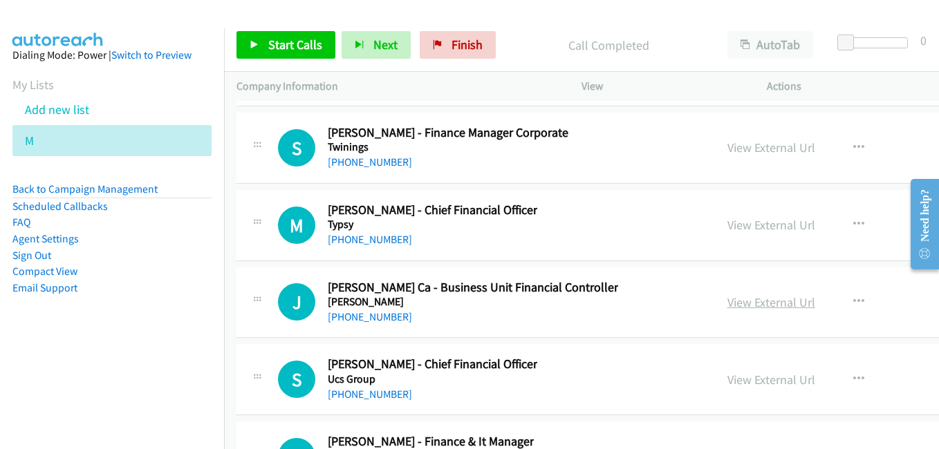
click at [752, 306] on link "View External Url" at bounding box center [771, 303] width 88 height 16
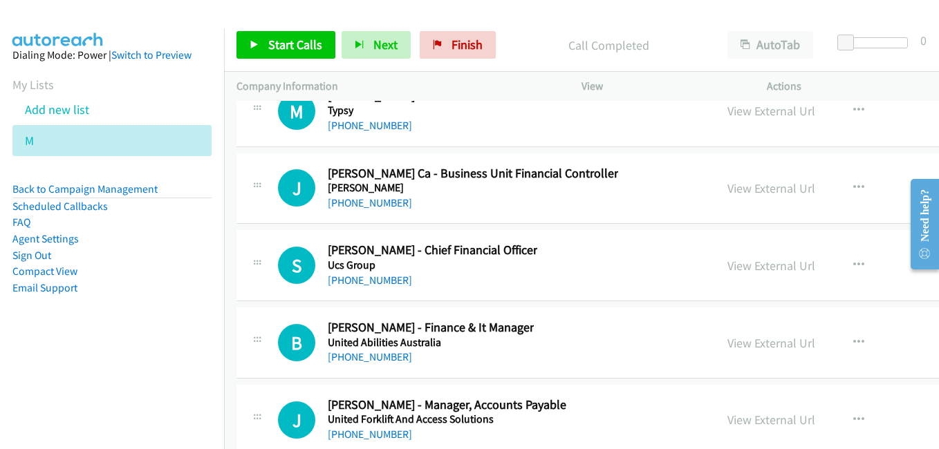
scroll to position [29666, 0]
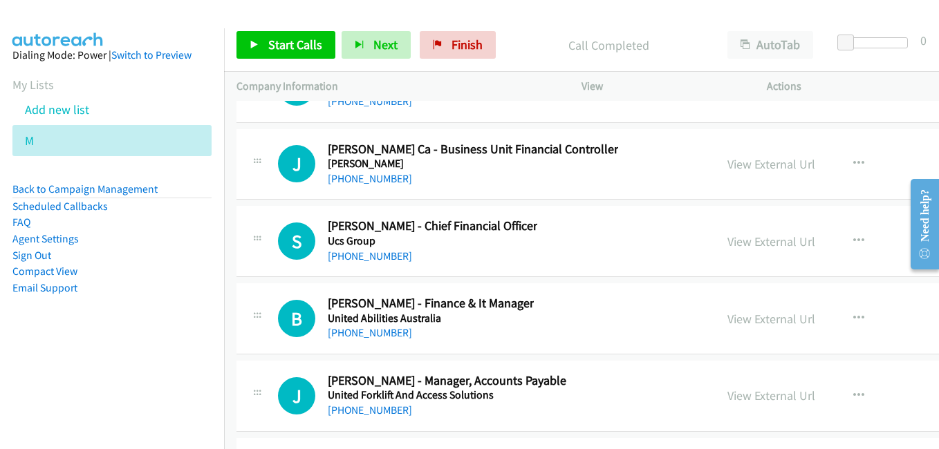
drag, startPoint x: 741, startPoint y: 244, endPoint x: 385, endPoint y: 145, distance: 369.8
click at [741, 244] on link "View External Url" at bounding box center [771, 242] width 88 height 16
click at [742, 316] on link "View External Url" at bounding box center [771, 319] width 88 height 16
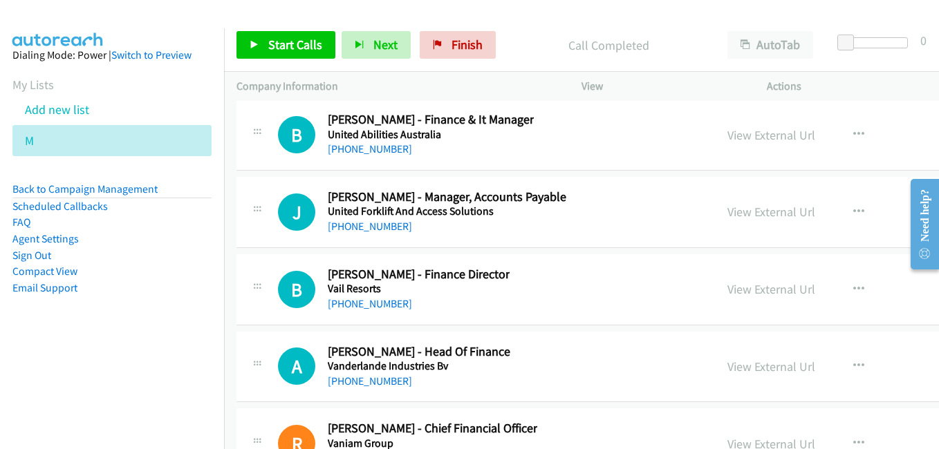
scroll to position [29873, 0]
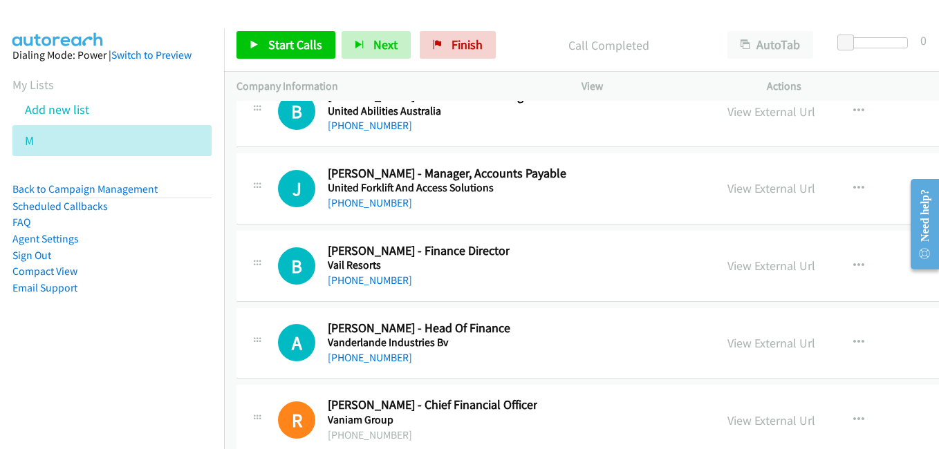
drag, startPoint x: 728, startPoint y: 267, endPoint x: 280, endPoint y: 12, distance: 515.3
click at [728, 267] on link "View External Url" at bounding box center [771, 266] width 88 height 16
click at [731, 344] on link "View External Url" at bounding box center [771, 343] width 88 height 16
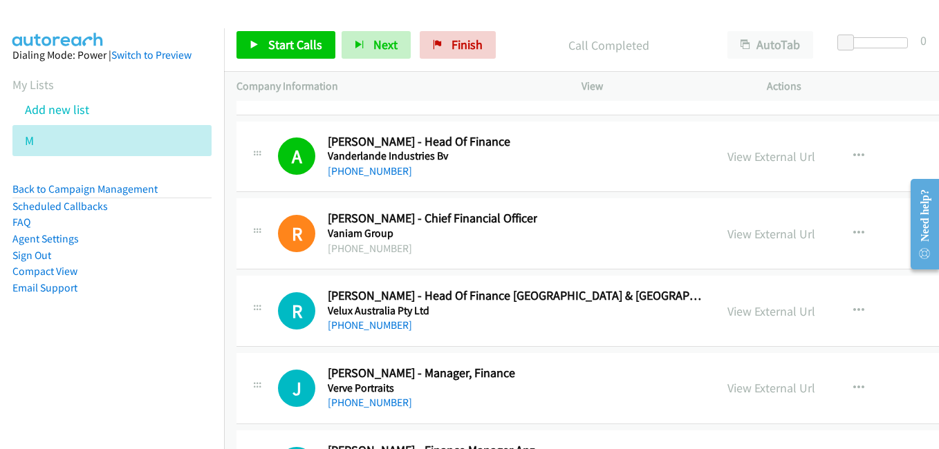
scroll to position [30080, 0]
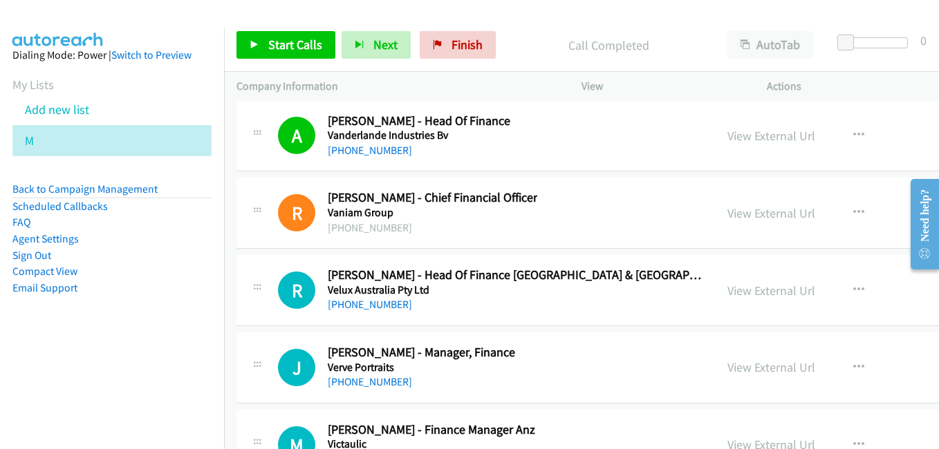
drag, startPoint x: 748, startPoint y: 293, endPoint x: 641, endPoint y: 252, distance: 113.8
click at [748, 293] on link "View External Url" at bounding box center [771, 291] width 88 height 16
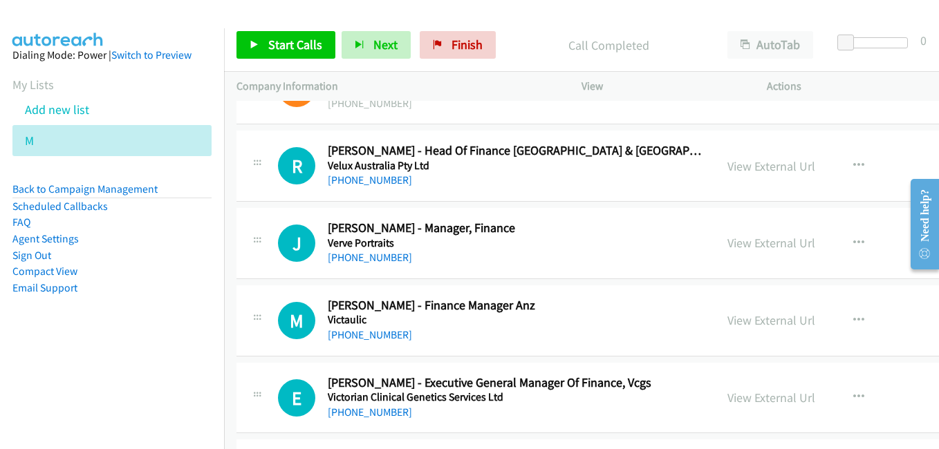
scroll to position [30219, 0]
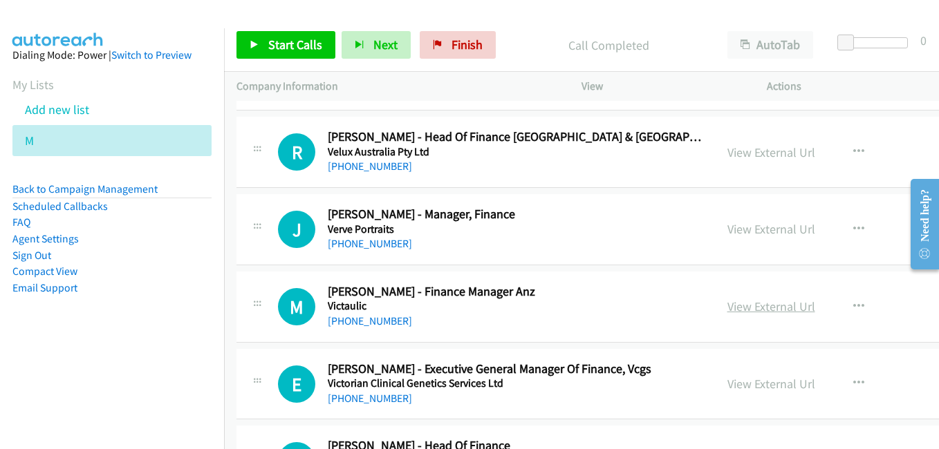
click at [727, 308] on link "View External Url" at bounding box center [771, 307] width 88 height 16
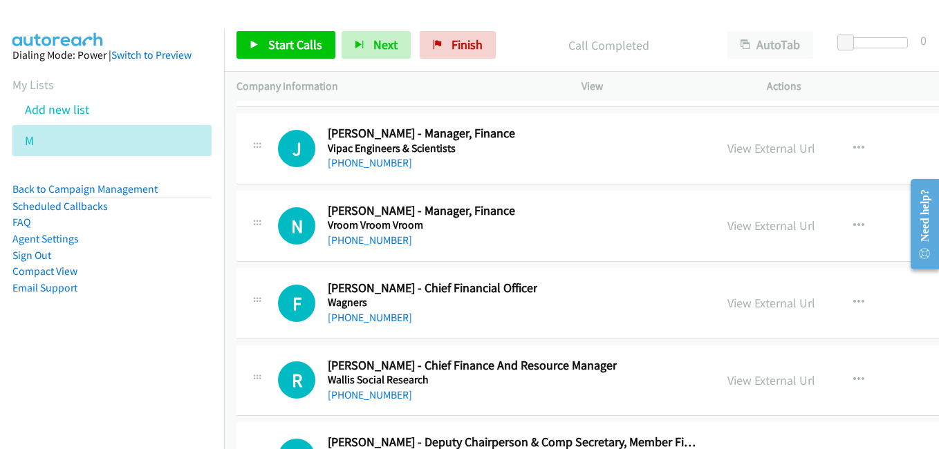
scroll to position [30703, 0]
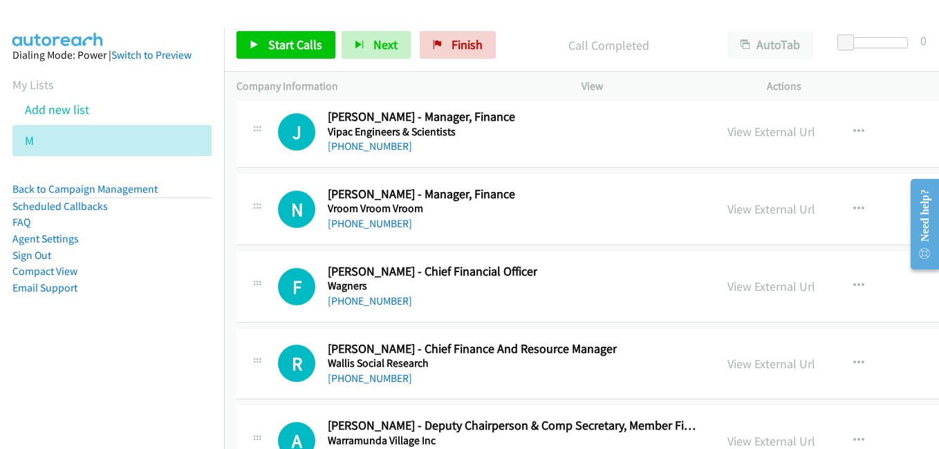
drag, startPoint x: 712, startPoint y: 288, endPoint x: 660, endPoint y: 259, distance: 60.4
click at [727, 288] on link "View External Url" at bounding box center [771, 287] width 88 height 16
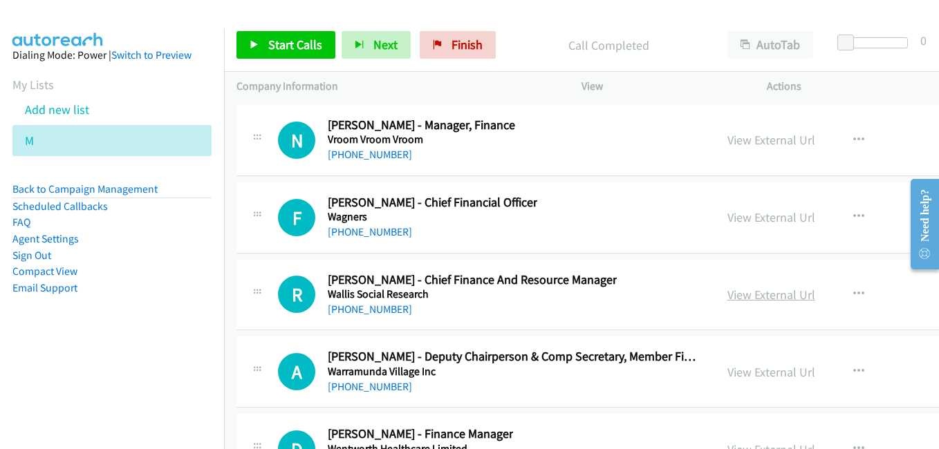
click at [731, 295] on link "View External Url" at bounding box center [771, 295] width 88 height 16
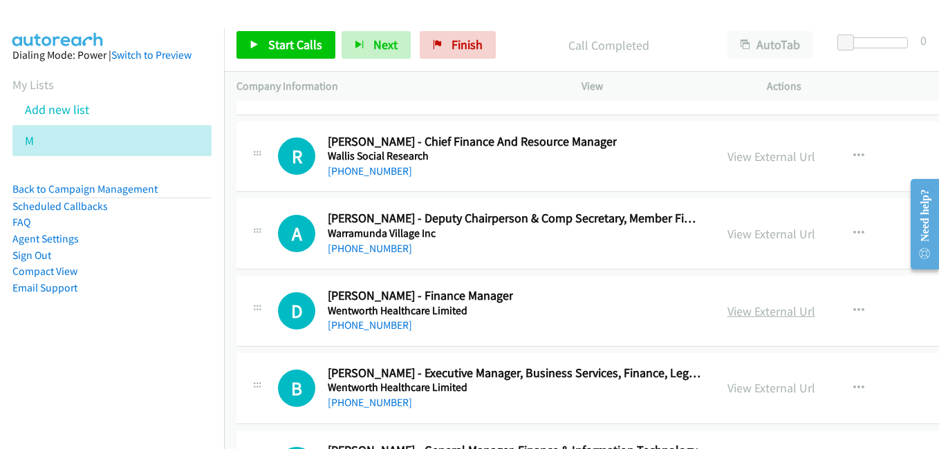
scroll to position [30979, 0]
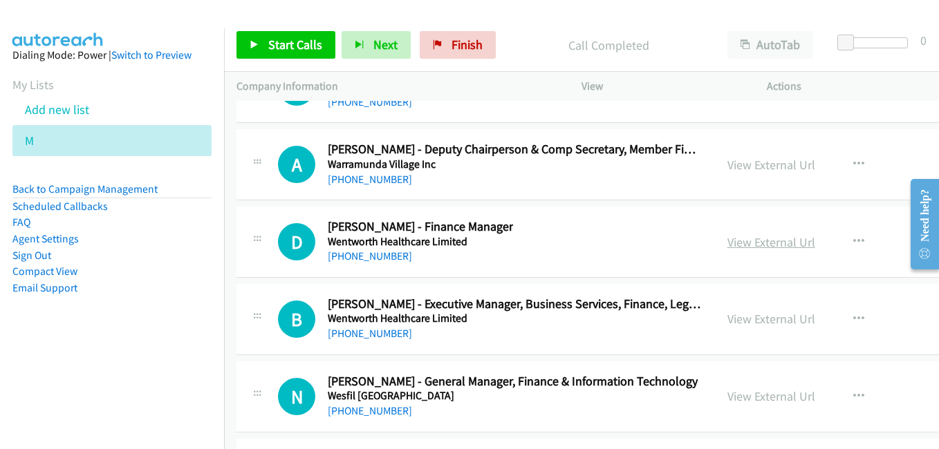
drag, startPoint x: 735, startPoint y: 246, endPoint x: 724, endPoint y: 245, distance: 11.1
click at [735, 246] on link "View External Url" at bounding box center [771, 242] width 88 height 16
drag, startPoint x: 752, startPoint y: 322, endPoint x: 457, endPoint y: 195, distance: 321.5
click at [752, 322] on link "View External Url" at bounding box center [771, 319] width 88 height 16
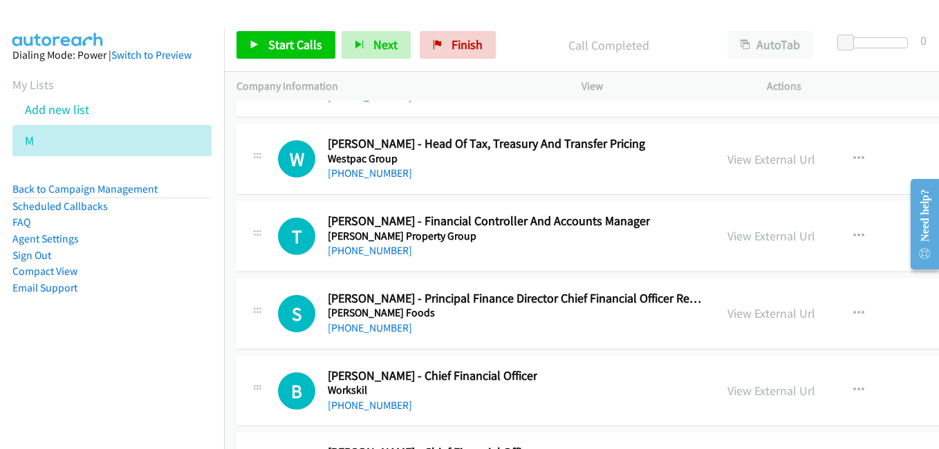
scroll to position [31463, 0]
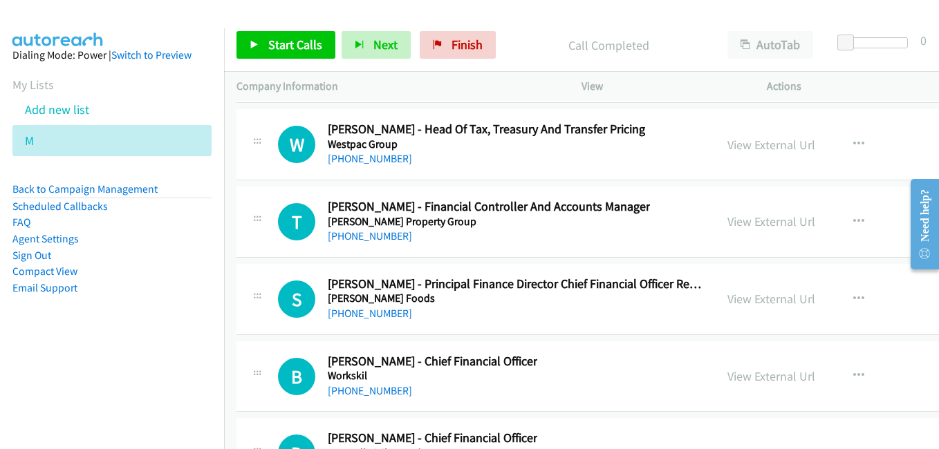
drag, startPoint x: 728, startPoint y: 301, endPoint x: 682, endPoint y: 291, distance: 47.5
click at [728, 301] on link "View External Url" at bounding box center [771, 299] width 88 height 16
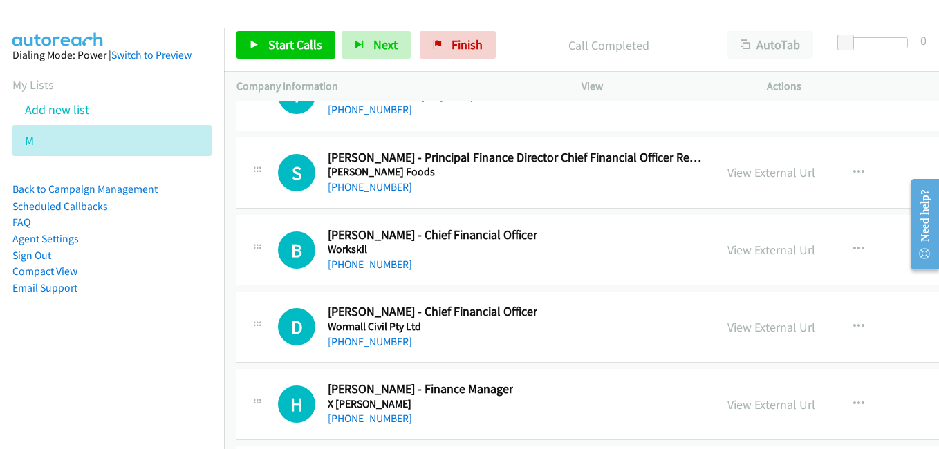
scroll to position [31602, 0]
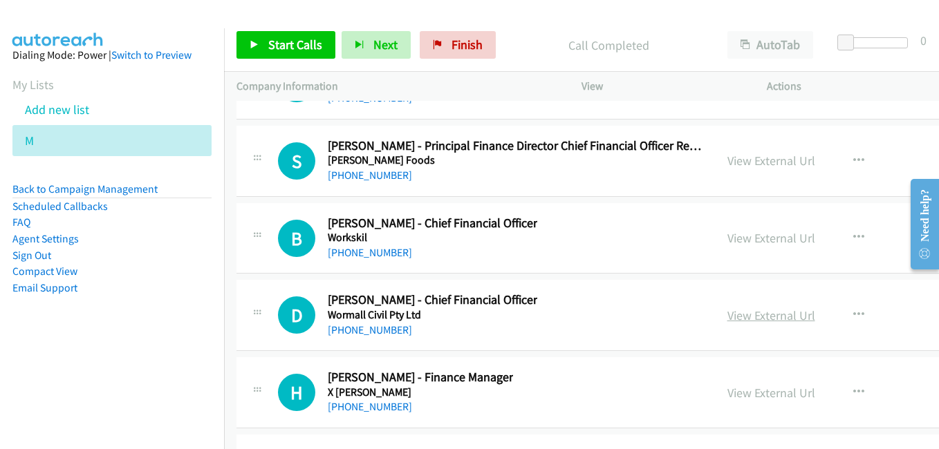
click at [727, 318] on link "View External Url" at bounding box center [771, 316] width 88 height 16
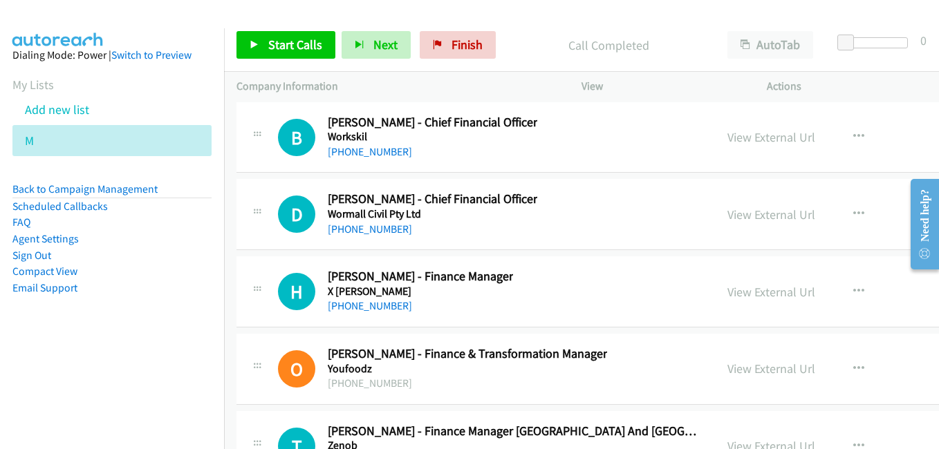
scroll to position [31740, 0]
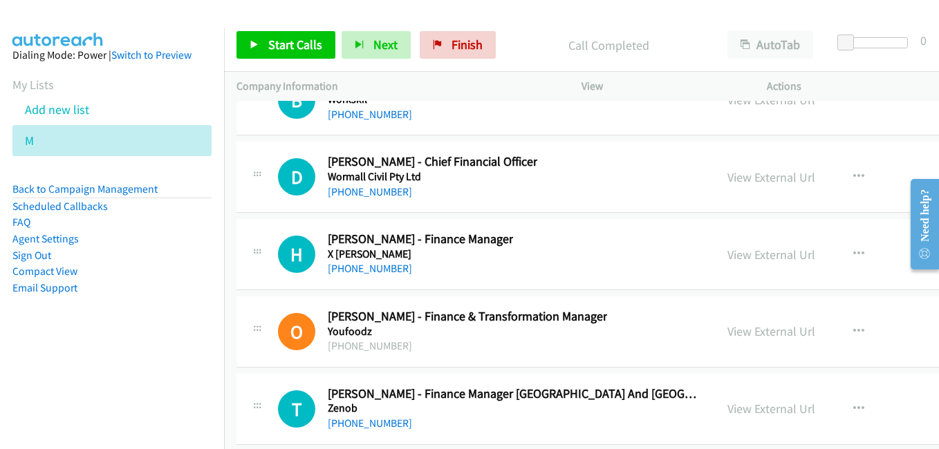
drag, startPoint x: 734, startPoint y: 255, endPoint x: 590, endPoint y: 219, distance: 148.3
click at [734, 255] on link "View External Url" at bounding box center [771, 255] width 88 height 16
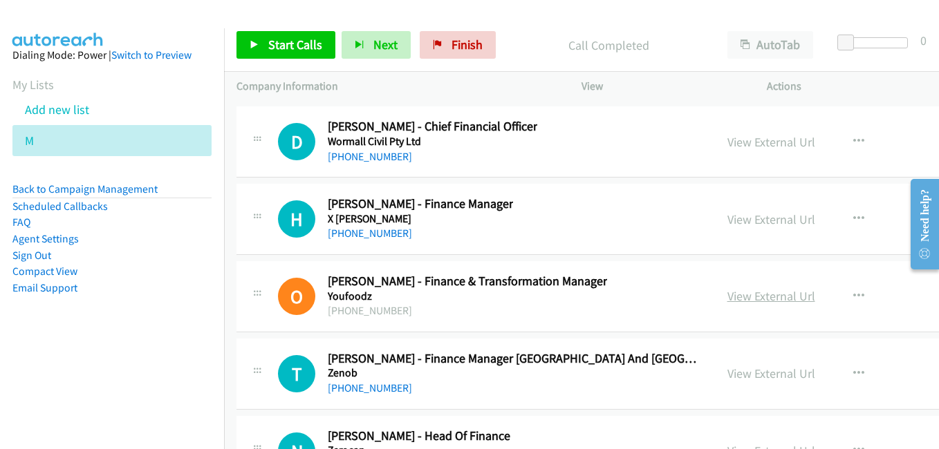
scroll to position [31809, 0]
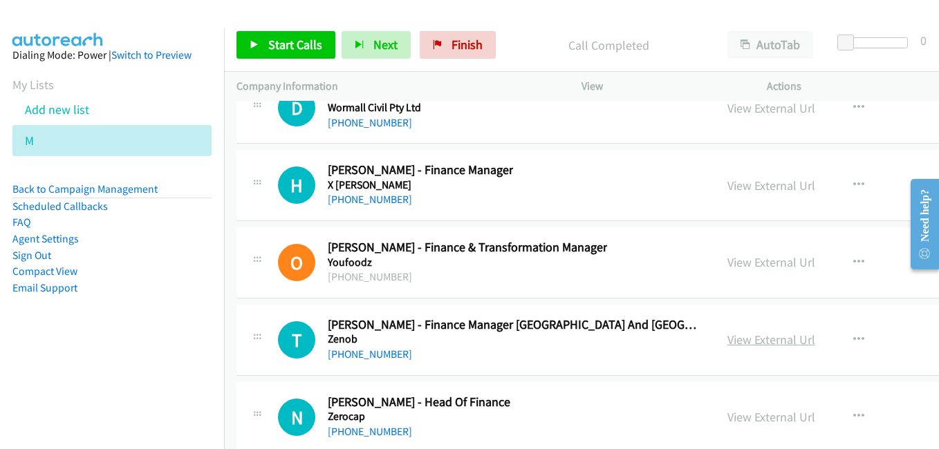
drag, startPoint x: 734, startPoint y: 340, endPoint x: 726, endPoint y: 340, distance: 8.3
click at [734, 340] on link "View External Url" at bounding box center [771, 340] width 88 height 16
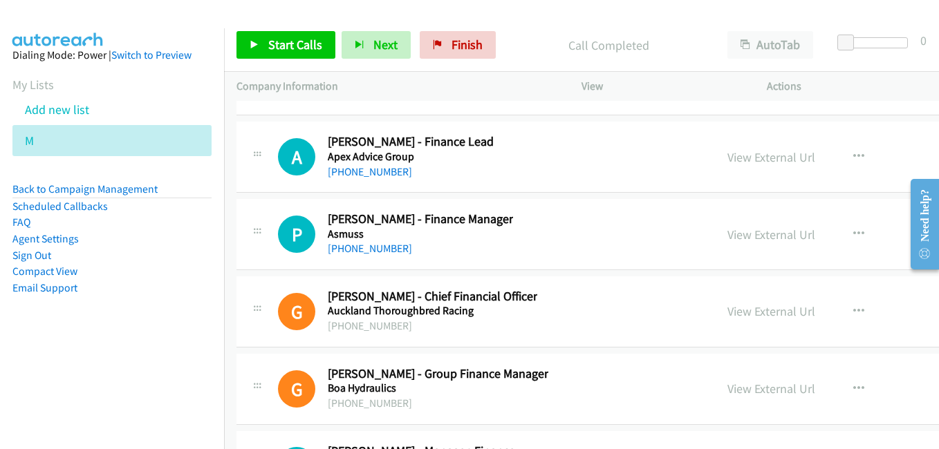
scroll to position [32293, 0]
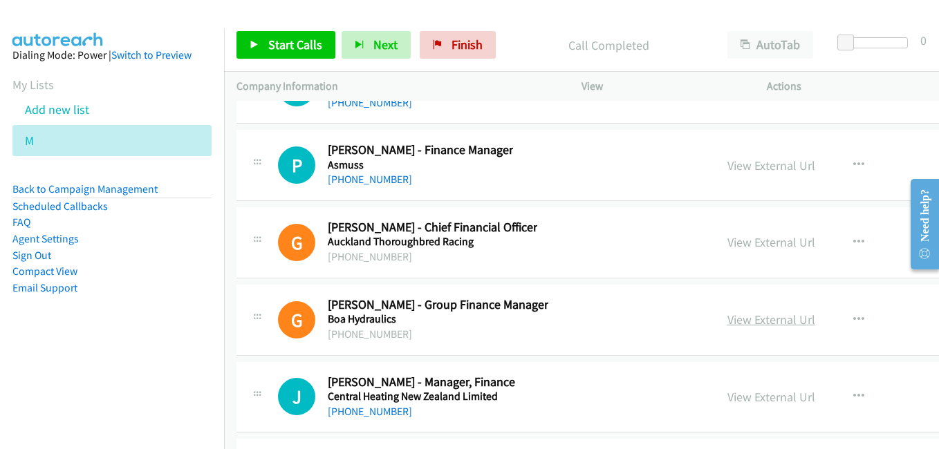
click at [727, 319] on link "View External Url" at bounding box center [771, 320] width 88 height 16
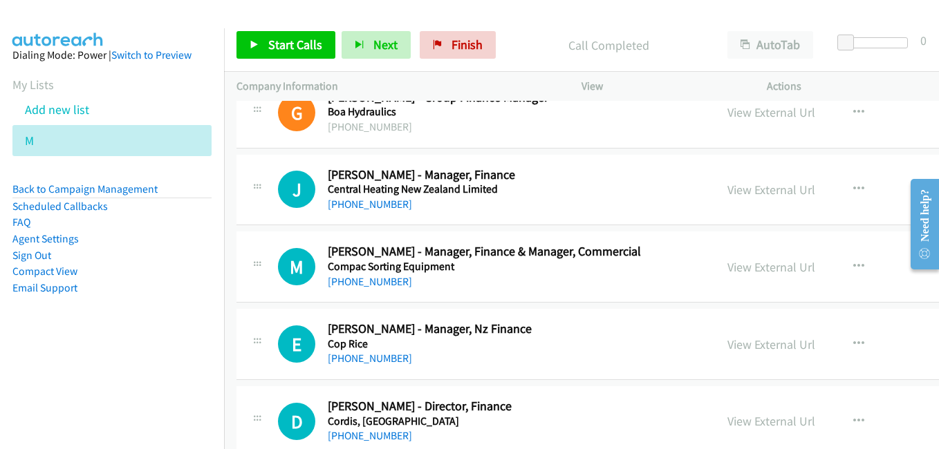
scroll to position [32570, 0]
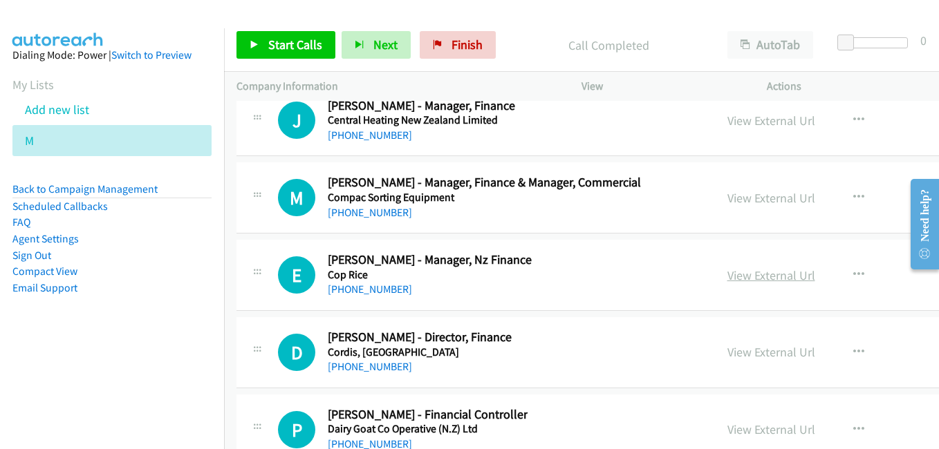
click at [734, 274] on link "View External Url" at bounding box center [771, 276] width 88 height 16
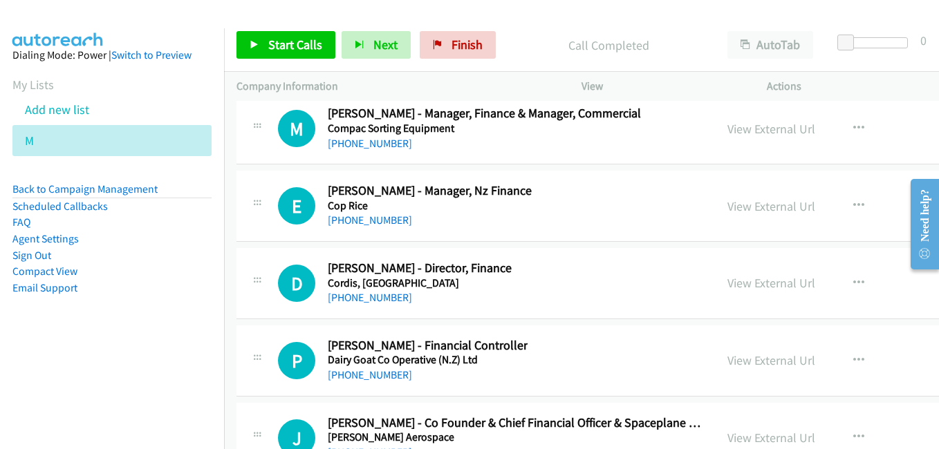
drag, startPoint x: 732, startPoint y: 284, endPoint x: 680, endPoint y: 283, distance: 52.6
click at [732, 284] on link "View External Url" at bounding box center [771, 283] width 88 height 16
drag, startPoint x: 761, startPoint y: 366, endPoint x: 141, endPoint y: 26, distance: 706.9
click at [761, 366] on link "View External Url" at bounding box center [771, 361] width 88 height 16
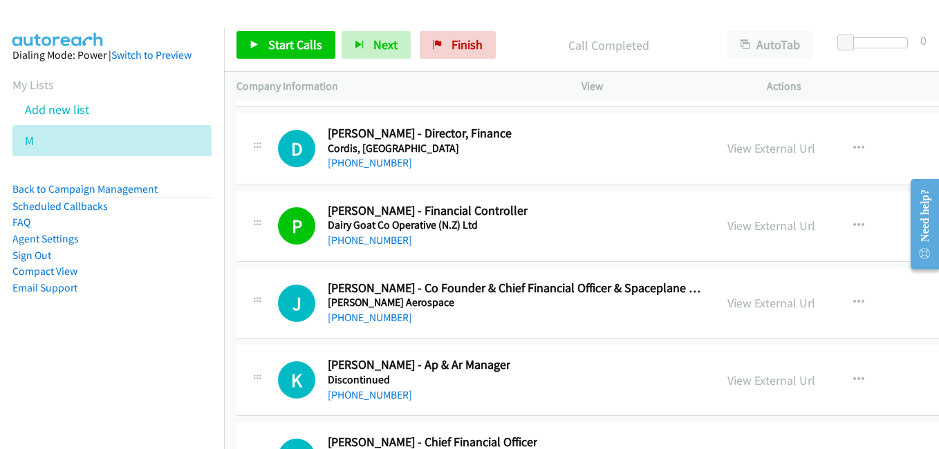
scroll to position [32777, 0]
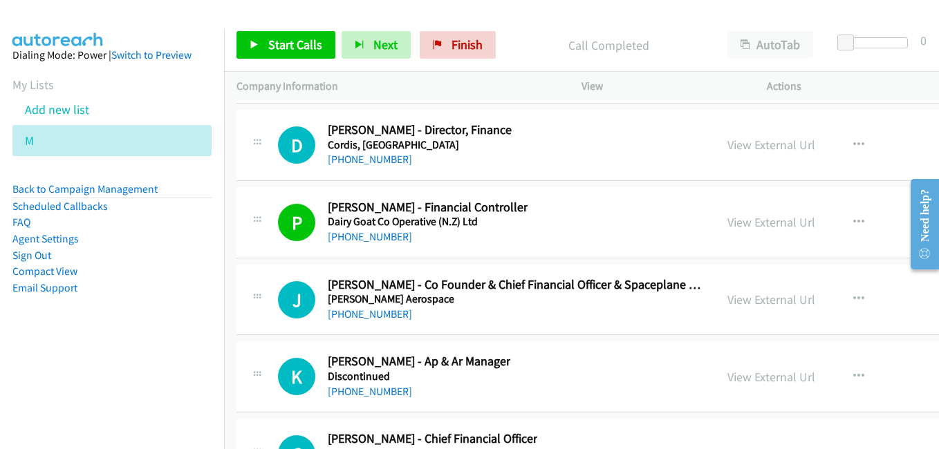
drag, startPoint x: 734, startPoint y: 301, endPoint x: 595, endPoint y: 271, distance: 141.5
click at [734, 301] on link "View External Url" at bounding box center [771, 300] width 88 height 16
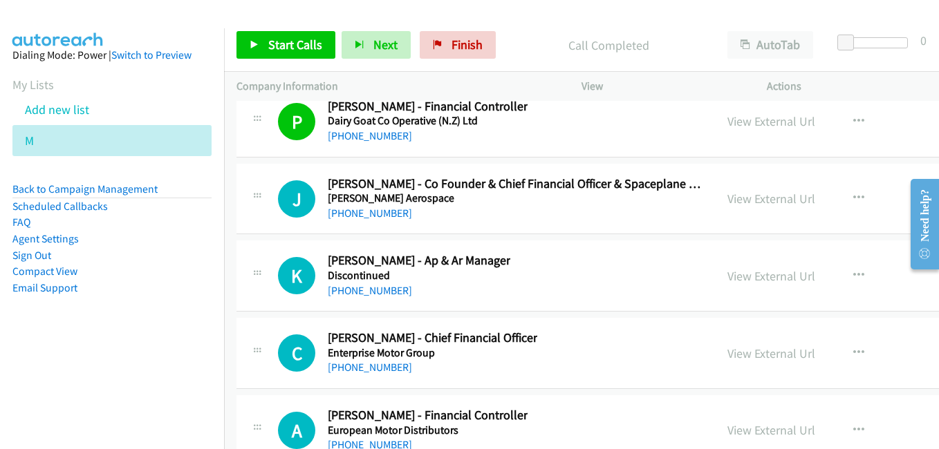
scroll to position [32916, 0]
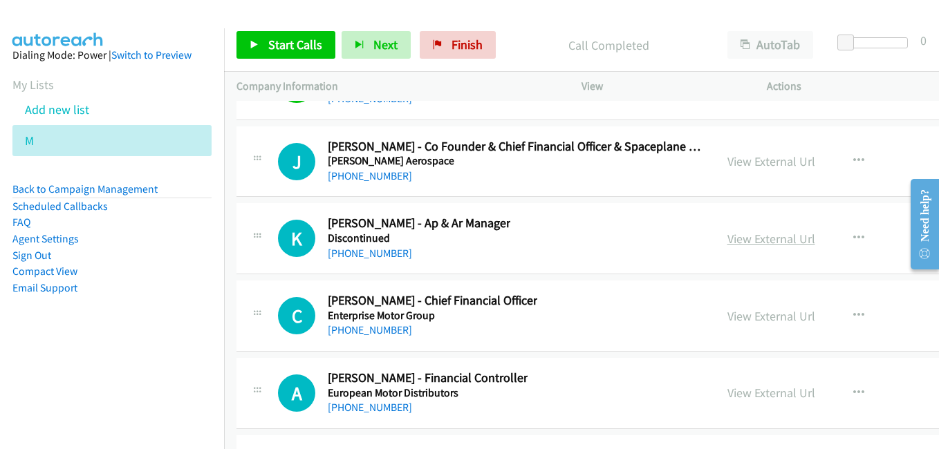
click at [740, 245] on link "View External Url" at bounding box center [771, 239] width 88 height 16
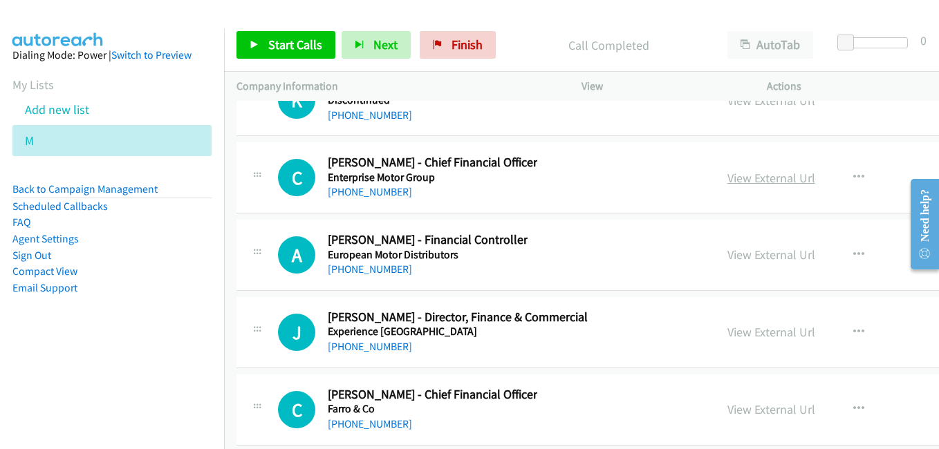
click at [727, 180] on link "View External Url" at bounding box center [771, 178] width 88 height 16
drag, startPoint x: 724, startPoint y: 257, endPoint x: 688, endPoint y: 247, distance: 37.4
click at [727, 257] on link "View External Url" at bounding box center [771, 255] width 88 height 16
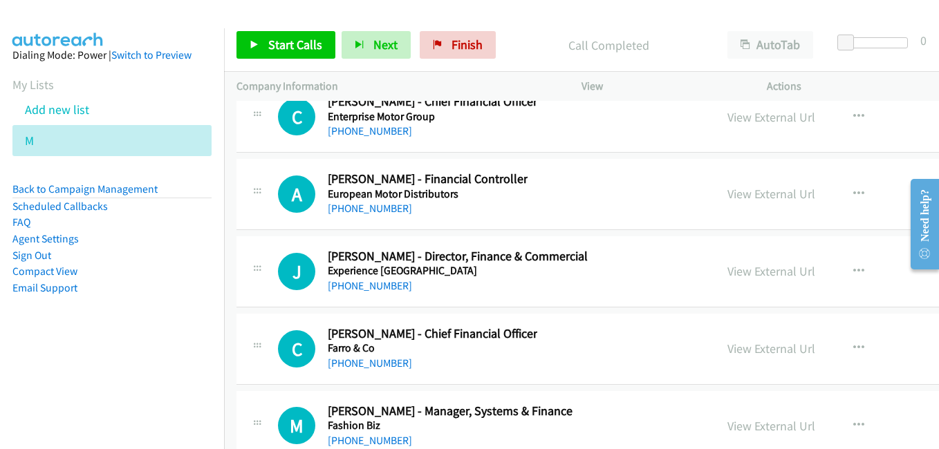
scroll to position [33123, 0]
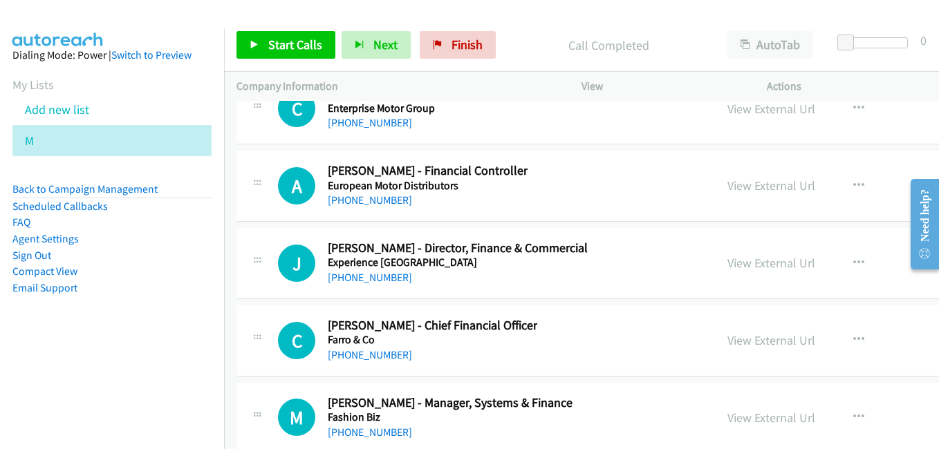
drag, startPoint x: 730, startPoint y: 263, endPoint x: 568, endPoint y: 226, distance: 165.2
click at [730, 263] on link "View External Url" at bounding box center [771, 263] width 88 height 16
click at [745, 346] on link "View External Url" at bounding box center [771, 341] width 88 height 16
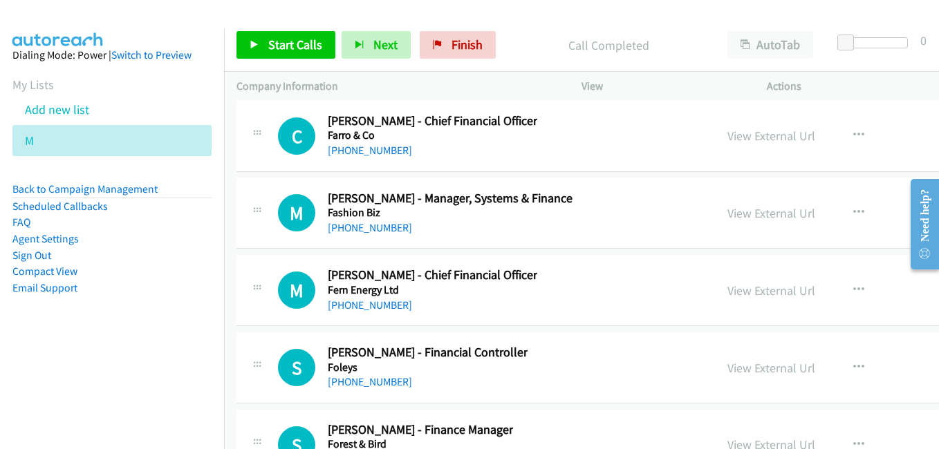
scroll to position [33331, 0]
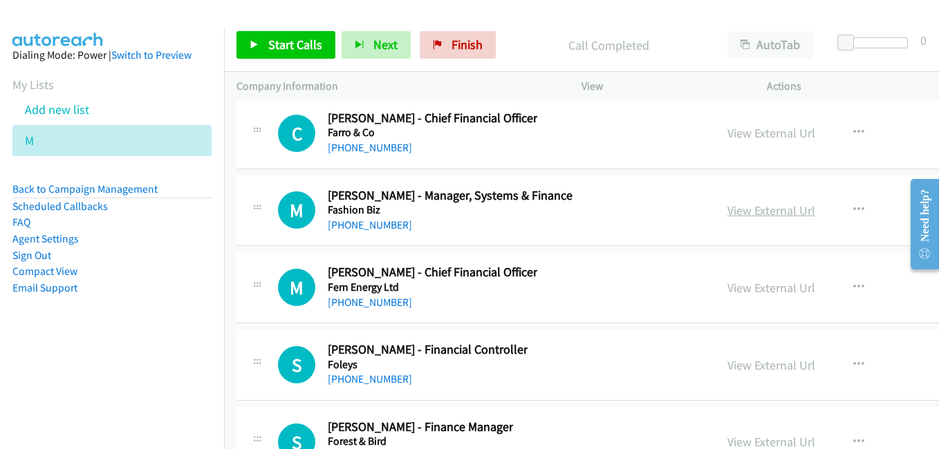
click at [727, 213] on link "View External Url" at bounding box center [771, 211] width 88 height 16
click at [727, 290] on link "View External Url" at bounding box center [771, 288] width 88 height 16
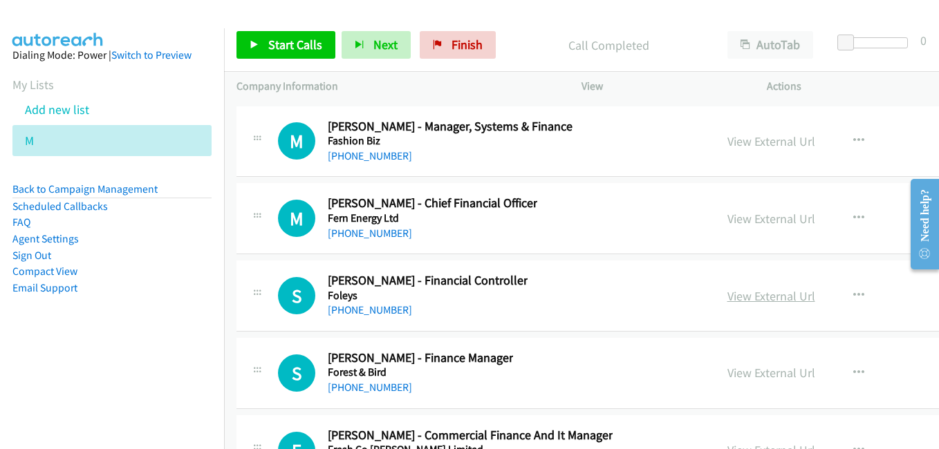
click at [749, 295] on link "View External Url" at bounding box center [771, 296] width 88 height 16
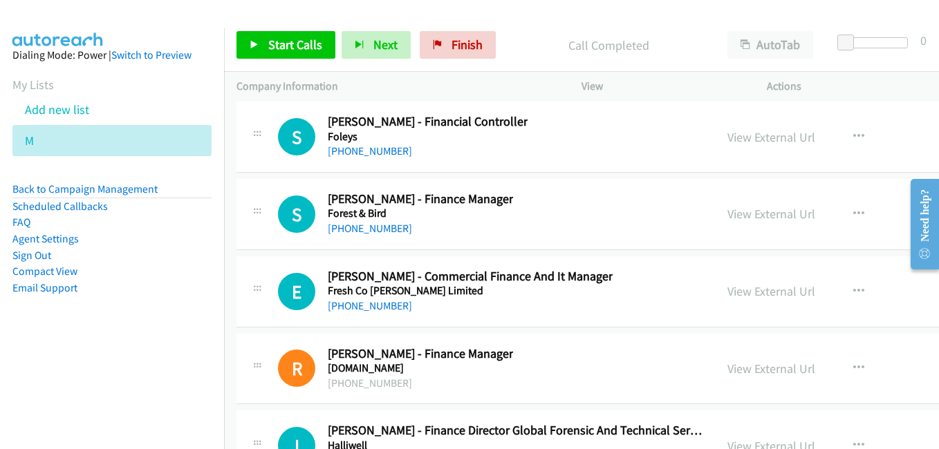
scroll to position [33607, 0]
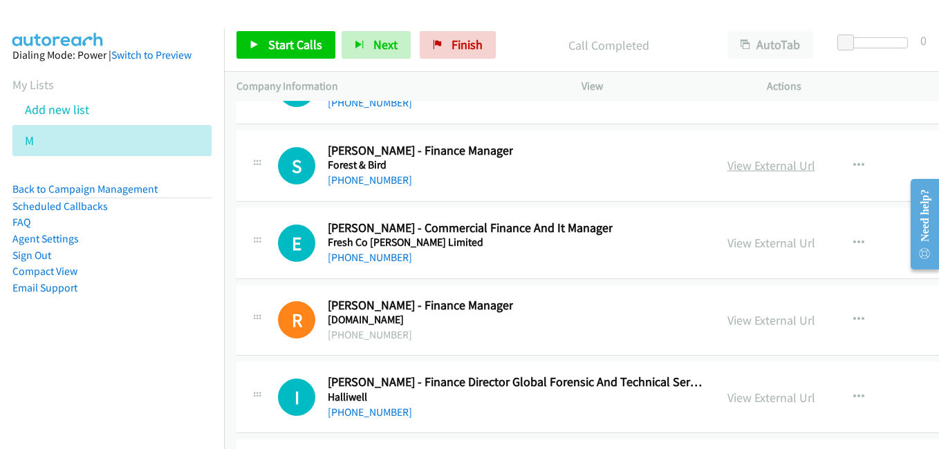
click at [727, 171] on link "View External Url" at bounding box center [771, 166] width 88 height 16
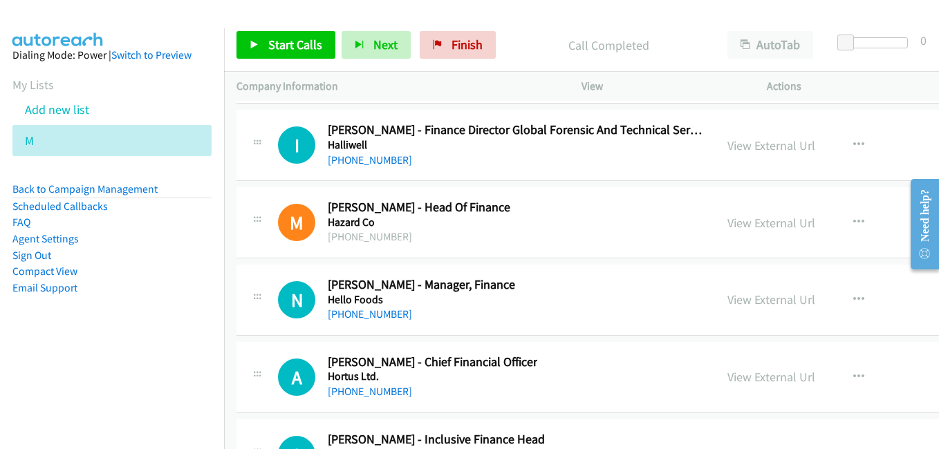
scroll to position [33884, 0]
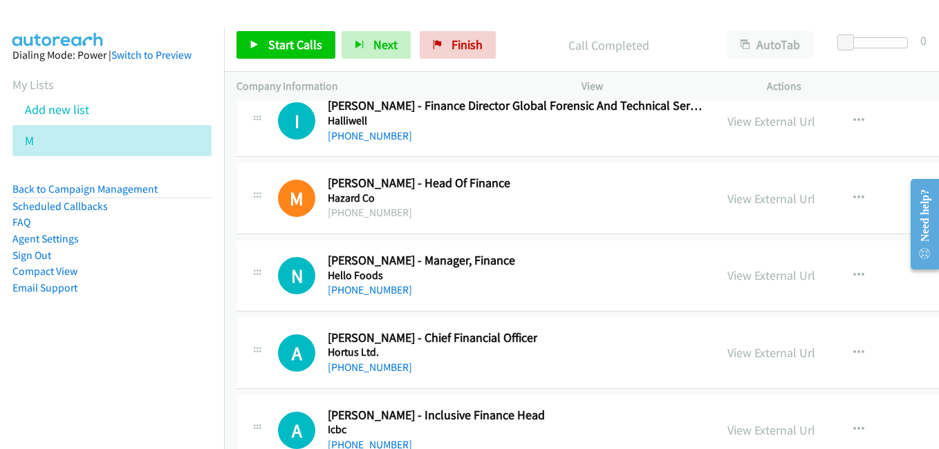
drag, startPoint x: 731, startPoint y: 274, endPoint x: 284, endPoint y: 10, distance: 519.6
click at [731, 274] on link "View External Url" at bounding box center [771, 276] width 88 height 16
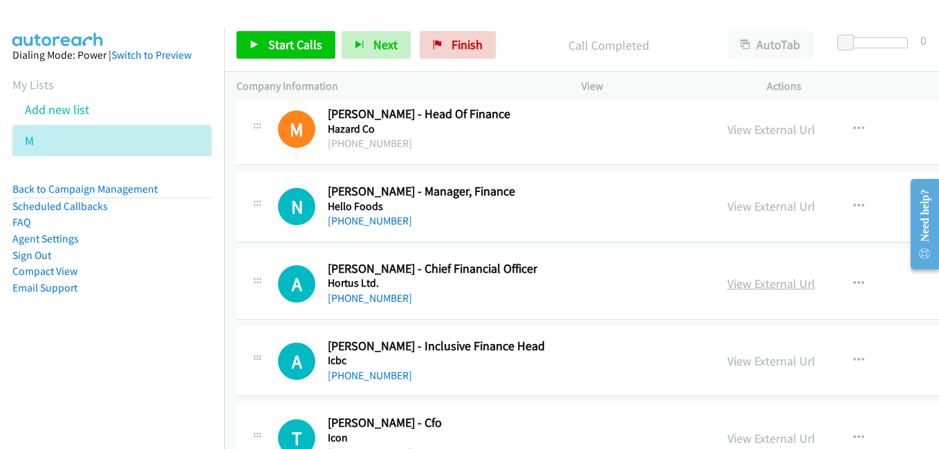
click at [739, 288] on link "View External Url" at bounding box center [771, 284] width 88 height 16
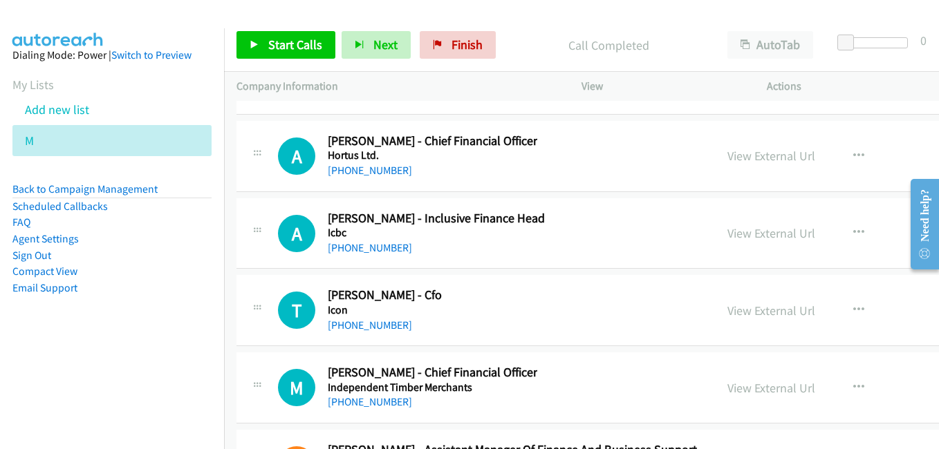
scroll to position [34091, 0]
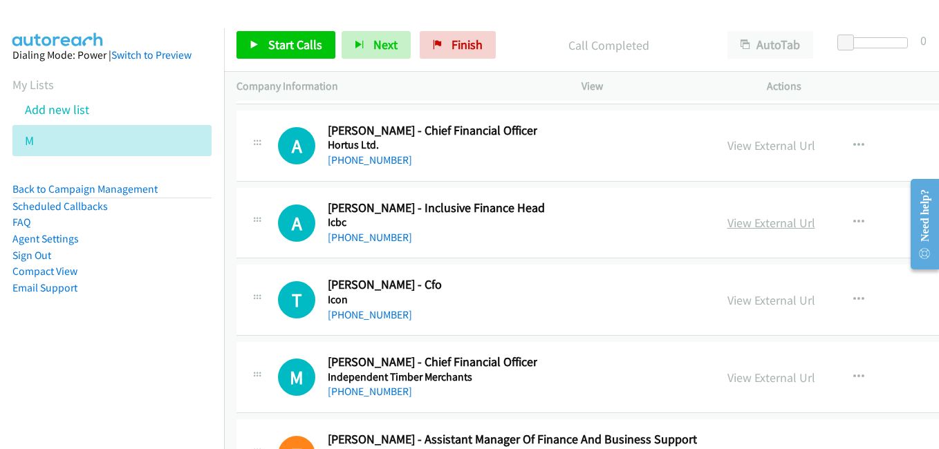
click at [727, 228] on link "View External Url" at bounding box center [771, 223] width 88 height 16
drag, startPoint x: 721, startPoint y: 300, endPoint x: 673, endPoint y: 291, distance: 48.6
click at [727, 300] on link "View External Url" at bounding box center [771, 301] width 88 height 16
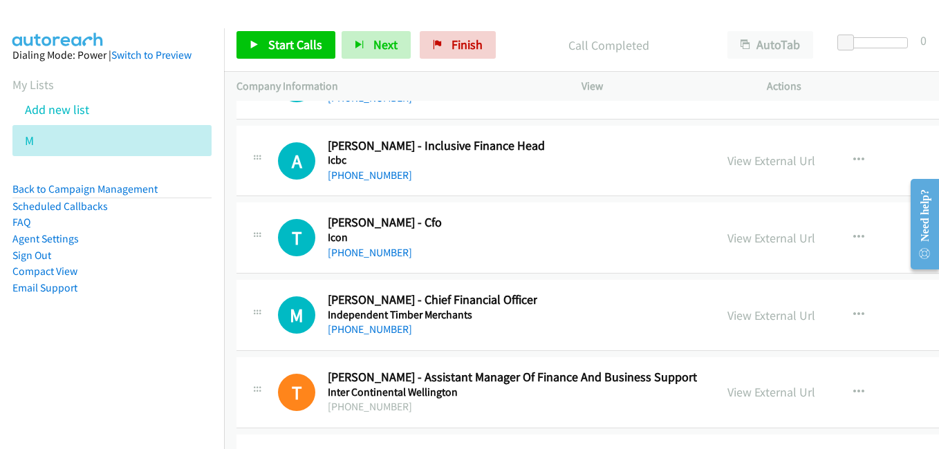
scroll to position [34229, 0]
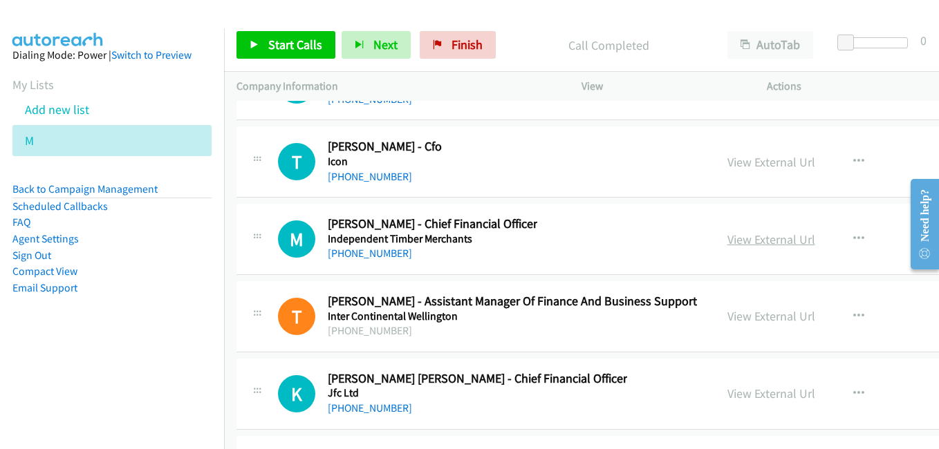
click at [735, 239] on link "View External Url" at bounding box center [771, 240] width 88 height 16
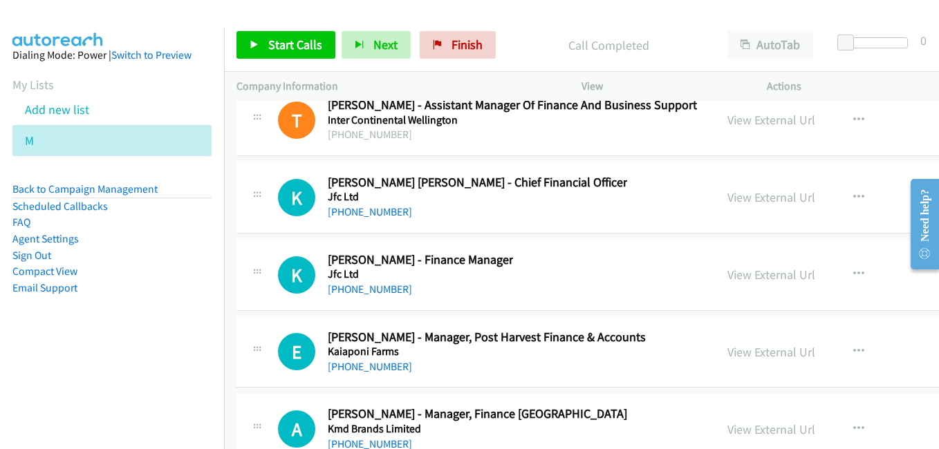
scroll to position [34437, 0]
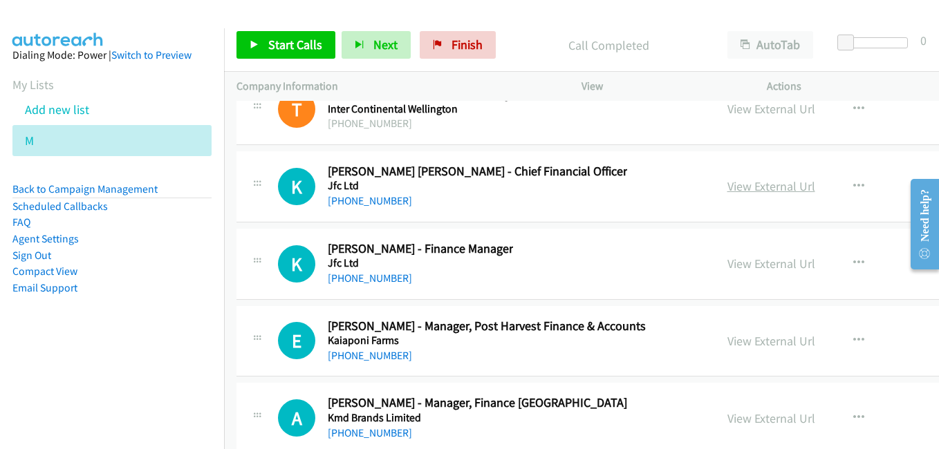
drag, startPoint x: 768, startPoint y: 187, endPoint x: 725, endPoint y: 183, distance: 43.8
click at [768, 187] on link "View External Url" at bounding box center [771, 186] width 88 height 16
click at [727, 262] on link "View External Url" at bounding box center [771, 264] width 88 height 16
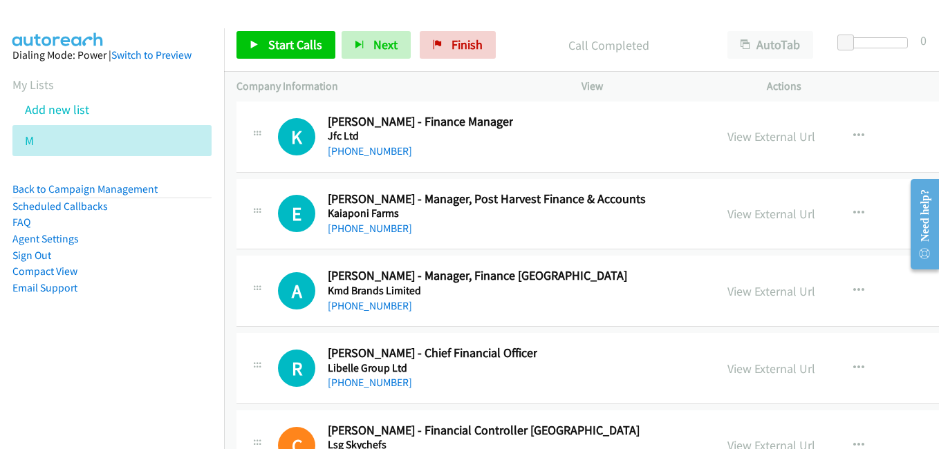
scroll to position [34575, 0]
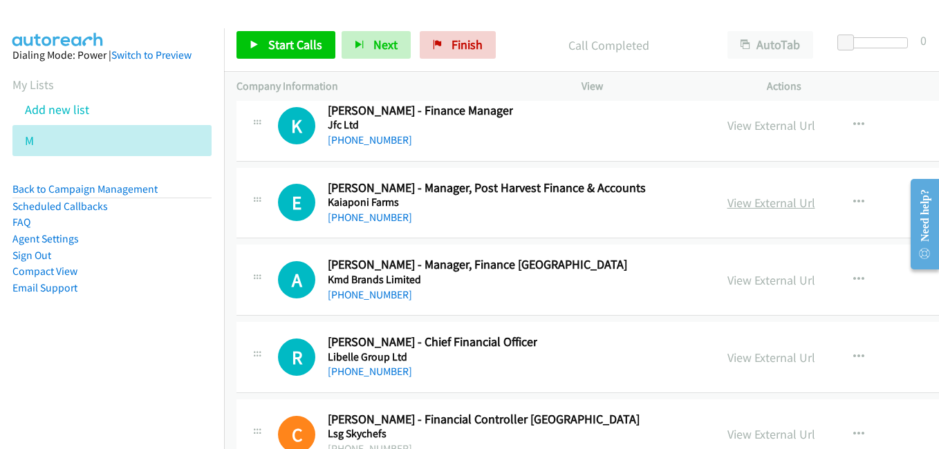
drag, startPoint x: 730, startPoint y: 202, endPoint x: 719, endPoint y: 203, distance: 11.1
click at [730, 202] on link "View External Url" at bounding box center [771, 203] width 88 height 16
drag, startPoint x: 729, startPoint y: 284, endPoint x: 571, endPoint y: 236, distance: 164.5
click at [729, 284] on link "View External Url" at bounding box center [771, 280] width 88 height 16
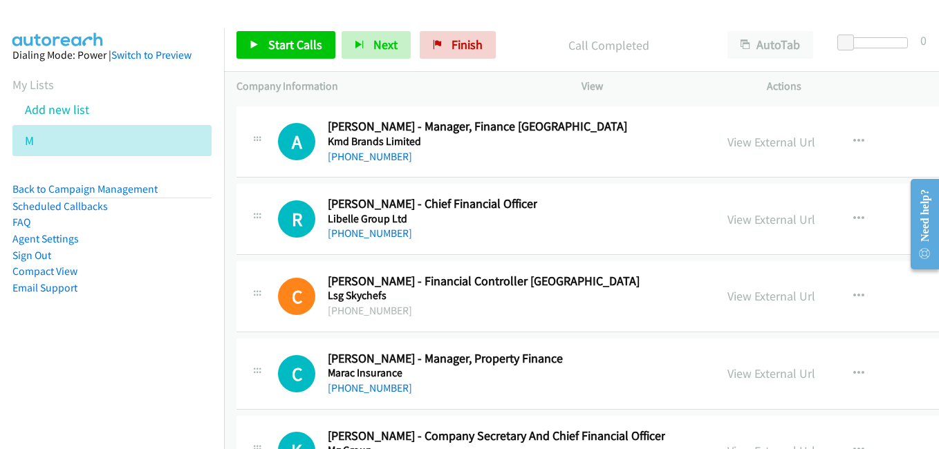
drag, startPoint x: 740, startPoint y: 221, endPoint x: 367, endPoint y: 118, distance: 386.9
click at [740, 221] on link "View External Url" at bounding box center [771, 220] width 88 height 16
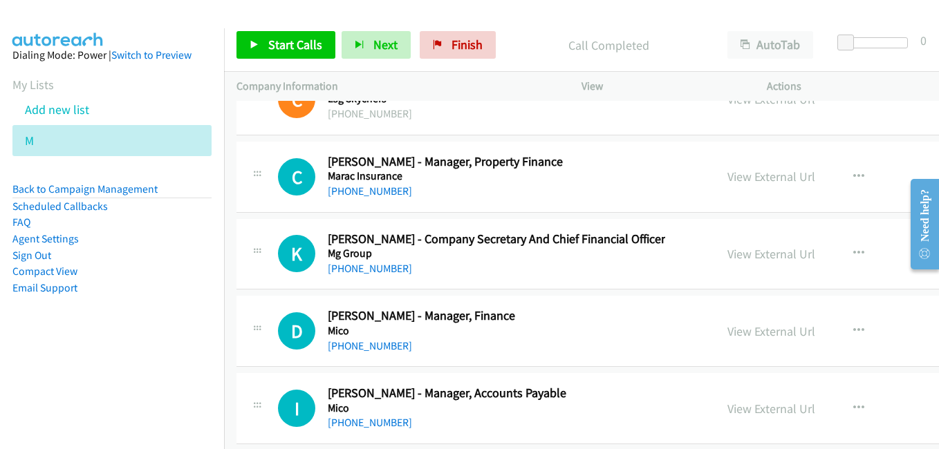
scroll to position [34921, 0]
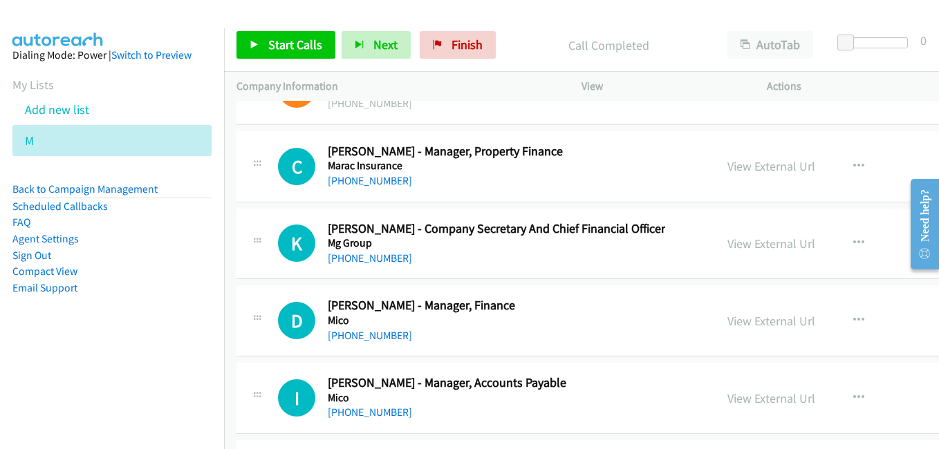
drag, startPoint x: 734, startPoint y: 243, endPoint x: 291, endPoint y: 103, distance: 465.0
click at [734, 243] on link "View External Url" at bounding box center [771, 244] width 88 height 16
click at [727, 323] on link "View External Url" at bounding box center [771, 321] width 88 height 16
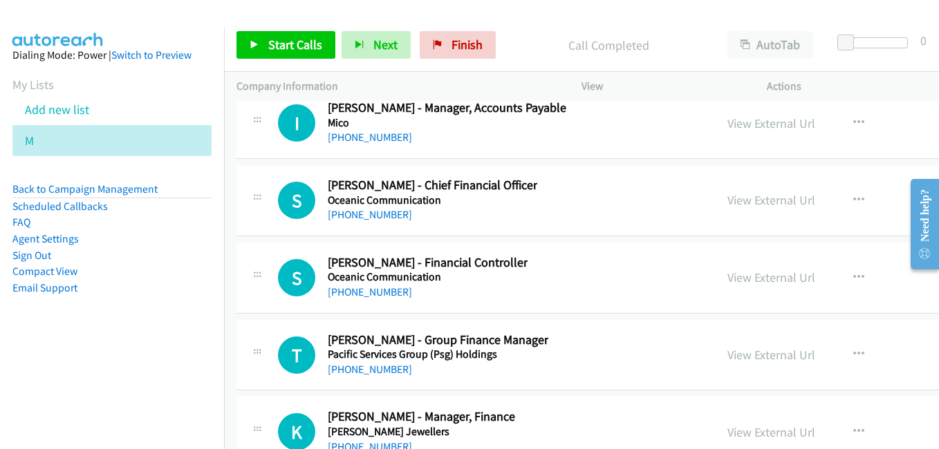
scroll to position [35198, 0]
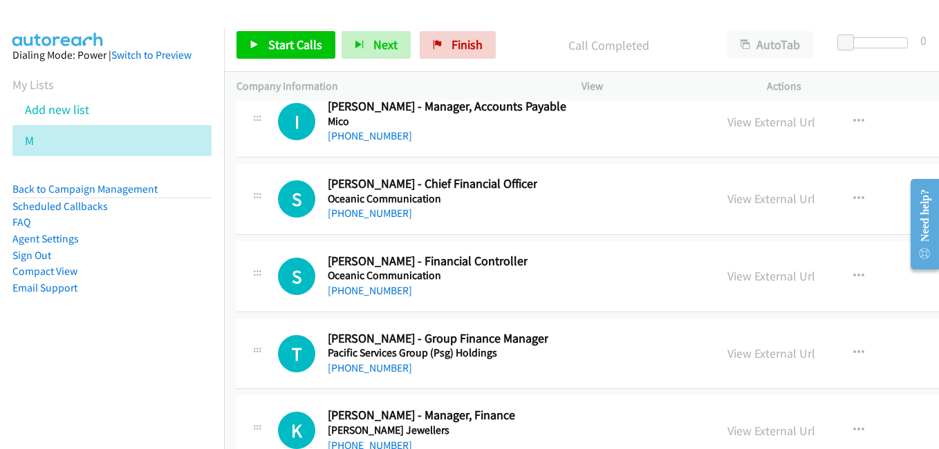
drag, startPoint x: 700, startPoint y: 203, endPoint x: 650, endPoint y: 192, distance: 51.5
click at [727, 203] on link "View External Url" at bounding box center [771, 199] width 88 height 16
drag, startPoint x: 725, startPoint y: 275, endPoint x: 631, endPoint y: 241, distance: 100.6
click at [727, 275] on link "View External Url" at bounding box center [771, 276] width 88 height 16
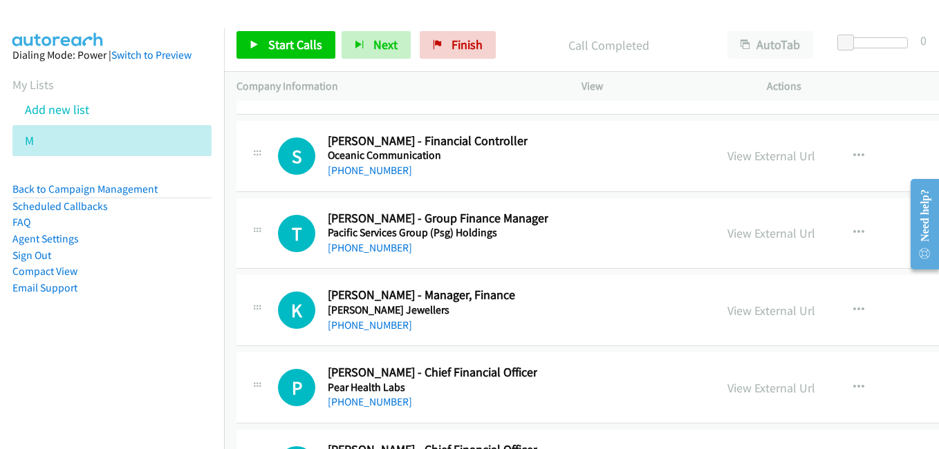
scroll to position [35336, 0]
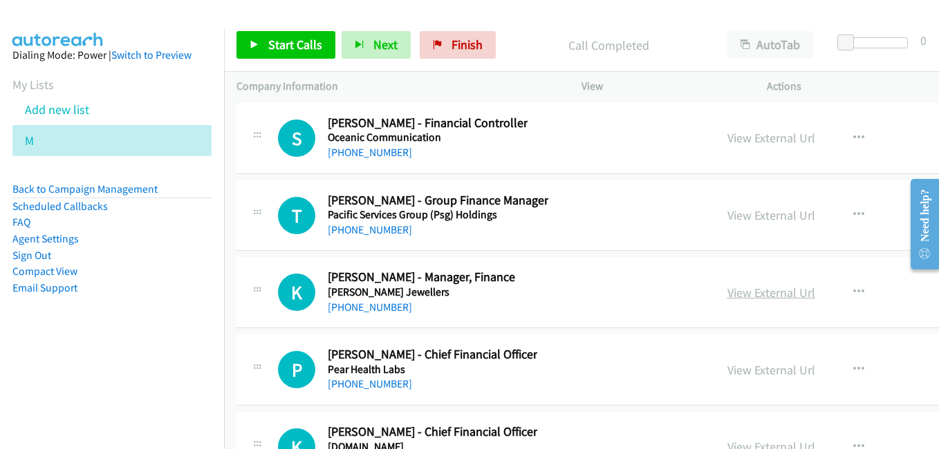
drag, startPoint x: 716, startPoint y: 297, endPoint x: 708, endPoint y: 296, distance: 8.3
click at [727, 297] on link "View External Url" at bounding box center [771, 293] width 88 height 16
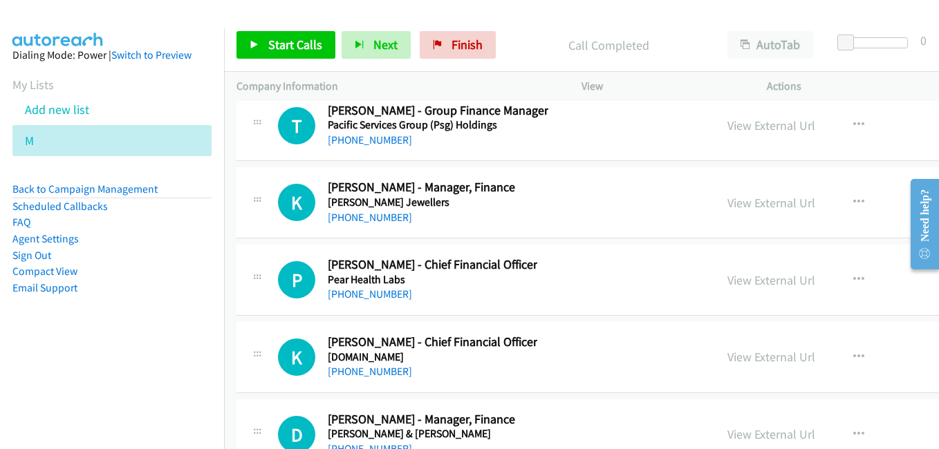
scroll to position [35474, 0]
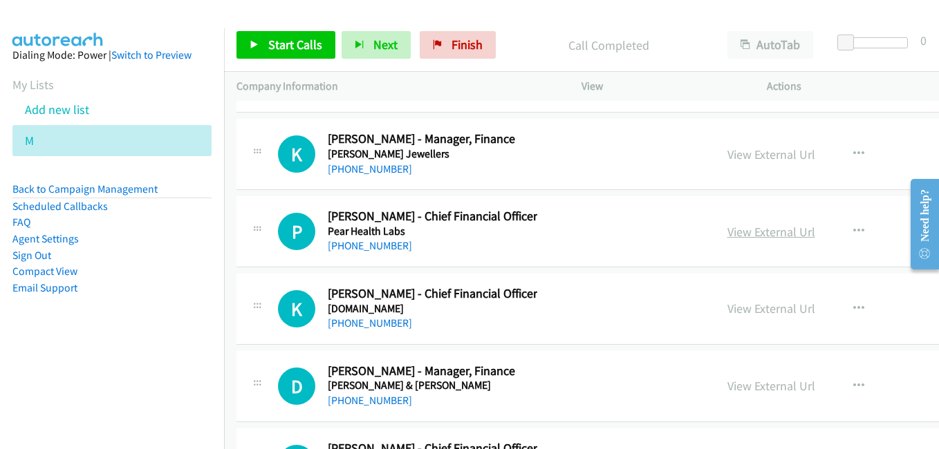
click at [727, 232] on link "View External Url" at bounding box center [771, 232] width 88 height 16
drag, startPoint x: 739, startPoint y: 301, endPoint x: 692, endPoint y: 285, distance: 50.3
click at [739, 301] on link "View External Url" at bounding box center [771, 309] width 88 height 16
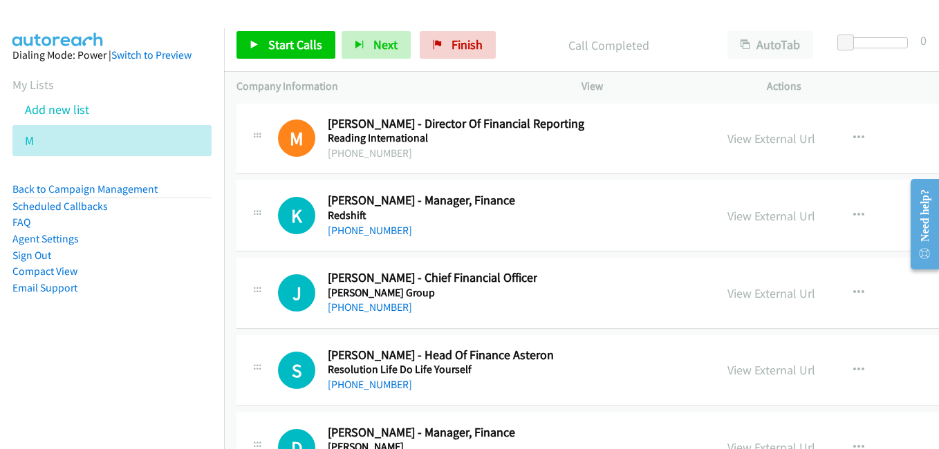
scroll to position [35889, 0]
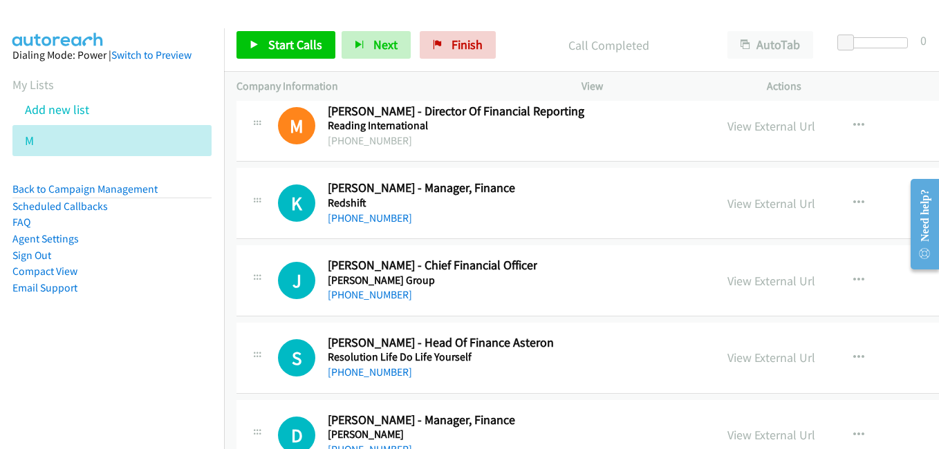
click at [752, 208] on link "View External Url" at bounding box center [771, 204] width 88 height 16
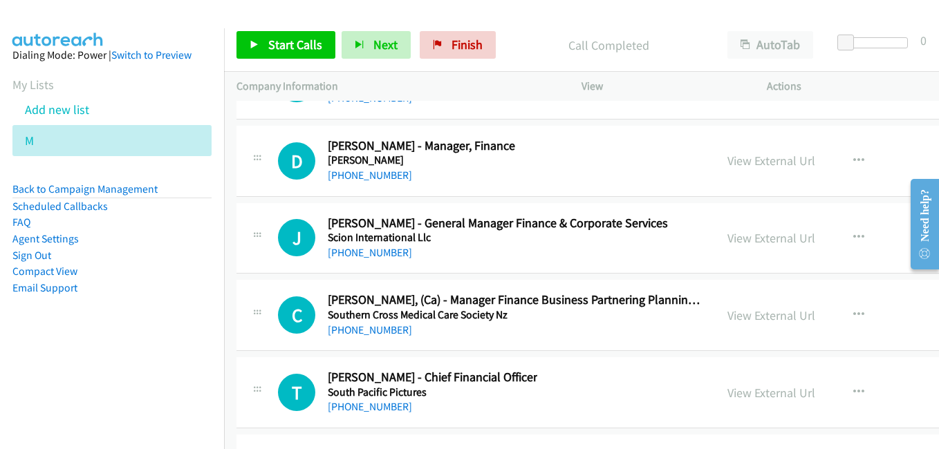
scroll to position [36166, 0]
